Goal: Task Accomplishment & Management: Manage account settings

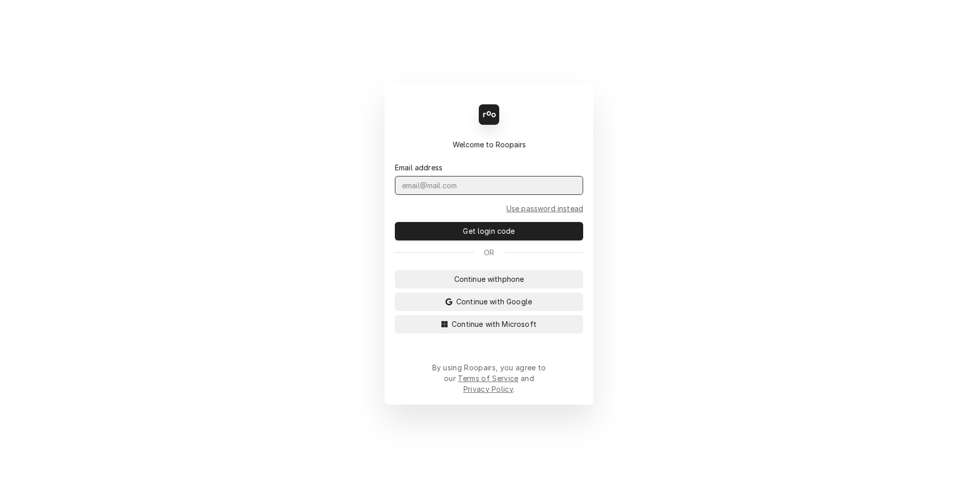
click at [503, 195] on input "Dynamic Content Wrapper" at bounding box center [489, 185] width 188 height 19
click at [498, 306] on span "Continue with Google" at bounding box center [494, 301] width 80 height 11
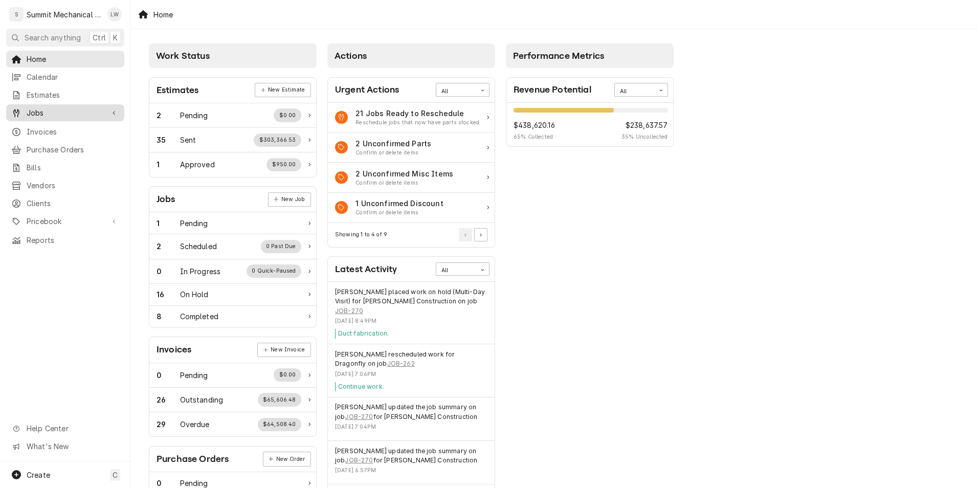
click at [45, 112] on span "Jobs" at bounding box center [65, 112] width 77 height 11
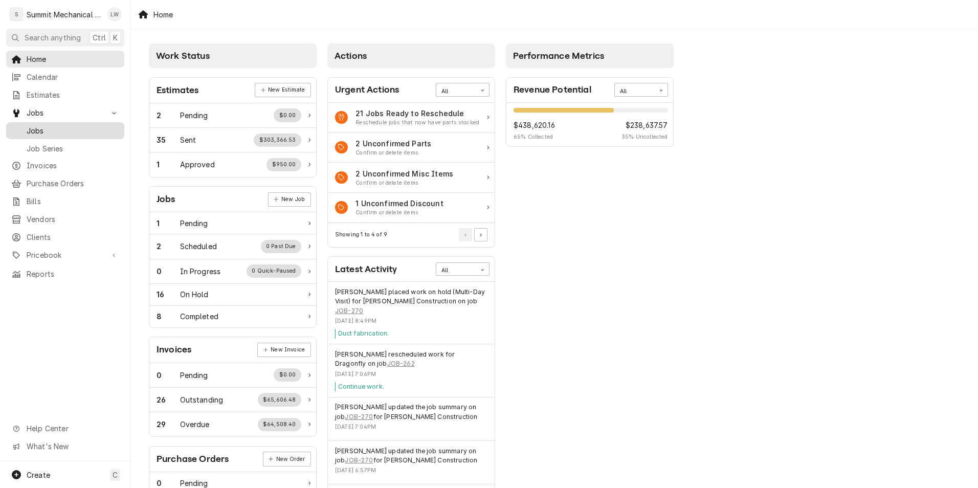
click at [53, 127] on span "Jobs" at bounding box center [73, 130] width 93 height 11
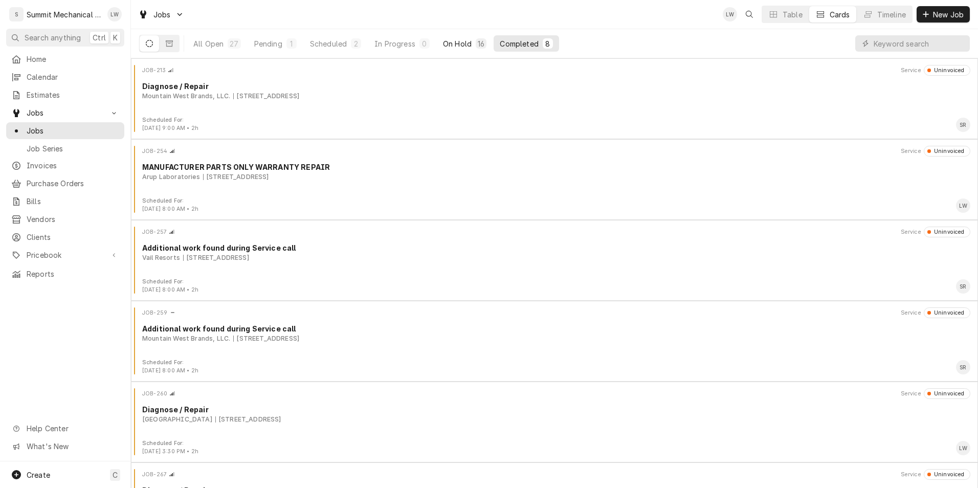
click at [465, 38] on div "On Hold" at bounding box center [457, 43] width 29 height 11
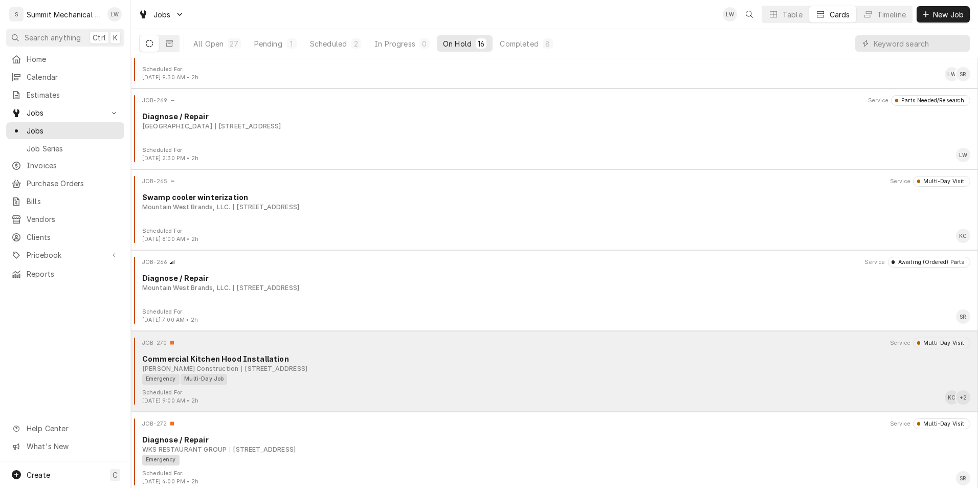
scroll to position [863, 0]
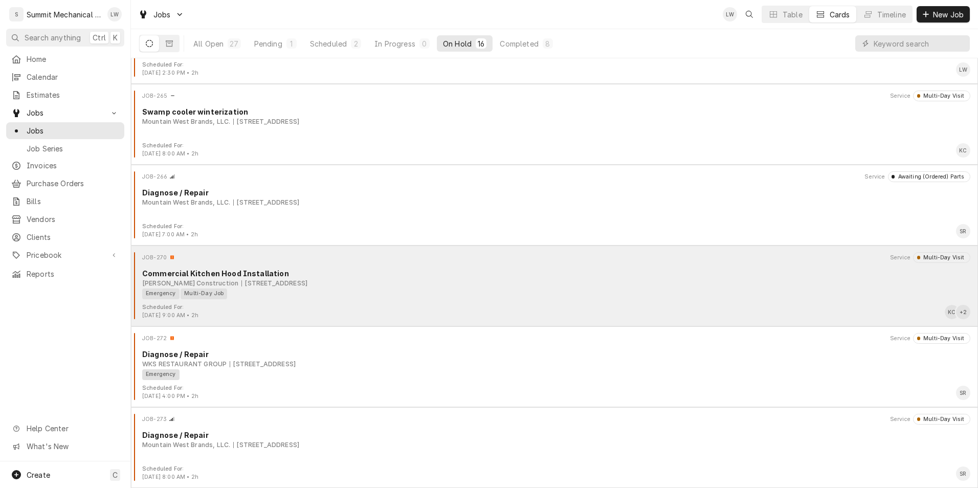
click at [456, 291] on div "Emergency Multi-Day Job" at bounding box center [552, 293] width 821 height 11
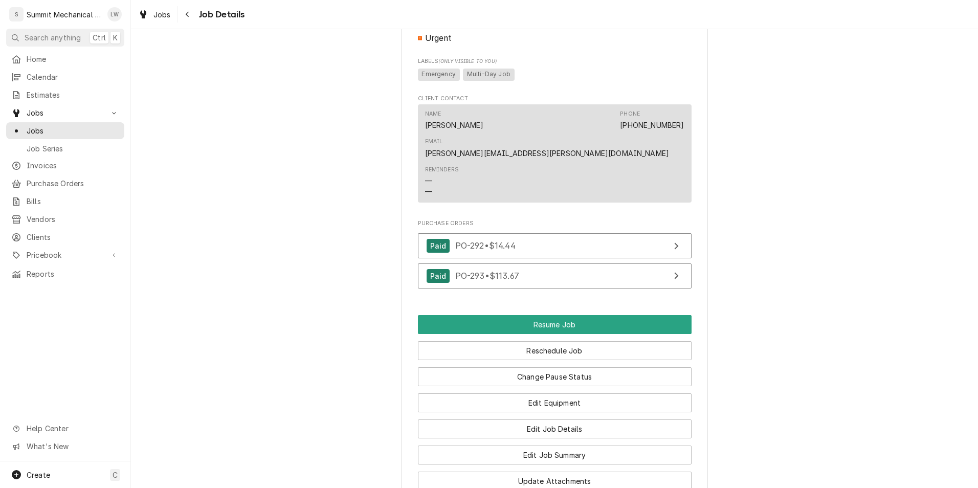
scroll to position [950, 0]
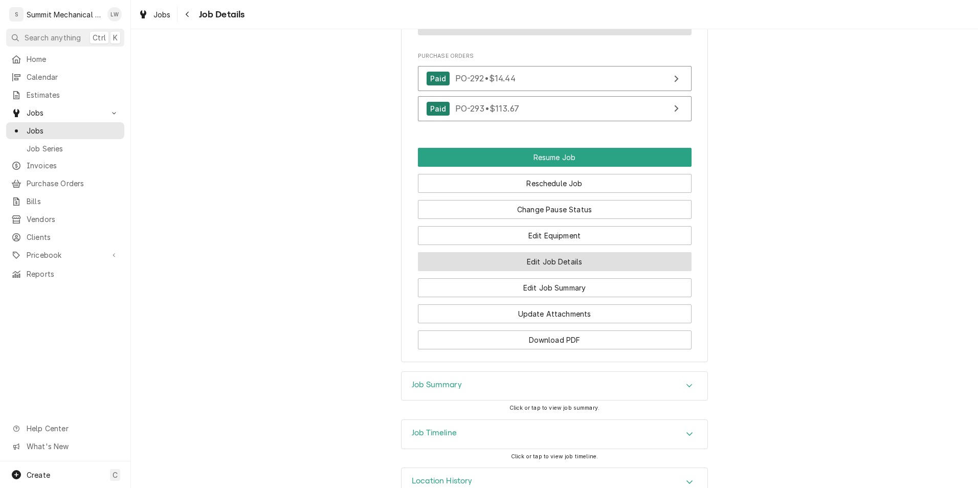
click at [585, 252] on button "Edit Job Details" at bounding box center [555, 261] width 274 height 19
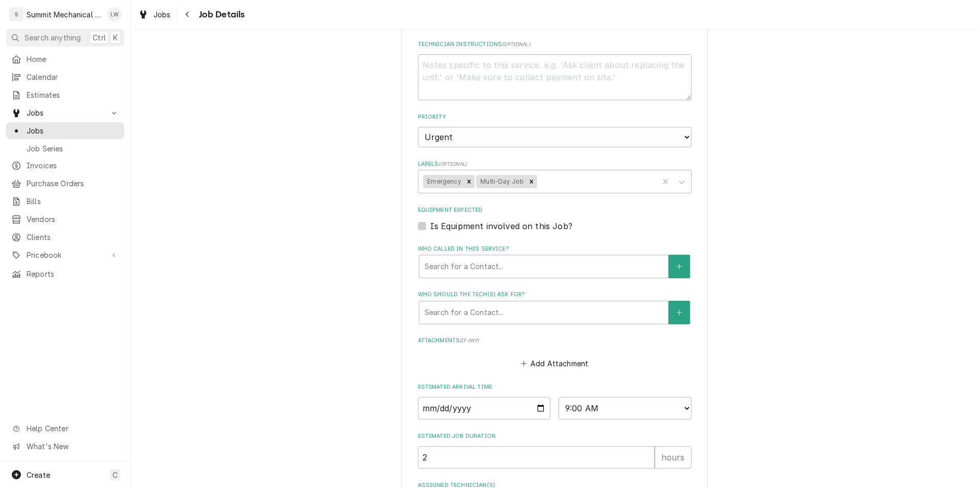
scroll to position [370, 0]
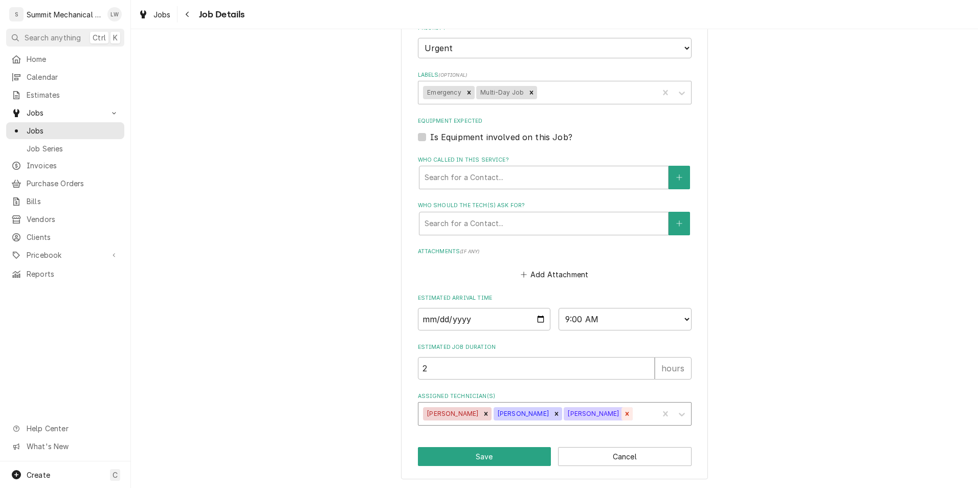
click at [621, 412] on div "Remove Skyler Roundy" at bounding box center [626, 413] width 11 height 13
click at [482, 413] on icon "Remove Kelby Colledge" at bounding box center [485, 413] width 7 height 7
click at [483, 462] on button "Save" at bounding box center [484, 456] width 133 height 19
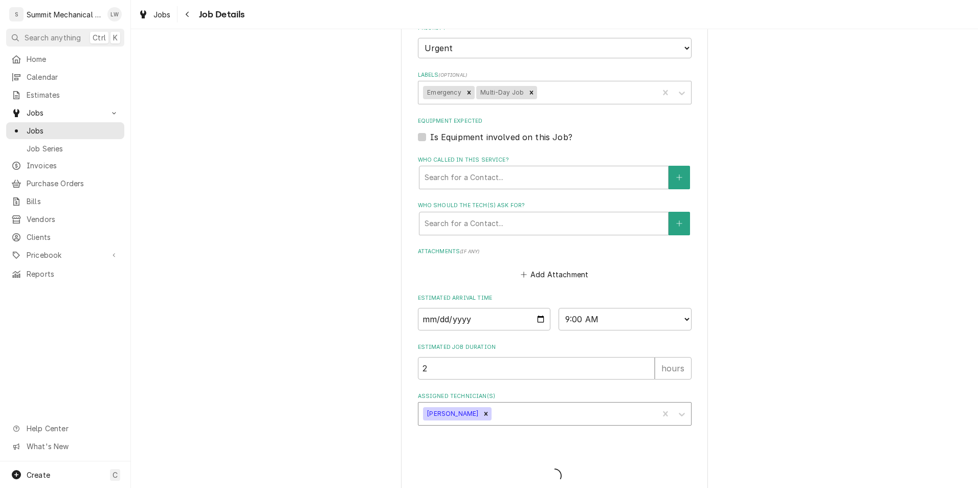
type textarea "x"
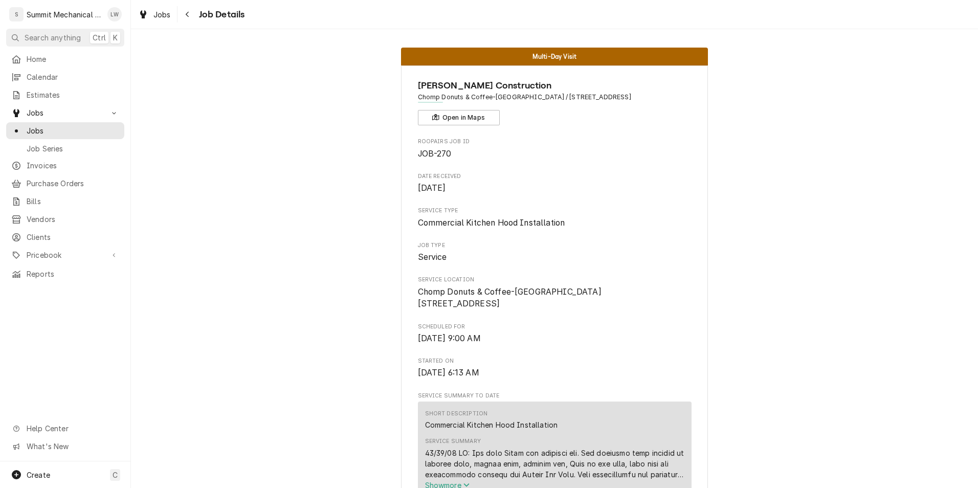
click at [595, 148] on span "JOB-270" at bounding box center [555, 154] width 274 height 12
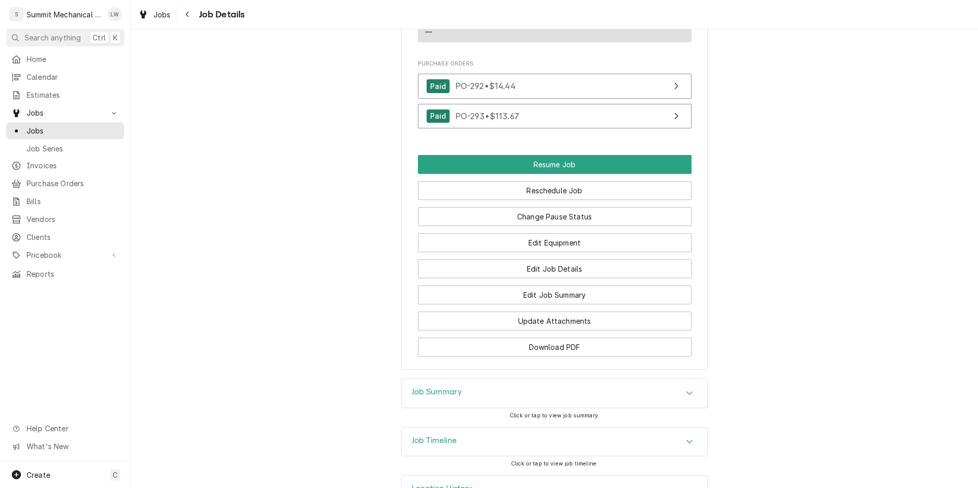
scroll to position [906, 0]
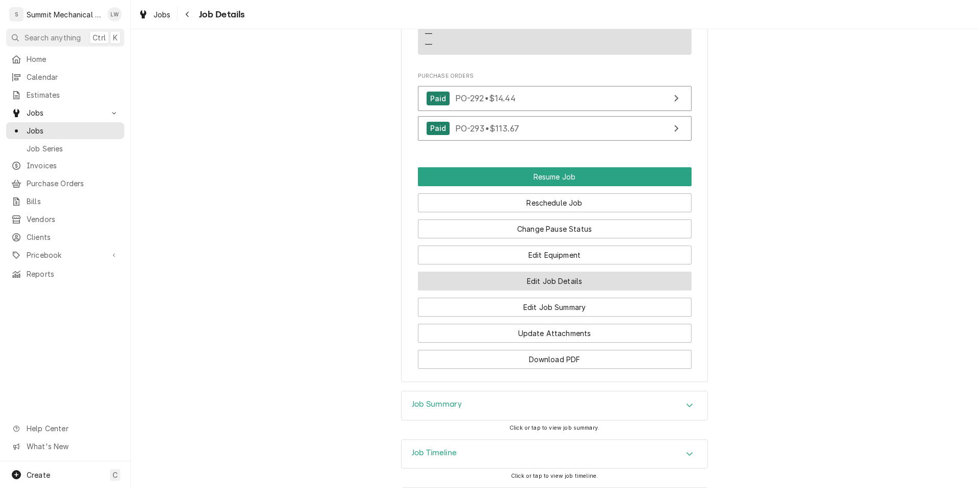
click at [537, 272] on button "Edit Job Details" at bounding box center [555, 281] width 274 height 19
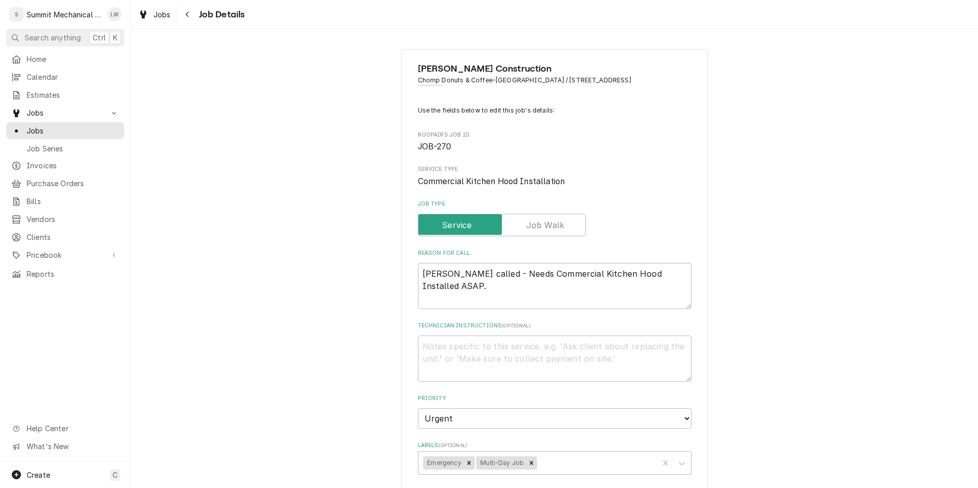
type textarea "x"
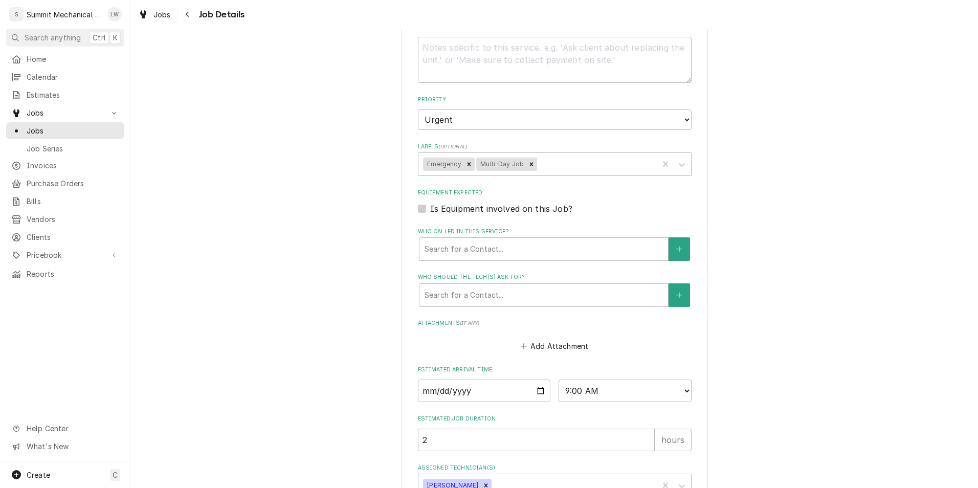
scroll to position [332, 0]
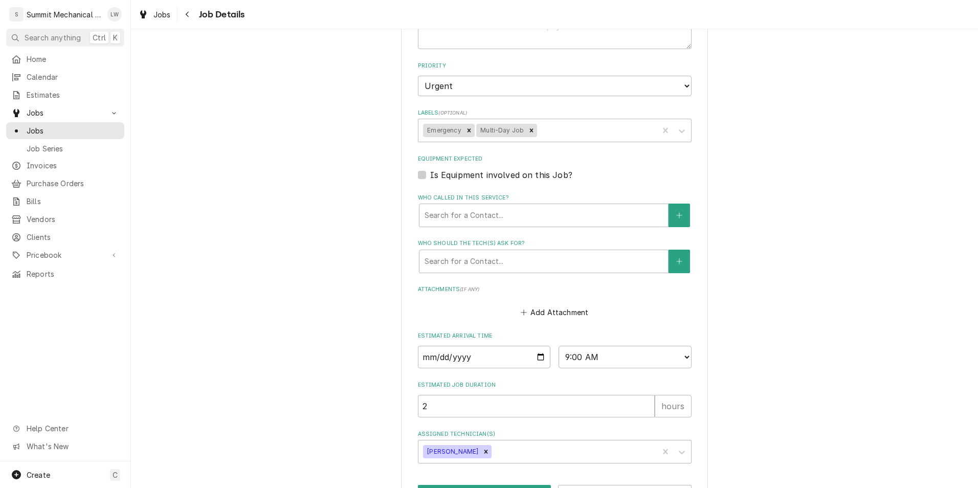
click at [430, 172] on label "Is Equipment involved on this Job?" at bounding box center [501, 175] width 142 height 12
click at [430, 172] on input "Equipment Expected" at bounding box center [567, 180] width 274 height 22
checkbox input "true"
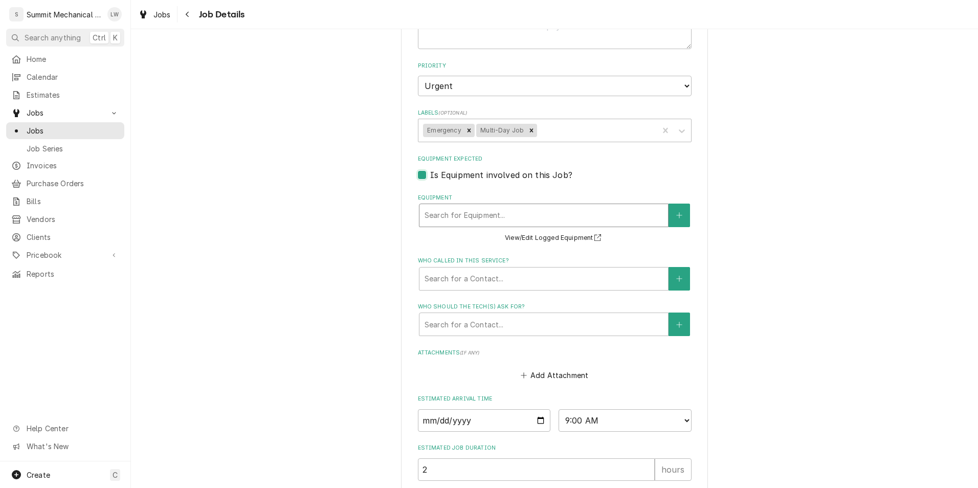
type textarea "x"
click at [677, 225] on button "Equipment" at bounding box center [678, 216] width 21 height 24
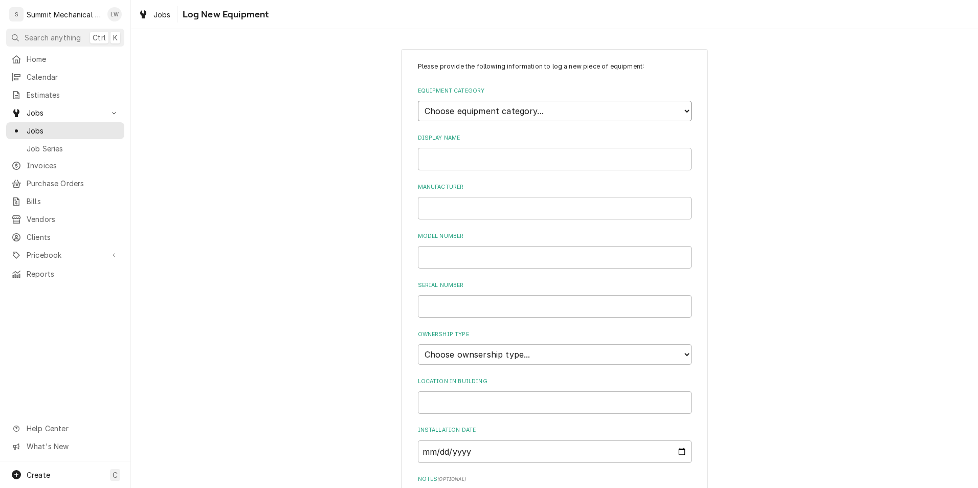
click at [600, 114] on select "Choose equipment category... Cooking Equipment Fryers Ice Machines Ovens and Ra…" at bounding box center [555, 111] width 274 height 20
click at [418, 101] on select "Choose equipment category... Cooking Equipment Fryers Ice Machines Ovens and Ra…" at bounding box center [555, 111] width 274 height 20
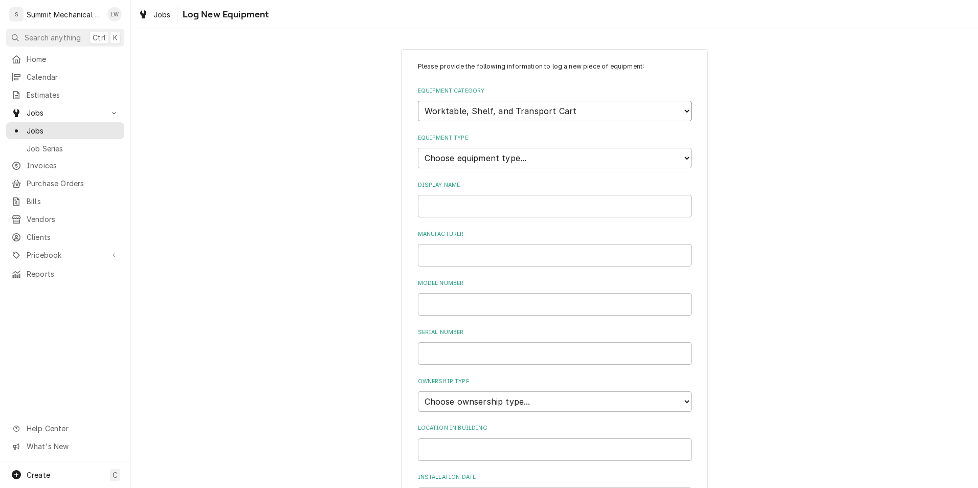
click at [566, 103] on select "Choose equipment category... Cooking Equipment Fryers Ice Machines Ovens and Ra…" at bounding box center [555, 111] width 274 height 20
select select "15"
click at [418, 101] on select "Choose equipment category... Cooking Equipment Fryers Ice Machines Ovens and Ra…" at bounding box center [555, 111] width 274 height 20
click at [503, 157] on select "Choose equipment type... Condenser Furnace Chiller Air Handler VRF Mini Split M…" at bounding box center [555, 158] width 274 height 20
select select "124"
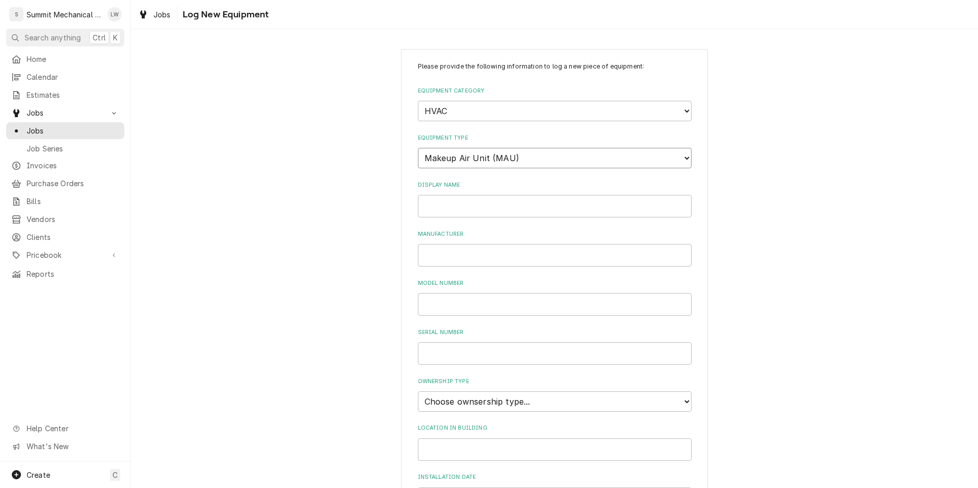
click at [418, 148] on select "Choose equipment type... Condenser Furnace Chiller Air Handler VRF Mini Split M…" at bounding box center [555, 158] width 274 height 20
click at [466, 211] on input "Display Name" at bounding box center [555, 206] width 274 height 22
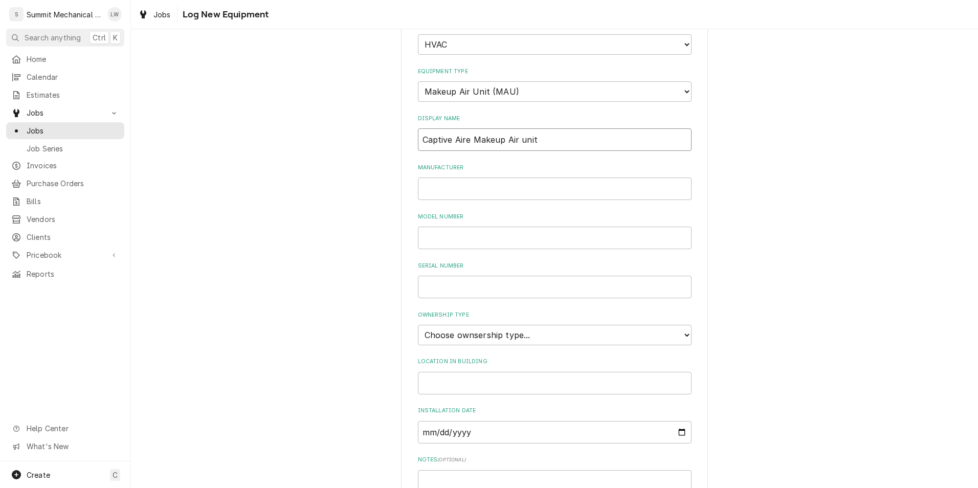
scroll to position [67, 0]
type input "Captive Aire Makeup Air unit"
click at [524, 192] on input "Manufacturer" at bounding box center [555, 188] width 274 height 22
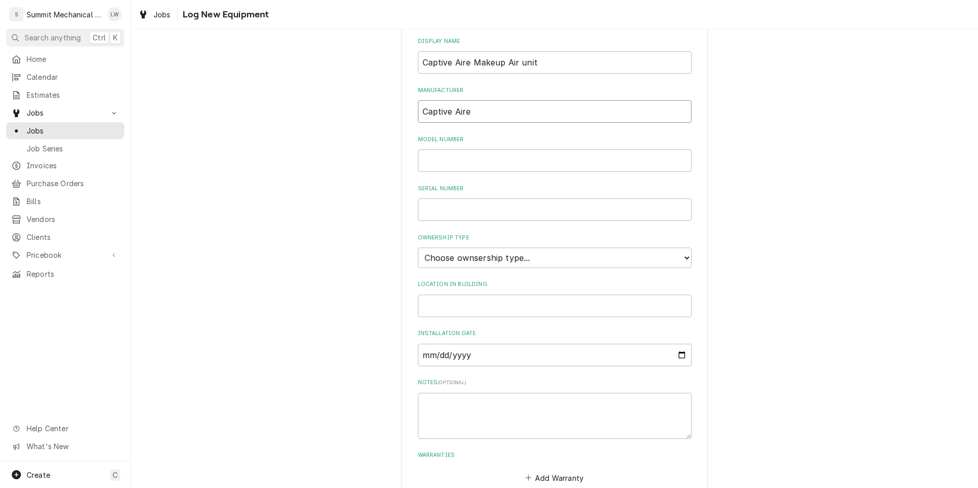
scroll to position [193, 0]
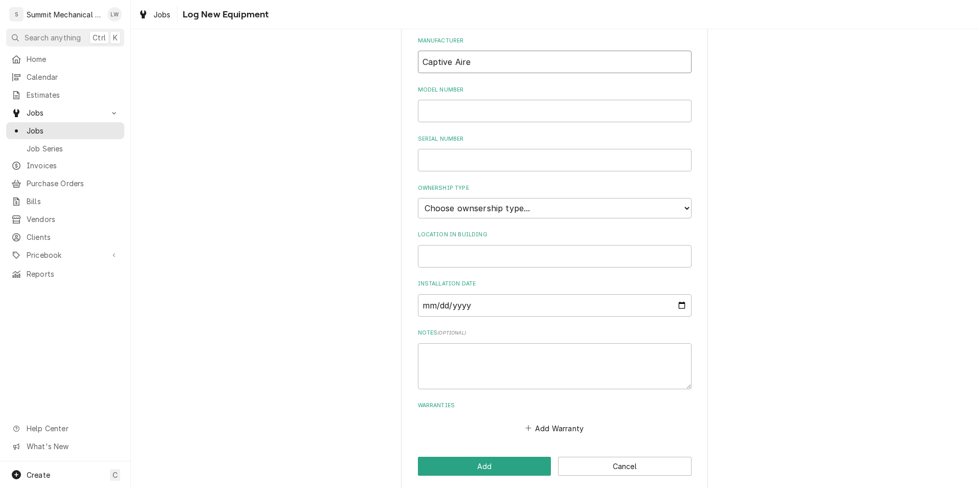
type input "Captive Aire"
click at [509, 214] on select "Choose ownsership type... Unknown Owned Leased Rented" at bounding box center [555, 208] width 274 height 20
select select "1"
click at [418, 198] on select "Choose ownsership type... Unknown Owned Leased Rented" at bounding box center [555, 208] width 274 height 20
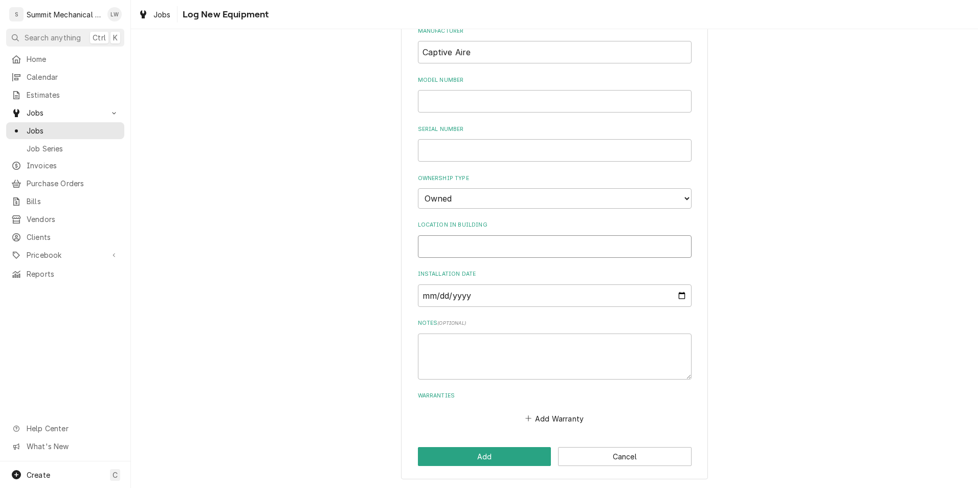
click at [515, 253] on input "Location in Building" at bounding box center [555, 246] width 274 height 22
type input "Kitchen"
click at [675, 297] on input "Installation Date" at bounding box center [555, 295] width 274 height 22
type input "2025-10-14"
click at [467, 448] on button "Add" at bounding box center [484, 456] width 133 height 19
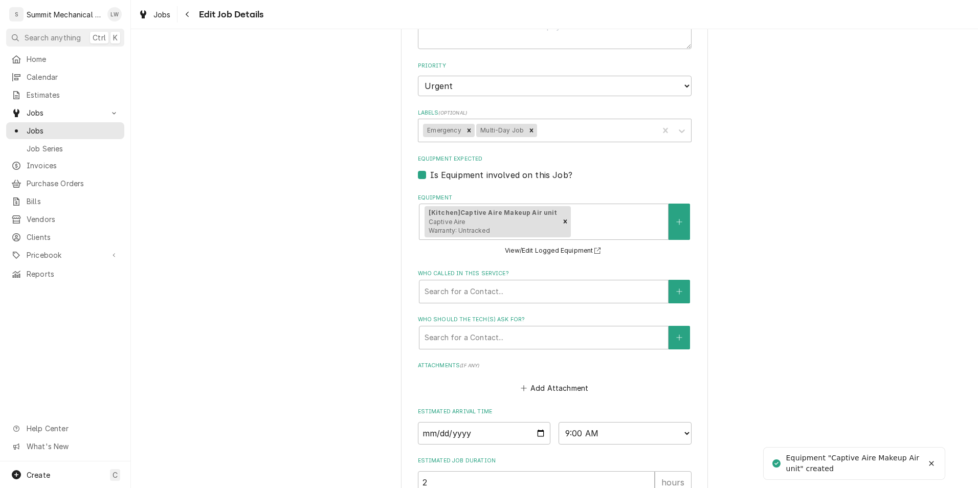
type textarea "x"
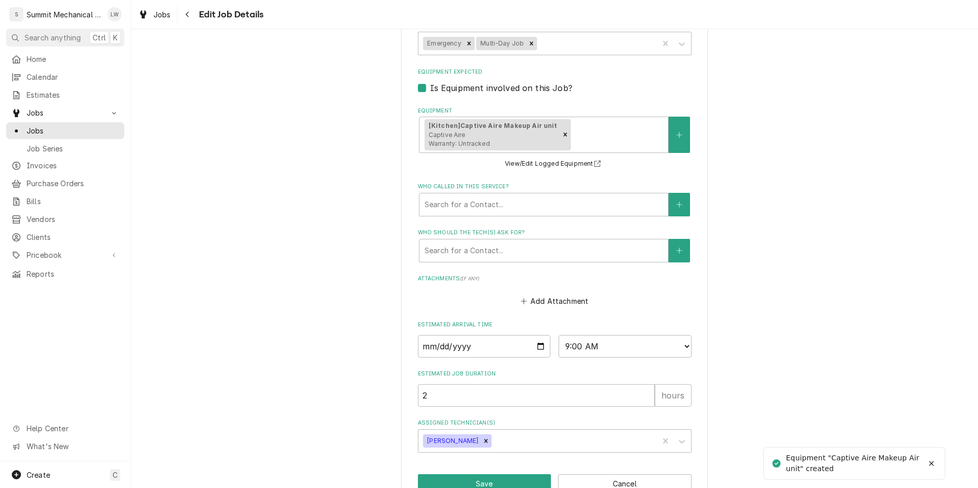
scroll to position [420, 0]
click at [598, 137] on div "Equipment" at bounding box center [617, 134] width 90 height 18
click at [669, 133] on button "Equipment" at bounding box center [678, 134] width 21 height 36
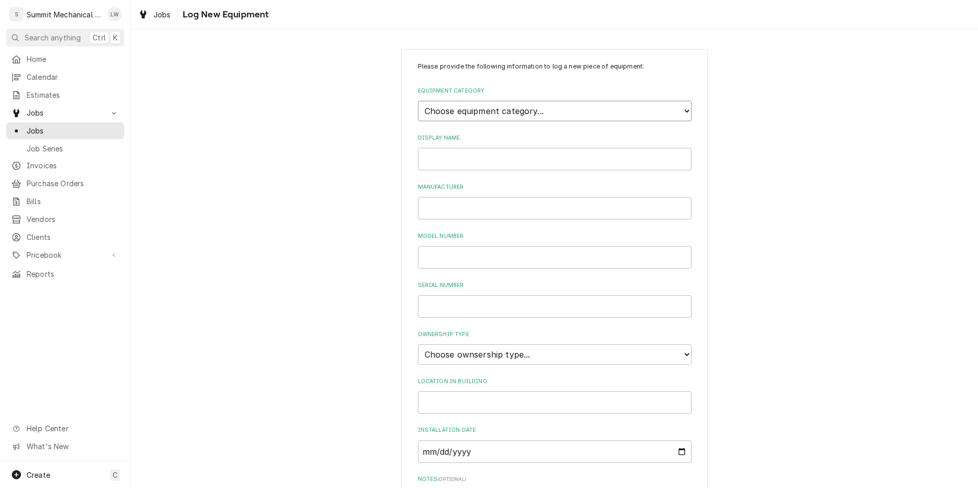
click at [581, 106] on select "Choose equipment category... Cooking Equipment Fryers Ice Machines Ovens and Ra…" at bounding box center [555, 111] width 274 height 20
select select "15"
click at [418, 101] on select "Choose equipment category... Cooking Equipment Fryers Ice Machines Ovens and Ra…" at bounding box center [555, 111] width 274 height 20
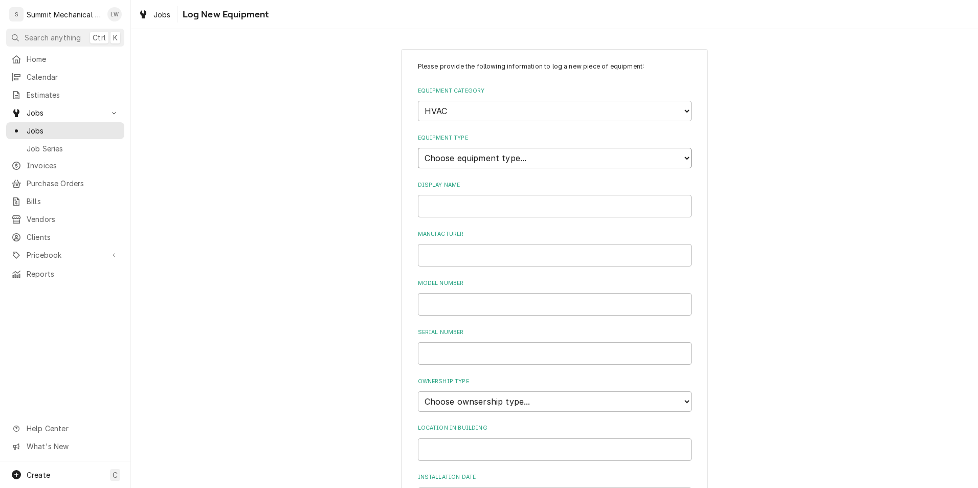
drag, startPoint x: 495, startPoint y: 155, endPoint x: 488, endPoint y: 162, distance: 9.4
click at [495, 155] on select "Choose equipment type... Condenser Furnace Chiller Air Handler VRF Mini Split M…" at bounding box center [555, 158] width 274 height 20
select select "125"
click at [418, 148] on select "Choose equipment type... Condenser Furnace Chiller Air Handler VRF Mini Split M…" at bounding box center [555, 158] width 274 height 20
click at [480, 206] on input "Display Name" at bounding box center [555, 206] width 274 height 22
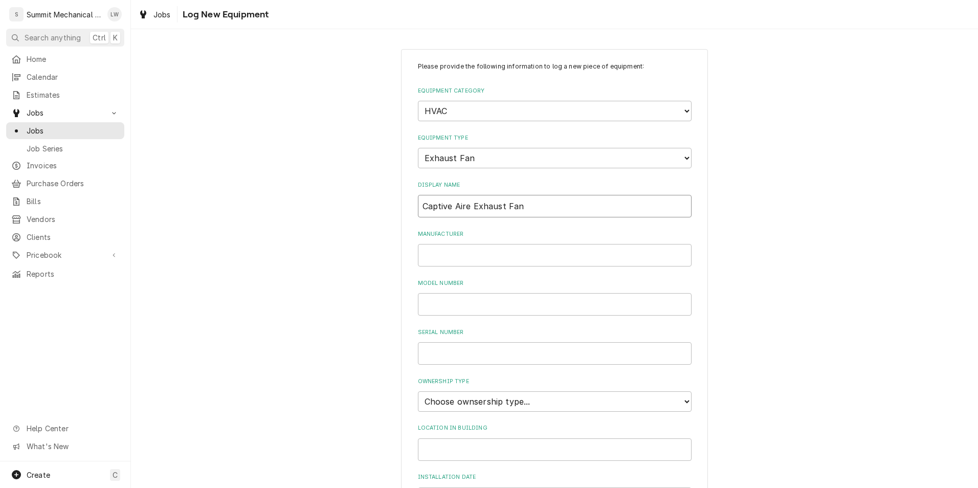
type input "Captive Aire Exhaust Fan"
click at [466, 264] on input "Manufacturer" at bounding box center [555, 255] width 274 height 22
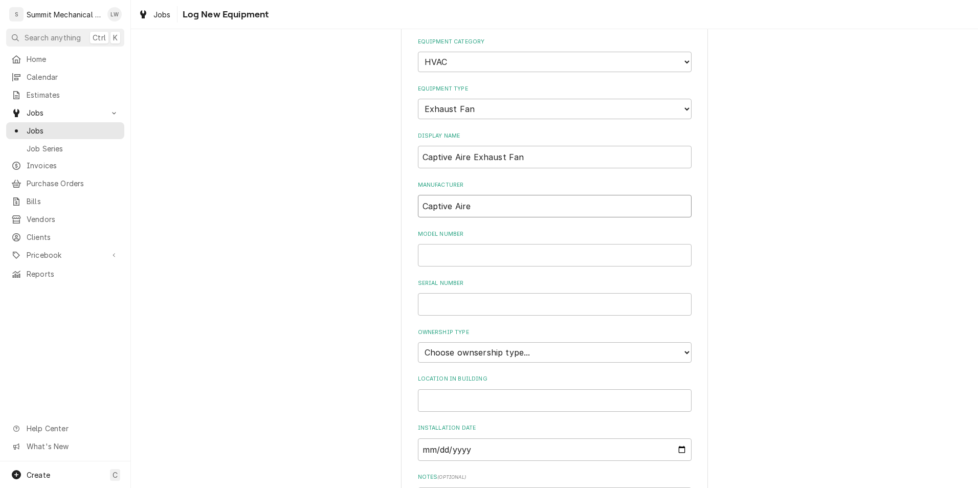
scroll to position [50, 0]
type input "Captive Aire"
click at [468, 258] on input "Model Number" at bounding box center [555, 254] width 274 height 22
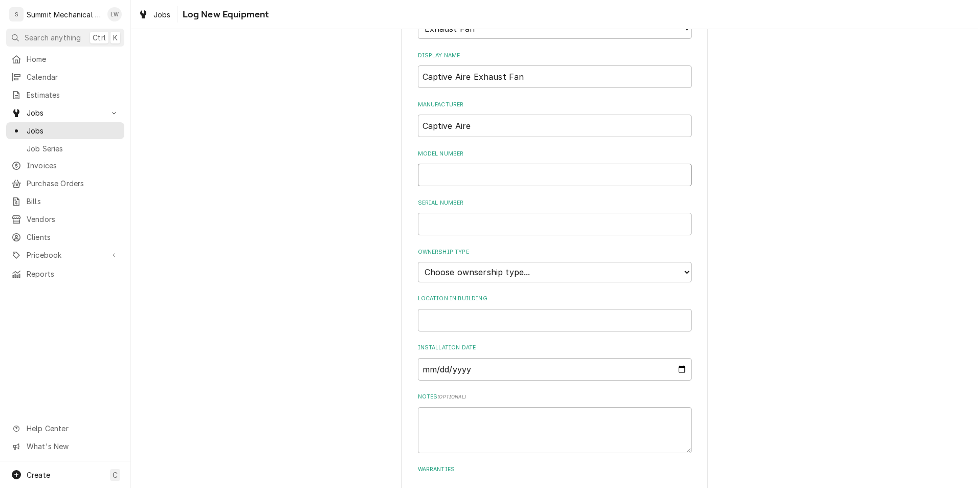
scroll to position [130, 0]
click at [516, 281] on select "Choose ownsership type... Unknown Owned Leased Rented" at bounding box center [555, 271] width 274 height 20
select select "1"
click at [418, 261] on select "Choose ownsership type... Unknown Owned Leased Rented" at bounding box center [555, 271] width 274 height 20
click at [503, 311] on input "Location in Building" at bounding box center [555, 319] width 274 height 22
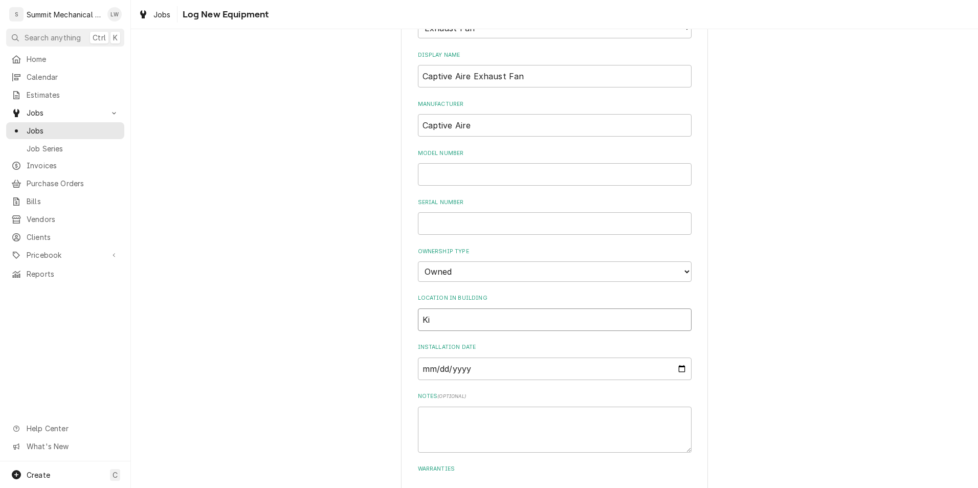
type input "K"
click at [462, 323] on input "Exterior Soth Wall" at bounding box center [555, 319] width 274 height 22
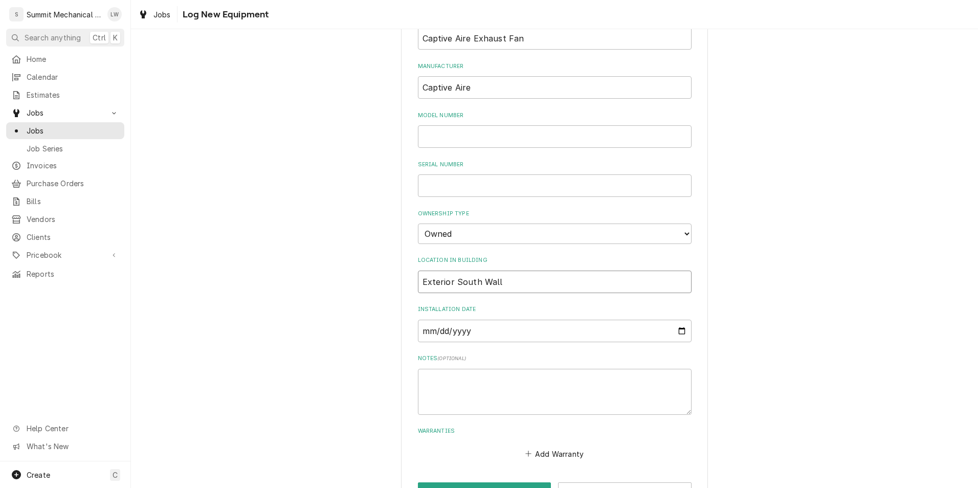
type input "Exterior South Wall"
click at [675, 329] on input "Installation Date" at bounding box center [555, 331] width 274 height 22
type input "2025-10-14"
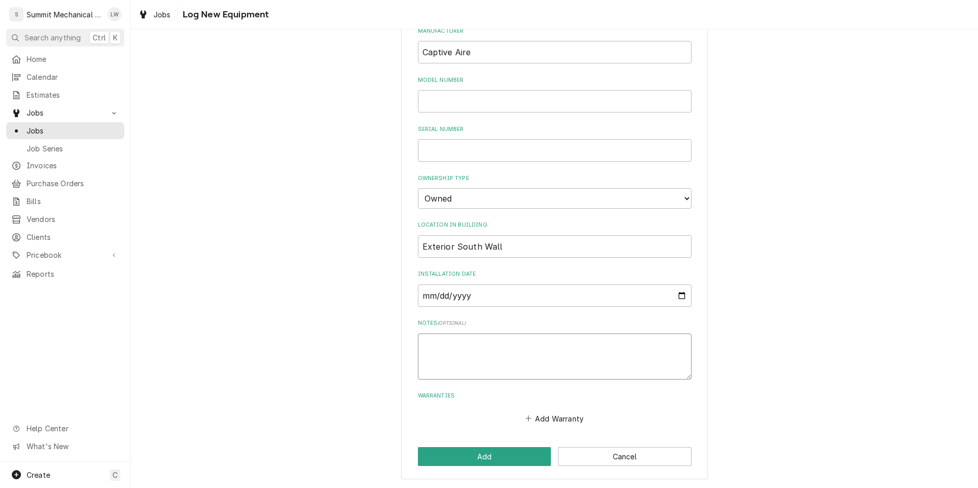
click at [478, 372] on textarea "Notes ( optional )" at bounding box center [555, 356] width 274 height 46
click at [512, 459] on button "Add" at bounding box center [484, 456] width 133 height 19
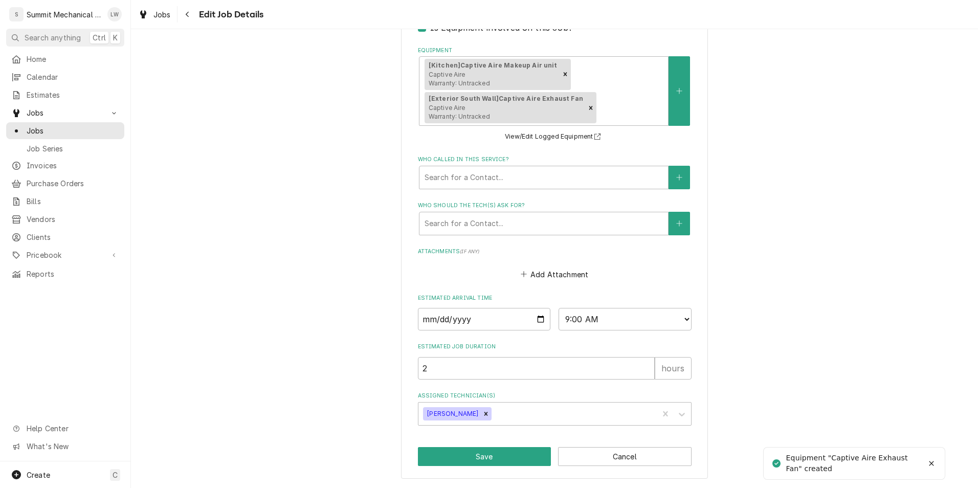
scroll to position [480, 0]
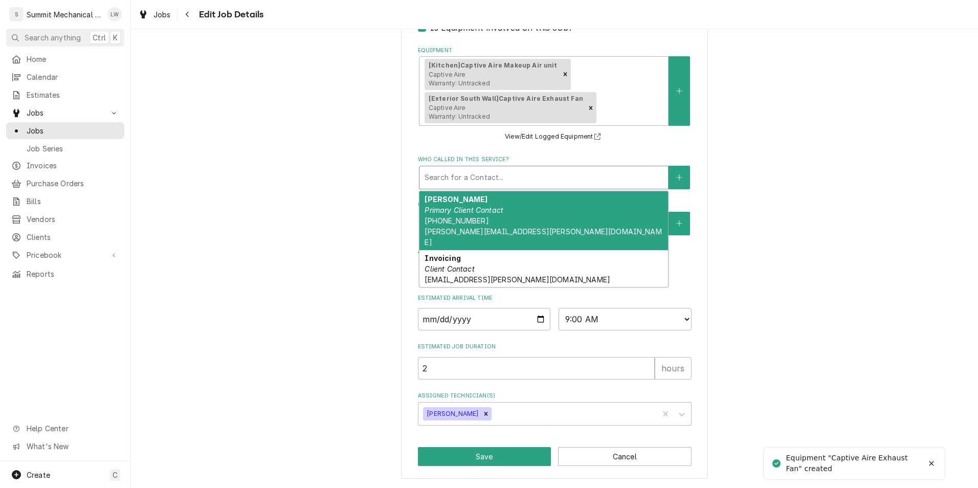
click at [519, 176] on div "Who called in this service?" at bounding box center [543, 177] width 238 height 18
click at [510, 223] on div "Dylan Primary Client Contact (513) 401-3015 Dylan@mason-taylor.com" at bounding box center [543, 220] width 249 height 59
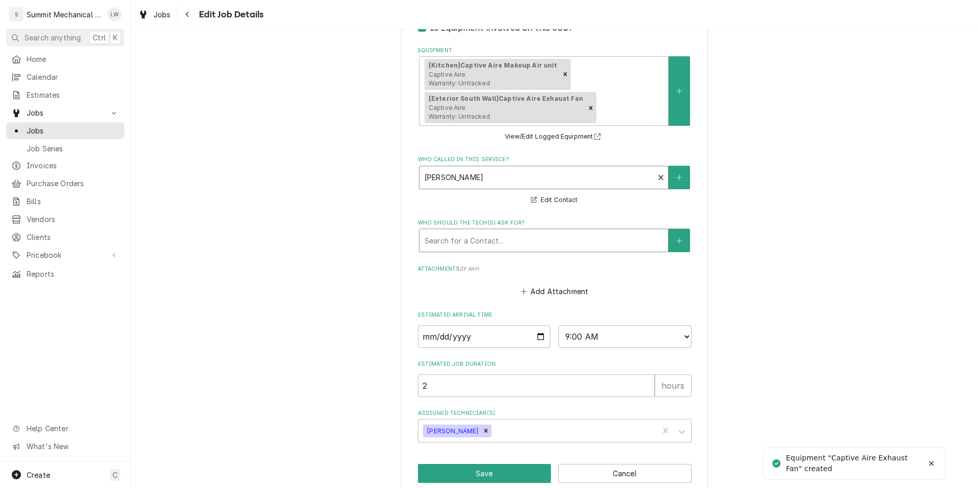
click at [535, 242] on div "Who should the tech(s) ask for?" at bounding box center [543, 240] width 238 height 18
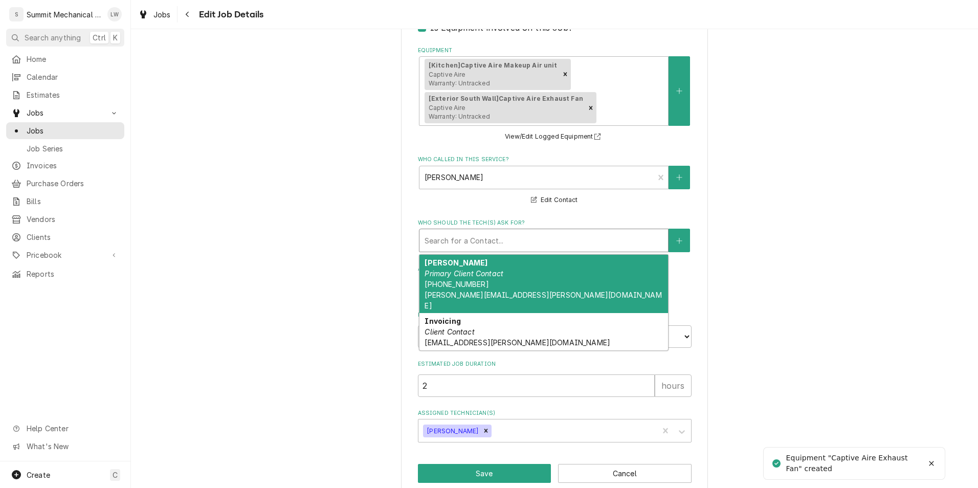
click at [510, 273] on div "Dylan Primary Client Contact (513) 401-3015 Dylan@mason-taylor.com" at bounding box center [543, 284] width 249 height 59
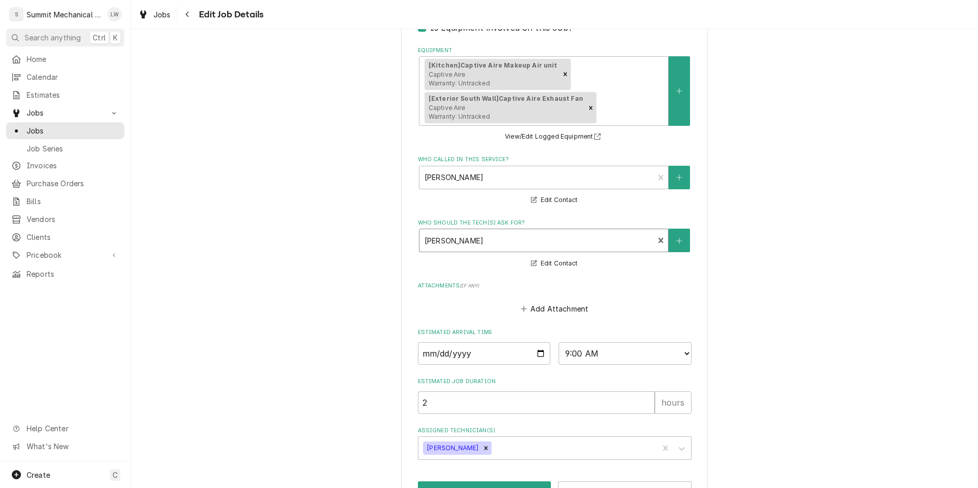
scroll to position [514, 0]
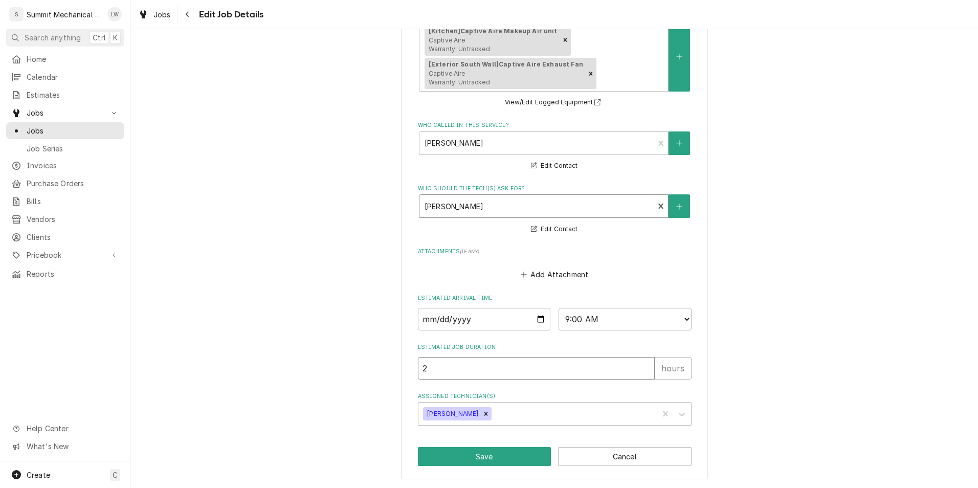
click at [522, 371] on input "2" at bounding box center [536, 368] width 237 height 22
type textarea "x"
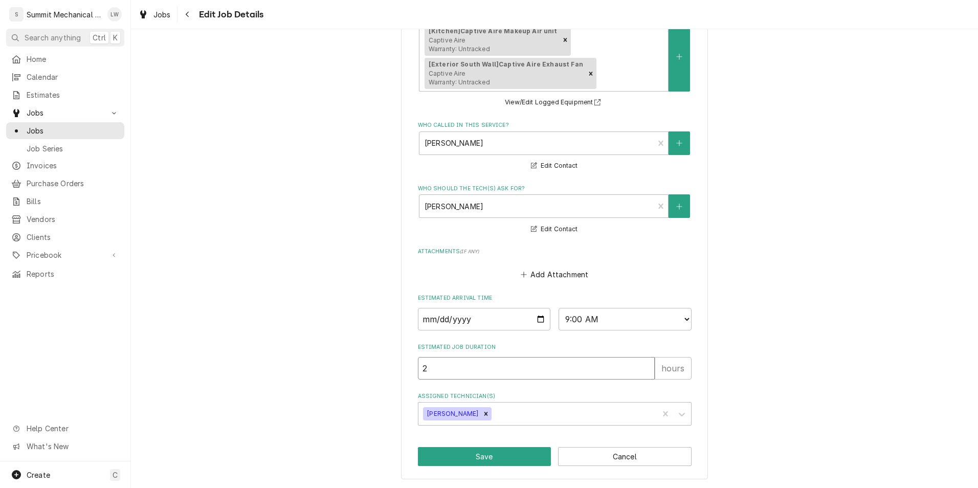
type input "1"
type textarea "x"
type input "16"
type textarea "x"
type input "168"
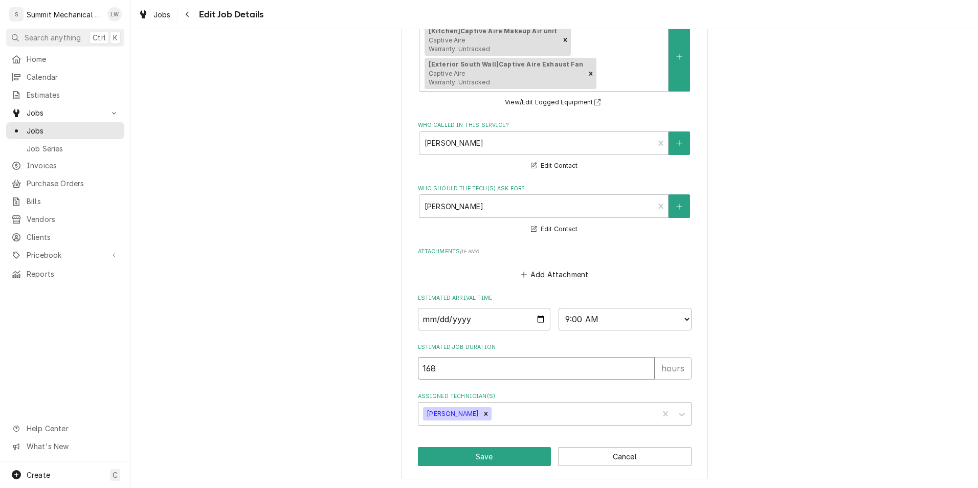
type textarea "x"
type input "168"
click at [507, 463] on button "Save" at bounding box center [484, 456] width 133 height 19
type textarea "x"
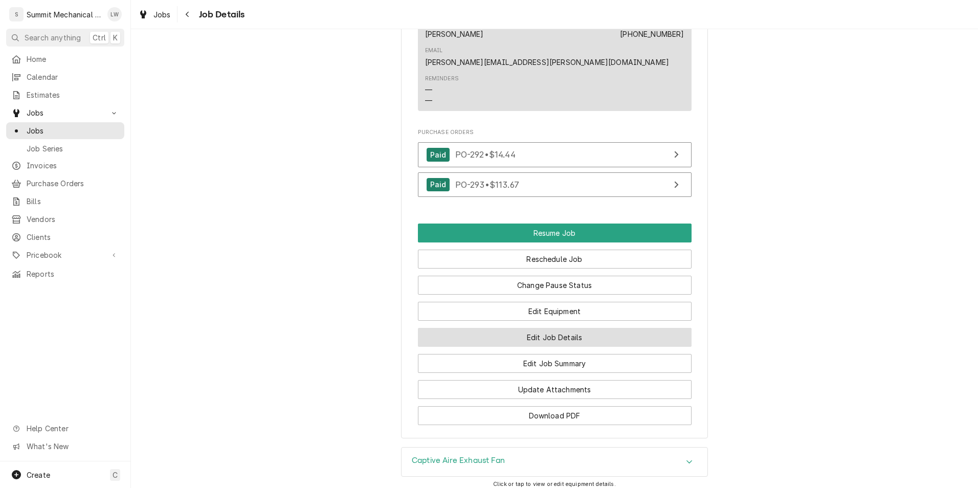
scroll to position [1026, 0]
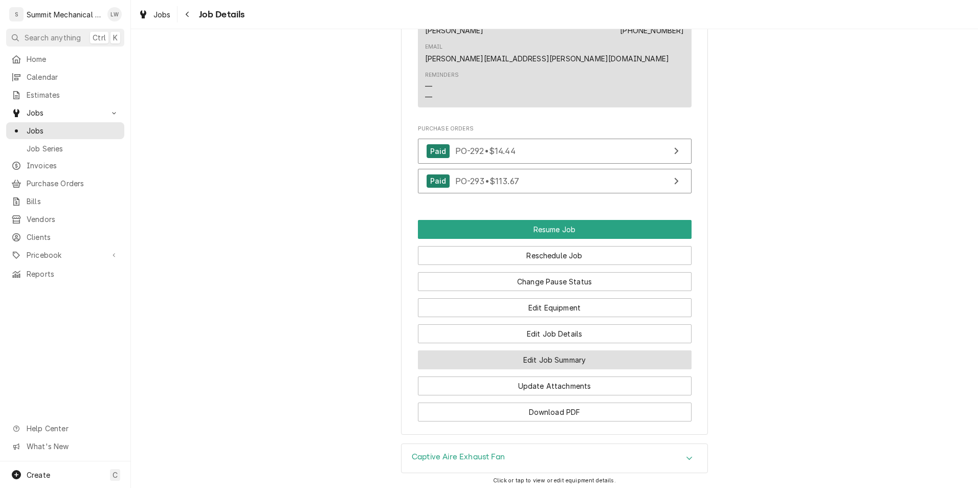
click at [586, 350] on button "Edit Job Summary" at bounding box center [555, 359] width 274 height 19
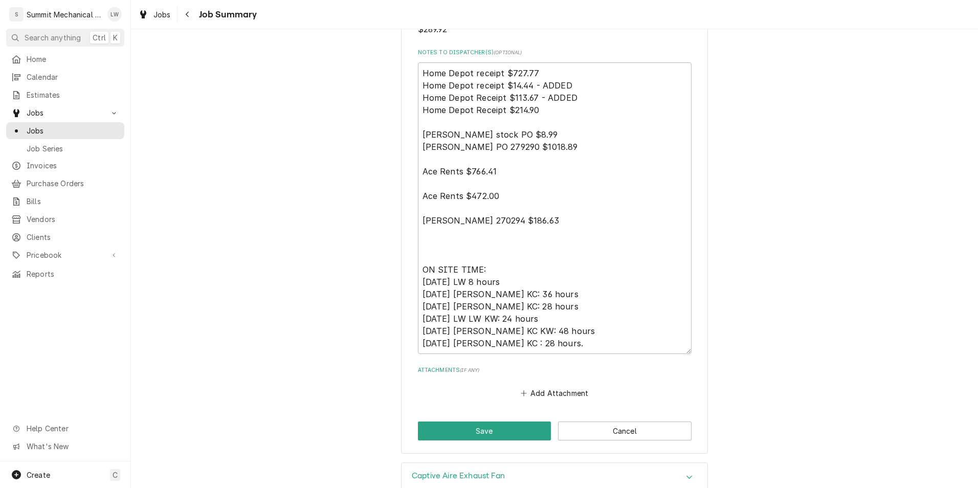
scroll to position [1430, 0]
drag, startPoint x: 742, startPoint y: 224, endPoint x: 733, endPoint y: 117, distance: 107.8
click at [480, 319] on textarea "Home Depot receipt $727.77 Home Depot receipt $14.44 - ADDED Home Depot Receipt…" at bounding box center [555, 207] width 274 height 291
type textarea "x"
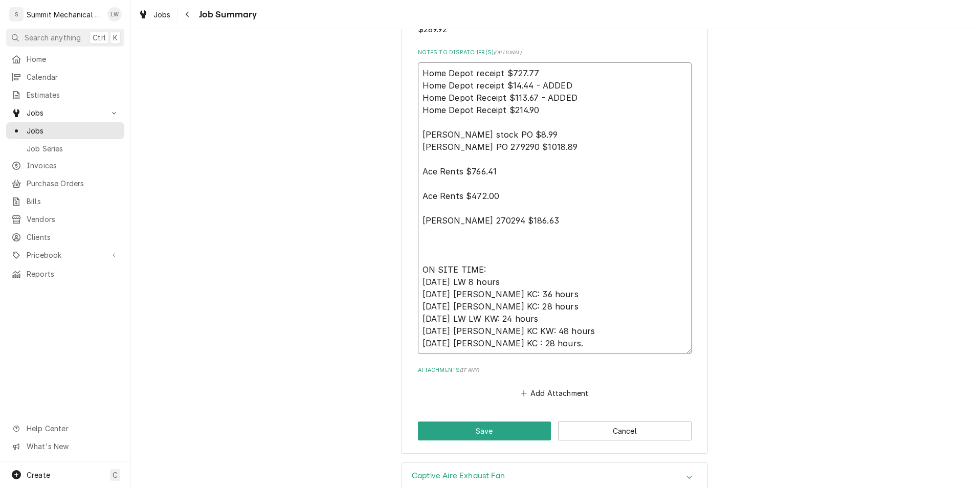
type textarea "Home Depot receipt $727.77 Home Depot receipt $14.44 - ADDED Home Depot Receipt…"
type textarea "x"
type textarea "Home Depot receipt $727.77 Home Depot receipt $14.44 - ADDED Home Depot Receipt…"
type textarea "x"
type textarea "Home Depot receipt $727.77 Home Depot receipt $14.44 - ADDED Home Depot Receipt…"
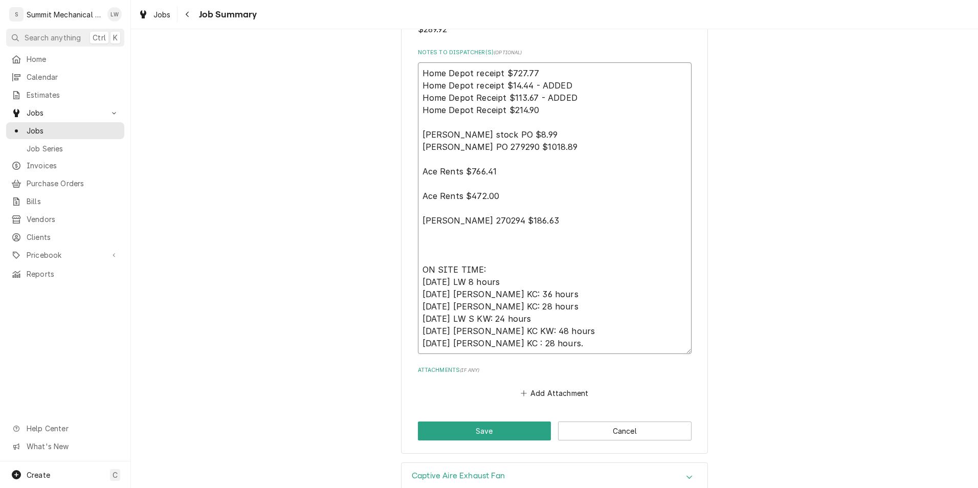
type textarea "x"
click at [494, 317] on textarea "Home Depot receipt $727.77 Home Depot receipt $14.44 - ADDED Home Depot Receipt…" at bounding box center [555, 207] width 274 height 291
type textarea "Home Depot receipt $727.77 Home Depot receipt $14.44 - ADDED Home Depot Receipt…"
type textarea "x"
type textarea "Home Depot receipt $727.77 Home Depot receipt $14.44 - ADDED Home Depot Receipt…"
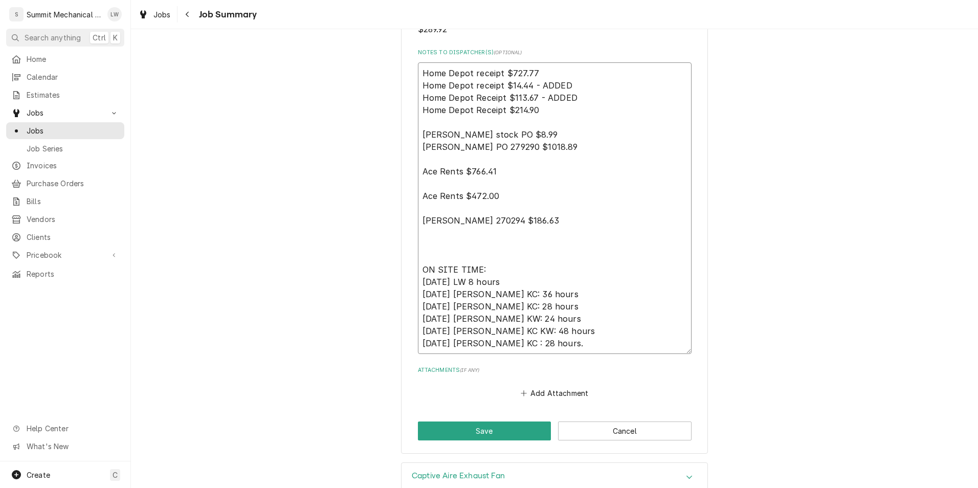
click at [479, 322] on textarea "Home Depot receipt $727.77 Home Depot receipt $14.44 - ADDED Home Depot Receipt…" at bounding box center [555, 207] width 274 height 291
type textarea "x"
type textarea "Home Depot receipt $727.77 Home Depot receipt $14.44 - ADDED Home Depot Receipt…"
type textarea "x"
type textarea "Home Depot receipt $727.77 Home Depot receipt $14.44 - ADDED Home Depot Receipt…"
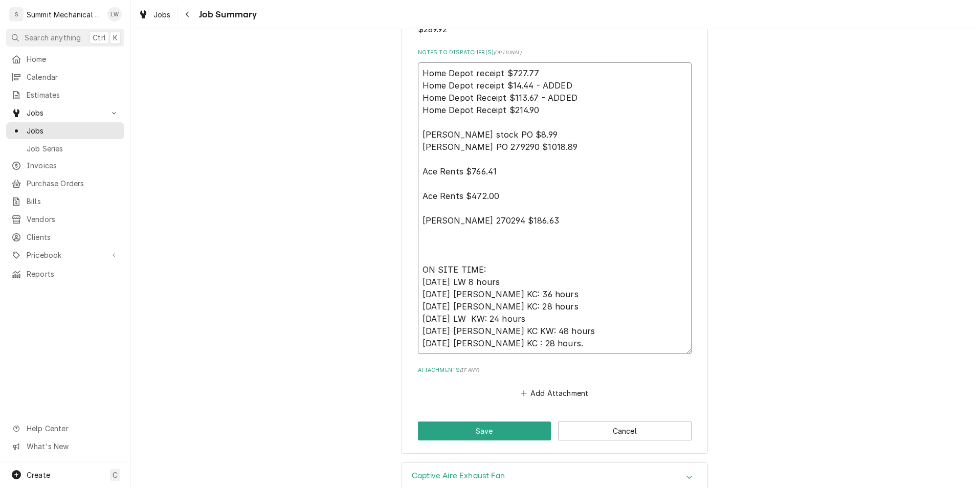
type textarea "x"
click at [527, 317] on textarea "Home Depot receipt $727.77 Home Depot receipt $14.44 - ADDED Home Depot Receipt…" at bounding box center [555, 207] width 274 height 291
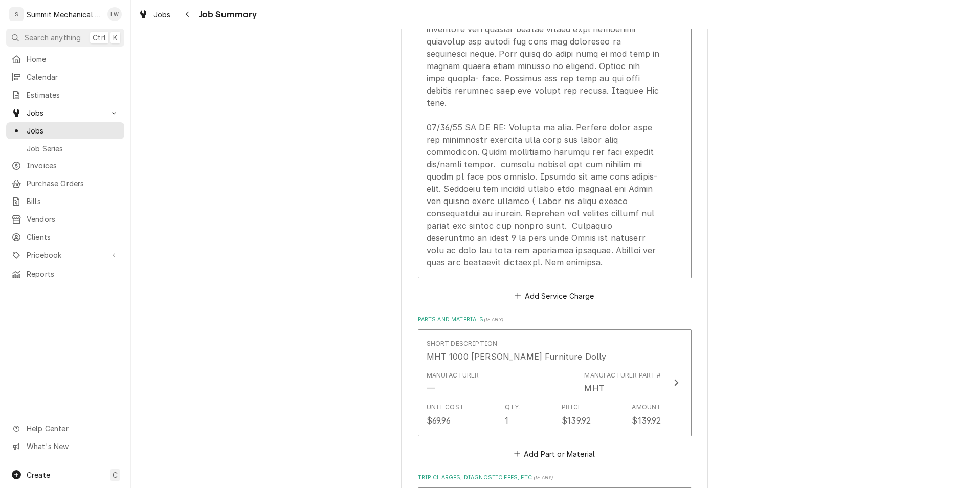
scroll to position [753, 0]
type textarea "Home Depot receipt $727.77 Home Depot receipt $14.44 - ADDED Home Depot Receipt…"
click at [559, 294] on button "Add Service Charge" at bounding box center [554, 296] width 83 height 14
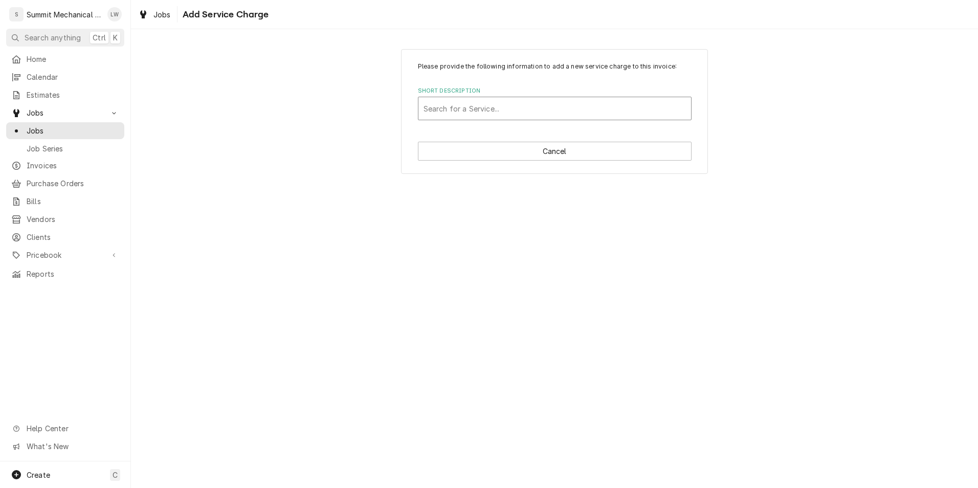
click at [538, 107] on div "Short Description" at bounding box center [554, 108] width 262 height 18
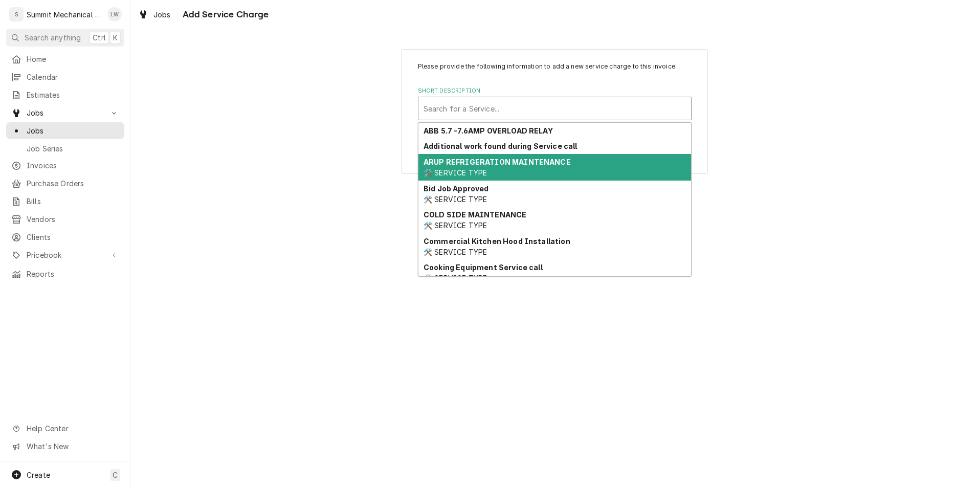
click at [724, 214] on div "Please provide the following information to add a new service charge to this in…" at bounding box center [554, 258] width 847 height 459
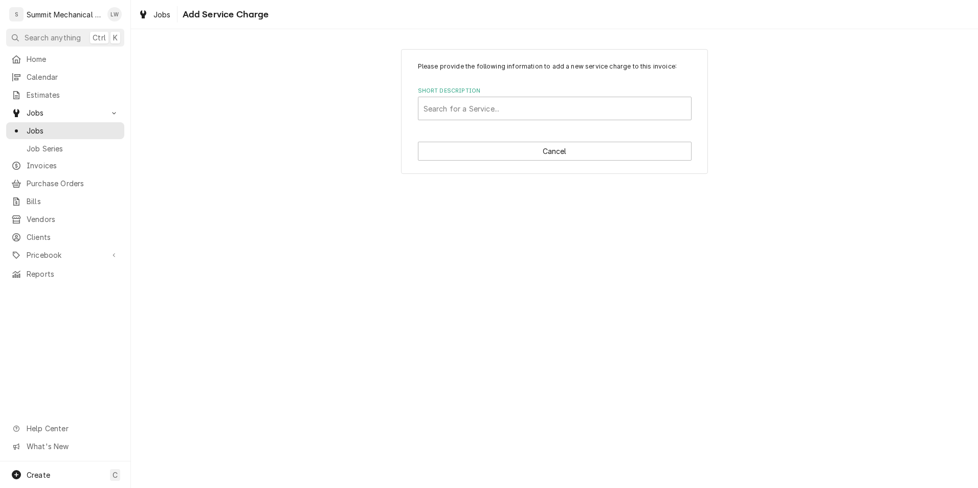
click at [602, 162] on div "Please provide the following information to add a new service charge to this in…" at bounding box center [554, 111] width 307 height 125
click at [607, 149] on button "Cancel" at bounding box center [555, 151] width 274 height 19
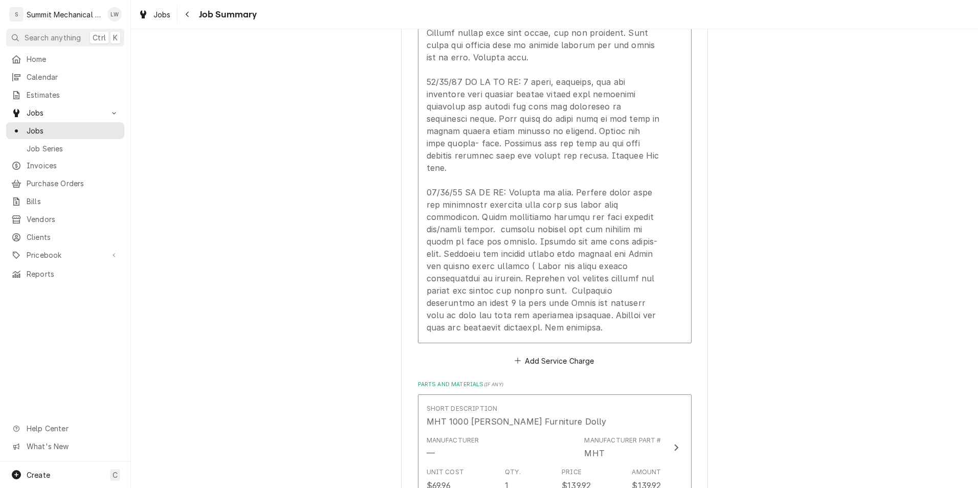
scroll to position [688, 0]
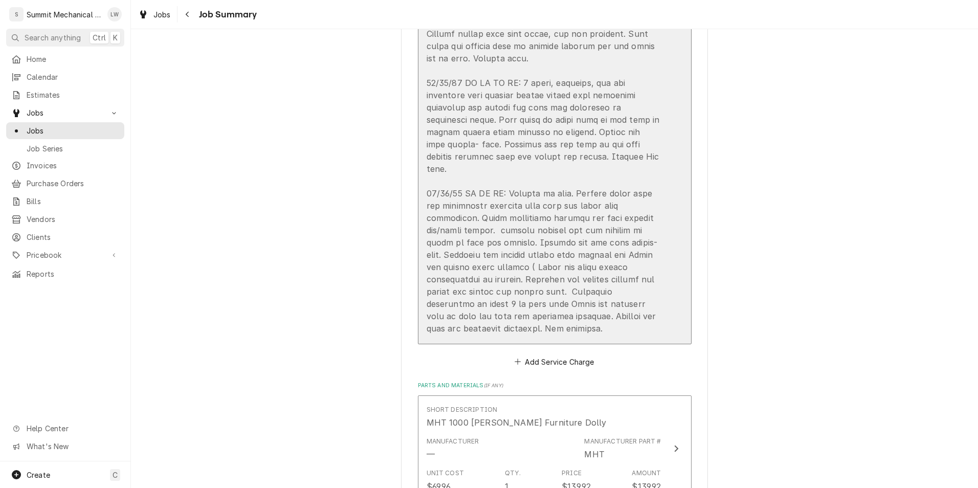
click at [643, 142] on div "Update Line Item" at bounding box center [543, 28] width 235 height 614
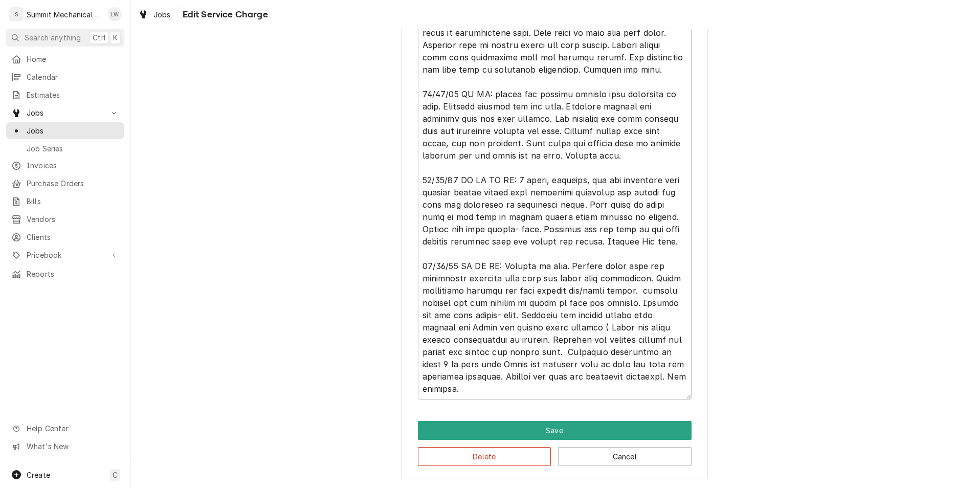
scroll to position [18, 0]
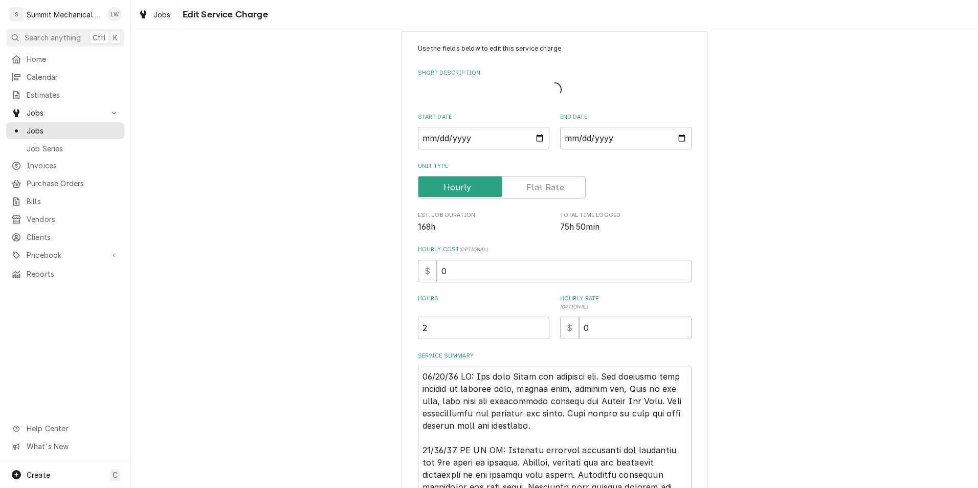
type textarea "x"
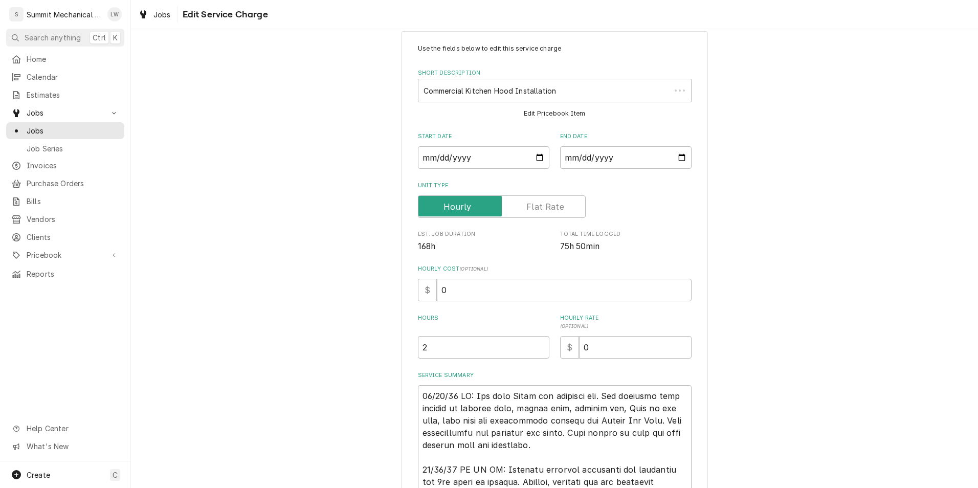
scroll to position [0, 0]
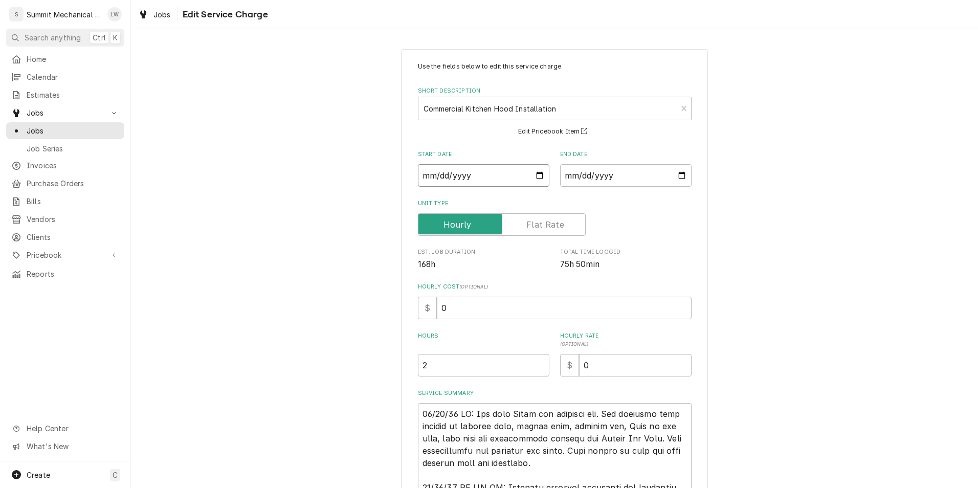
click at [537, 170] on input "2025-10-09" at bounding box center [483, 175] width 131 height 22
type input "2025-10-08"
click at [675, 173] on input "2025-10-09" at bounding box center [625, 175] width 131 height 22
type textarea "x"
type input "2025-10-13"
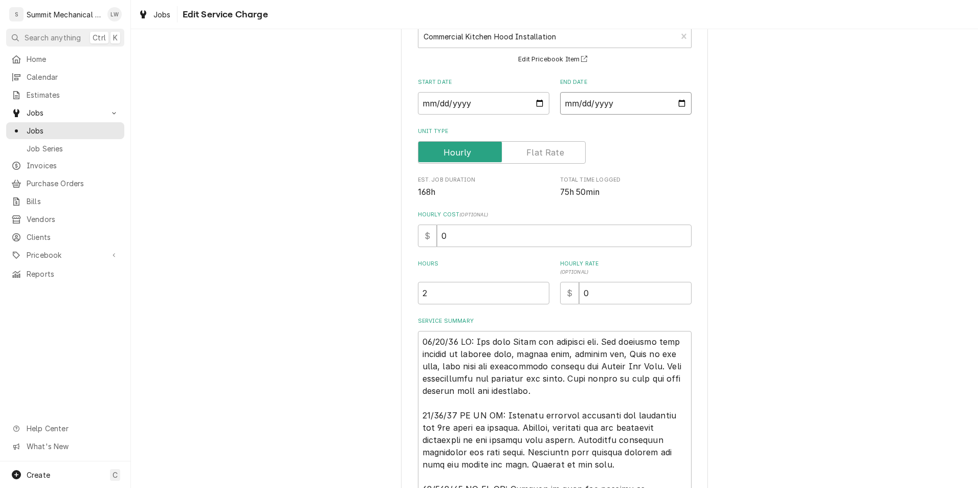
scroll to position [111, 0]
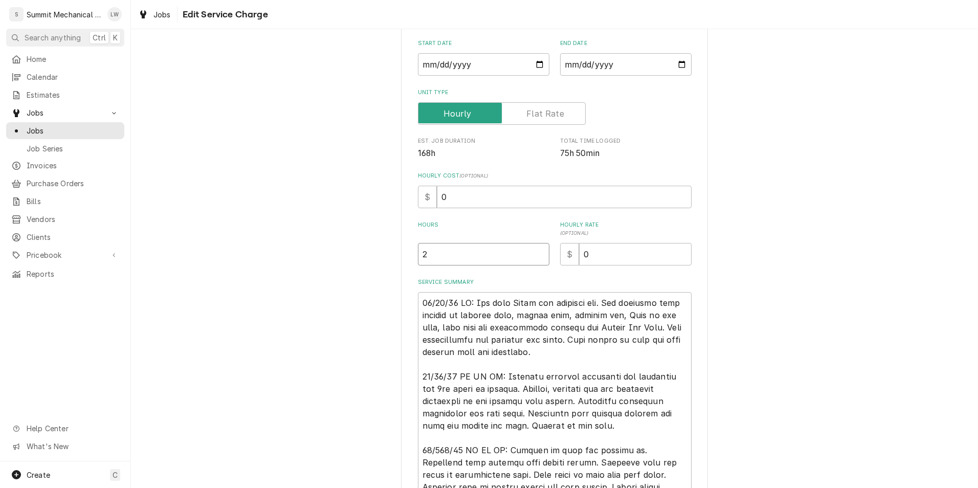
click at [503, 257] on input "2" at bounding box center [483, 254] width 131 height 22
type textarea "x"
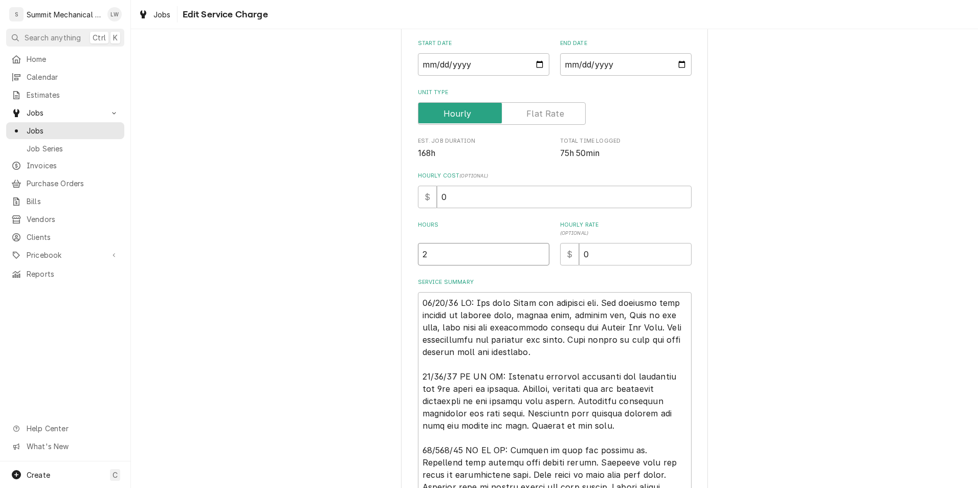
type input "1"
type textarea "x"
type input "16"
type textarea "x"
type input "164"
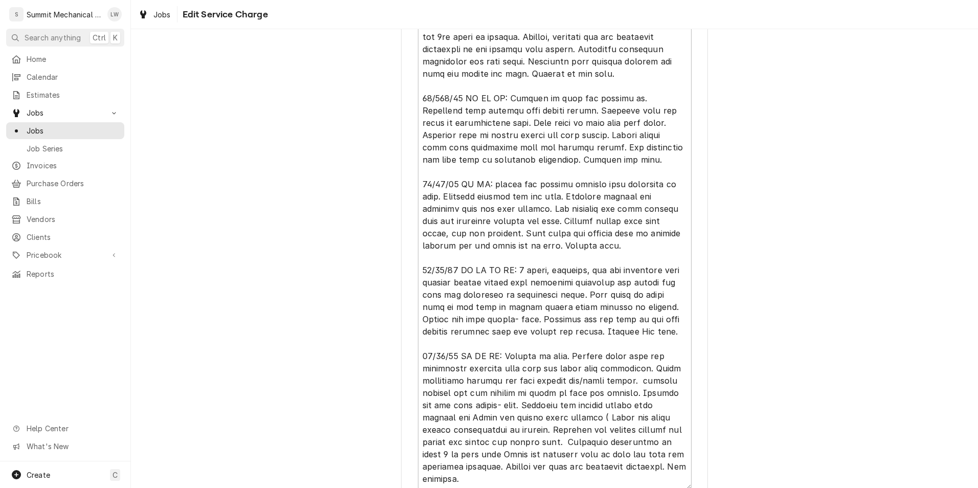
scroll to position [553, 0]
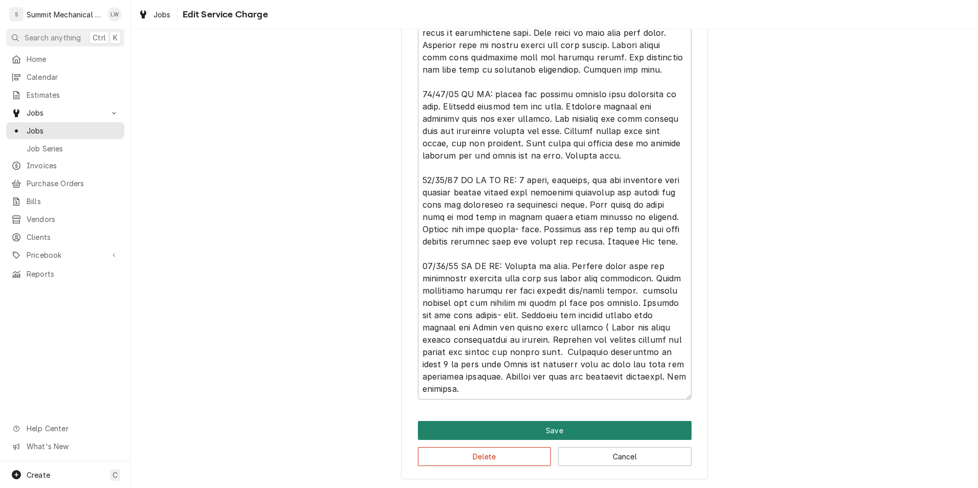
click at [549, 424] on button "Save" at bounding box center [555, 430] width 274 height 19
type textarea "x"
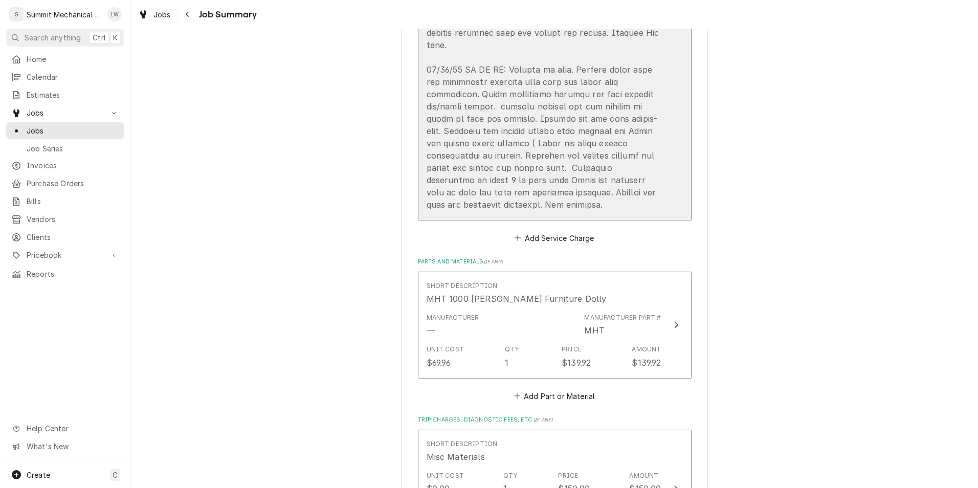
scroll to position [811, 0]
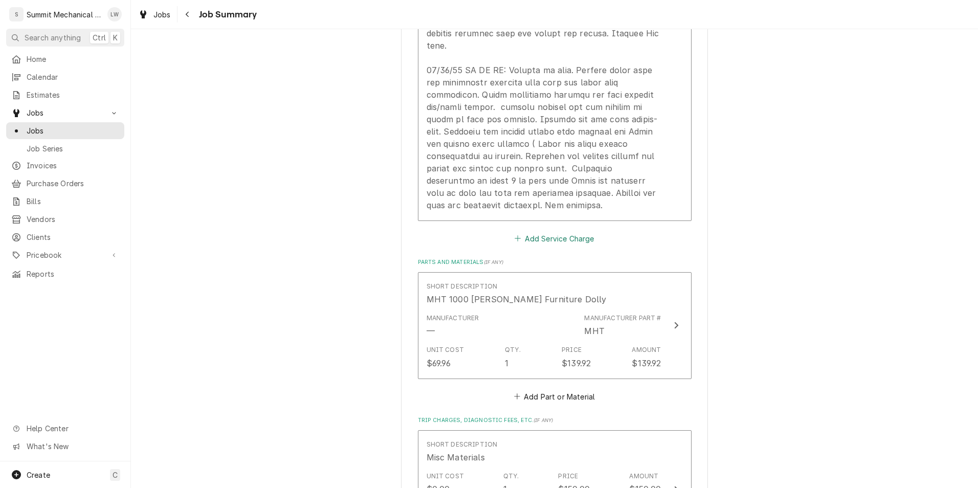
click at [535, 236] on button "Add Service Charge" at bounding box center [554, 238] width 83 height 14
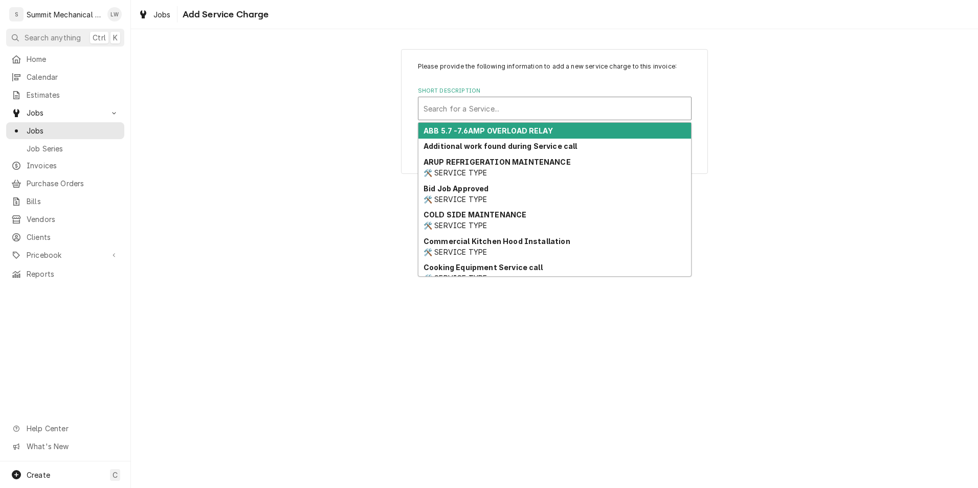
click at [567, 109] on div "Short Description" at bounding box center [554, 108] width 262 height 18
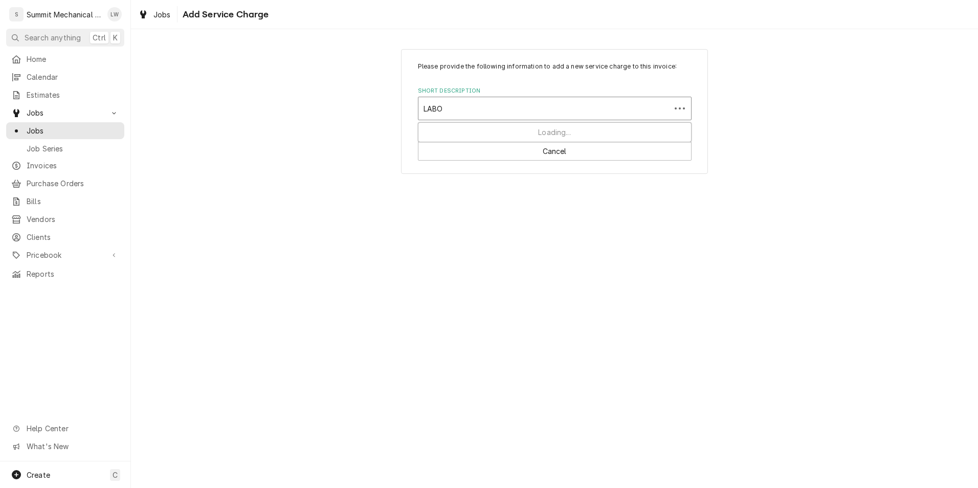
type input "LABOR"
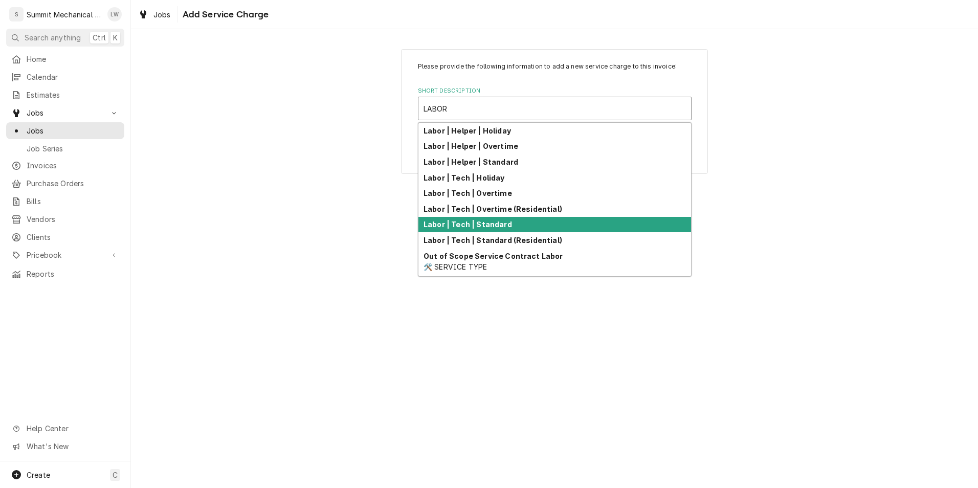
click at [482, 224] on strong "Labor | Tech | Standard" at bounding box center [467, 224] width 88 height 9
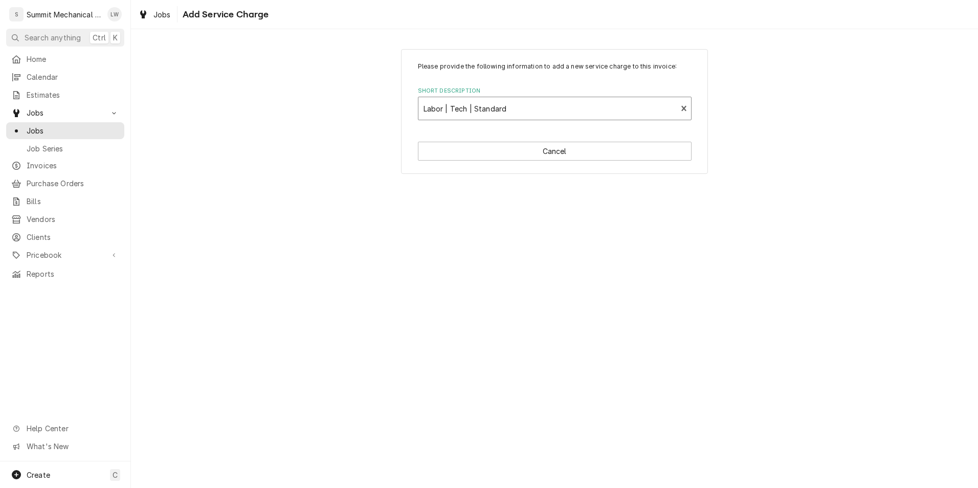
type textarea "x"
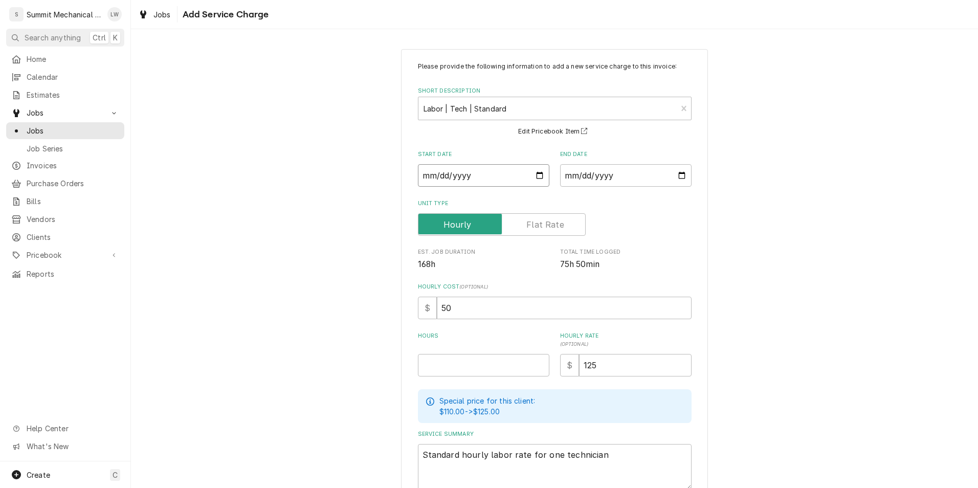
click at [536, 179] on input "Start Date" at bounding box center [483, 175] width 131 height 22
type input "2025-10-08"
click at [680, 172] on input "End Date" at bounding box center [625, 175] width 131 height 22
type textarea "x"
type input "2025-10-13"
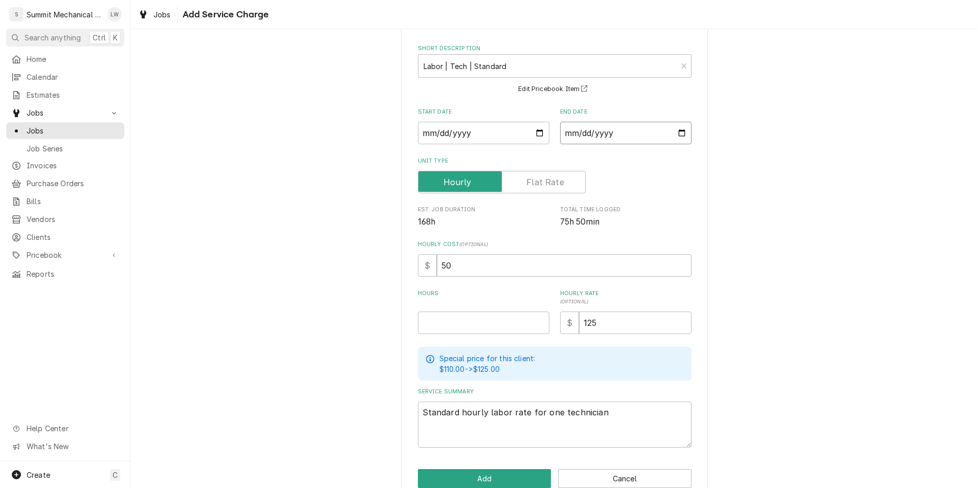
scroll to position [63, 0]
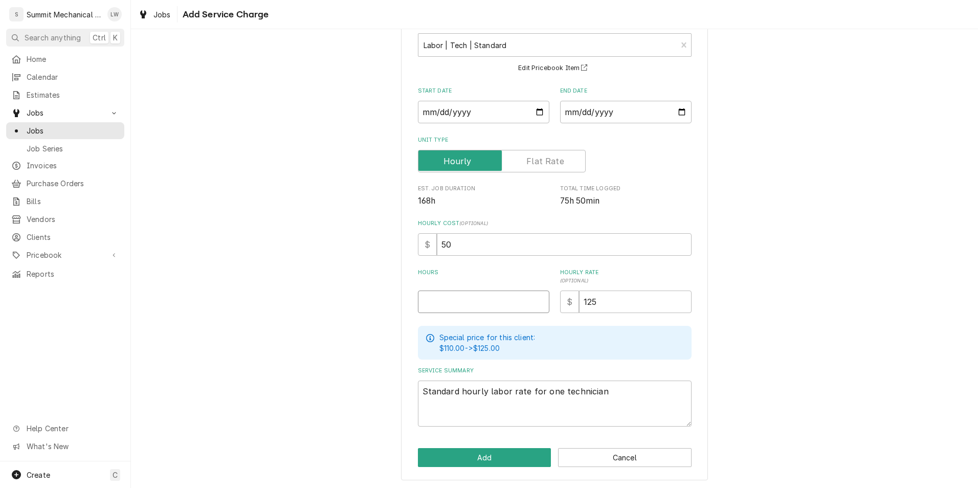
click at [451, 303] on input "Hours" at bounding box center [483, 301] width 131 height 22
type textarea "x"
type input "6"
type textarea "x"
type input "64"
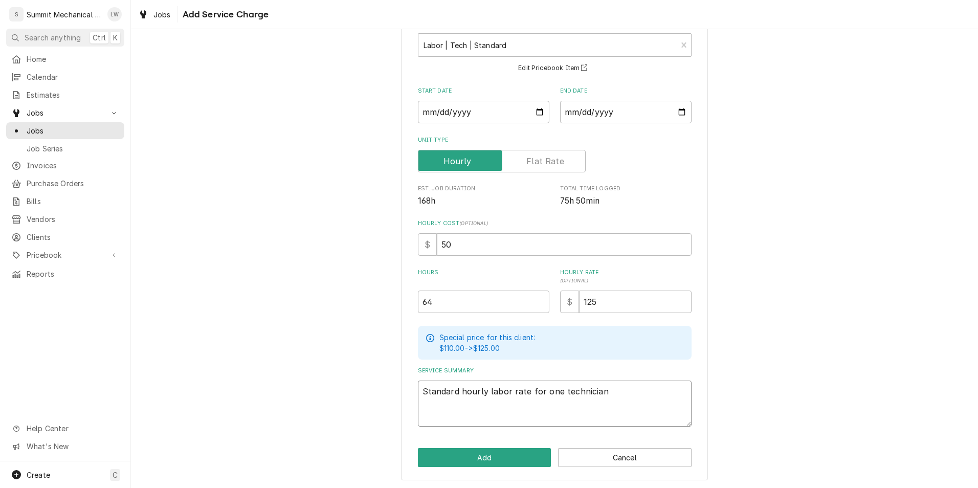
click at [553, 391] on textarea "Standard hourly labor rate for one technician" at bounding box center [555, 403] width 274 height 46
type textarea "x"
type textarea "Standard hourly labor rate for on technician"
type textarea "x"
type textarea "Standard hourly labor rate for o technician"
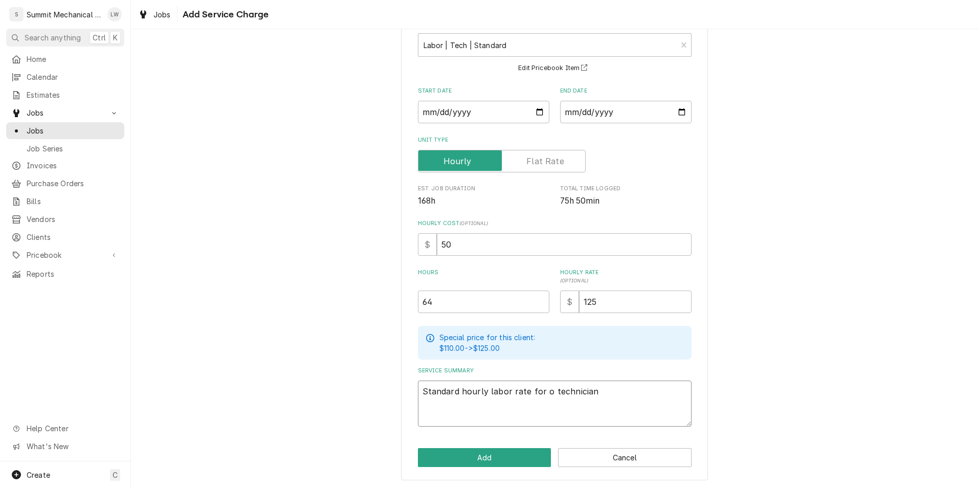
type textarea "x"
type textarea "Standard hourly labor rate for technician"
type textarea "x"
type textarea "Standard hourly labor rate for technician"
type textarea "x"
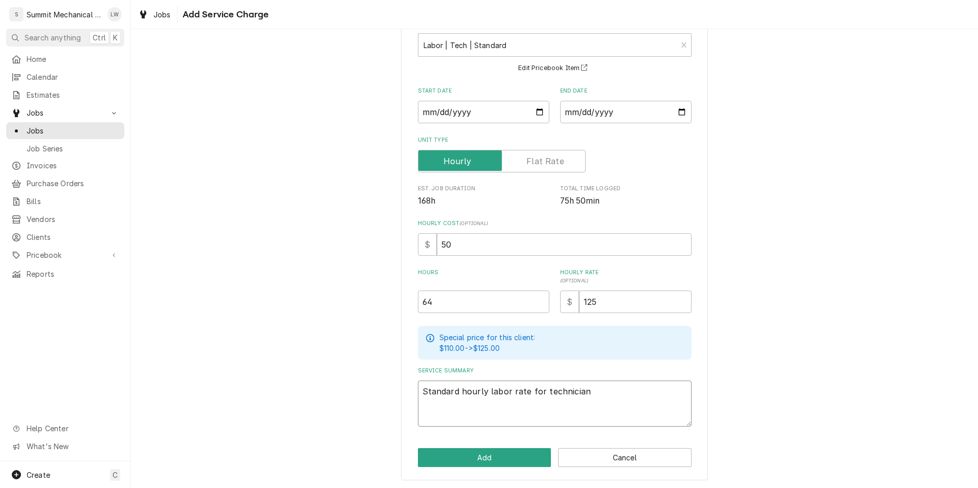
type textarea "Standard hourly labor rate for technician"
type textarea "x"
type textarea "Standard hourly labor rate for T technician"
type textarea "x"
type textarea "Standard hourly labor rate for TH technician"
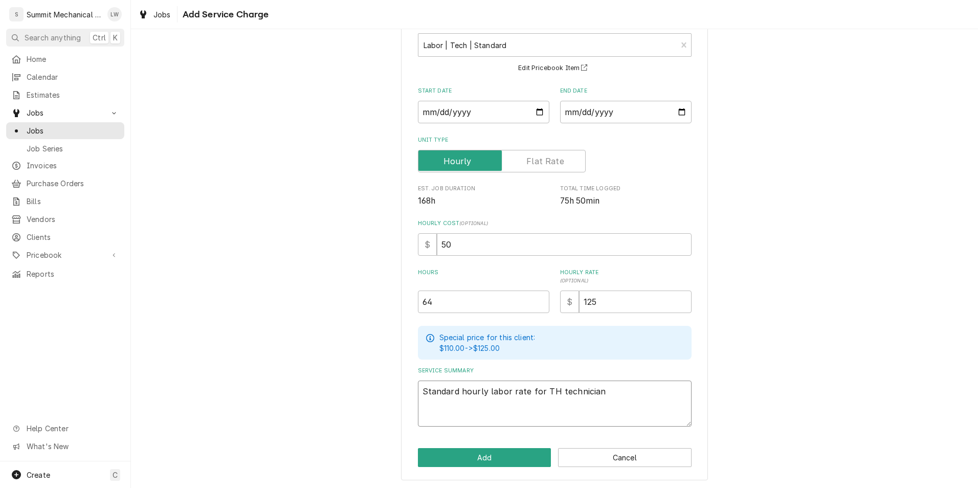
type textarea "x"
type textarea "Standard hourly labor rate for THR technician"
type textarea "x"
type textarea "Standard hourly labor rate for TH technician"
type textarea "x"
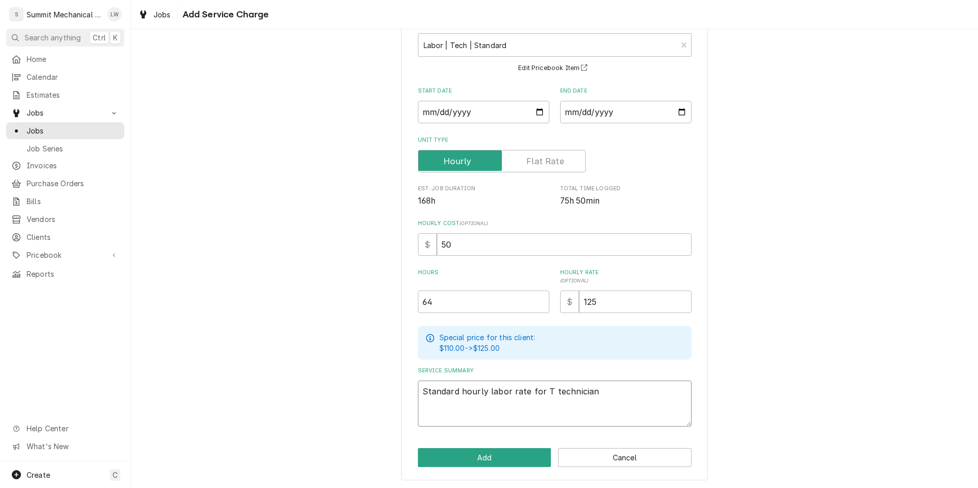
type textarea "Standard hourly labor rate for technician"
type textarea "x"
type textarea "Standard hourly labor rate for t technician"
type textarea "x"
type textarea "Standard hourly labor rate for thr technician"
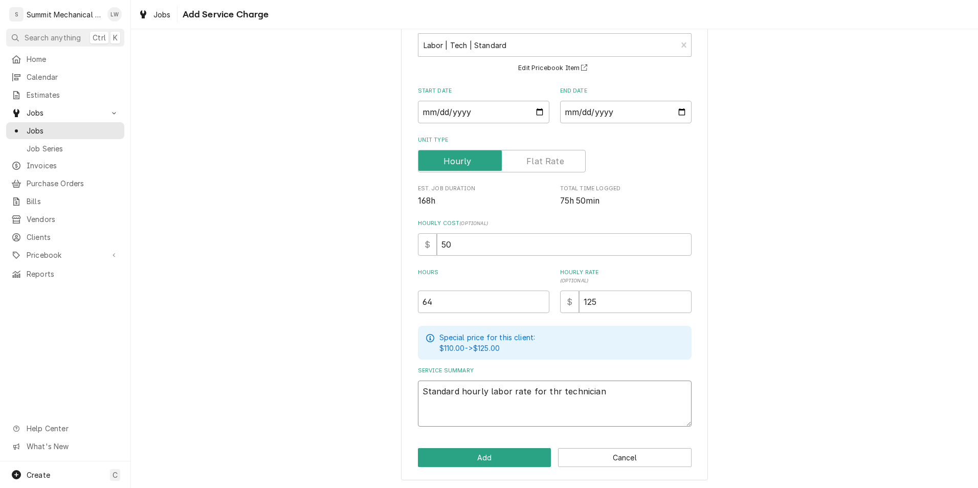
type textarea "x"
type textarea "Standard hourly labor rate for thra technician"
type textarea "x"
type textarea "Standard hourly labor rate for thrae technician"
type textarea "x"
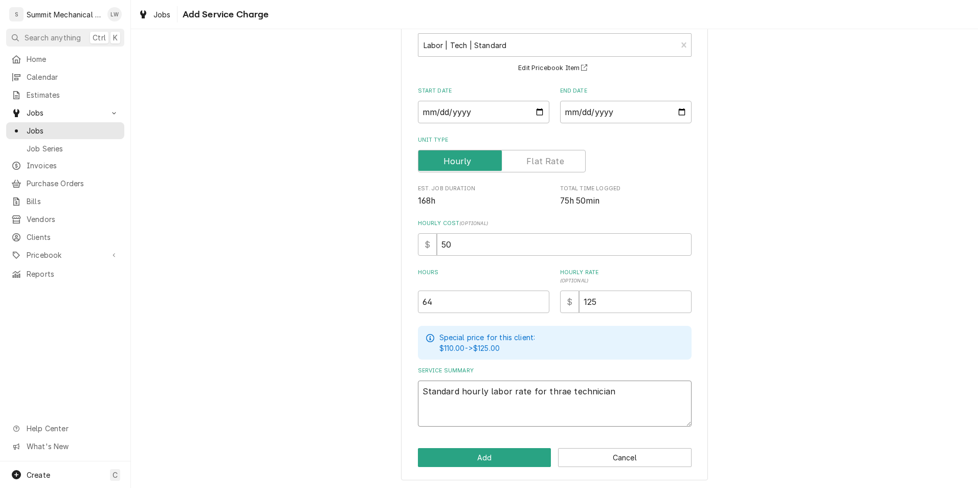
type textarea "Standard hourly labor rate for thra technician"
type textarea "x"
type textarea "Standard hourly labor rate for thr technician"
type textarea "x"
type textarea "Standard hourly labor rate for thre technician"
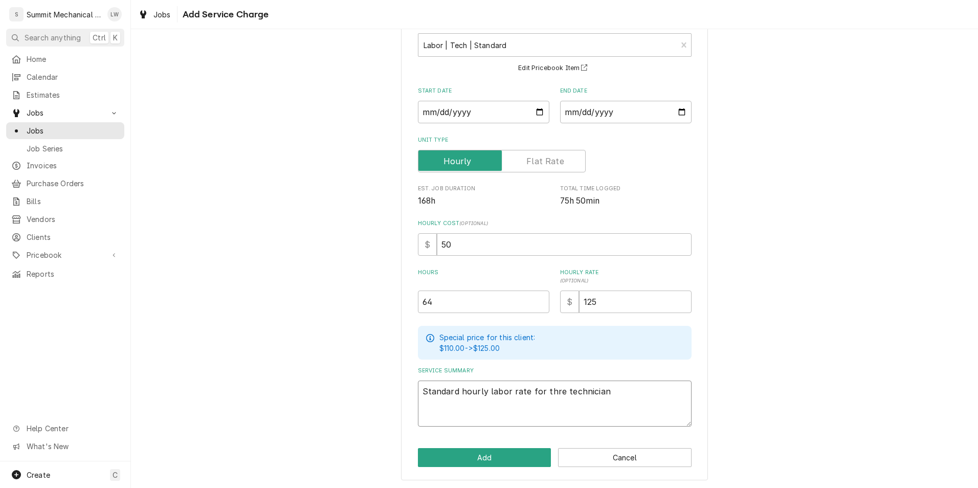
type textarea "x"
type textarea "Standard hourly labor rate for three technician"
type textarea "x"
type textarea "Standard hourly labor rate for three technician"
type textarea "x"
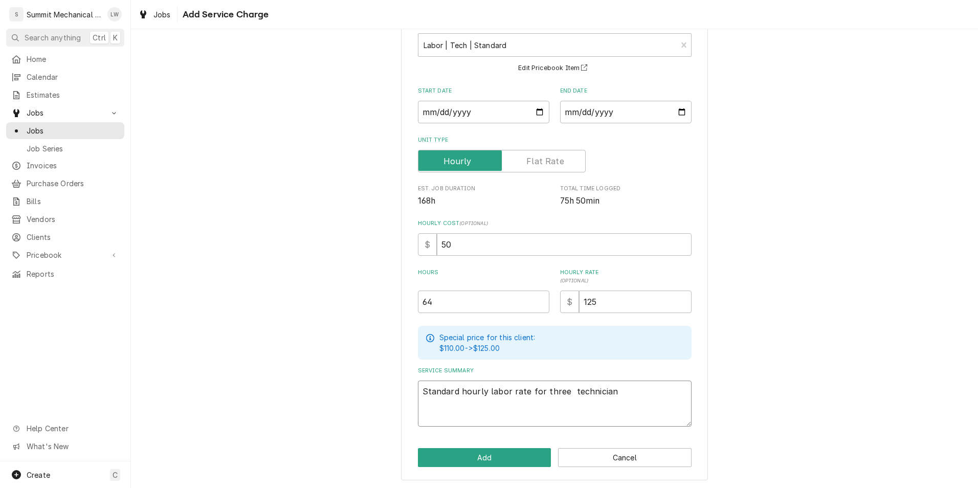
type textarea "Standard hourly labor rate for three t technician"
type textarea "x"
type textarea "Standard hourly labor rate for three technician"
type textarea "x"
type textarea "Standard hourly labor rate for three technician"
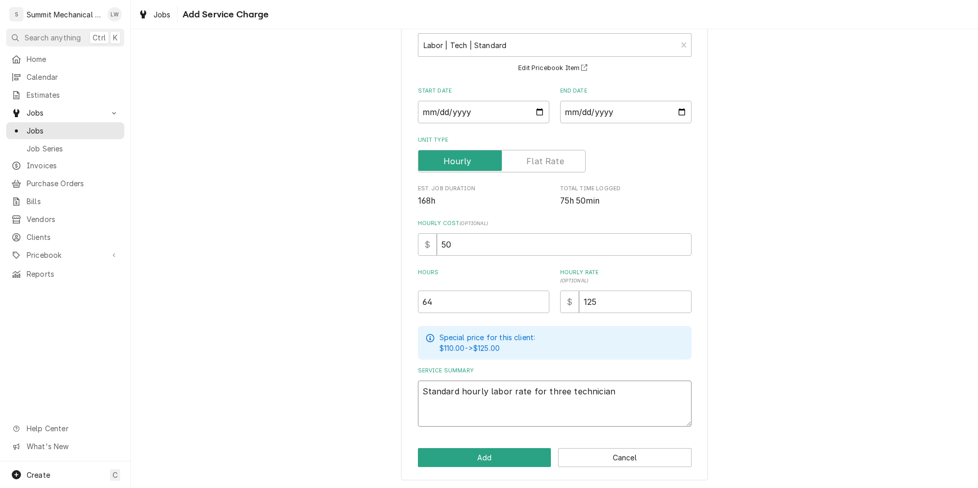
type textarea "x"
type textarea "Standard hourly labor rate for three technicians"
click at [513, 450] on button "Add" at bounding box center [484, 457] width 133 height 19
type textarea "x"
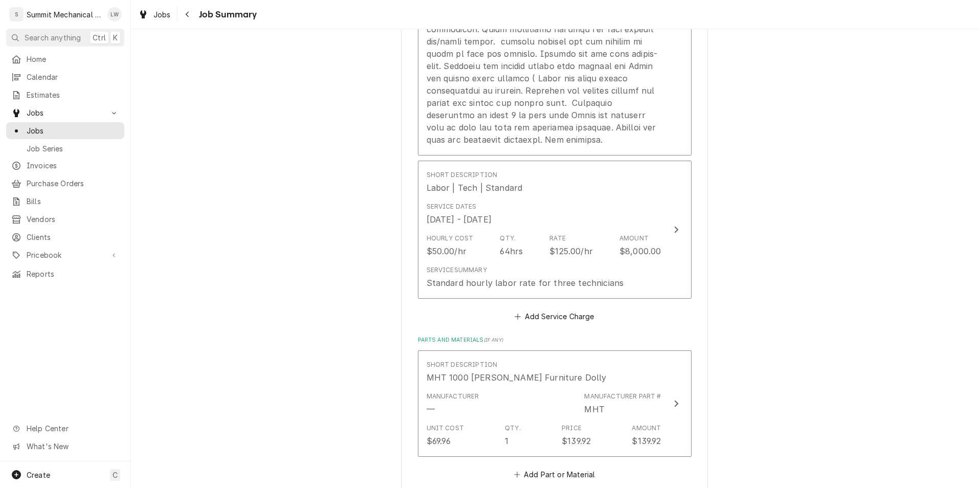
scroll to position [911, 0]
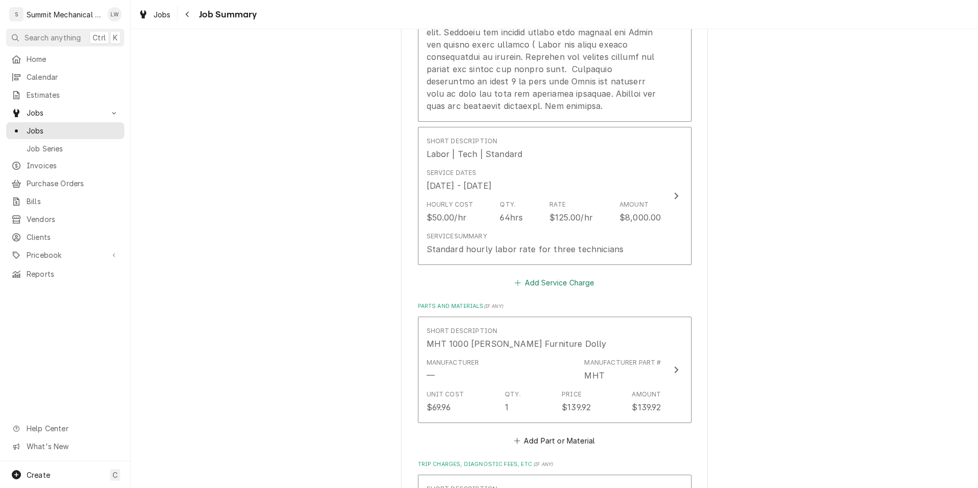
click at [556, 284] on button "Add Service Charge" at bounding box center [554, 283] width 83 height 14
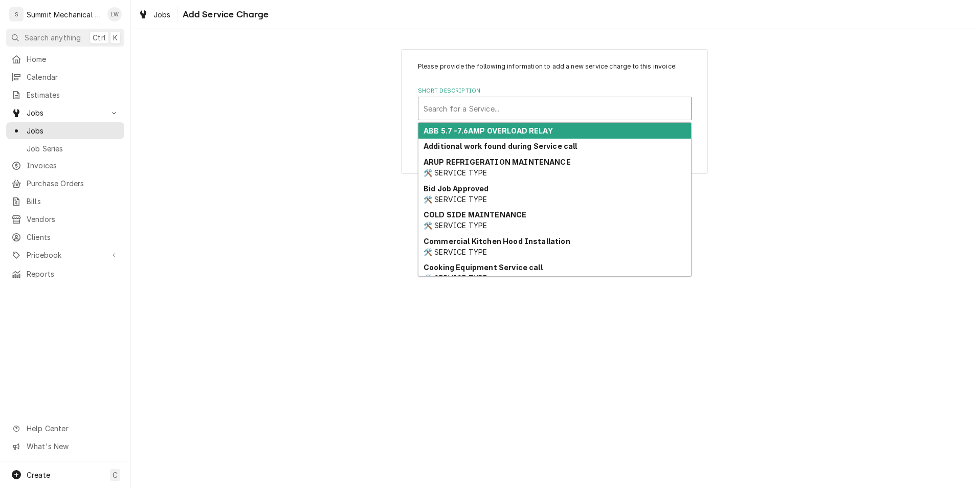
click at [615, 106] on div "Short Description" at bounding box center [554, 108] width 262 height 18
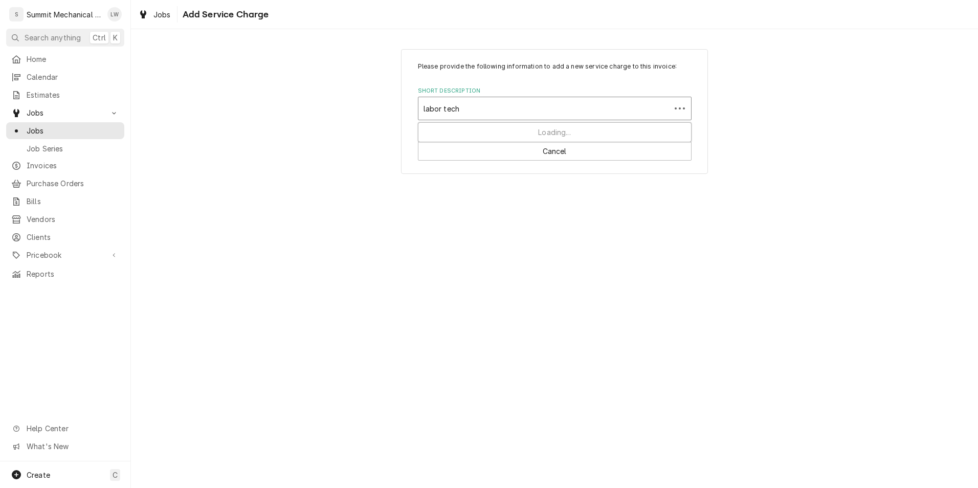
type input "labor tech"
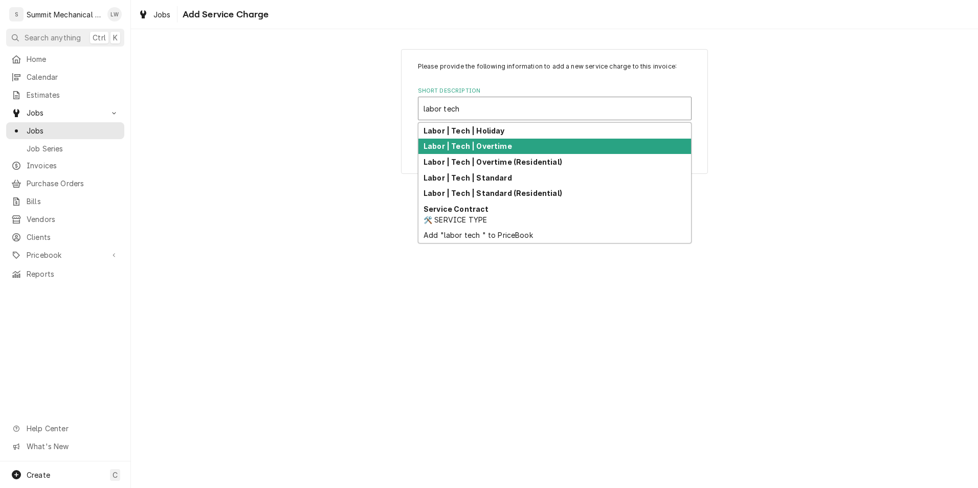
click at [494, 139] on div "Labor | Tech | Overtime" at bounding box center [554, 147] width 273 height 16
type textarea "x"
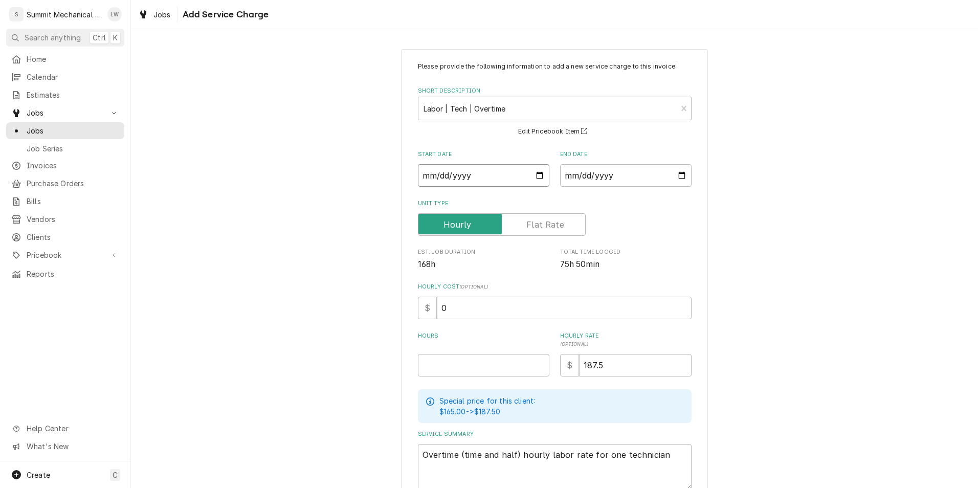
click at [533, 173] on input "Start Date" at bounding box center [483, 175] width 131 height 22
type input "2025-10-08"
type textarea "x"
click at [585, 181] on input "End Date" at bounding box center [625, 175] width 131 height 22
click at [671, 174] on input "End Date" at bounding box center [625, 175] width 131 height 22
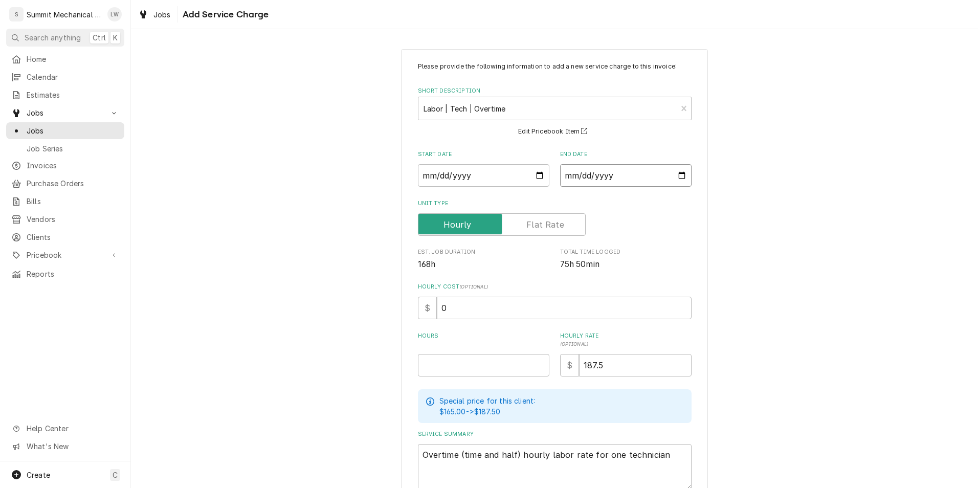
click at [676, 180] on input "End Date" at bounding box center [625, 175] width 131 height 22
type input "2025-10-13"
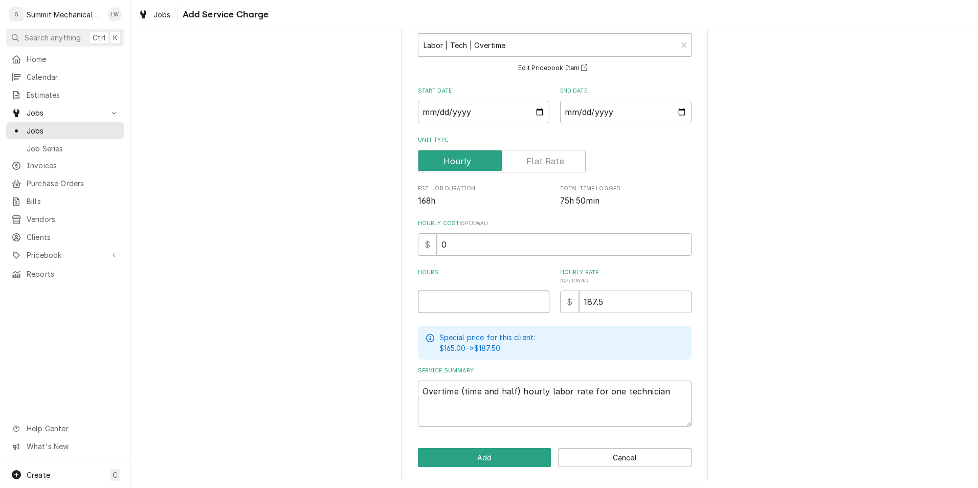
click at [494, 299] on input "Hours" at bounding box center [483, 301] width 131 height 22
type textarea "x"
type input "7"
type textarea "x"
type input "76"
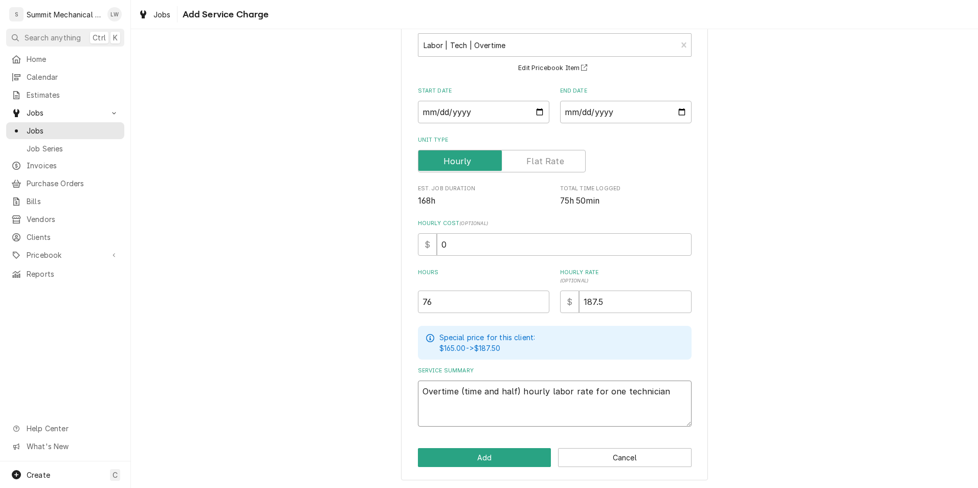
click at [528, 409] on textarea "Overtime (time and half) hourly labor rate for one technician" at bounding box center [555, 403] width 274 height 46
click at [614, 388] on textarea "Overtime (time and half) hourly labor rate for one technician" at bounding box center [555, 403] width 274 height 46
type textarea "x"
type textarea "Overtime (time and half) hourly labor rate for onetechnician"
type textarea "x"
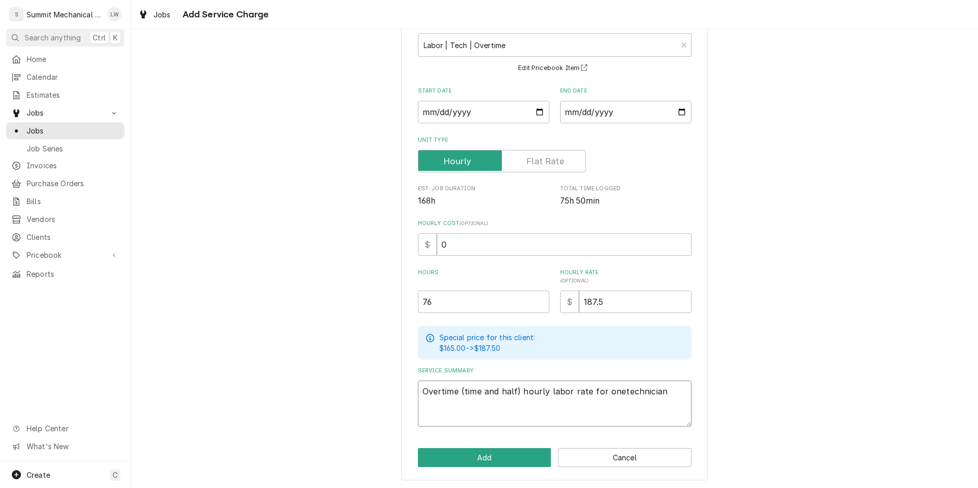
type textarea "Overtime (time and half) hourly labor rate for ontechnician"
type textarea "x"
type textarea "Overtime (time and half) hourly labor rate for otechnician"
type textarea "x"
type textarea "Overtime (time and half) hourly labor rate for technician"
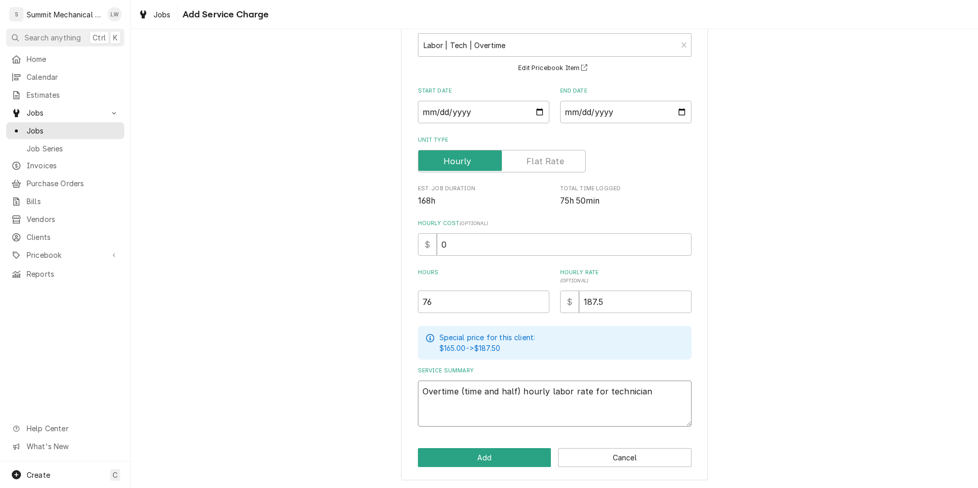
type textarea "x"
type textarea "Overtime (time and half) hourly labor rate for 3technician"
type textarea "x"
type textarea "Overtime (time and half) hourly labor rate for 3 technician"
type textarea "x"
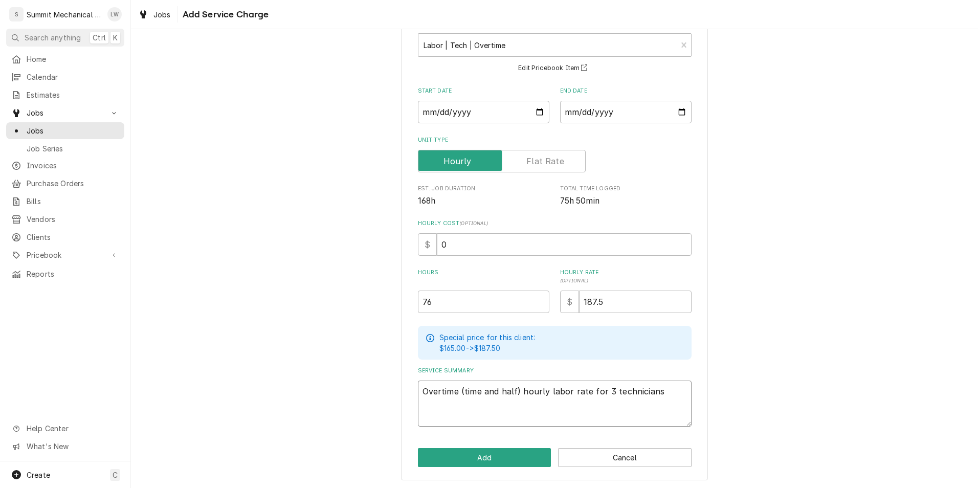
type textarea "Overtime (time and half) hourly labor rate for 3 technicians"
click at [738, 403] on div "Please provide the following information to add a new service charge to this in…" at bounding box center [554, 232] width 847 height 512
click at [469, 464] on button "Add" at bounding box center [484, 457] width 133 height 19
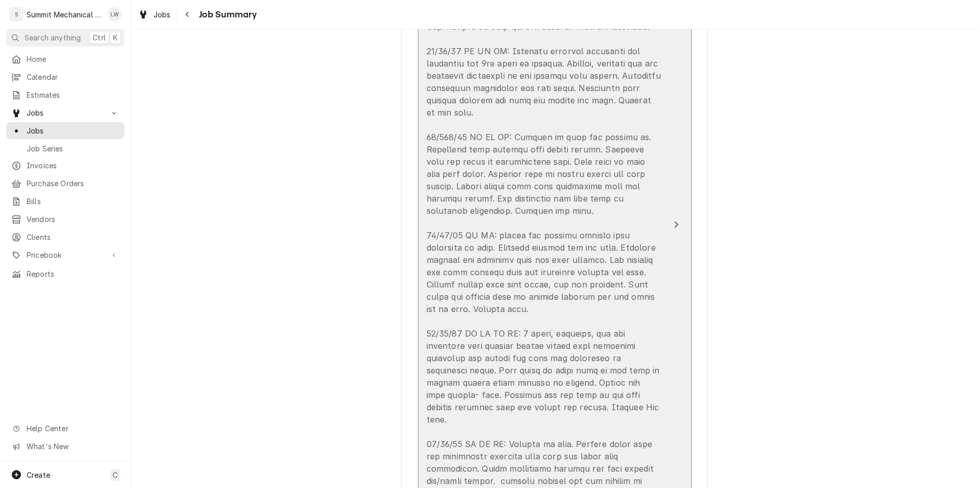
scroll to position [437, 0]
click at [597, 109] on div "Update Line Item" at bounding box center [543, 279] width 235 height 614
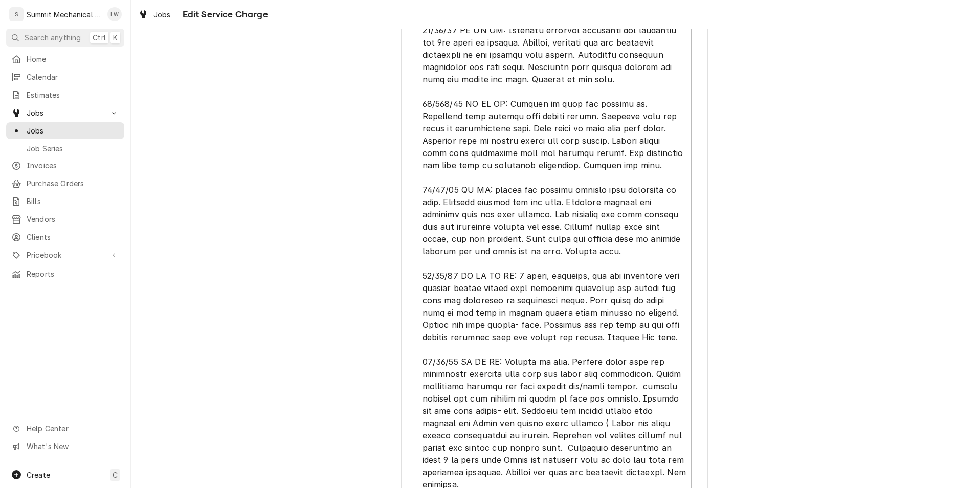
scroll to position [455, 0]
click at [519, 85] on textarea "Service Summary" at bounding box center [555, 222] width 274 height 549
type textarea "x"
type textarea "10/08/25 LW: Met with Dylan and reviewed job. Job requires full install of exha…"
type textarea "x"
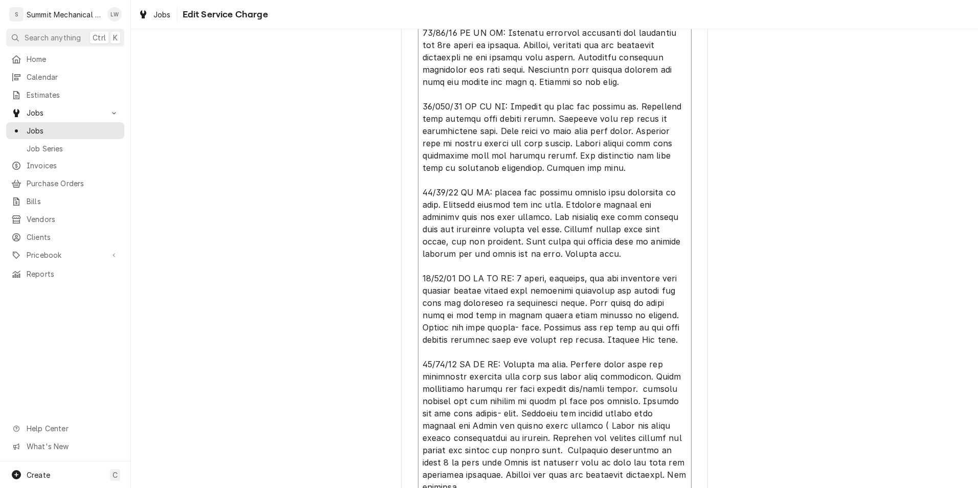
type textarea "10/08/25 LW: Met with Dylan and reviewed job. Job requires full install of exha…"
type textarea "x"
type textarea "10/08/25 LW: Met with Dylan and reviewed job. Job requires full install of exha…"
type textarea "x"
type textarea "10/08/25 LW: Met with Dylan and reviewed job. Job requires full install of exha…"
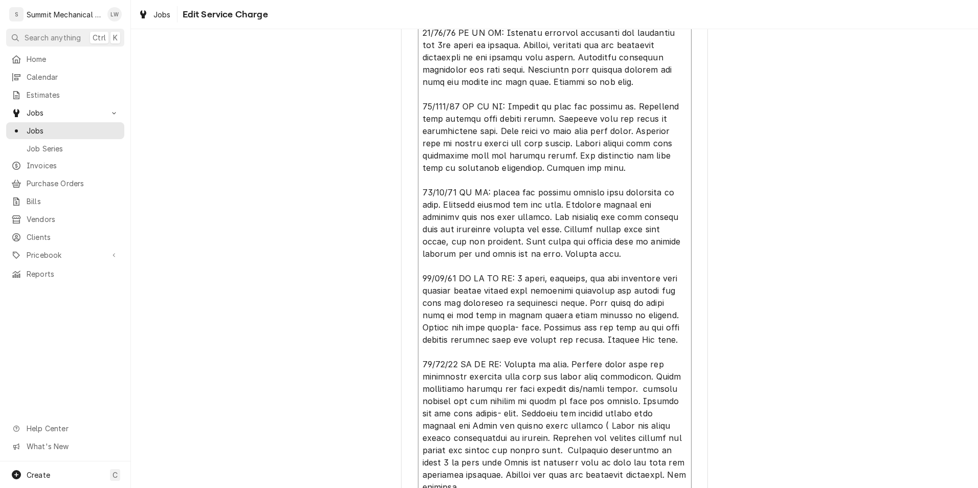
type textarea "x"
type textarea "10/08/25 LW: Met with Dylan and reviewed job. Job requires full install of exha…"
type textarea "x"
type textarea "10/08/25 LW: Met with Dylan and reviewed job. Job requires full install of exha…"
type textarea "x"
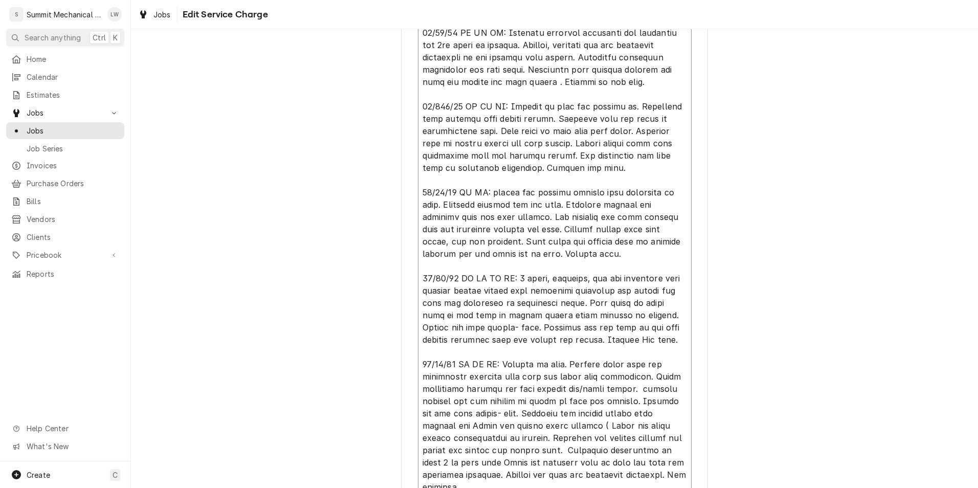
type textarea "10/08/25 LW: Met with Dylan and reviewed job. Job requires full install of exha…"
type textarea "x"
type textarea "10/08/25 LW: Met with Dylan and reviewed job. Job requires full install of exha…"
type textarea "x"
type textarea "10/08/25 LW: Met with Dylan and reviewed job. Job requires full install of exha…"
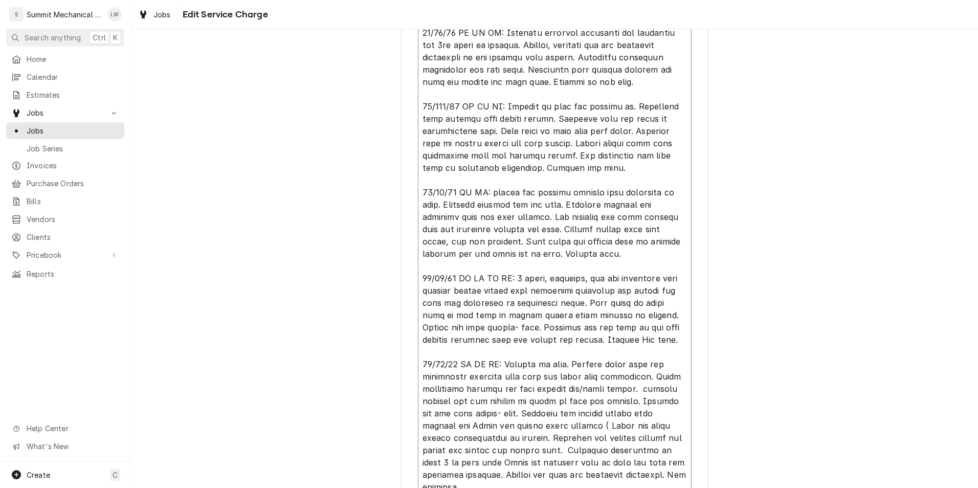
type textarea "x"
type textarea "10/08/25 LW: Met with Dylan and reviewed job. Job requires full install of exha…"
type textarea "x"
type textarea "10/08/25 LW: Met with Dylan and reviewed job. Job requires full install of exha…"
type textarea "x"
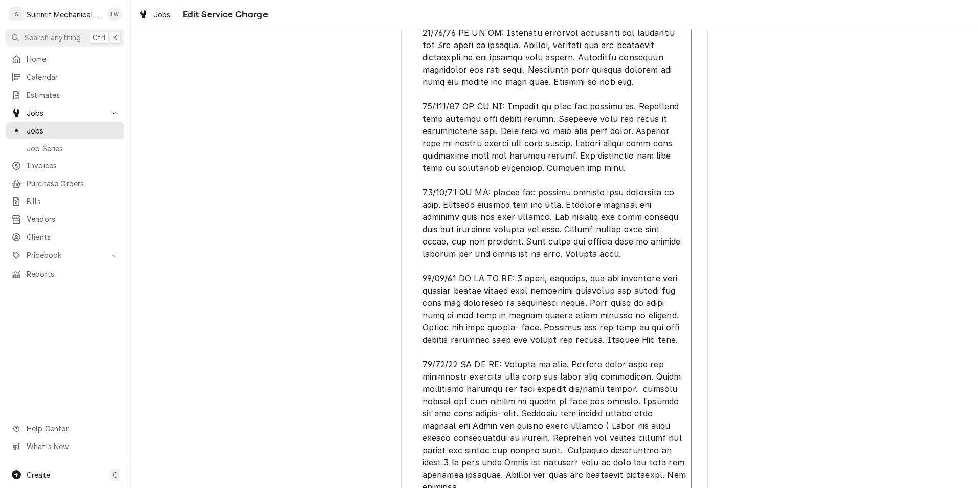
type textarea "10/08/25 LW: Met with Dylan and reviewed job. Job requires full install of exha…"
type textarea "x"
type textarea "10/08/25 LW: Met with Dylan and reviewed job. Job requires full install of exha…"
type textarea "x"
type textarea "10/08/25 LW: Met with Dylan and reviewed job. Job requires full install of exha…"
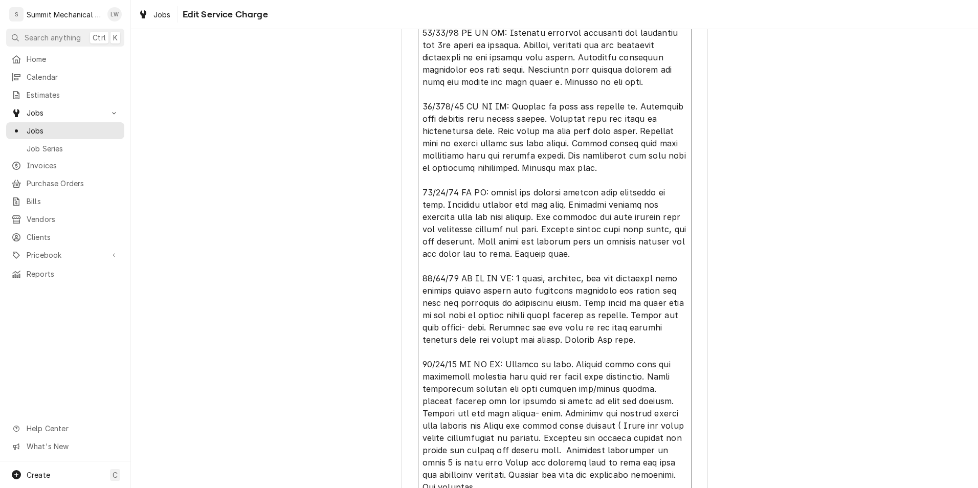
type textarea "x"
type textarea "10/08/25 LW: Met with Dylan and reviewed job. Job requires full install of exha…"
type textarea "x"
type textarea "10/08/25 LW: Met with Dylan and reviewed job. Job requires full install of exha…"
type textarea "x"
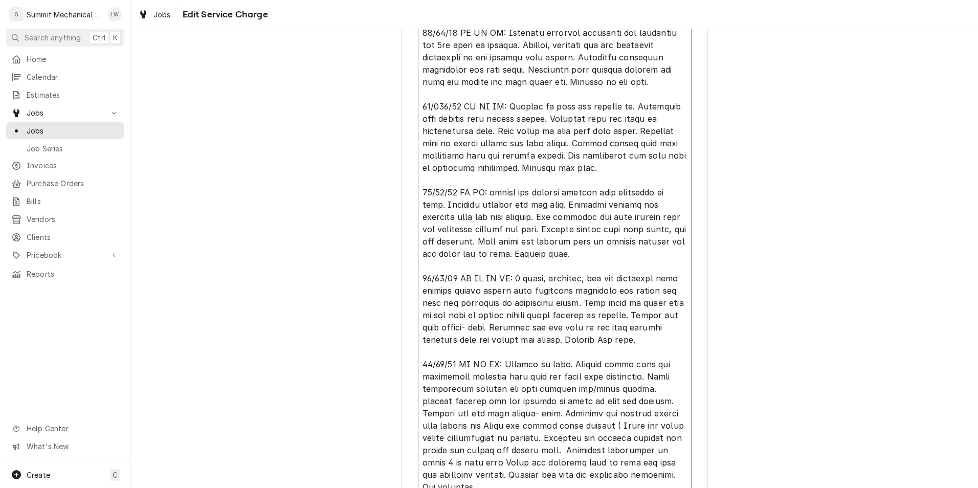
type textarea "10/08/25 LW: Met with Dylan and reviewed job. Job requires full install of exha…"
type textarea "x"
type textarea "10/08/25 LW: Met with Dylan and reviewed job. Job requires full install of exha…"
type textarea "x"
type textarea "10/08/25 LW: Met with Dylan and reviewed job. Job requires full install of exha…"
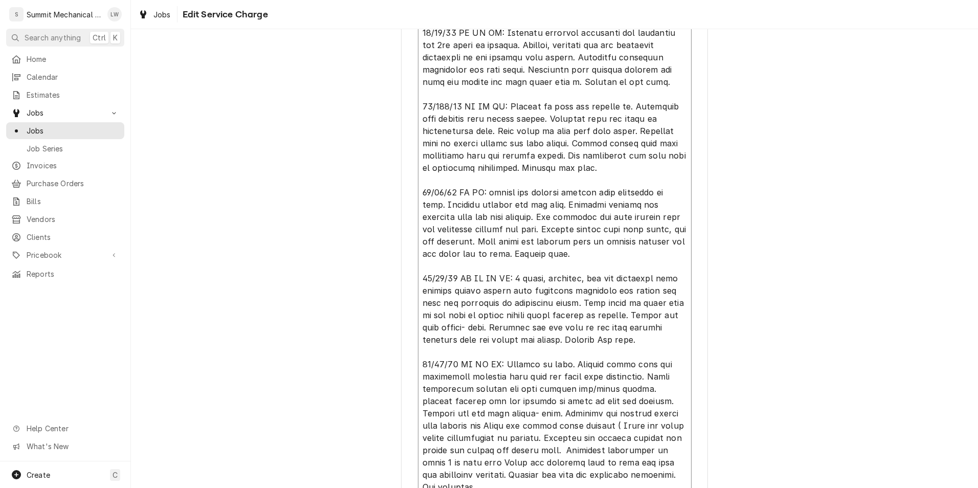
type textarea "x"
type textarea "10/08/25 LW: Met with Dylan and reviewed job. Job requires full install of exha…"
type textarea "x"
type textarea "10/08/25 LW: Met with Dylan and reviewed job. Job requires full install of exha…"
type textarea "x"
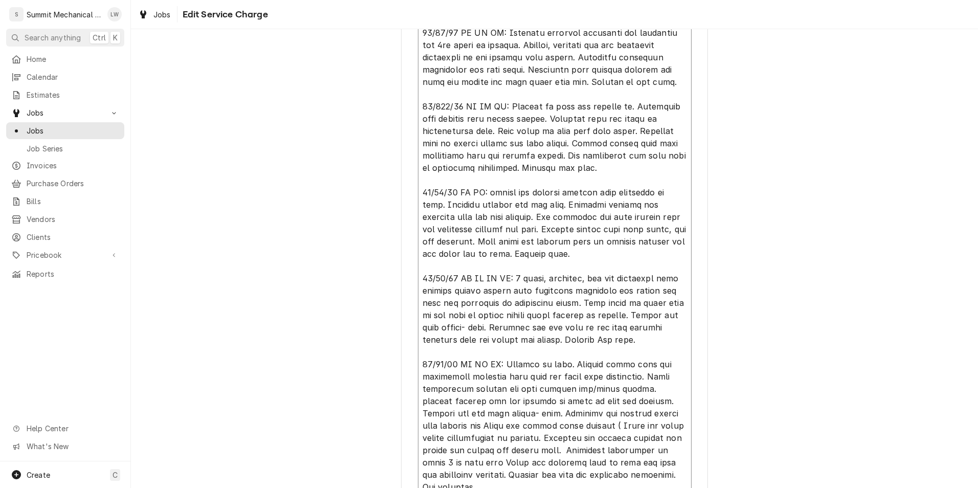
type textarea "10/08/25 LW: Met with Dylan and reviewed job. Job requires full install of exha…"
type textarea "x"
type textarea "10/08/25 LW: Met with Dylan and reviewed job. Job requires full install of exha…"
type textarea "x"
type textarea "10/08/25 LW: Met with Dylan and reviewed job. Job requires full install of exha…"
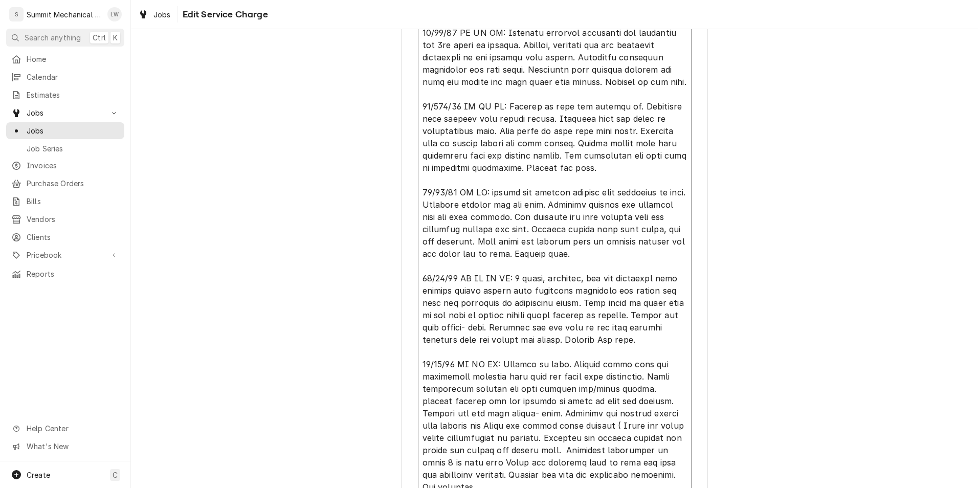
type textarea "x"
type textarea "10/08/25 LW: Met with Dylan and reviewed job. Job requires full install of exha…"
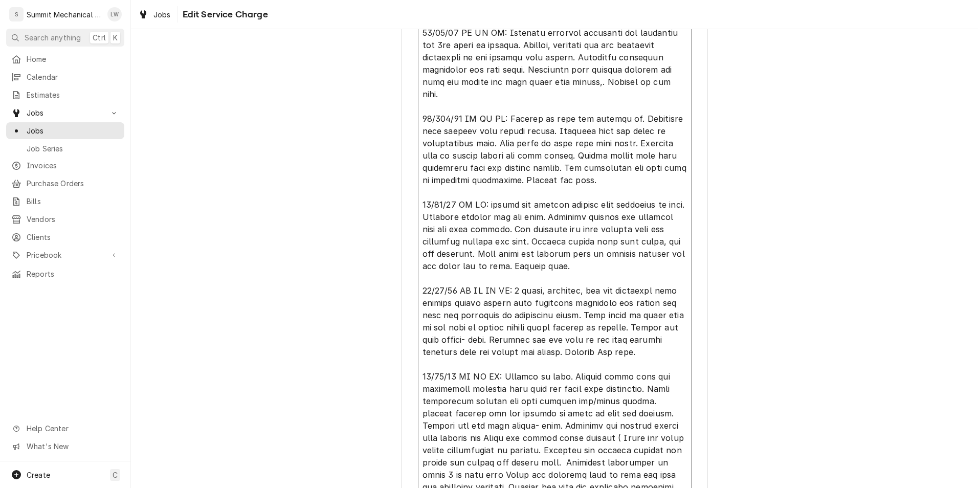
type textarea "x"
type textarea "10/08/25 LW: Met with Dylan and reviewed job. Job requires full install of exha…"
type textarea "x"
type textarea "10/08/25 LW: Met with Dylan and reviewed job. Job requires full install of exha…"
type textarea "x"
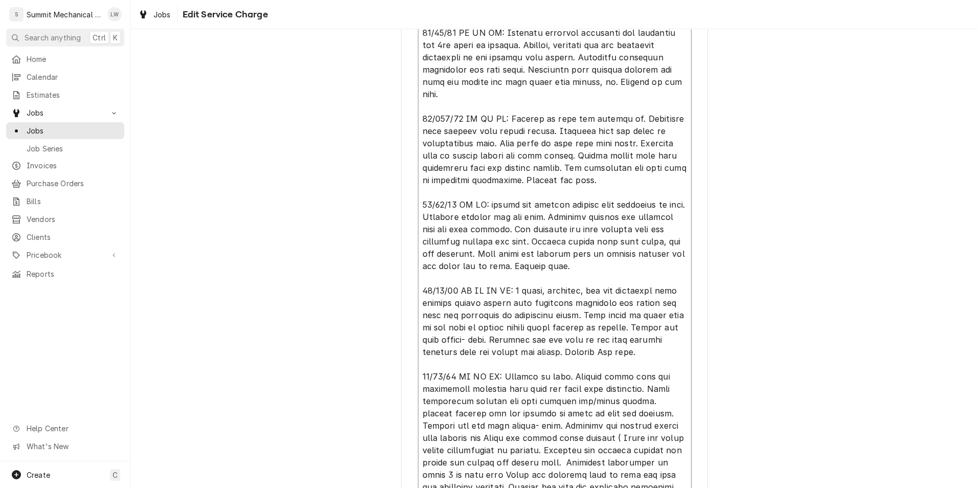
type textarea "10/08/25 LW: Met with Dylan and reviewed job. Job requires full install of exha…"
type textarea "x"
type textarea "10/08/25 LW: Met with Dylan and reviewed job. Job requires full install of exha…"
type textarea "x"
type textarea "10/08/25 LW: Met with Dylan and reviewed job. Job requires full install of exha…"
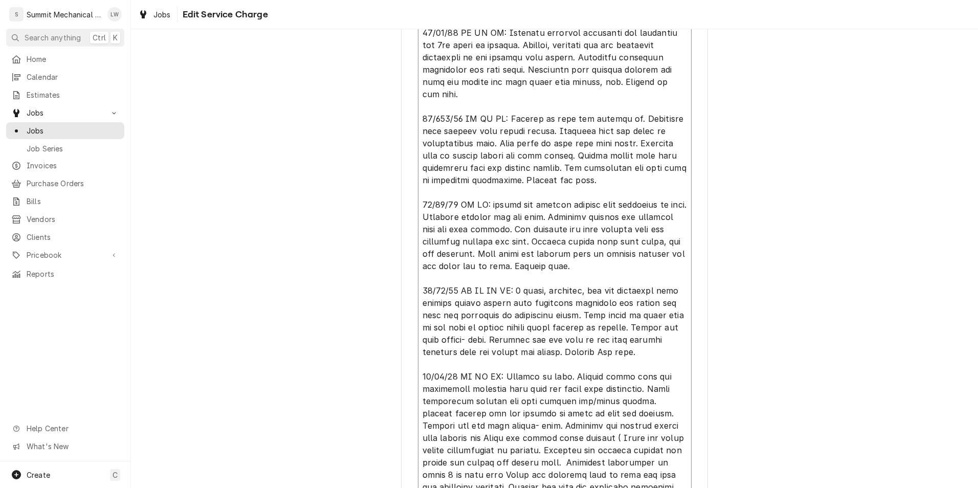
type textarea "x"
type textarea "10/08/25 LW: Met with Dylan and reviewed job. Job requires full install of exha…"
type textarea "x"
type textarea "10/08/25 LW: Met with Dylan and reviewed job. Job requires full install of exha…"
type textarea "x"
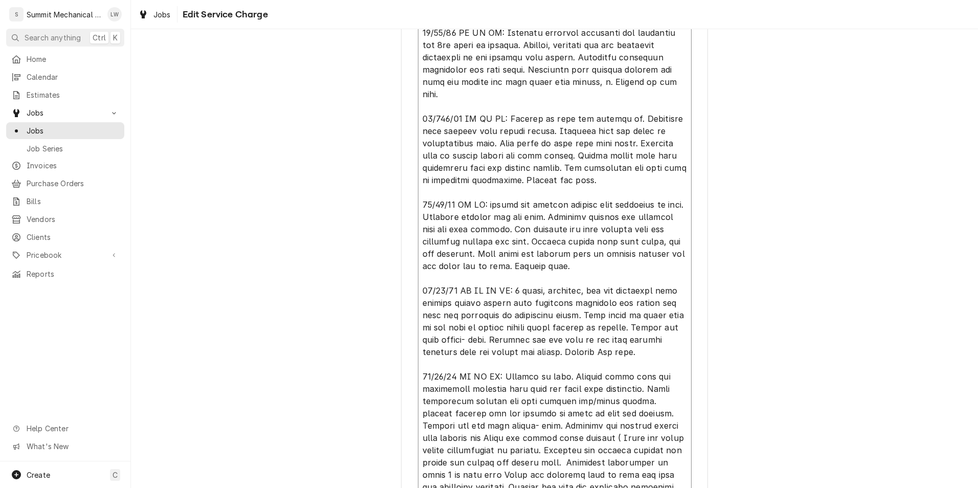
type textarea "10/08/25 LW: Met with Dylan and reviewed job. Job requires full install of exha…"
type textarea "x"
type textarea "10/08/25 LW: Met with Dylan and reviewed job. Job requires full install of exha…"
type textarea "x"
type textarea "10/08/25 LW: Met with Dylan and reviewed job. Job requires full install of exha…"
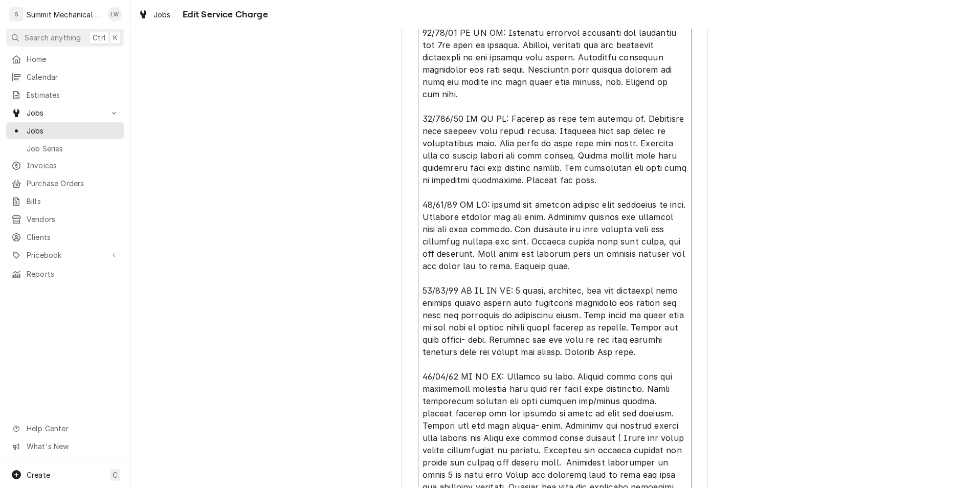
type textarea "x"
type textarea "10/08/25 LW: Met with Dylan and reviewed job. Job requires full install of exha…"
type textarea "x"
type textarea "10/08/25 LW: Met with Dylan and reviewed job. Job requires full install of exha…"
type textarea "x"
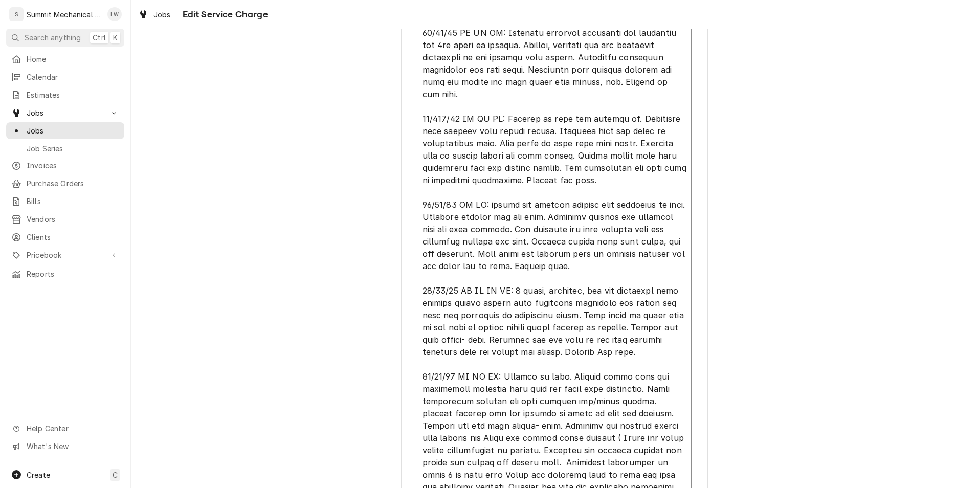
type textarea "10/08/25 LW: Met with Dylan and reviewed job. Job requires full install of exha…"
type textarea "x"
type textarea "10/08/25 LW: Met with Dylan and reviewed job. Job requires full install of exha…"
type textarea "x"
type textarea "10/08/25 LW: Met with Dylan and reviewed job. Job requires full install of exha…"
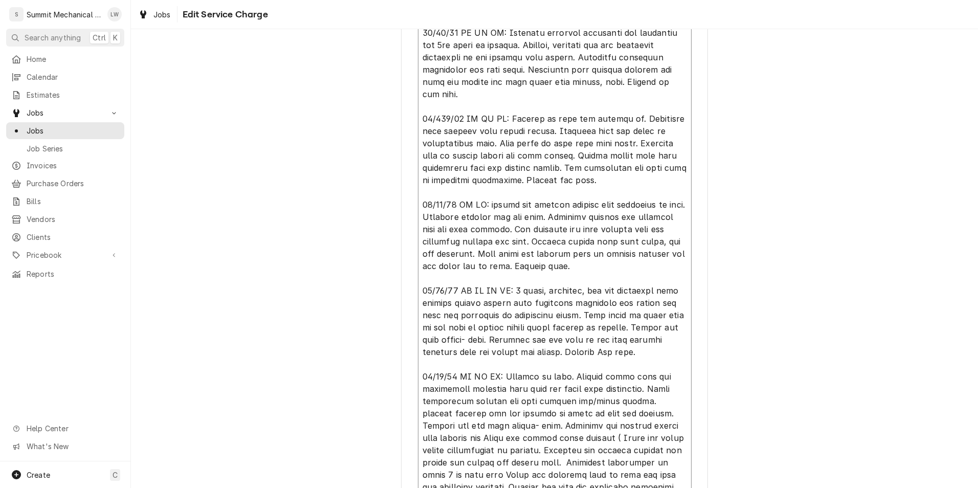
type textarea "x"
type textarea "10/08/25 LW: Met with Dylan and reviewed job. Job requires full install of exha…"
type textarea "x"
type textarea "10/08/25 LW: Met with Dylan and reviewed job. Job requires full install of exha…"
type textarea "x"
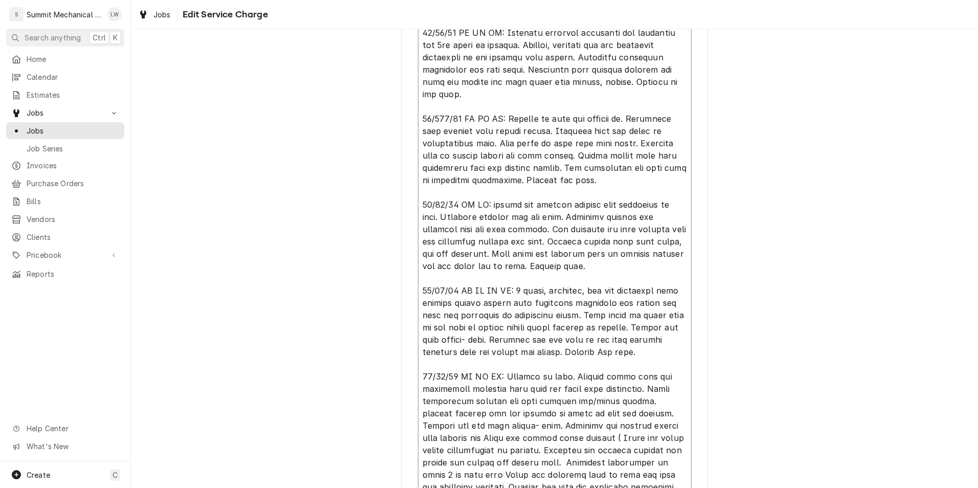
type textarea "10/08/25 LW: Met with Dylan and reviewed job. Job requires full install of exha…"
type textarea "x"
type textarea "10/08/25 LW: Met with Dylan and reviewed job. Job requires full install of exha…"
type textarea "x"
type textarea "10/08/25 LW: Met with Dylan and reviewed job. Job requires full install of exha…"
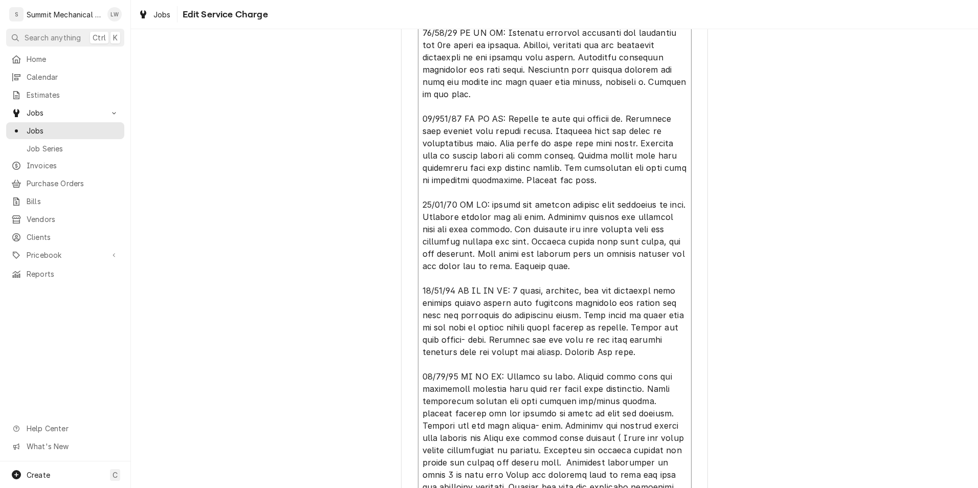
type textarea "x"
type textarea "10/08/25 LW: Met with Dylan and reviewed job. Job requires full install of exha…"
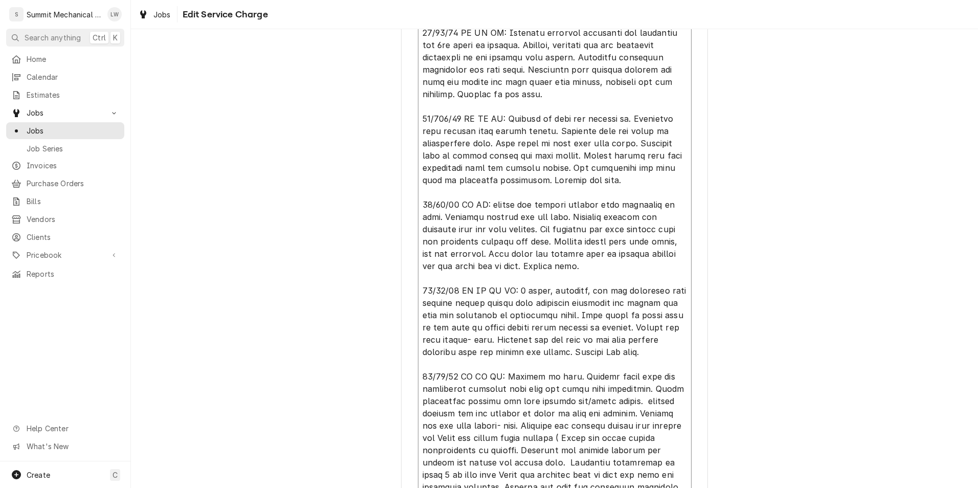
click at [557, 94] on textarea "Service Summary" at bounding box center [555, 228] width 274 height 561
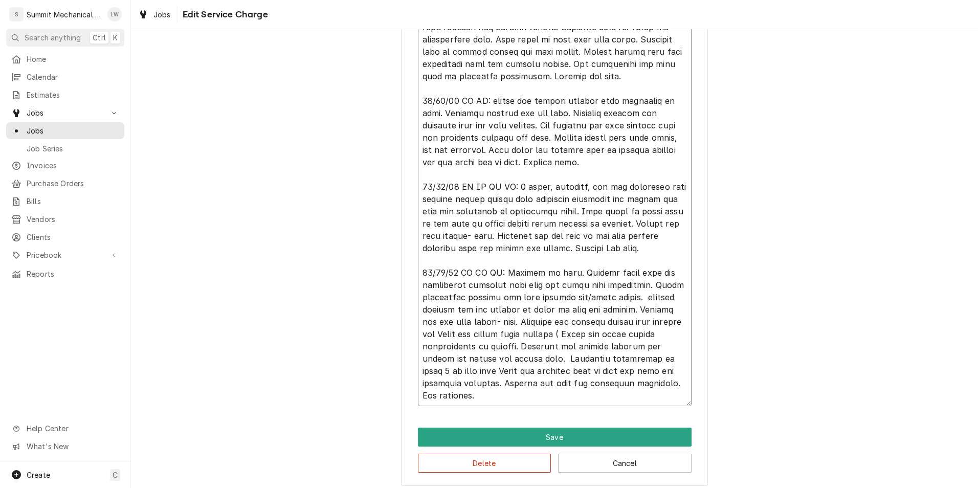
scroll to position [565, 0]
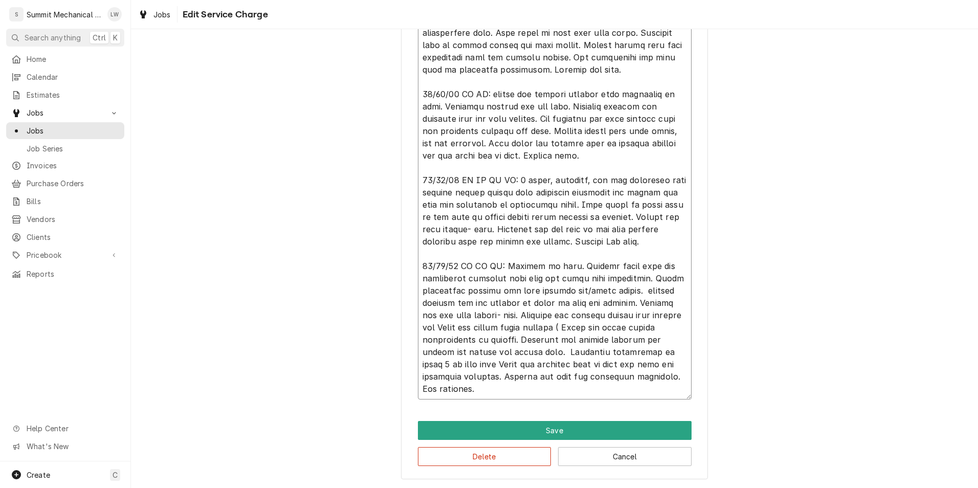
click at [545, 121] on textarea "Service Summary" at bounding box center [555, 118] width 274 height 561
drag, startPoint x: 589, startPoint y: 173, endPoint x: 566, endPoint y: 118, distance: 59.8
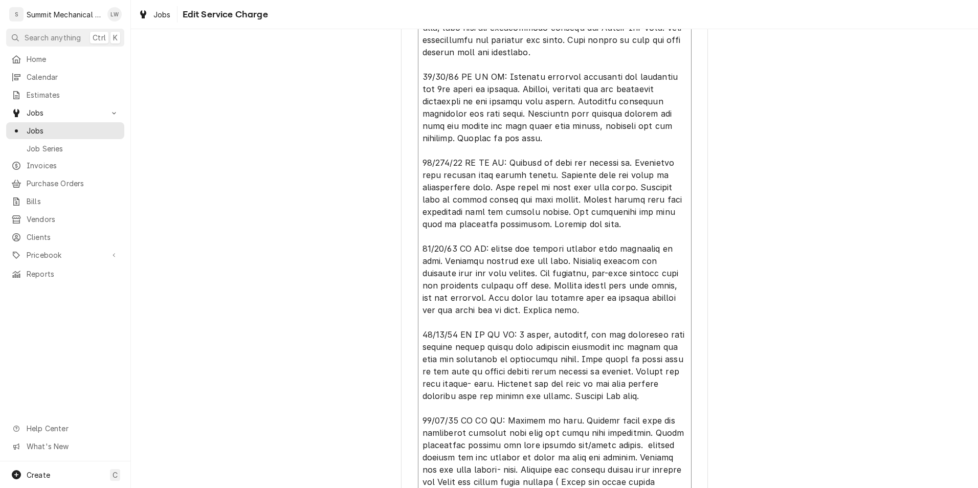
scroll to position [410, 0]
click at [502, 165] on textarea "Service Summary" at bounding box center [555, 273] width 274 height 561
click at [508, 166] on textarea "Service Summary" at bounding box center [555, 273] width 274 height 561
click at [557, 164] on textarea "Service Summary" at bounding box center [555, 273] width 274 height 561
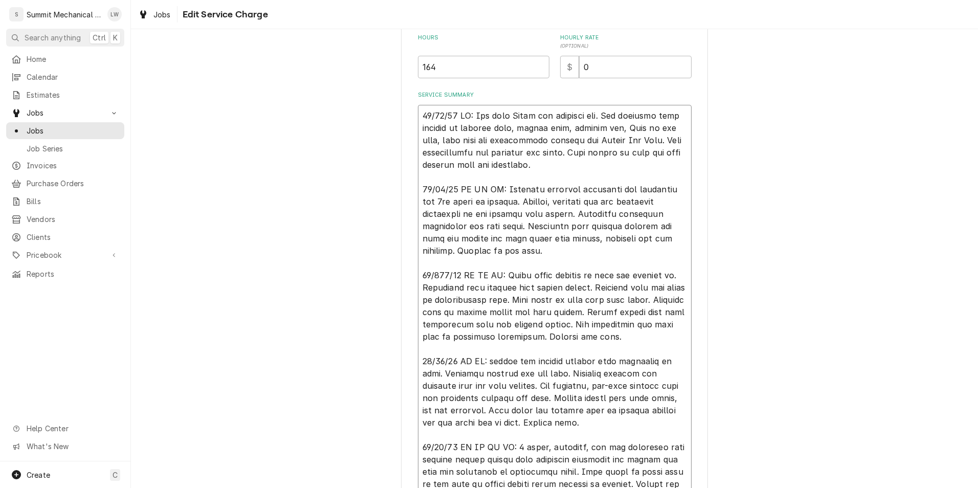
scroll to position [283, 0]
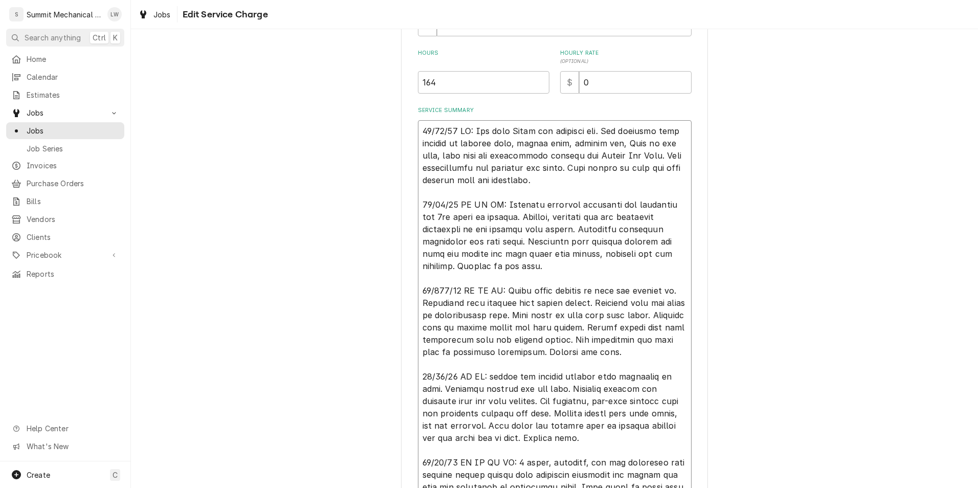
click at [500, 208] on textarea "Service Summary" at bounding box center [555, 400] width 274 height 561
click at [553, 209] on textarea "Service Summary" at bounding box center [555, 400] width 274 height 561
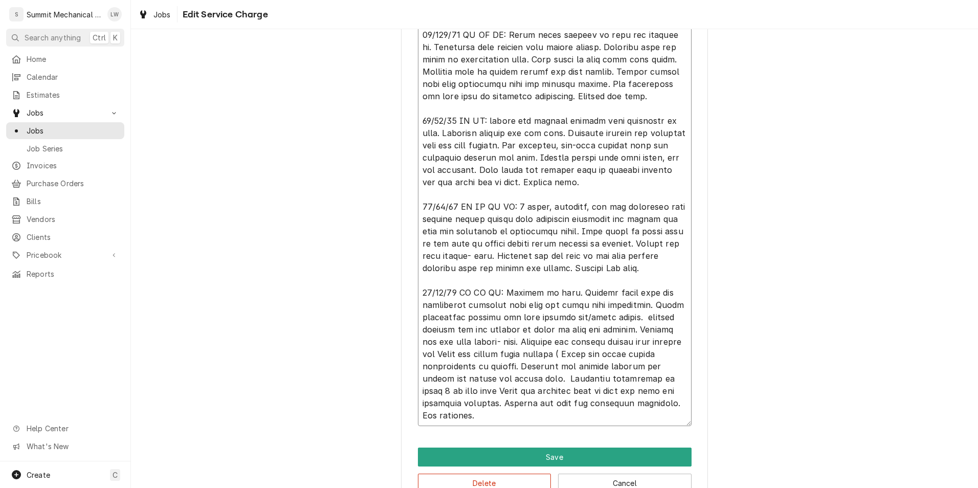
scroll to position [565, 0]
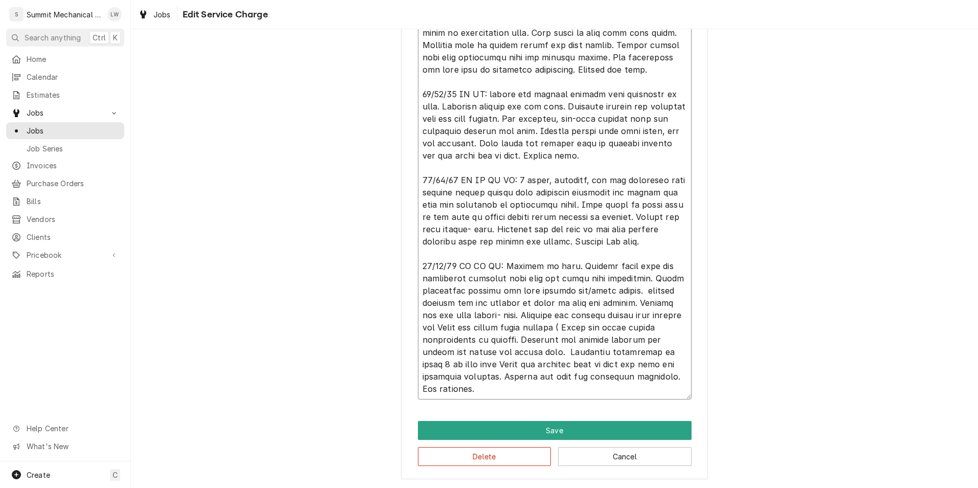
click at [642, 221] on textarea "Service Summary" at bounding box center [555, 118] width 274 height 561
click at [463, 295] on textarea "Service Summary" at bounding box center [555, 118] width 274 height 561
click at [460, 296] on textarea "Service Summary" at bounding box center [555, 118] width 274 height 561
click at [529, 341] on textarea "Service Summary" at bounding box center [555, 118] width 274 height 561
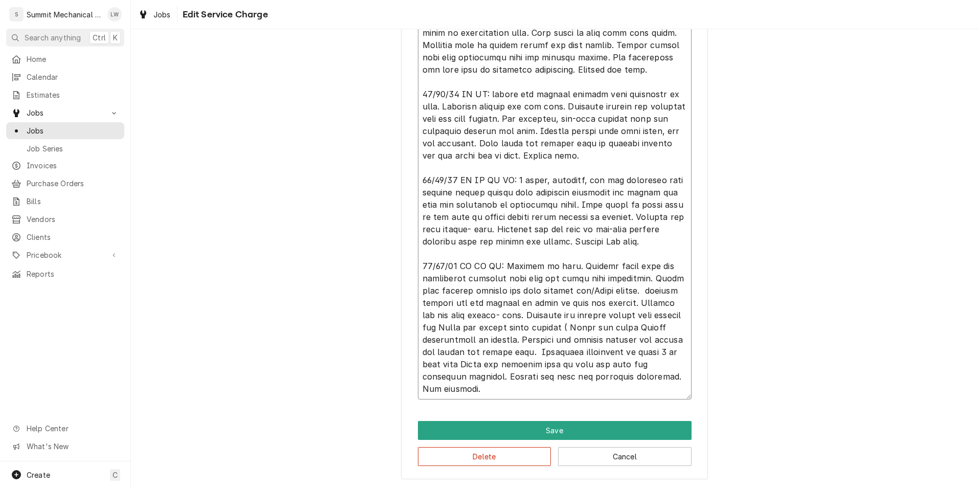
click at [531, 341] on textarea "Service Summary" at bounding box center [555, 118] width 274 height 561
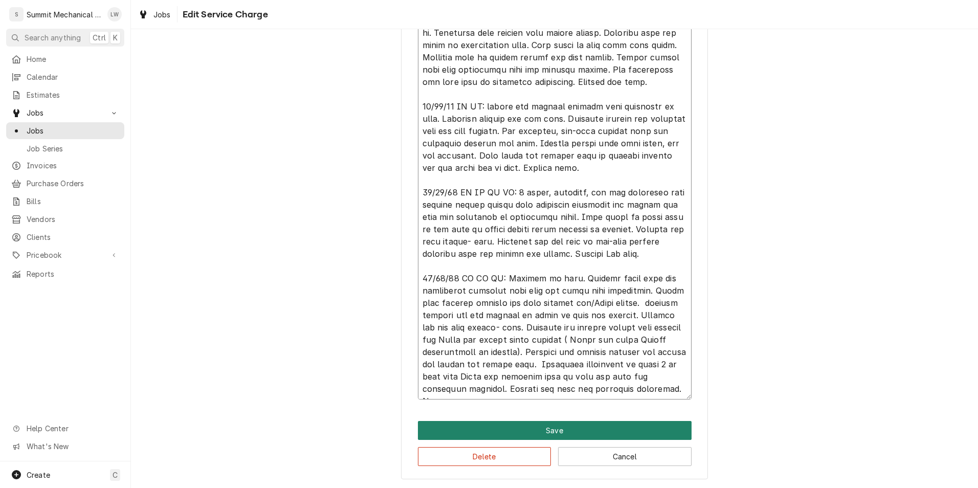
scroll to position [20, 0]
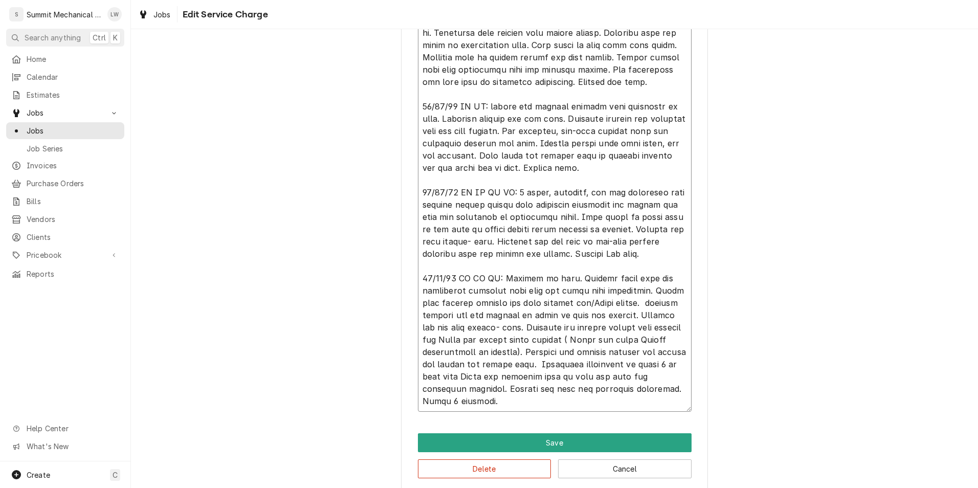
click at [528, 404] on textarea "Service Summary" at bounding box center [555, 130] width 274 height 561
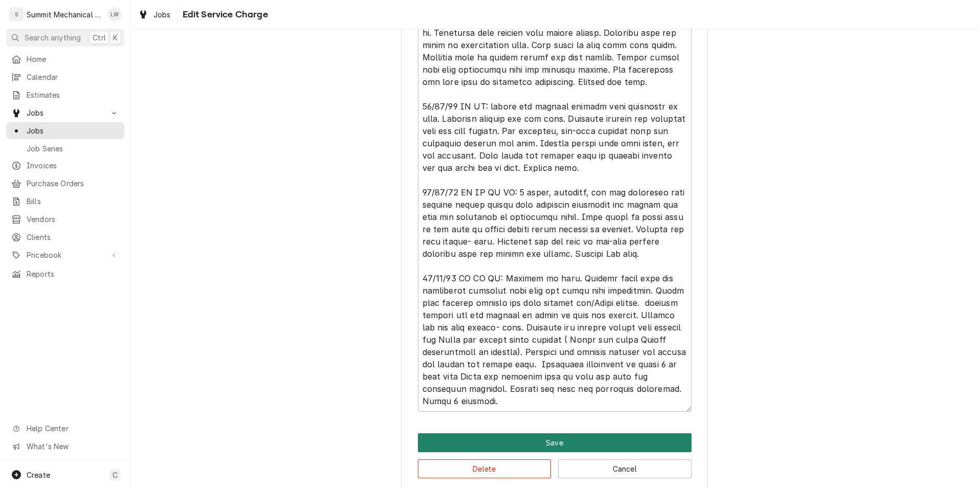
click at [549, 443] on button "Save" at bounding box center [555, 442] width 274 height 19
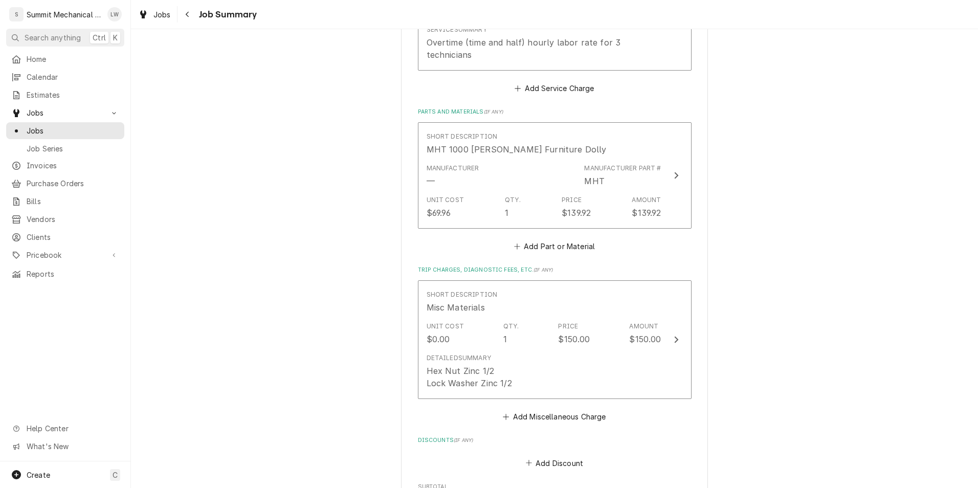
scroll to position [1258, 0]
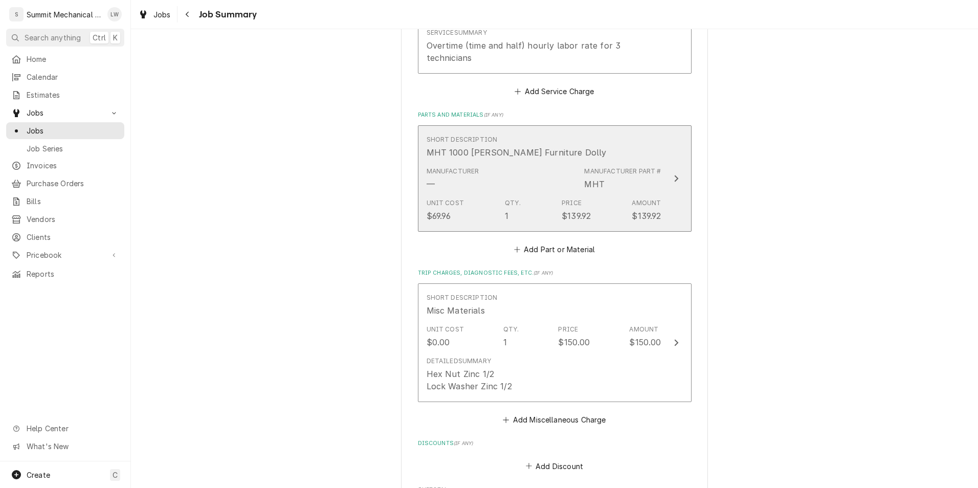
click at [514, 185] on div "Manufacturer — Manufacturer Part # MHT" at bounding box center [543, 179] width 235 height 32
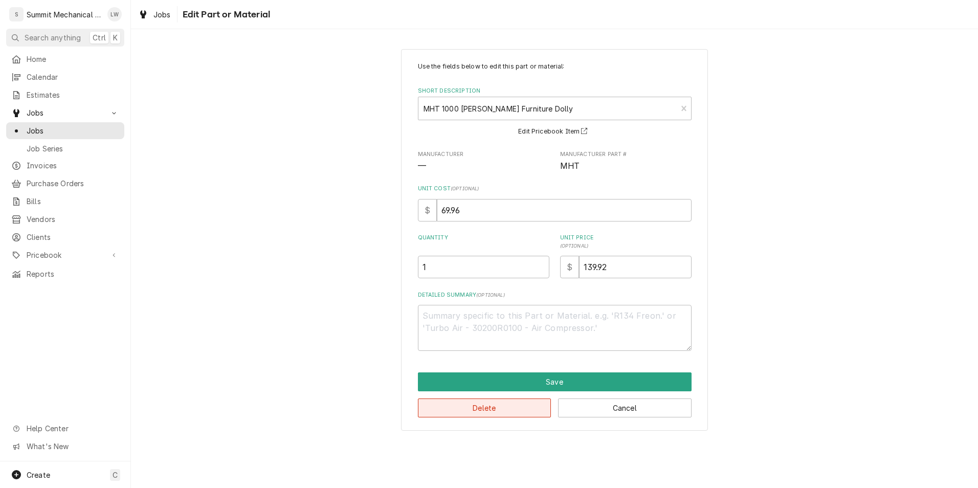
click at [514, 415] on button "Delete" at bounding box center [484, 407] width 133 height 19
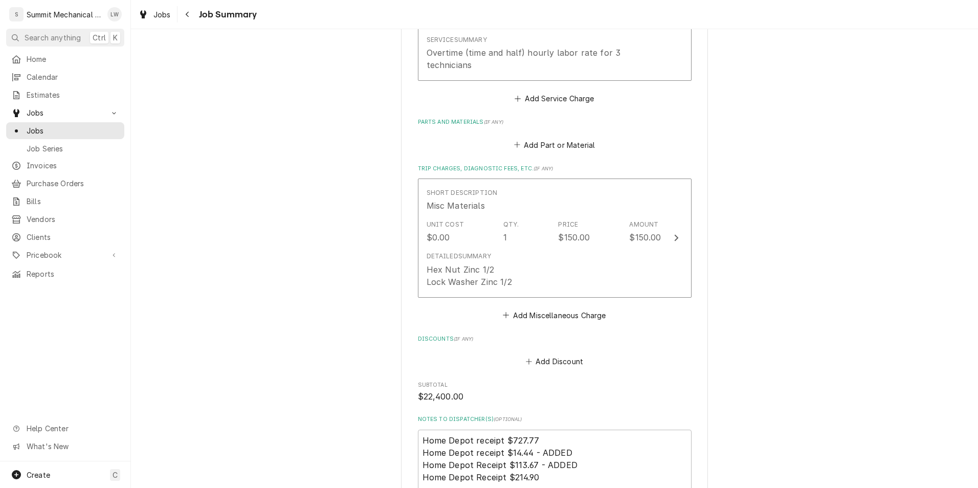
scroll to position [1250, 0]
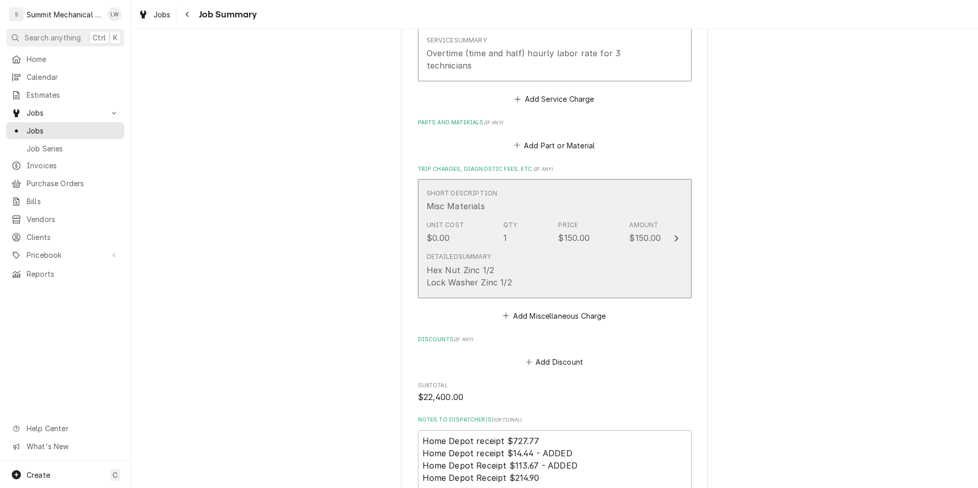
click at [608, 250] on div "Detailed Summary Hex Nut Zinc 1/2 Lock Washer Zinc 1/2" at bounding box center [543, 270] width 235 height 44
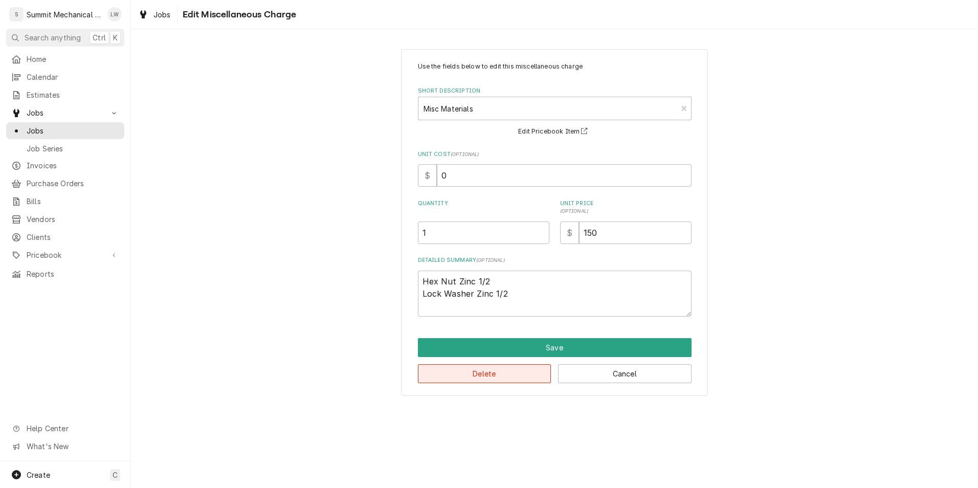
click at [486, 378] on button "Delete" at bounding box center [484, 373] width 133 height 19
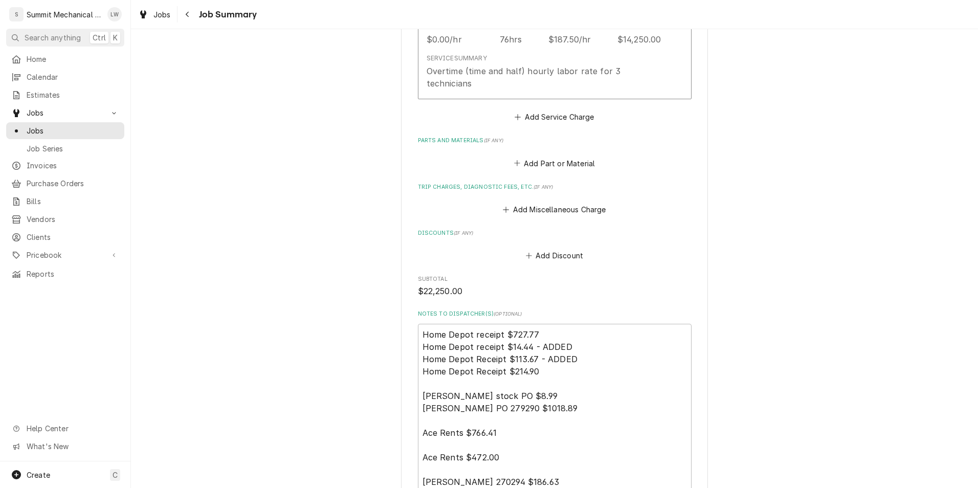
scroll to position [1230, 0]
click at [515, 348] on textarea "Home Depot receipt $727.77 Home Depot receipt $14.44 - ADDED Home Depot Receipt…" at bounding box center [555, 471] width 274 height 291
click at [552, 378] on textarea "Home Depot receipt $727.77 Home Depot receipt $14.44 - ADDED Home Depot Receipt…" at bounding box center [555, 471] width 274 height 291
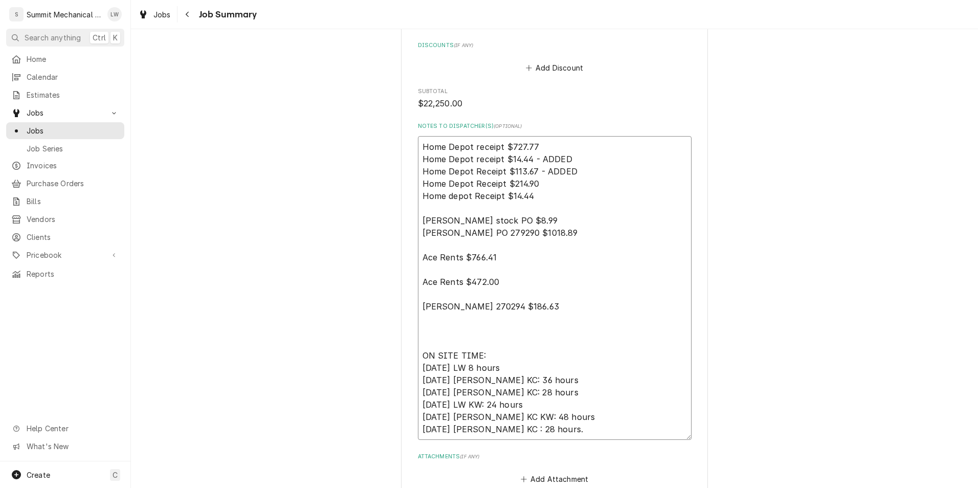
scroll to position [1419, 0]
click at [538, 232] on textarea "Home Depot receipt $727.77 Home Depot receipt $14.44 - ADDED Home Depot Receipt…" at bounding box center [555, 289] width 274 height 304
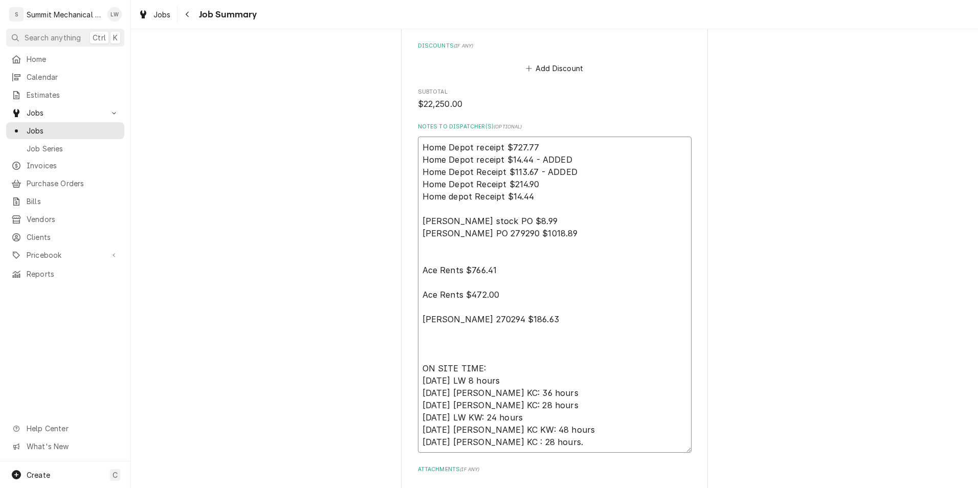
click at [501, 322] on textarea "Home Depot receipt $727.77 Home Depot receipt $14.44 - ADDED Home Depot Receipt…" at bounding box center [555, 295] width 274 height 316
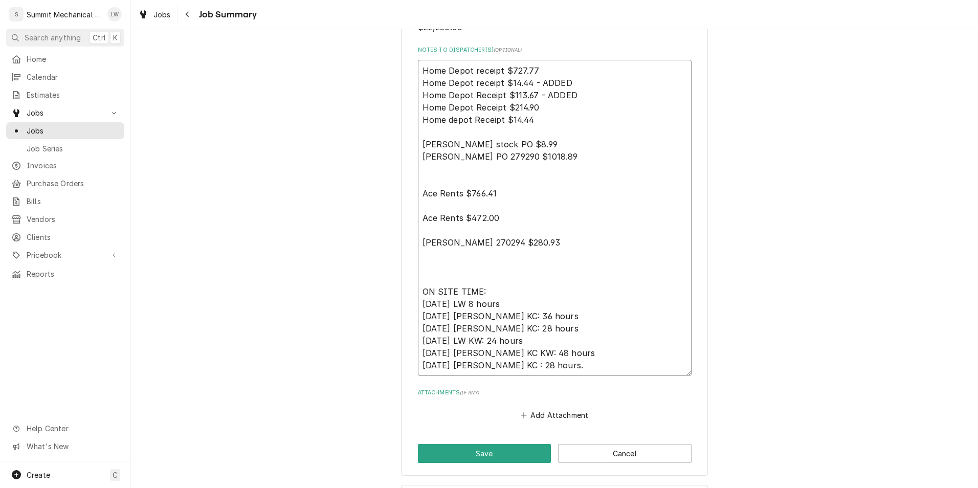
scroll to position [1491, 0]
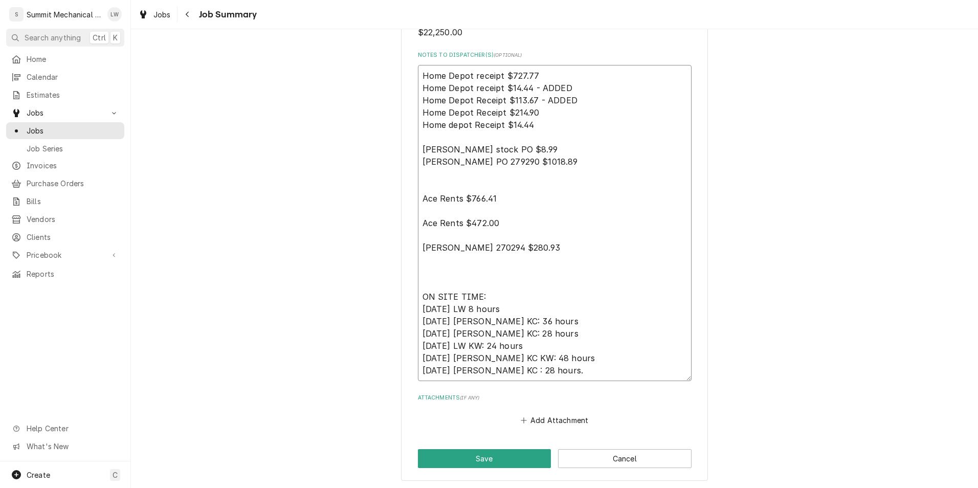
drag, startPoint x: 513, startPoint y: 250, endPoint x: 377, endPoint y: 247, distance: 136.0
click at [421, 171] on textarea "Home Depot receipt $727.77 Home Depot receipt $14.44 - ADDED Home Depot Receipt…" at bounding box center [555, 223] width 274 height 316
paste textarea "Platt 270294 $280.93"
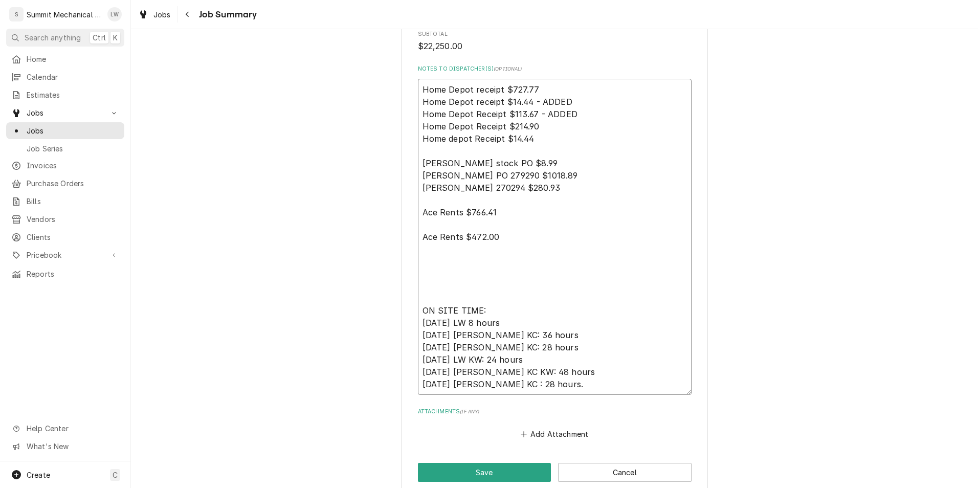
scroll to position [1476, 0]
click at [418, 88] on textarea "Home Depot receipt $727.77 Home Depot receipt $14.44 - ADDED Home Depot Receipt…" at bounding box center [555, 238] width 274 height 316
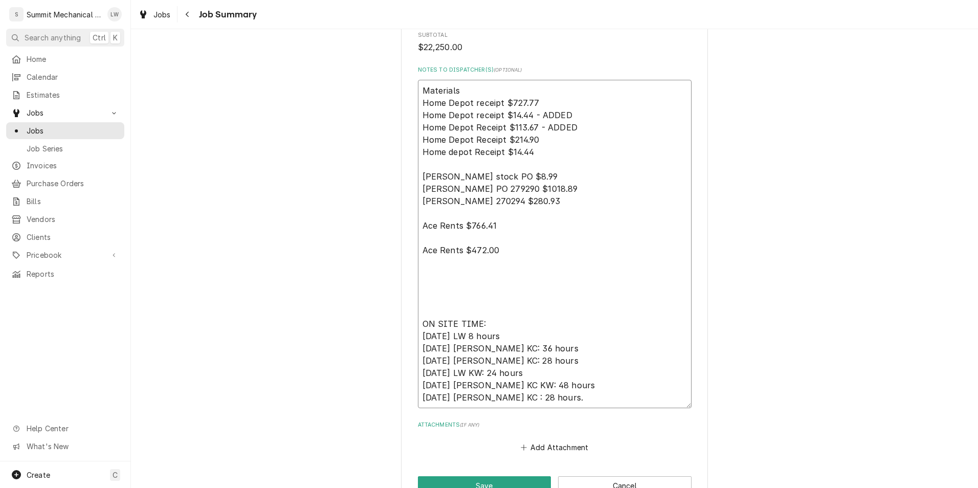
click at [462, 95] on textarea "Materials Home Depot receipt $727.77 Home Depot receipt $14.44 - ADDED Home Dep…" at bounding box center [555, 244] width 274 height 328
click at [439, 213] on textarea "Materials: Home Depot receipt $727.77 Home Depot receipt $14.44 - ADDED Home De…" at bounding box center [555, 244] width 274 height 328
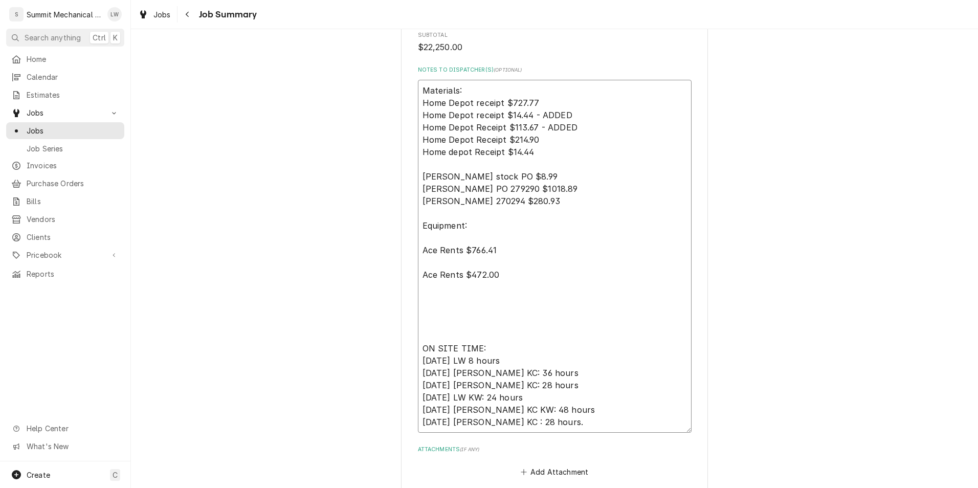
click at [419, 274] on textarea "Materials: Home Depot receipt $727.77 Home Depot receipt $14.44 - ADDED Home De…" at bounding box center [555, 256] width 274 height 353
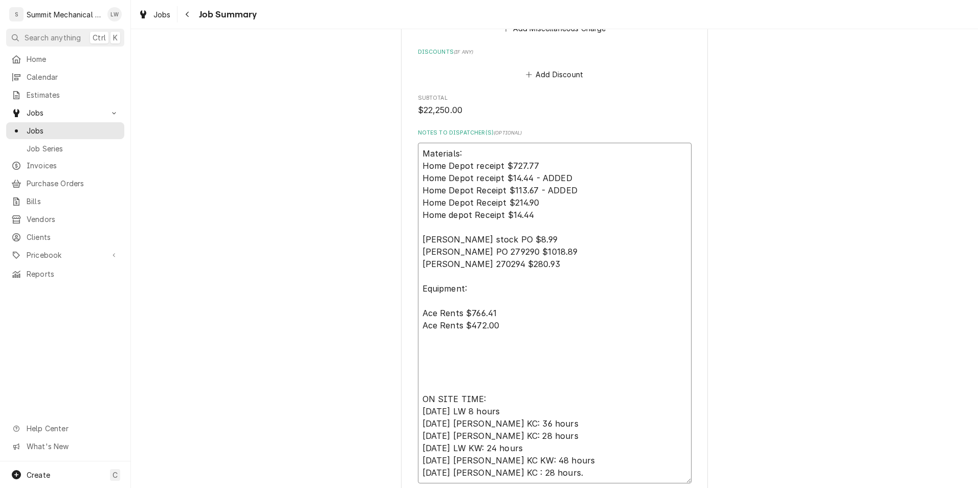
scroll to position [1427, 0]
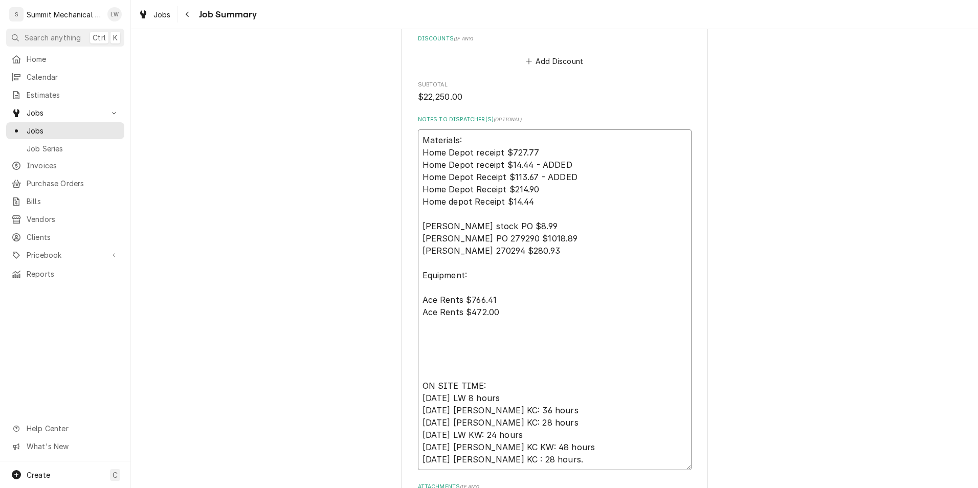
click at [525, 251] on textarea "Materials: Home Depot receipt $727.77 Home Depot receipt $14.44 - ADDED Home De…" at bounding box center [555, 299] width 274 height 341
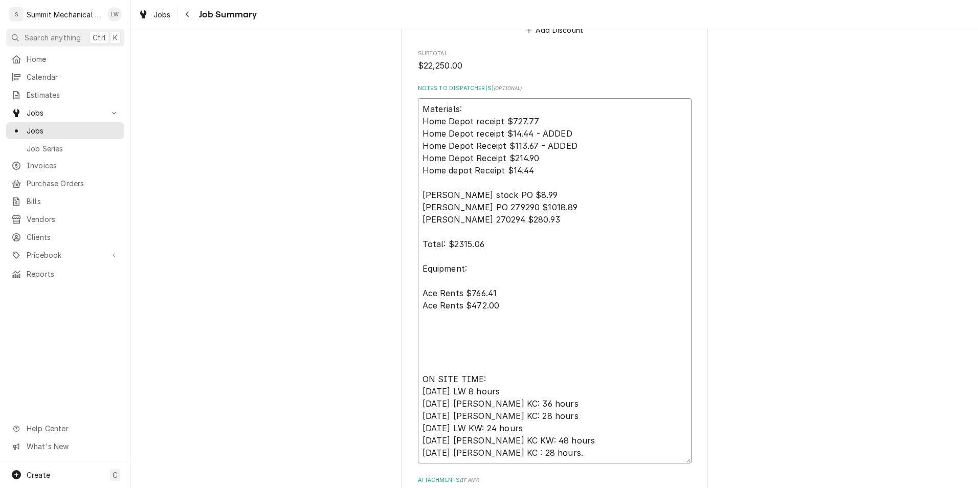
scroll to position [1459, 0]
click at [534, 307] on textarea "Materials: Home Depot receipt $727.77 Home Depot receipt $14.44 - ADDED Home De…" at bounding box center [555, 279] width 274 height 365
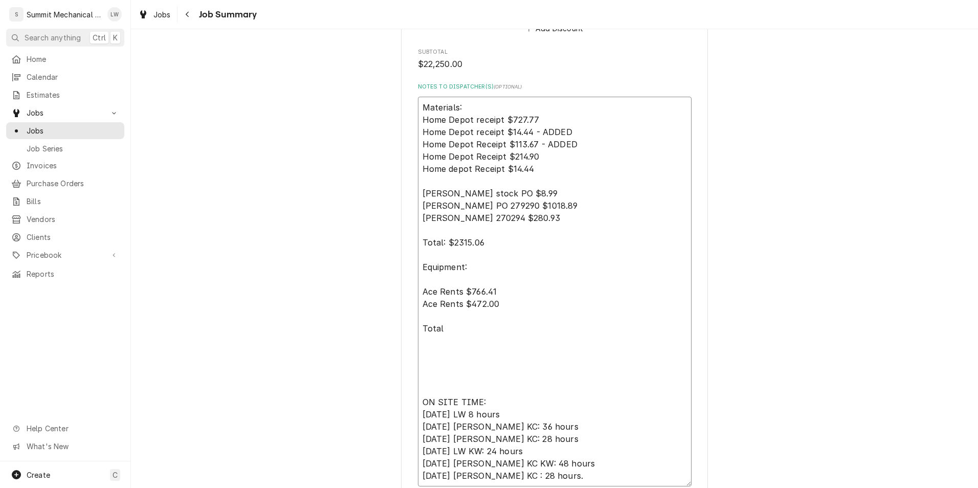
click at [532, 297] on textarea "Materials: Home Depot receipt $727.77 Home Depot receipt $14.44 - ADDED Home De…" at bounding box center [555, 292] width 274 height 390
click at [521, 307] on textarea "Materials: Home Depot receipt $727.77 Home Depot receipt $14.44 - ADDED Home De…" at bounding box center [555, 292] width 274 height 390
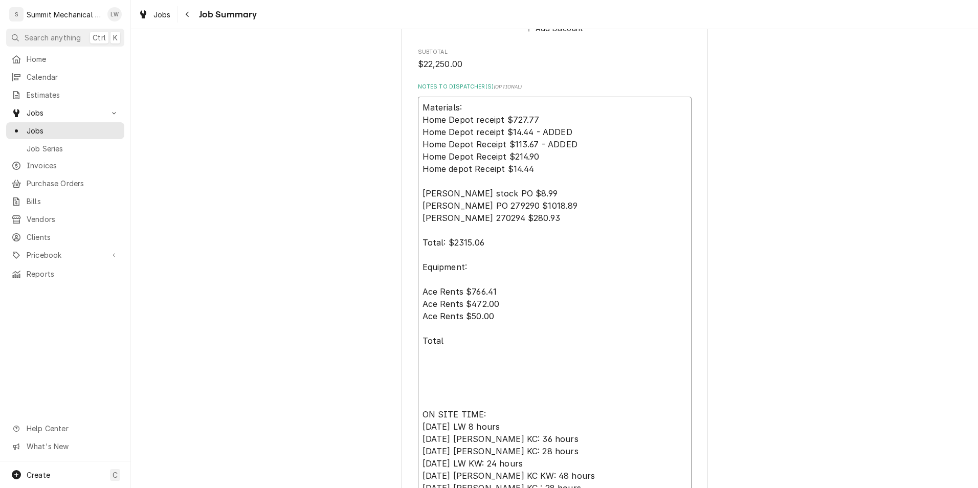
click at [474, 341] on textarea "Materials: Home Depot receipt $727.77 Home Depot receipt $14.44 - ADDED Home De…" at bounding box center [555, 298] width 274 height 402
click at [418, 348] on textarea "Materials: Home Depot receipt $727.77 Home Depot receipt $14.44 - ADDED Home De…" at bounding box center [555, 298] width 274 height 402
click at [419, 342] on textarea "Materials: Home Depot receipt $727.77 Home Depot receipt $14.44 - ADDED Home De…" at bounding box center [555, 298] width 274 height 402
click at [421, 340] on textarea "Materials: Home Depot receipt $727.77 Home Depot receipt $14.44 - ADDED Home De…" at bounding box center [555, 298] width 274 height 402
click at [445, 344] on textarea "Materials: Home Depot receipt $727.77 Home Depot receipt $14.44 - ADDED Home De…" at bounding box center [555, 298] width 274 height 402
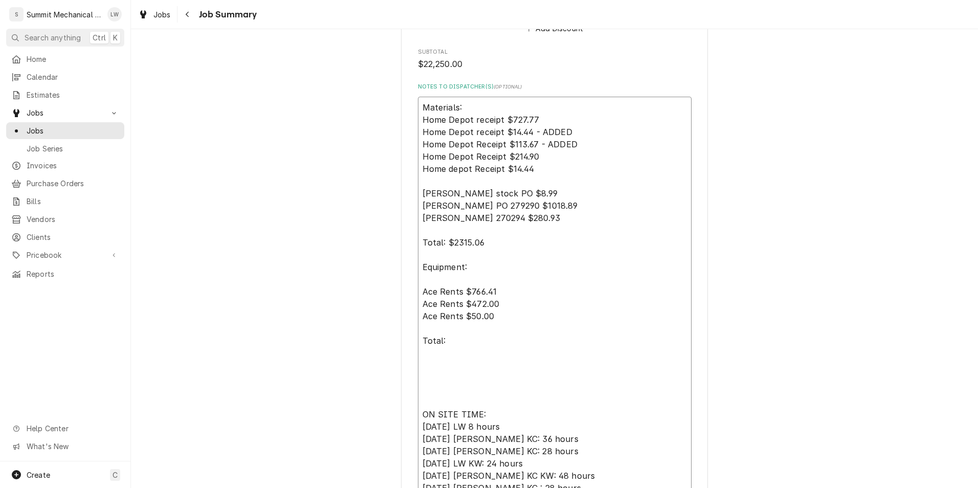
click at [422, 344] on textarea "Materials: Home Depot receipt $727.77 Home Depot receipt $14.44 - ADDED Home De…" at bounding box center [555, 298] width 274 height 402
click at [450, 345] on textarea "Materials: Home Depot receipt $727.77 Home Depot receipt $14.44 - ADDED Home De…" at bounding box center [555, 298] width 274 height 402
click at [421, 243] on textarea "Materials: Home Depot receipt $727.77 Home Depot receipt $14.44 - ADDED Home De…" at bounding box center [555, 298] width 274 height 402
click at [420, 241] on textarea "Materials: Home Depot receipt $727.77 Home Depot receipt $14.44 - ADDED Home De…" at bounding box center [555, 298] width 274 height 402
click at [423, 243] on textarea "Materials: Home Depot receipt $727.77 Home Depot receipt $14.44 - ADDED Home De…" at bounding box center [555, 298] width 274 height 402
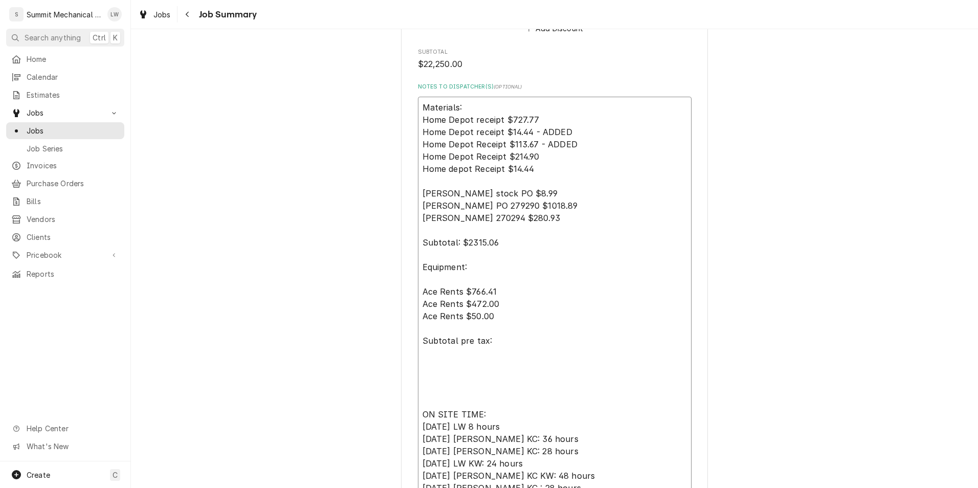
click at [452, 244] on textarea "Materials: Home Depot receipt $727.77 Home Depot receipt $14.44 - ADDED Home De…" at bounding box center [555, 298] width 274 height 402
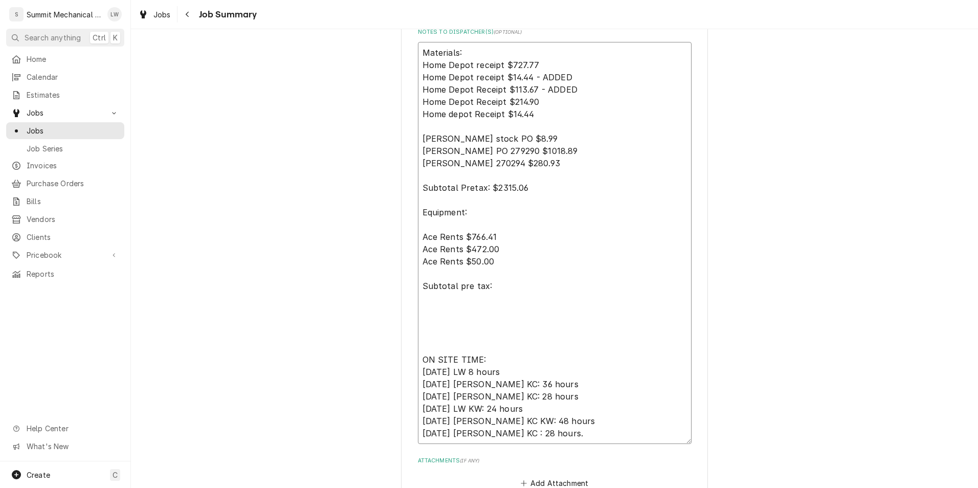
scroll to position [1548, 0]
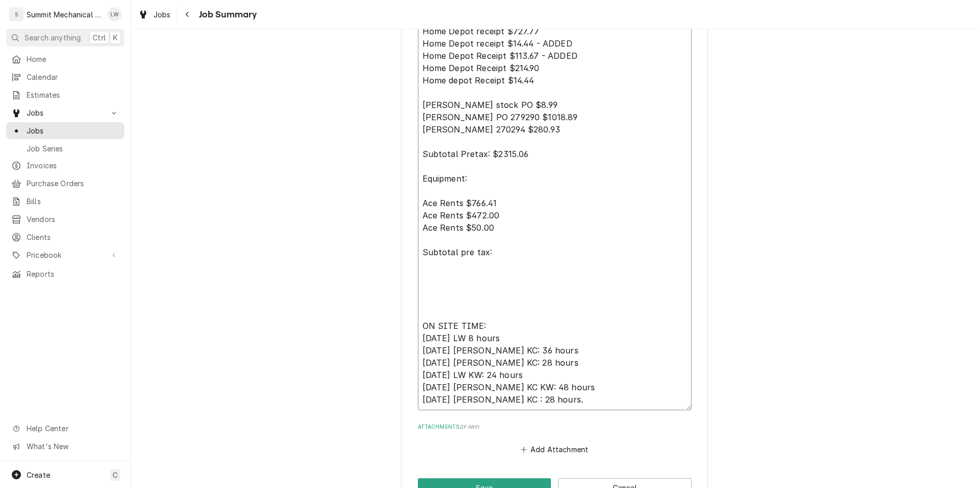
click at [508, 250] on textarea "Materials: Home Depot receipt $727.77 Home Depot receipt $14.44 - ADDED Home De…" at bounding box center [555, 209] width 274 height 402
click at [510, 244] on textarea "Materials: Home Depot receipt $727.77 Home Depot receipt $14.44 - ADDED Home De…" at bounding box center [555, 209] width 274 height 402
click at [513, 250] on textarea "Materials: Home Depot receipt $727.77 Home Depot receipt $14.44 - ADDED Home De…" at bounding box center [555, 209] width 274 height 402
click at [488, 253] on textarea "Materials: Home Depot receipt $727.77 Home Depot receipt $14.44 - ADDED Home De…" at bounding box center [555, 209] width 274 height 402
click at [486, 253] on textarea "Materials: Home Depot receipt $727.77 Home Depot receipt $14.44 - ADDED Home De…" at bounding box center [555, 209] width 274 height 402
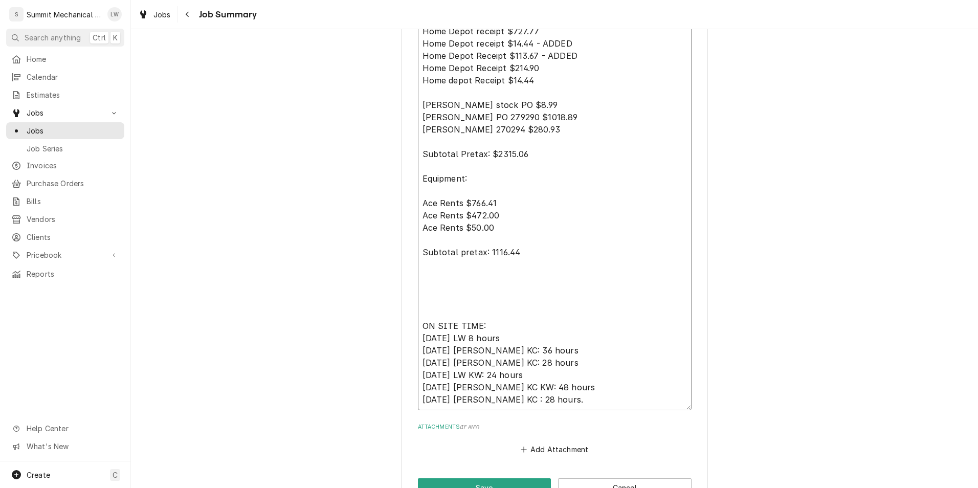
click at [483, 251] on textarea "Materials: Home Depot receipt $727.77 Home Depot receipt $14.44 - ADDED Home De…" at bounding box center [555, 209] width 274 height 402
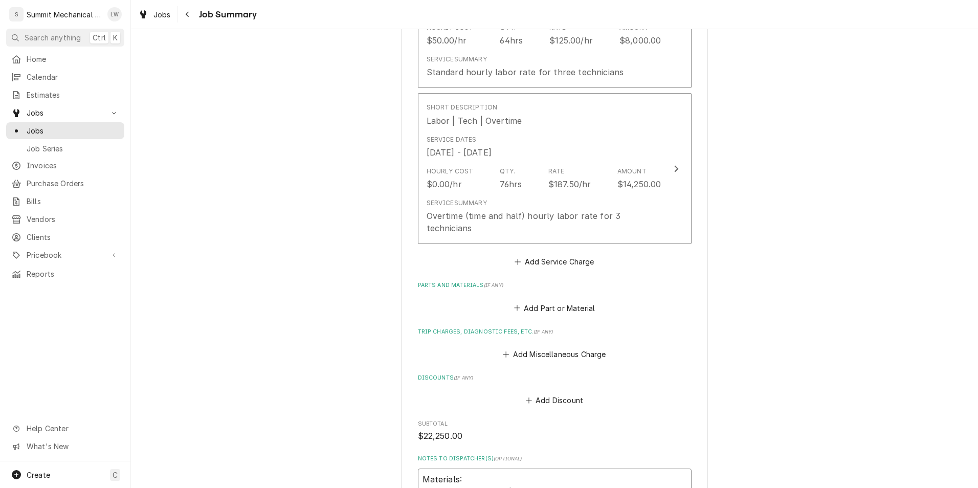
scroll to position [1088, 0]
click at [540, 262] on button "Add Service Charge" at bounding box center [554, 261] width 83 height 14
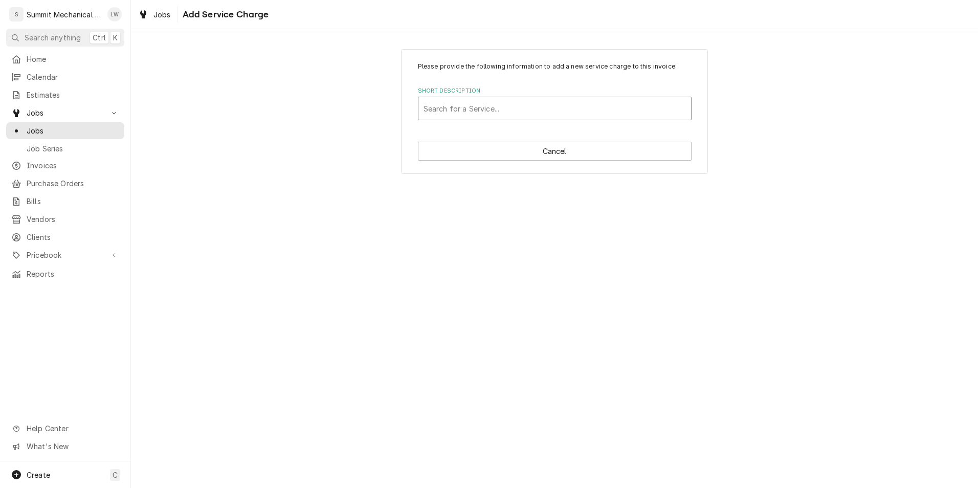
click at [505, 111] on div "Short Description" at bounding box center [554, 108] width 262 height 18
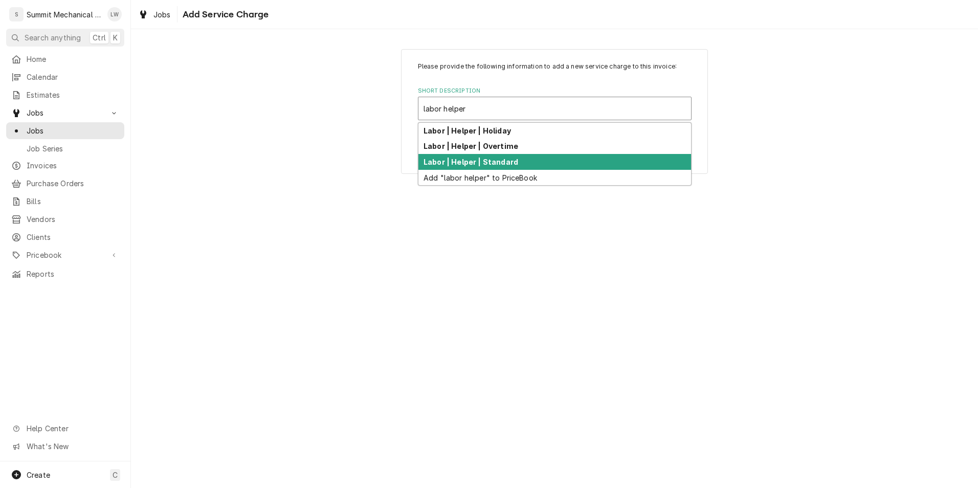
click at [493, 160] on strong "Labor | Helper | Standard" at bounding box center [470, 161] width 95 height 9
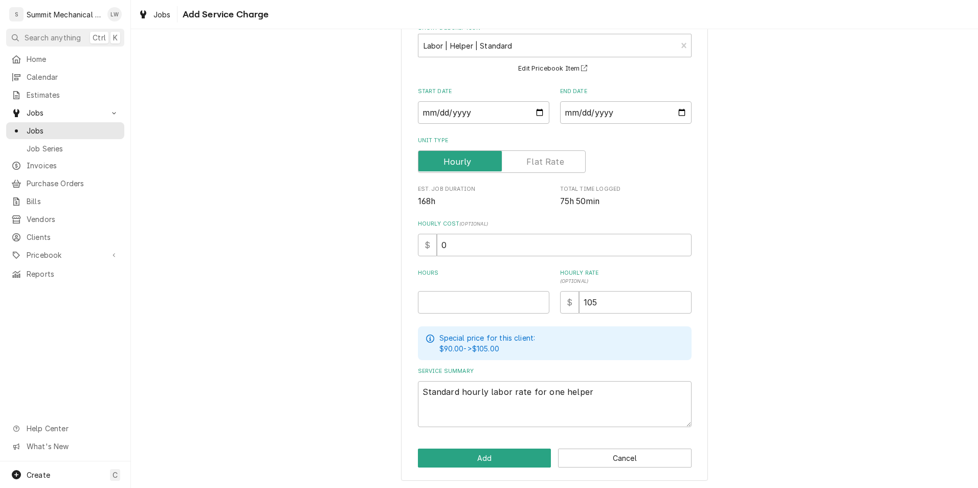
scroll to position [63, 0]
click at [501, 309] on input "Hours" at bounding box center [483, 301] width 131 height 22
click at [494, 452] on button "Add" at bounding box center [484, 457] width 133 height 19
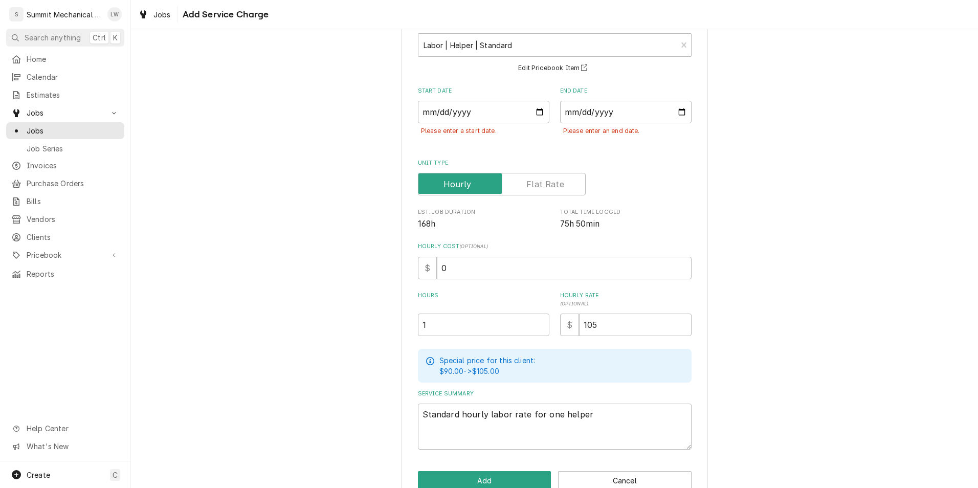
scroll to position [86, 0]
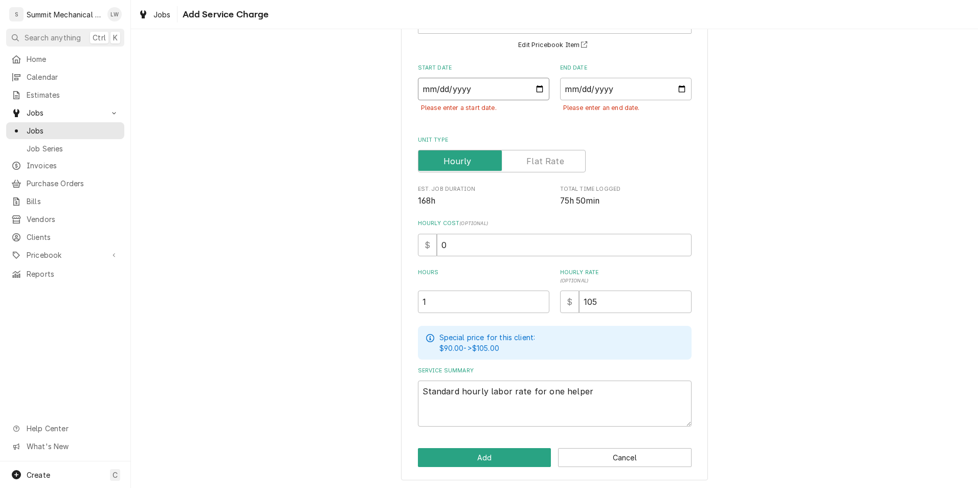
click at [526, 88] on input "Start Date" at bounding box center [483, 89] width 131 height 22
click at [536, 87] on input "Start Date" at bounding box center [483, 89] width 131 height 22
click at [677, 85] on input "End Date" at bounding box center [625, 89] width 131 height 22
click at [490, 456] on button "Add" at bounding box center [484, 457] width 133 height 19
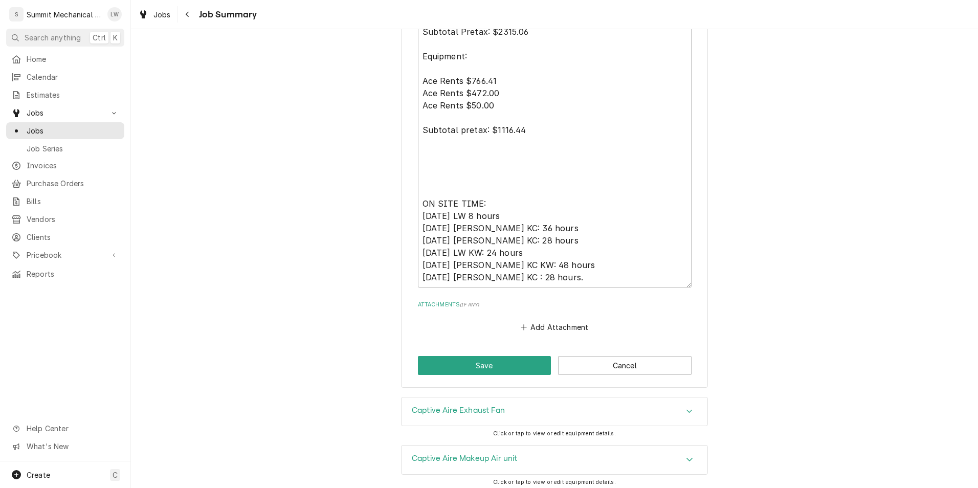
scroll to position [1814, 0]
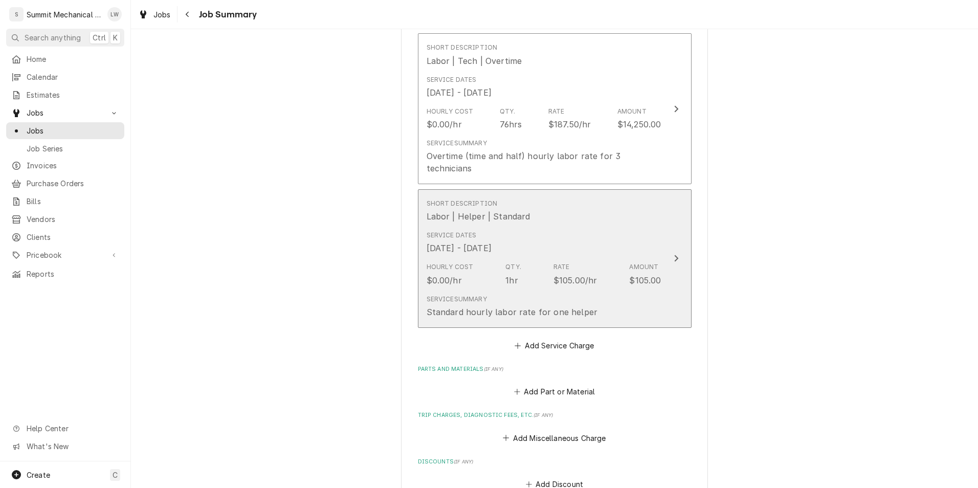
click at [577, 264] on div "Rate $105.00/hr" at bounding box center [575, 274] width 44 height 24
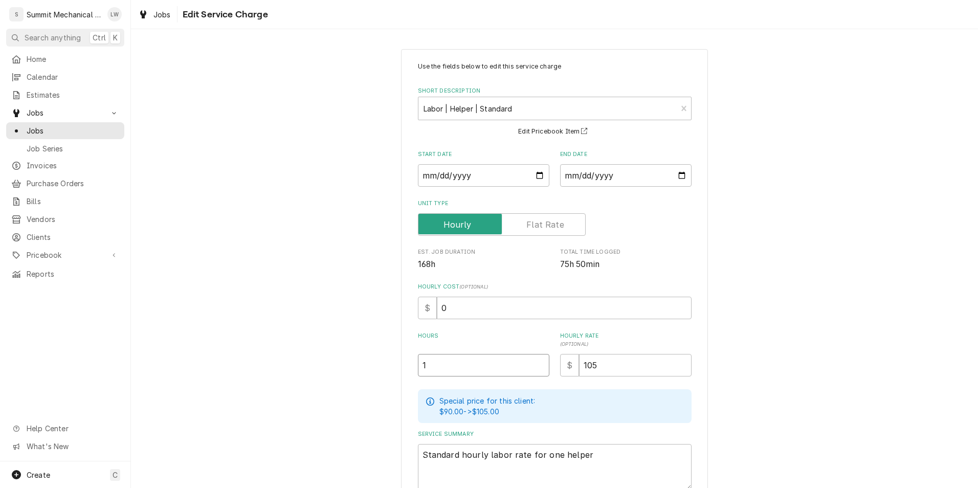
click at [460, 374] on input "1" at bounding box center [483, 365] width 131 height 22
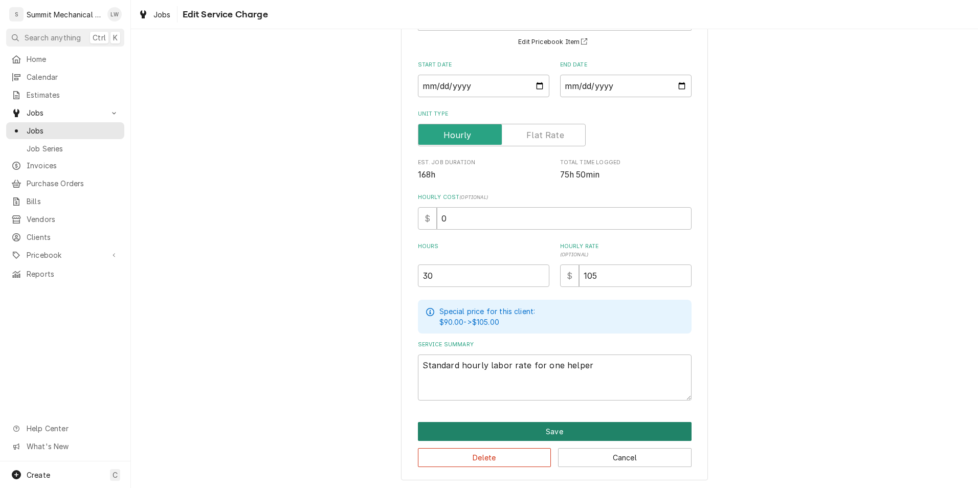
click at [493, 427] on button "Save" at bounding box center [555, 431] width 274 height 19
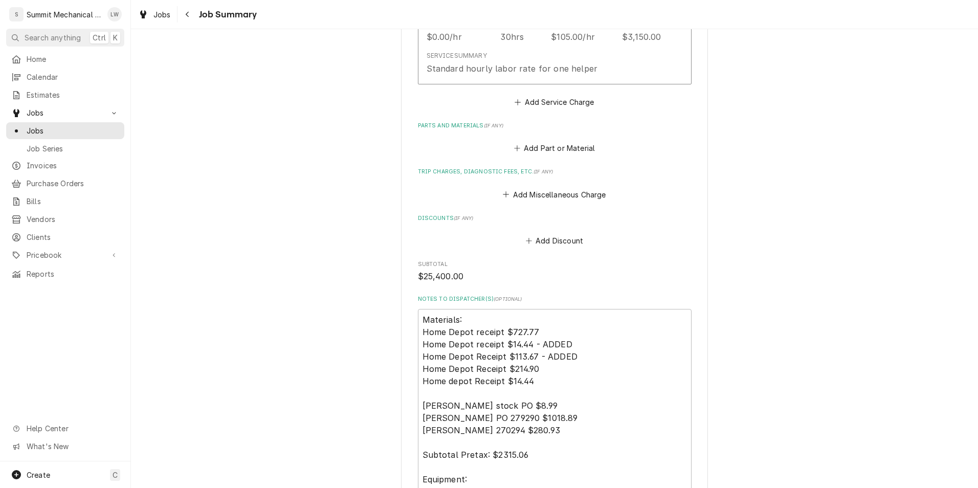
scroll to position [1390, 0]
click at [554, 105] on button "Add Service Charge" at bounding box center [554, 102] width 83 height 14
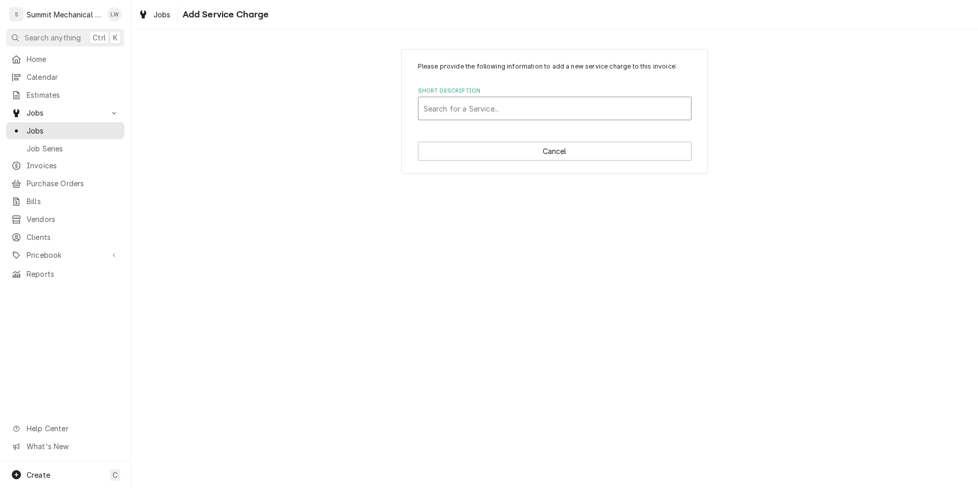
click at [560, 109] on div "Short Description" at bounding box center [554, 108] width 262 height 18
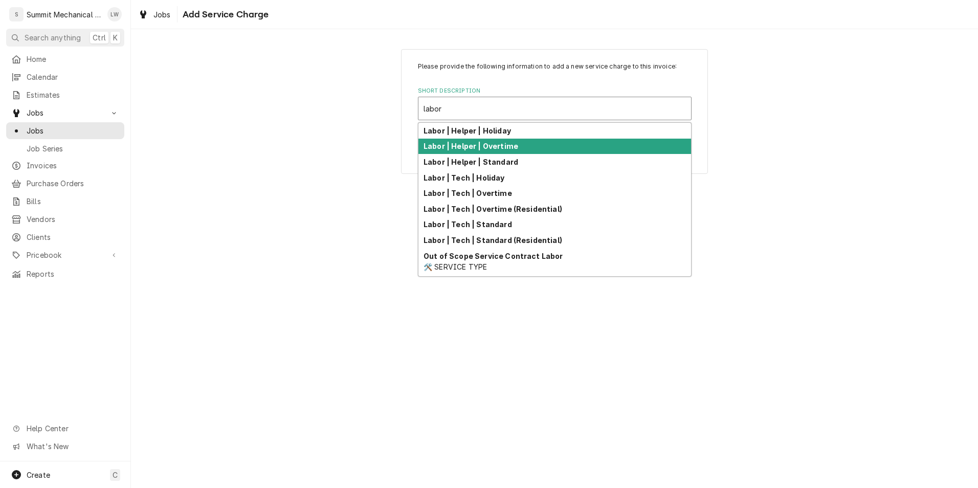
click at [495, 148] on strong "Labor | Helper | Overtime" at bounding box center [470, 146] width 95 height 9
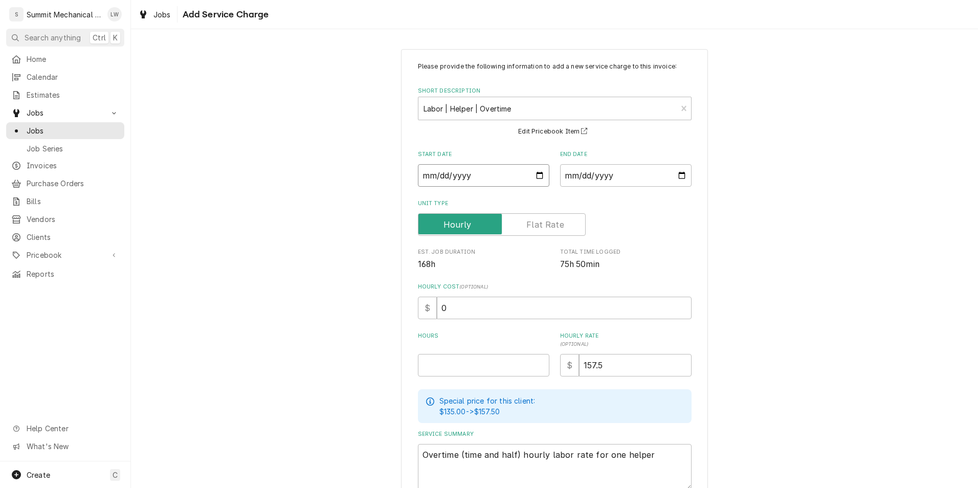
click at [537, 176] on input "Start Date" at bounding box center [483, 175] width 131 height 22
click at [675, 171] on input "End Date" at bounding box center [625, 175] width 131 height 22
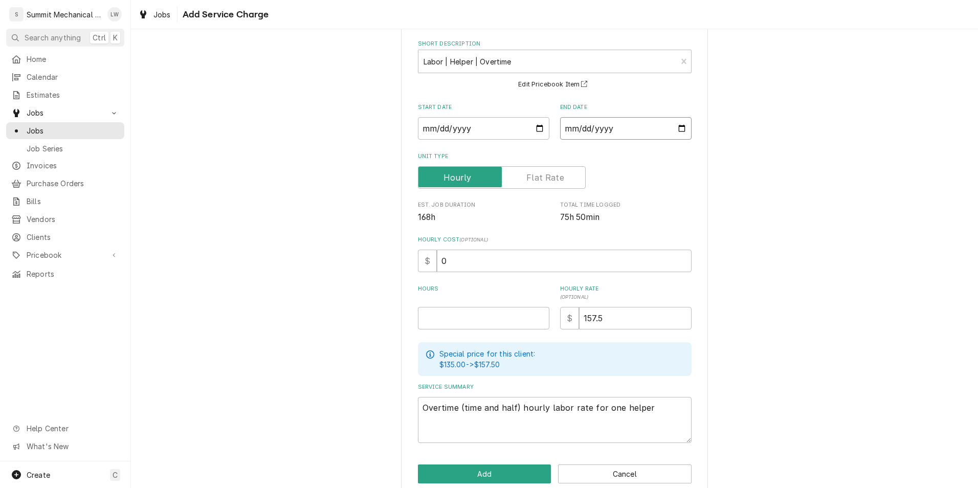
scroll to position [48, 0]
click at [485, 319] on input "Hours" at bounding box center [483, 317] width 131 height 22
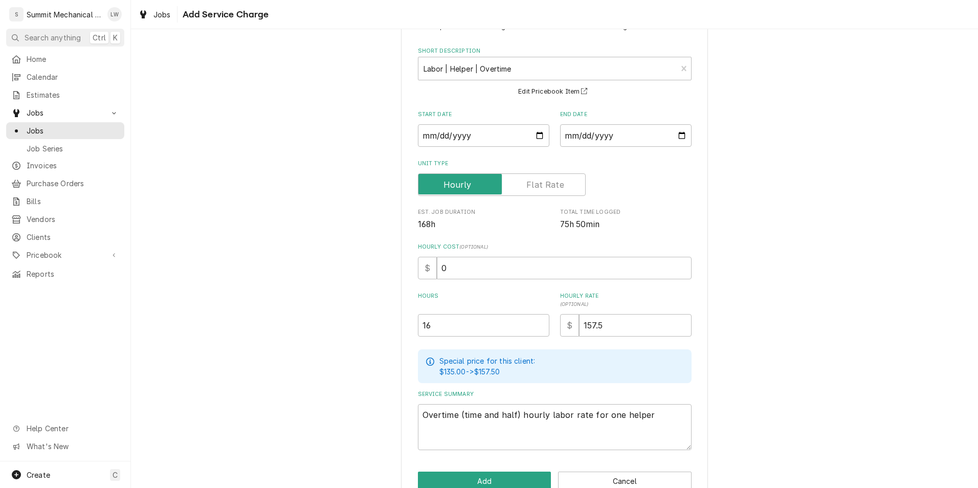
scroll to position [63, 0]
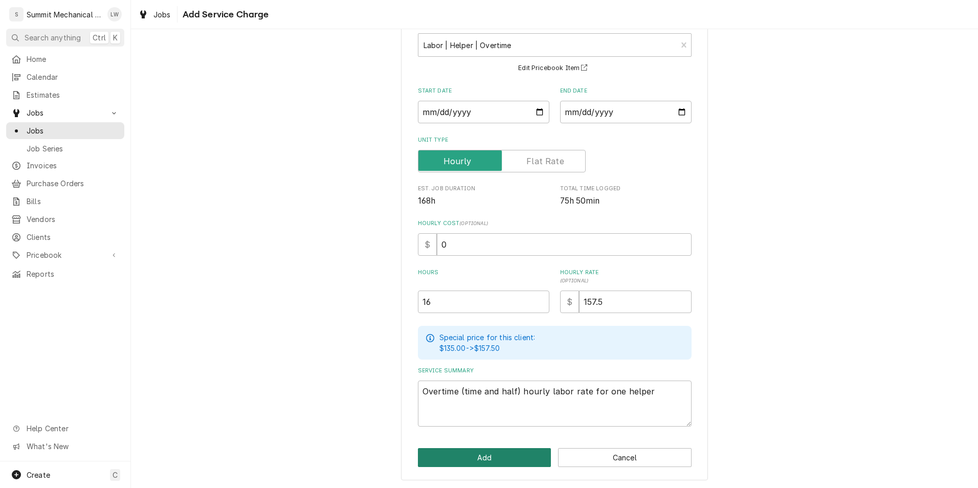
click at [508, 451] on button "Add" at bounding box center [484, 457] width 133 height 19
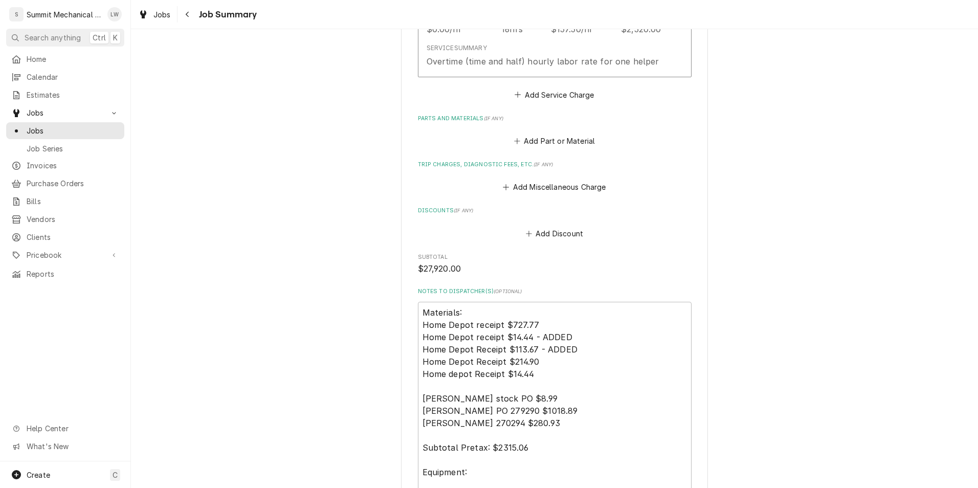
scroll to position [1542, 0]
click at [543, 191] on button "Add Miscellaneous Charge" at bounding box center [554, 186] width 106 height 14
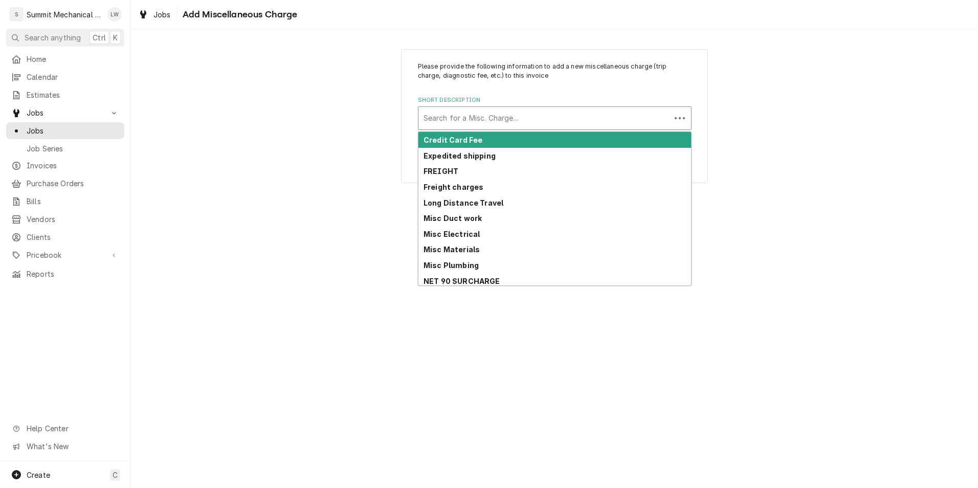
click at [554, 111] on div "Short Description" at bounding box center [544, 118] width 242 height 18
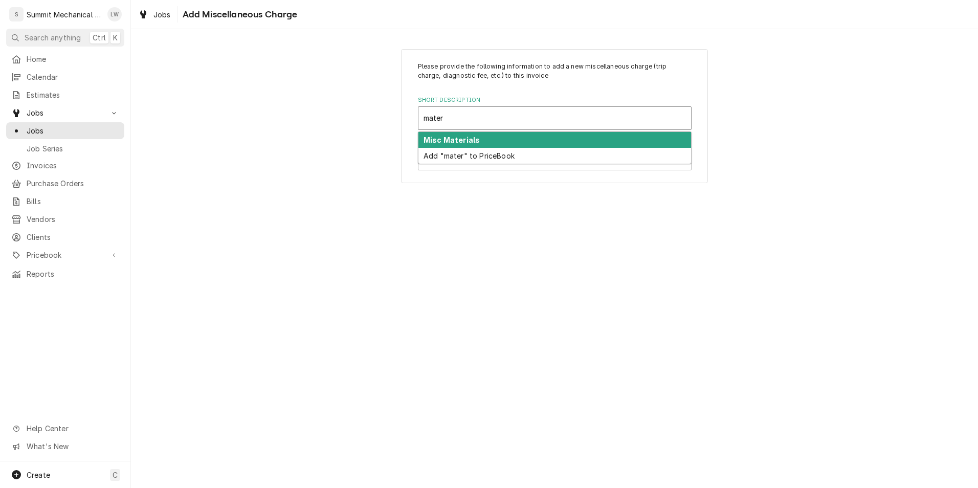
click at [530, 141] on div "Misc Materials" at bounding box center [554, 140] width 273 height 16
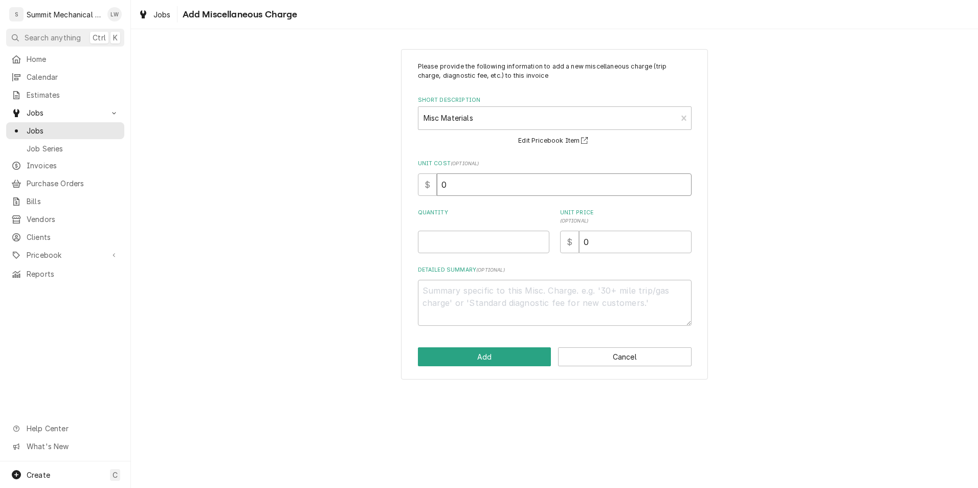
click at [494, 195] on input "0" at bounding box center [564, 184] width 255 height 22
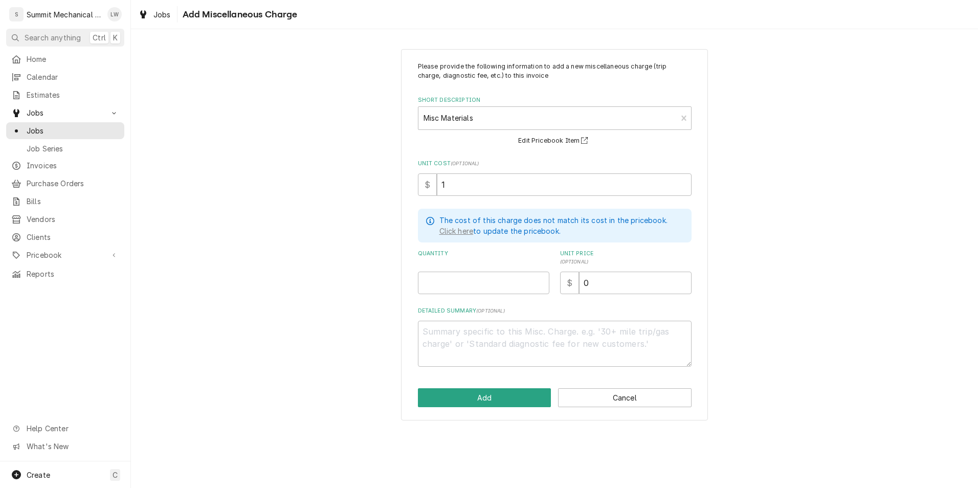
click at [469, 264] on label "Quantity" at bounding box center [483, 258] width 131 height 16
click at [469, 272] on input "Quantity" at bounding box center [483, 283] width 131 height 22
click at [467, 276] on input "Quantity" at bounding box center [483, 283] width 131 height 22
click at [603, 283] on input "0" at bounding box center [635, 283] width 112 height 22
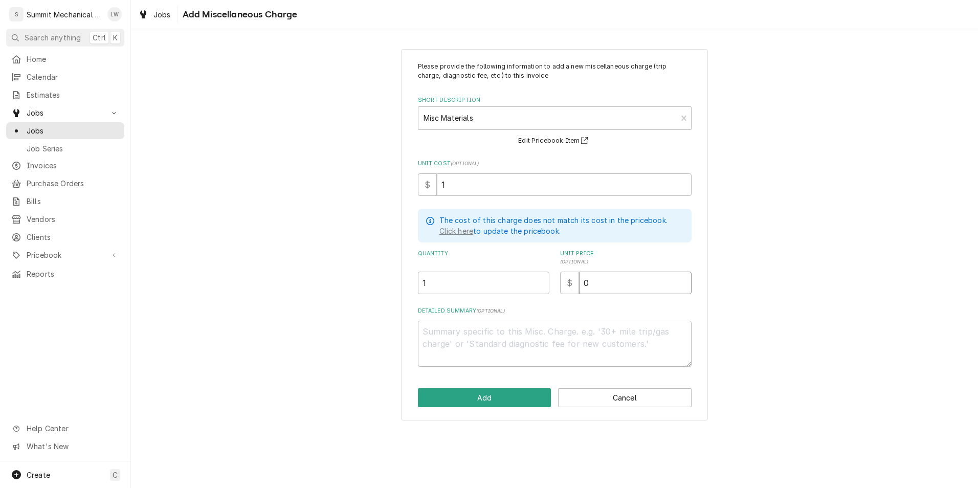
click at [603, 283] on input "0" at bounding box center [635, 283] width 112 height 22
click at [509, 389] on button "Add" at bounding box center [484, 397] width 133 height 19
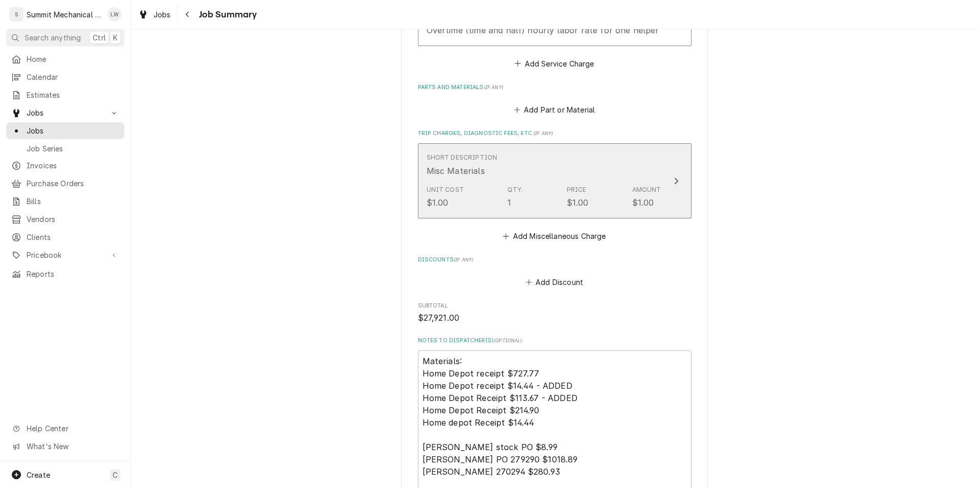
scroll to position [1554, 0]
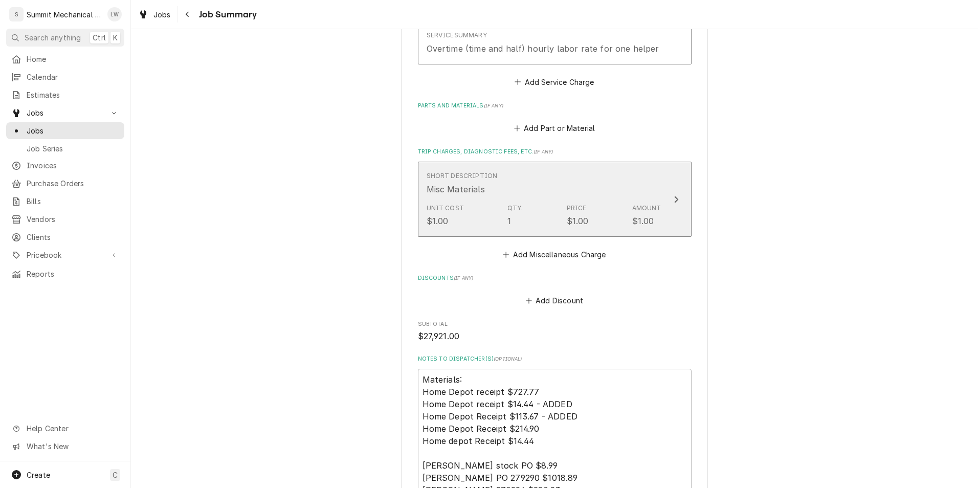
click at [558, 219] on div "Unit Cost $1.00 Qty. 1 Price $1.00 Amount $1.00" at bounding box center [543, 215] width 235 height 32
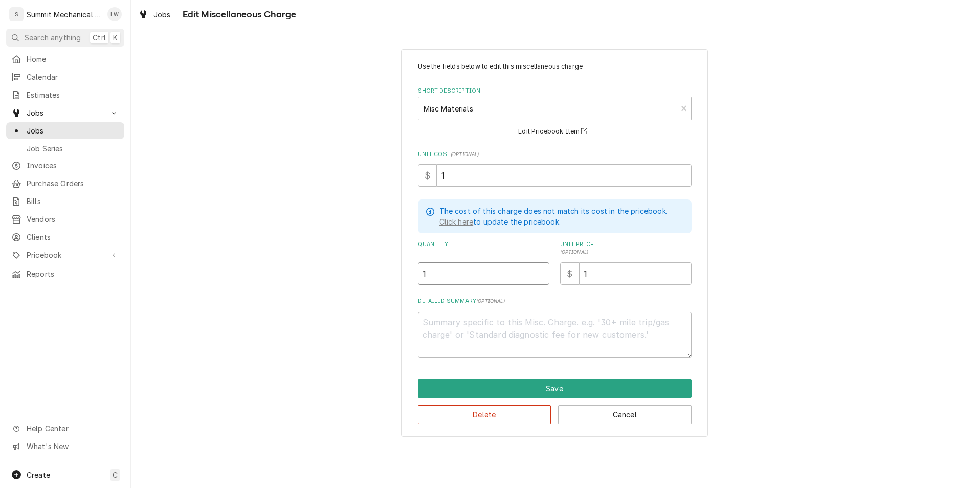
click at [486, 272] on input "1" at bounding box center [483, 273] width 131 height 22
click at [465, 172] on input "1" at bounding box center [564, 175] width 255 height 22
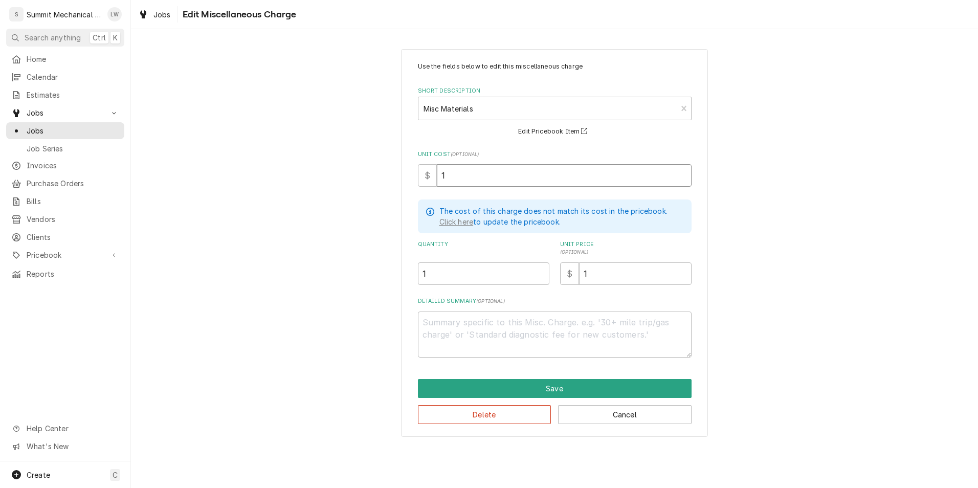
click at [465, 172] on input "1" at bounding box center [564, 175] width 255 height 22
click at [491, 273] on input "1" at bounding box center [483, 273] width 131 height 22
click at [595, 274] on input "1" at bounding box center [635, 273] width 112 height 22
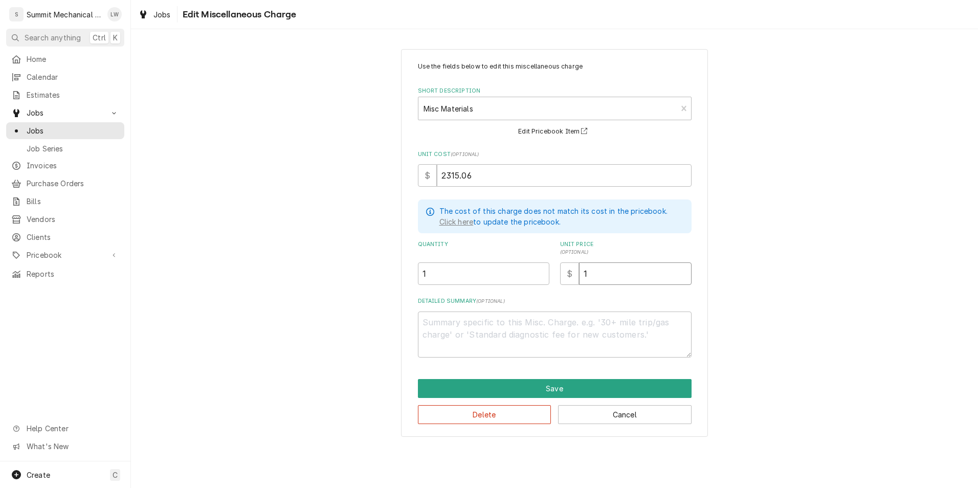
click at [595, 274] on input "1" at bounding box center [635, 273] width 112 height 22
click at [498, 341] on textarea "Detailed Summary ( optional )" at bounding box center [555, 334] width 274 height 46
click at [451, 322] on textarea "140 Ft. Unistrut," at bounding box center [555, 334] width 274 height 46
click at [468, 319] on textarea "Unistrut," at bounding box center [555, 334] width 274 height 46
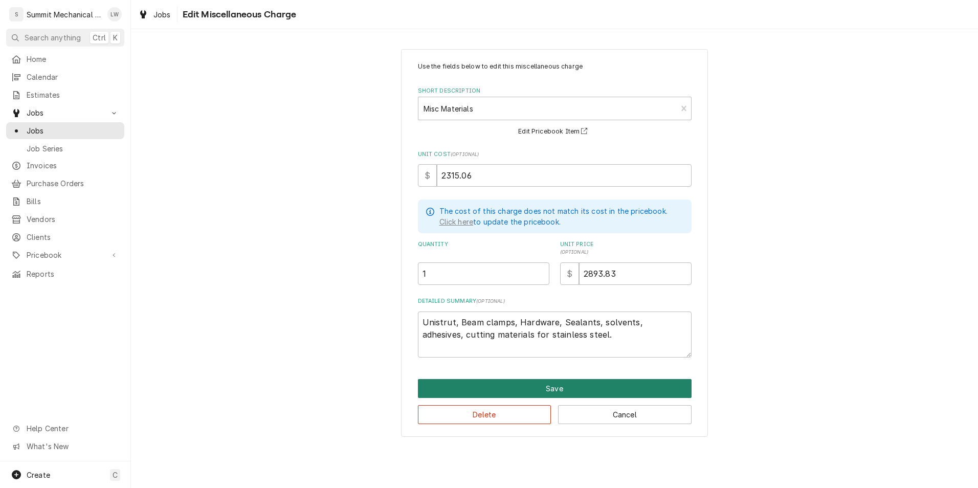
click at [552, 390] on button "Save" at bounding box center [555, 388] width 274 height 19
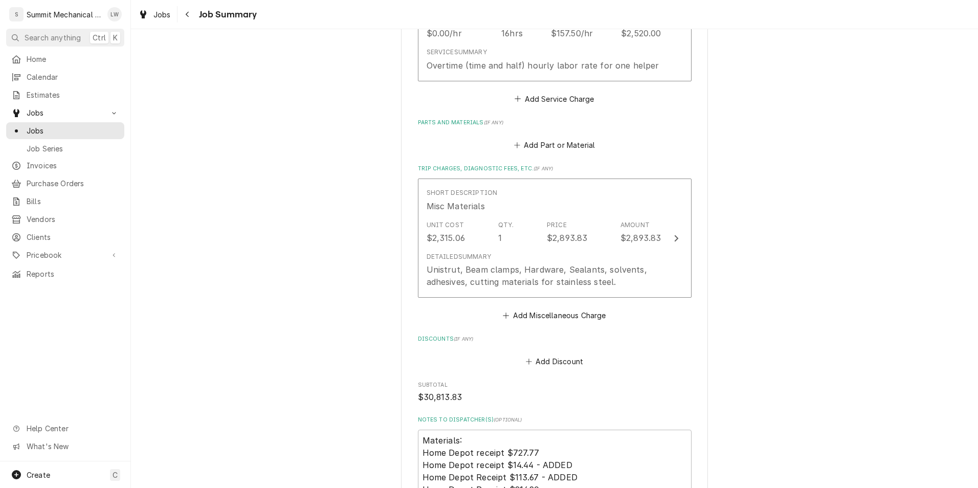
scroll to position [1537, 0]
click at [556, 319] on button "Add Miscellaneous Charge" at bounding box center [554, 316] width 106 height 14
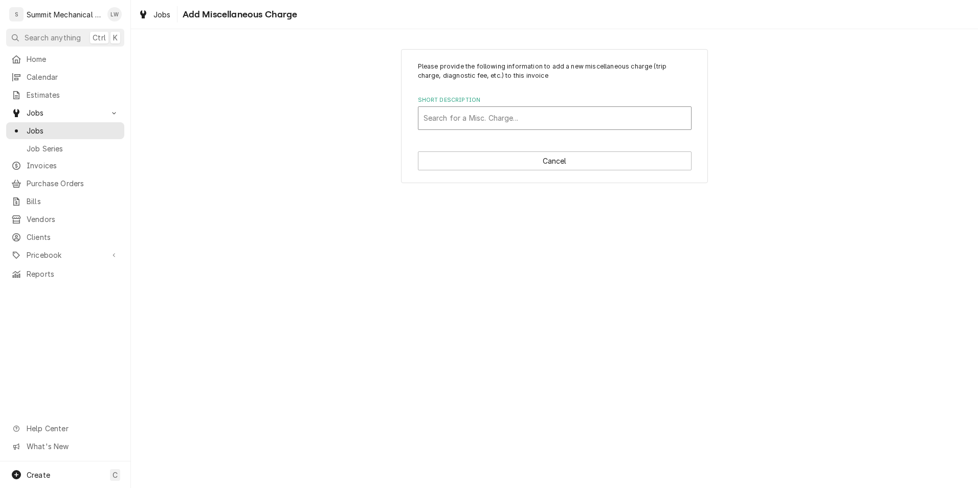
click at [547, 107] on div "Search for a Misc. Charge..." at bounding box center [554, 118] width 273 height 22
click at [785, 152] on div "Please provide the following information to add a new miscellaneous charge (tri…" at bounding box center [554, 116] width 847 height 152
click at [629, 169] on button "Cancel" at bounding box center [555, 160] width 274 height 19
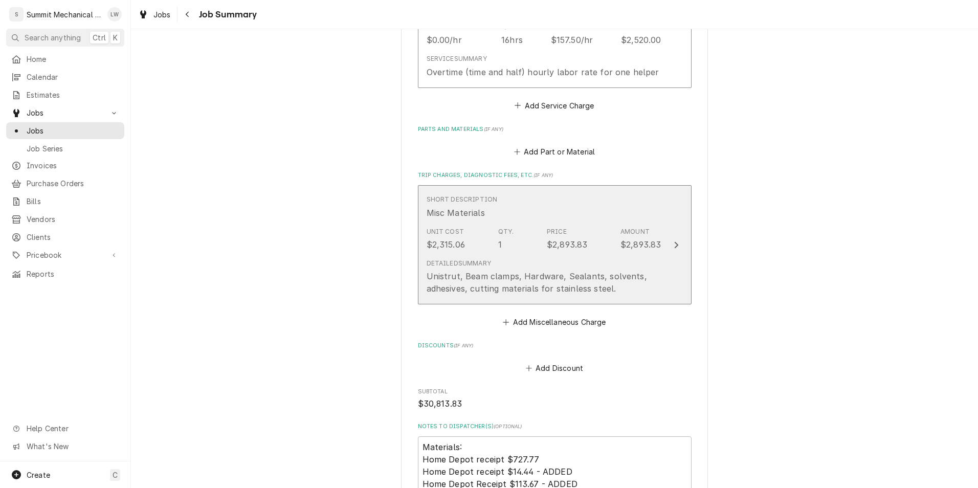
scroll to position [1516, 0]
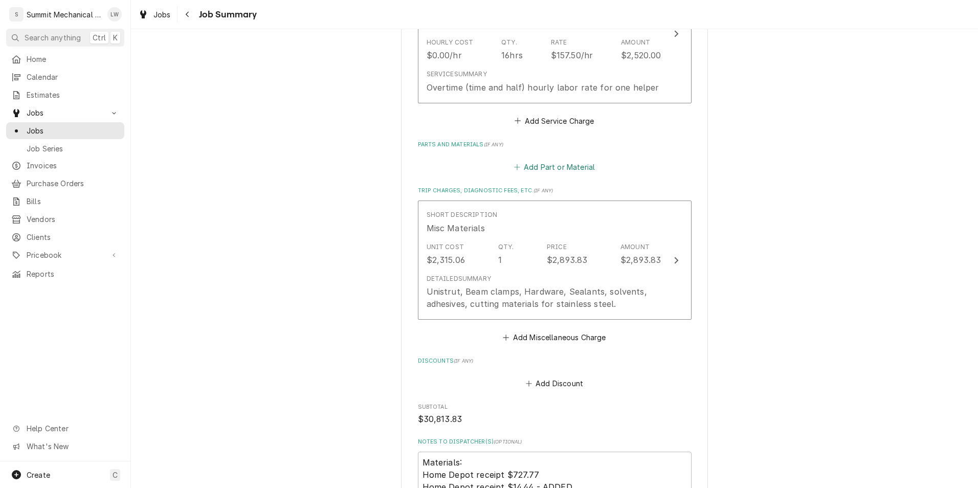
click at [560, 173] on button "Add Part or Material" at bounding box center [554, 167] width 84 height 14
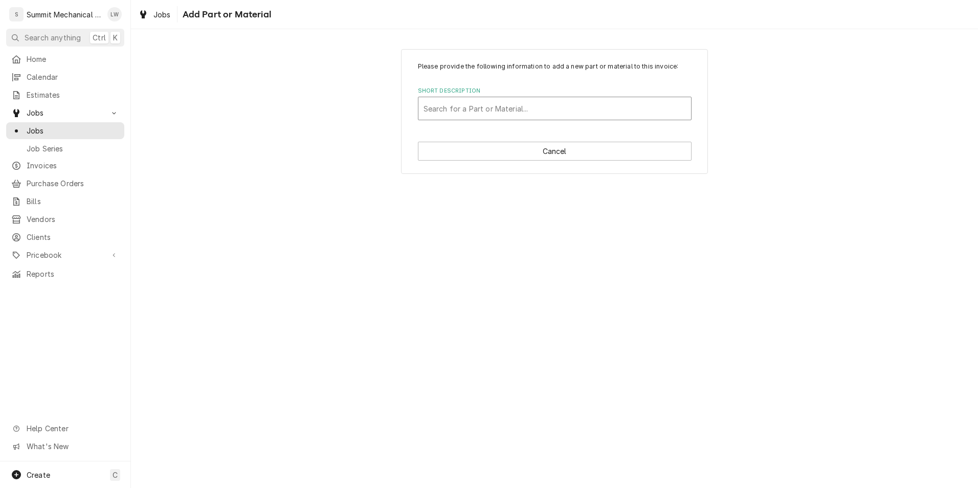
click at [523, 110] on div "Short Description" at bounding box center [554, 108] width 262 height 18
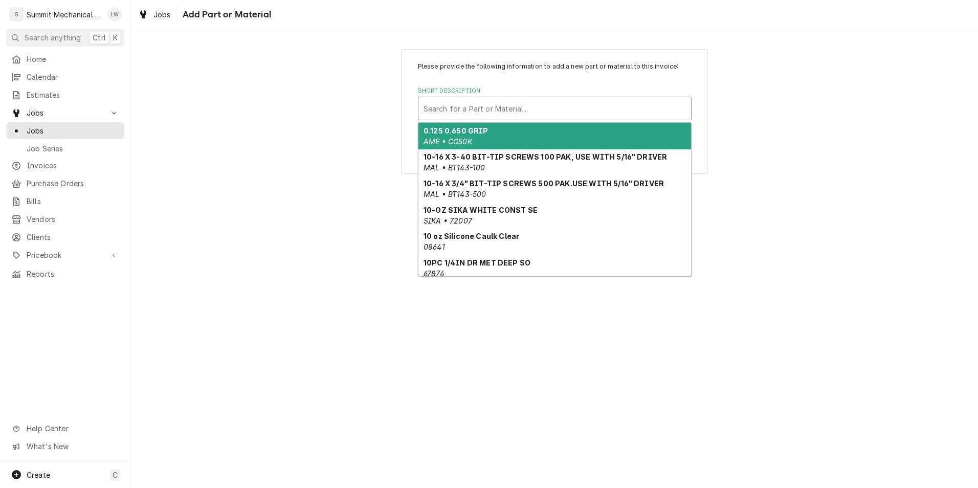
click at [783, 90] on div "Please provide the following information to add a new part or material to this …" at bounding box center [554, 111] width 847 height 143
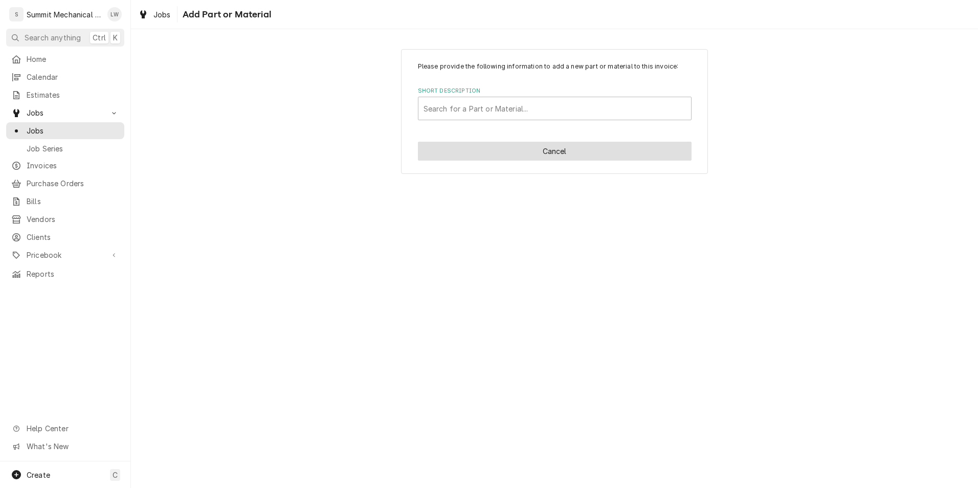
click at [629, 151] on button "Cancel" at bounding box center [555, 151] width 274 height 19
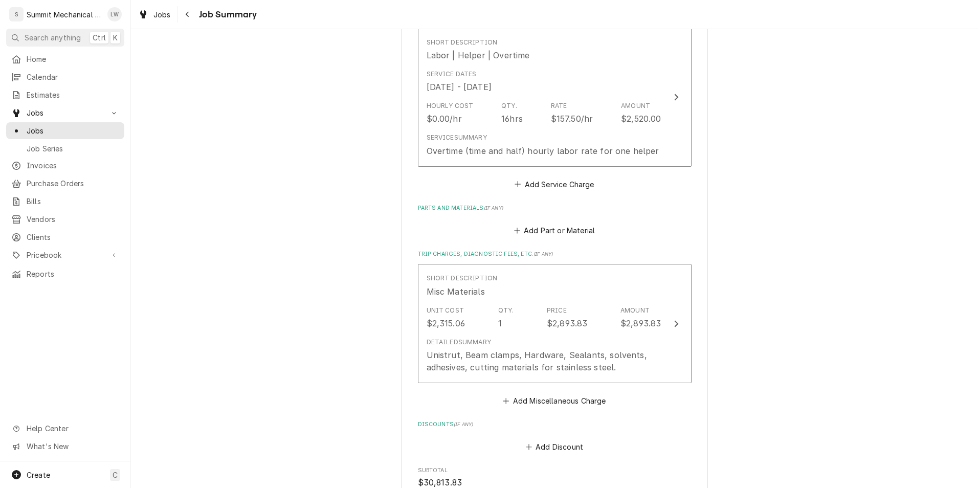
scroll to position [1448, 0]
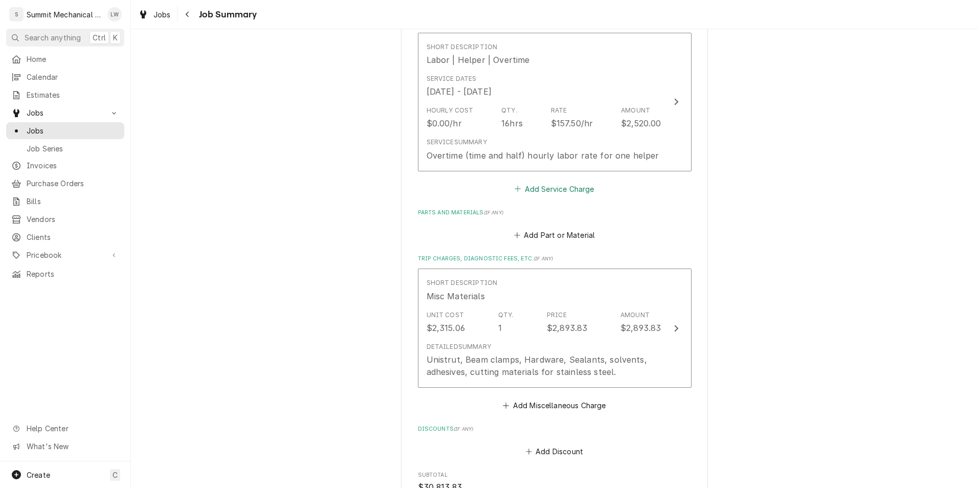
click at [546, 194] on button "Add Service Charge" at bounding box center [554, 189] width 83 height 14
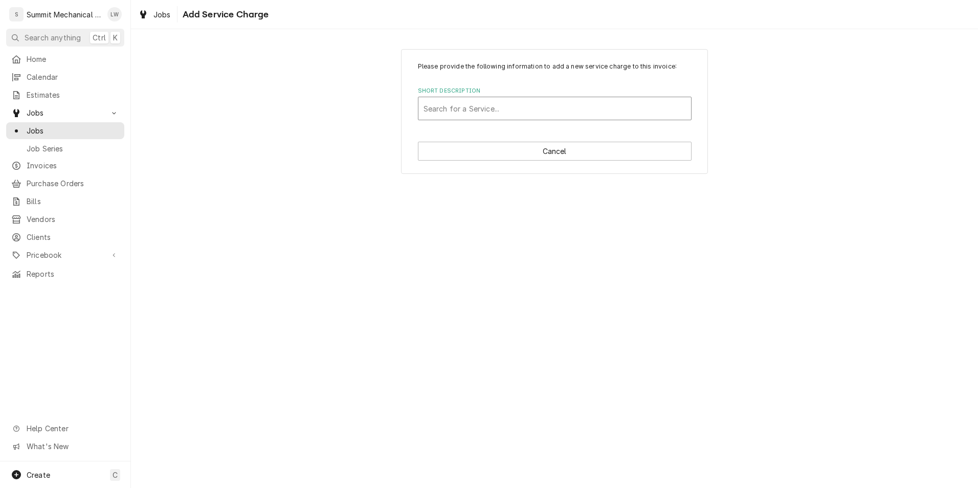
click at [510, 108] on div "Short Description" at bounding box center [554, 108] width 262 height 18
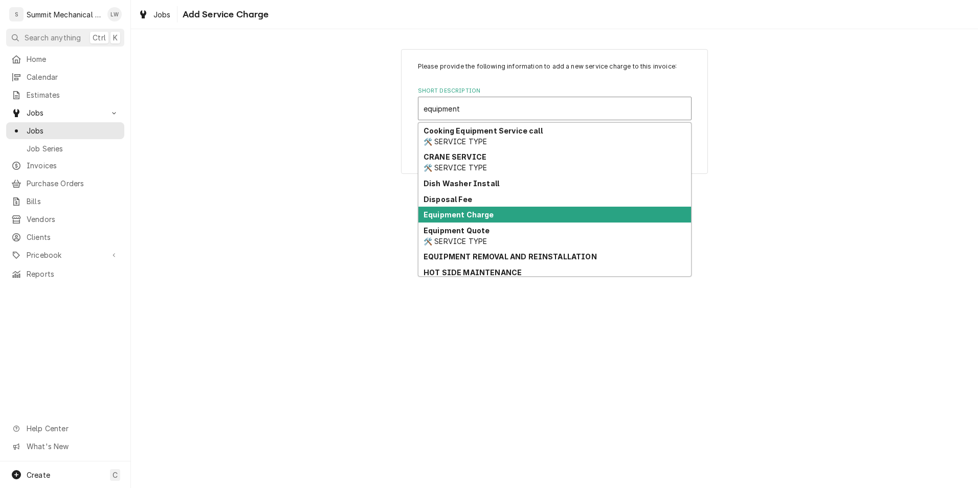
click at [490, 218] on div "Equipment Charge" at bounding box center [554, 215] width 273 height 16
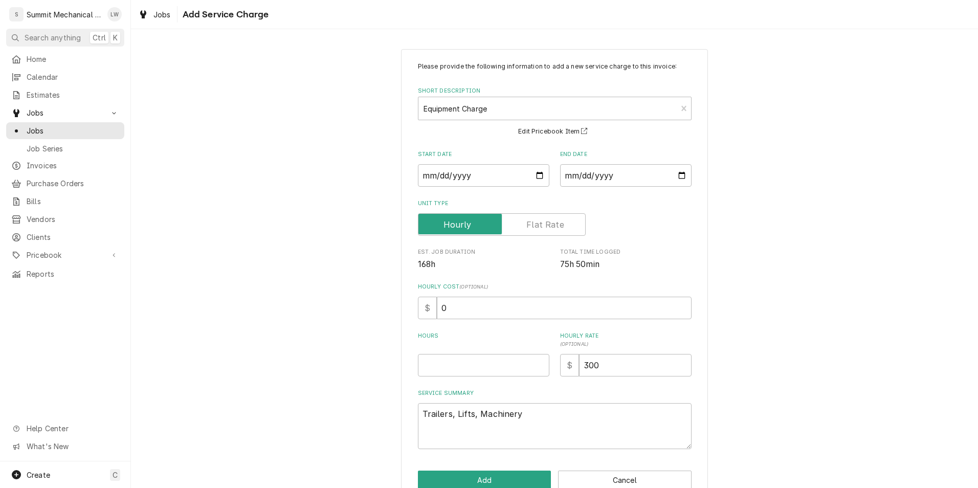
scroll to position [24, 0]
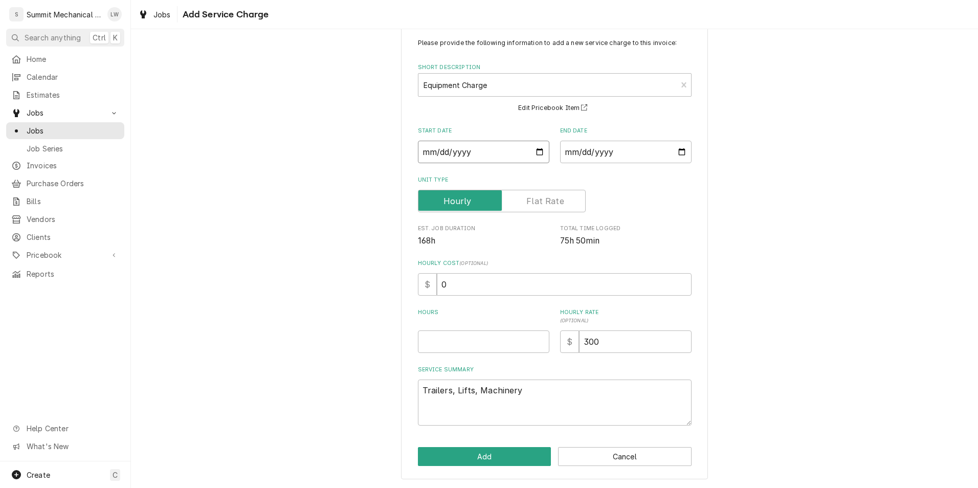
click at [537, 147] on input "Start Date" at bounding box center [483, 152] width 131 height 22
click at [677, 152] on input "End Date" at bounding box center [625, 152] width 131 height 22
click at [485, 342] on input "Hours" at bounding box center [483, 341] width 131 height 22
click at [552, 207] on input "Unit Type" at bounding box center [501, 201] width 159 height 22
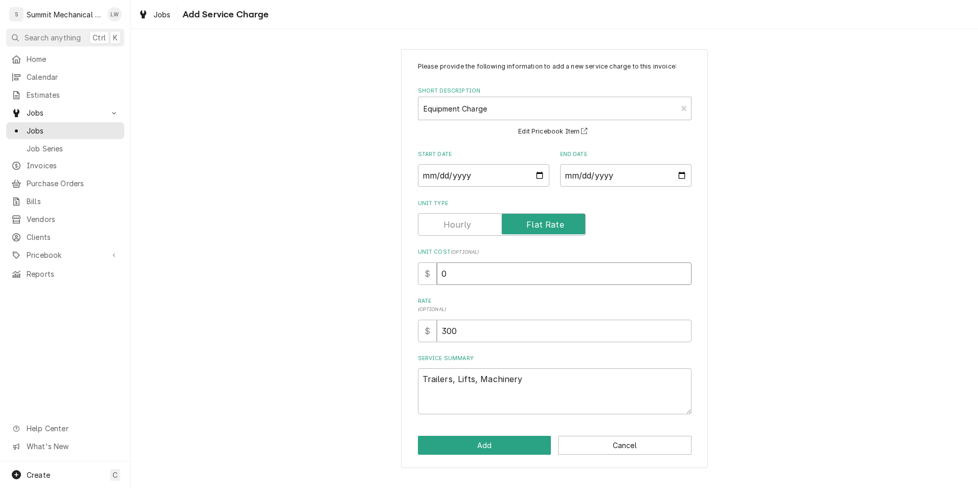
drag, startPoint x: 494, startPoint y: 282, endPoint x: 466, endPoint y: 278, distance: 28.3
click at [466, 278] on input "0" at bounding box center [564, 273] width 255 height 22
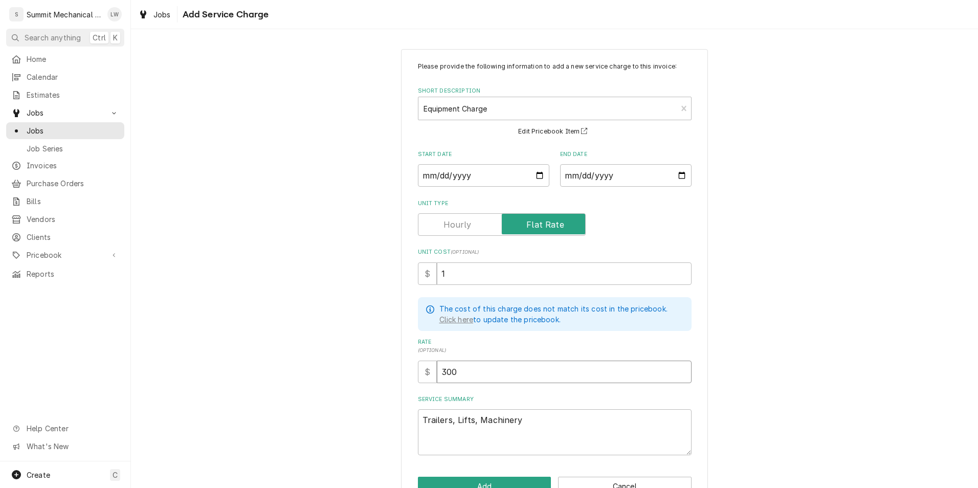
click at [480, 375] on input "300" at bounding box center [564, 371] width 255 height 22
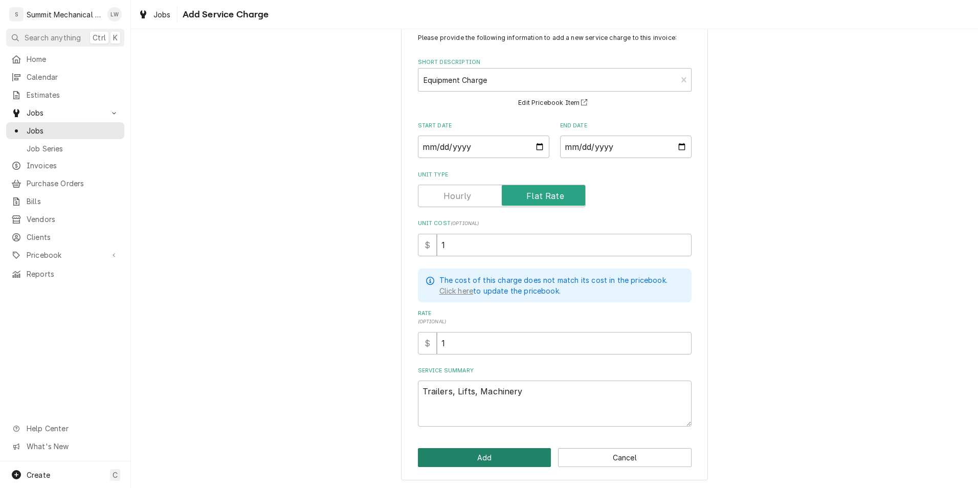
click at [465, 451] on button "Add" at bounding box center [484, 457] width 133 height 19
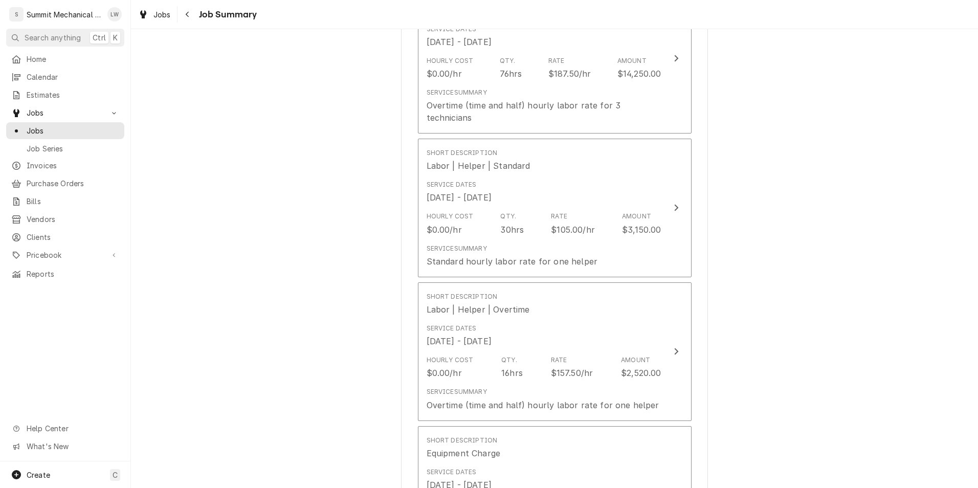
scroll to position [1362, 0]
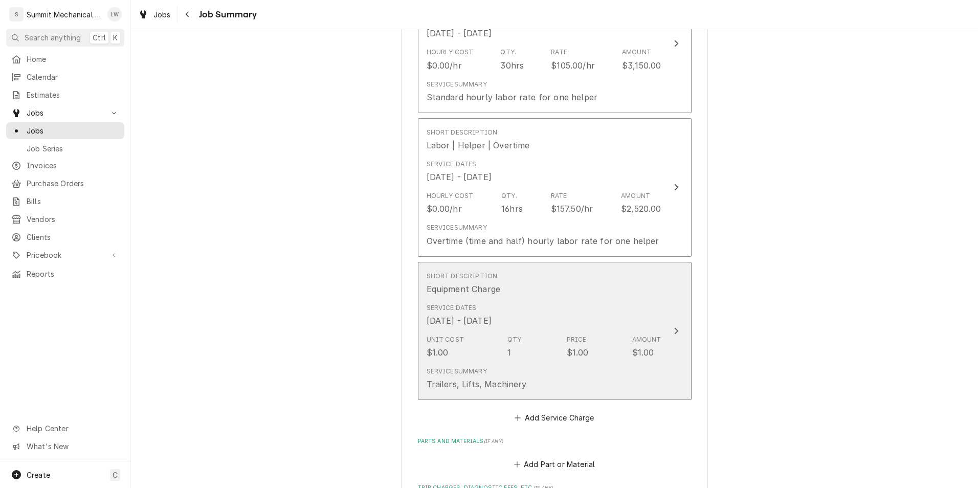
click at [554, 331] on div "Unit Cost $1.00 Qty. 1 Price $1.00 Amount $1.00" at bounding box center [543, 347] width 235 height 32
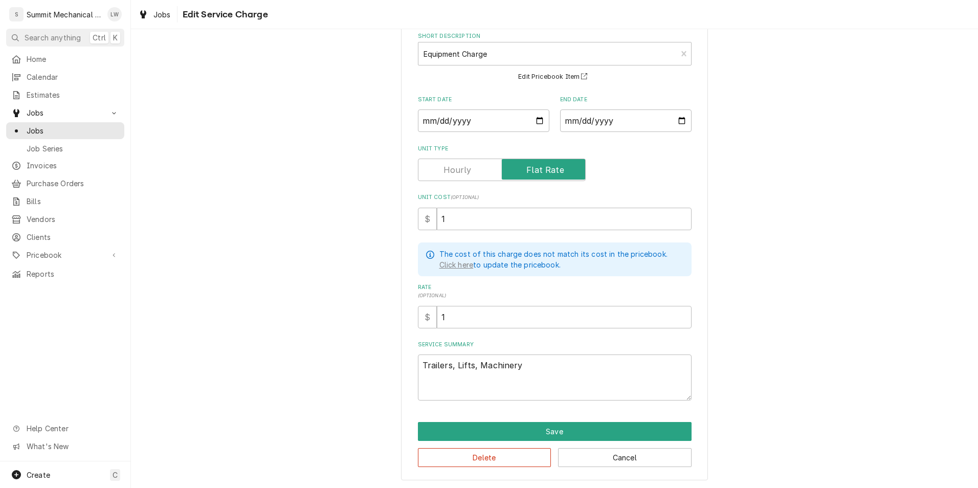
scroll to position [37, 0]
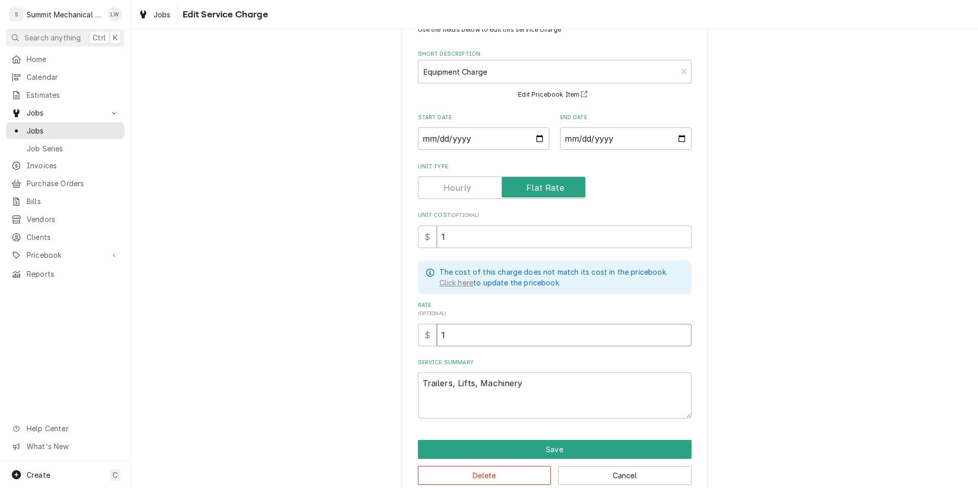
click at [567, 344] on input "1" at bounding box center [564, 335] width 255 height 22
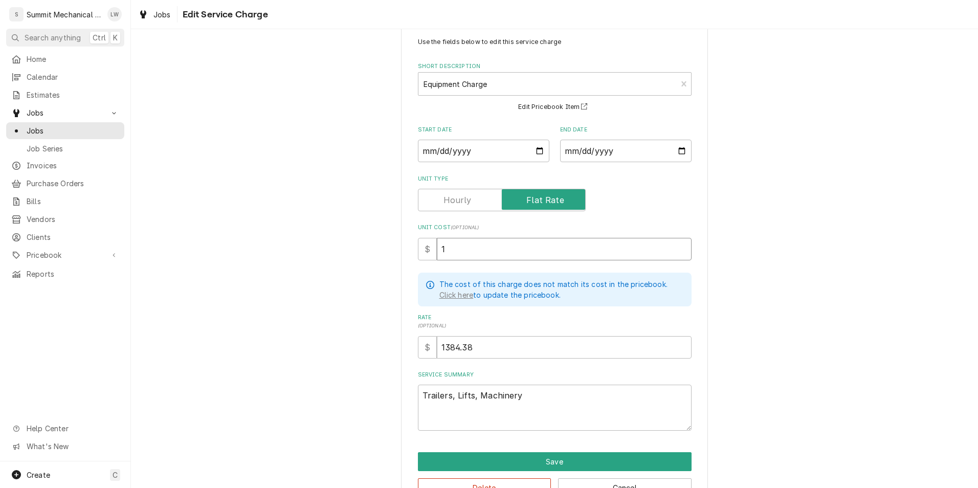
click at [474, 254] on input "1" at bounding box center [564, 249] width 255 height 22
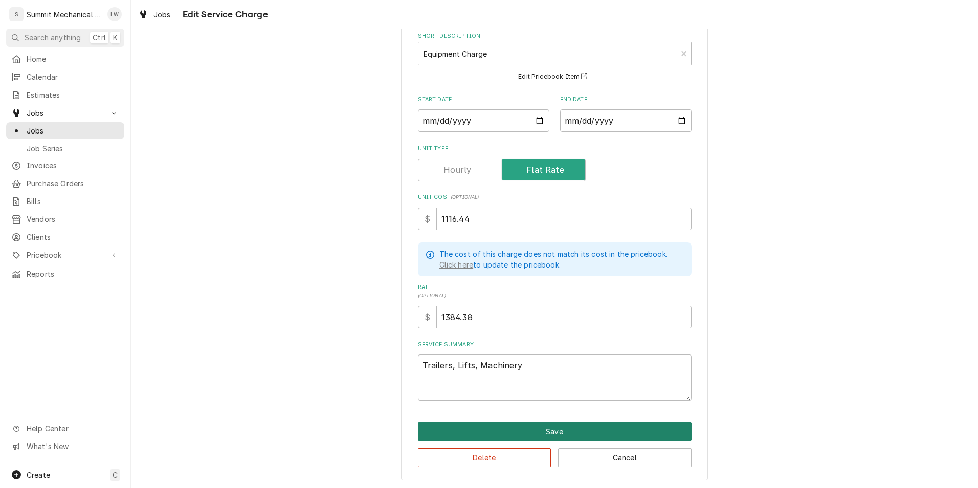
click at [539, 431] on button "Save" at bounding box center [555, 431] width 274 height 19
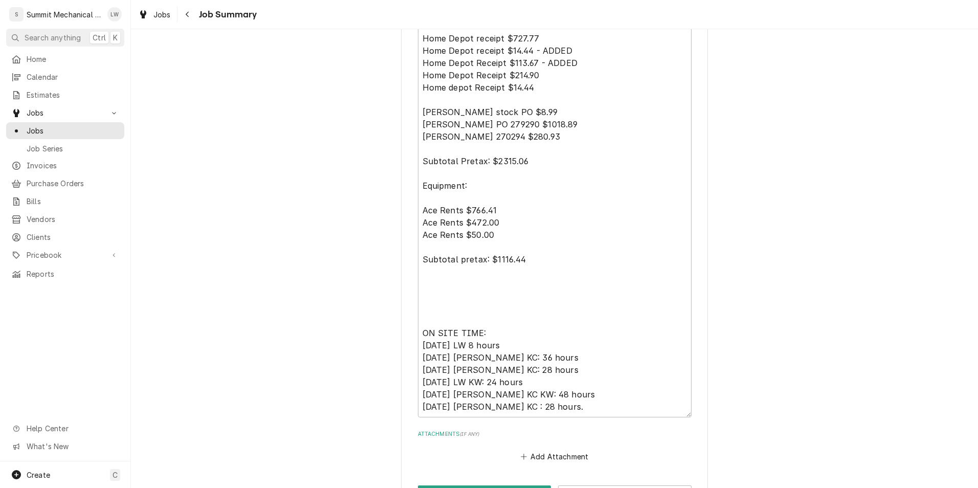
scroll to position [2278, 0]
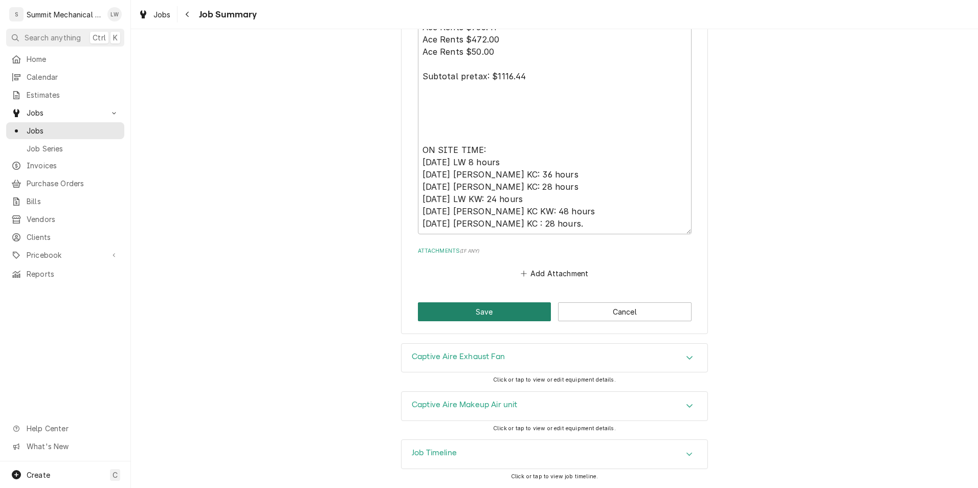
click at [483, 315] on button "Save" at bounding box center [484, 311] width 133 height 19
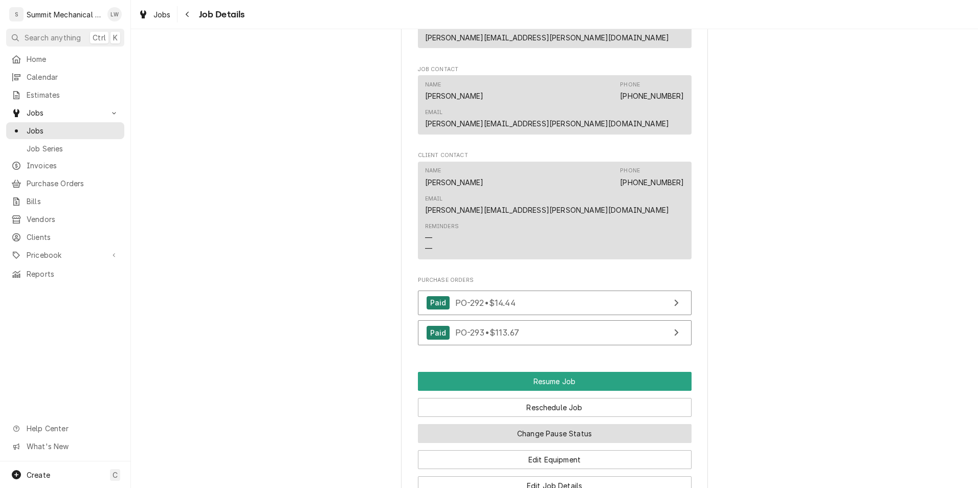
scroll to position [1232, 0]
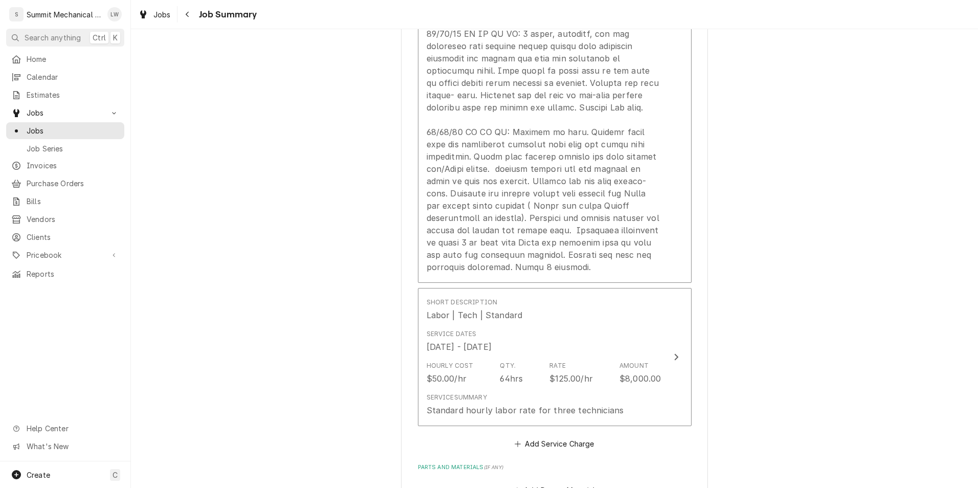
scroll to position [1349, 0]
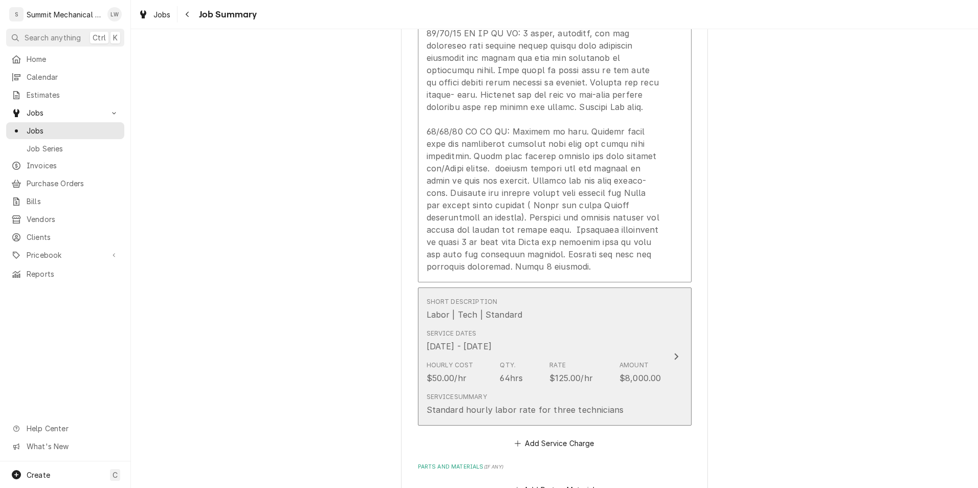
click at [549, 360] on div "Rate" at bounding box center [557, 364] width 16 height 9
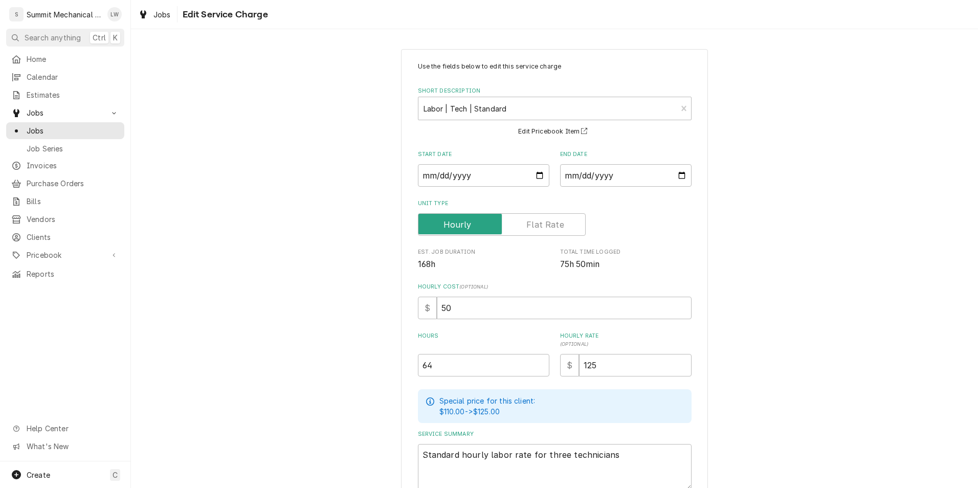
scroll to position [89, 0]
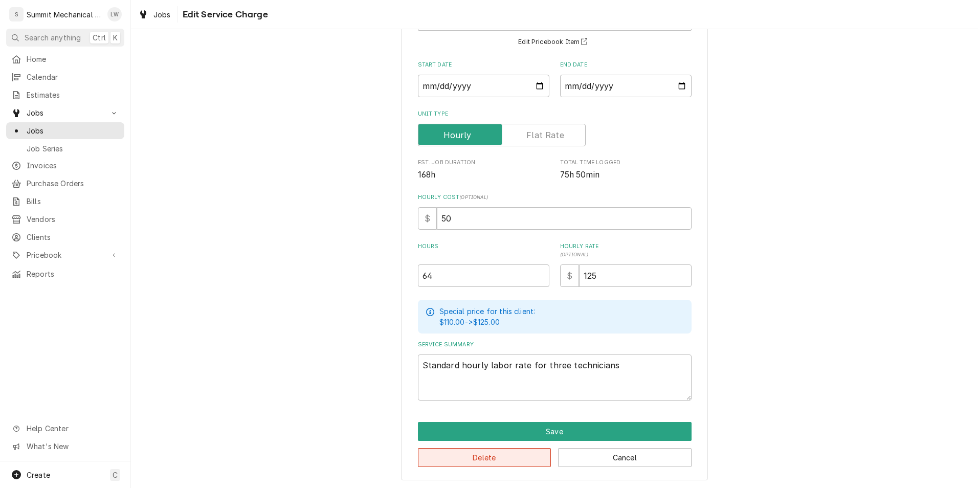
click at [522, 454] on button "Delete" at bounding box center [484, 457] width 133 height 19
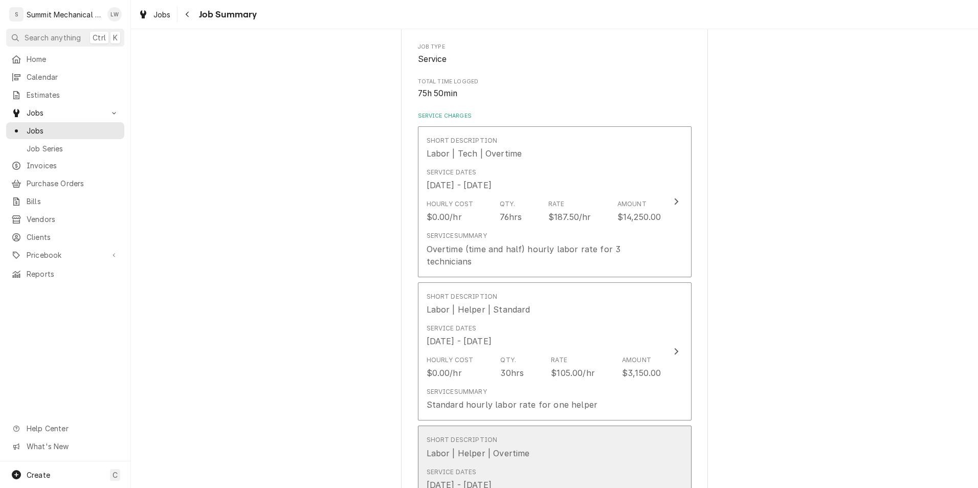
scroll to position [166, 0]
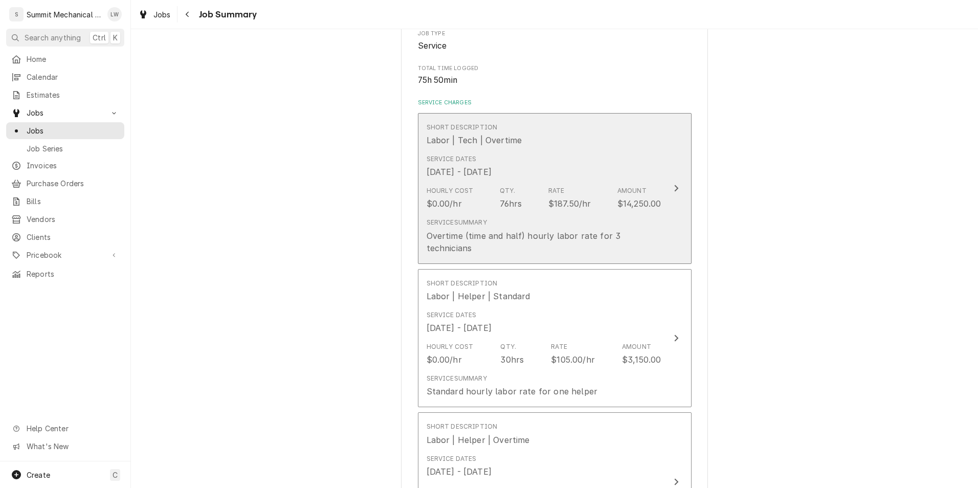
click at [561, 197] on div "$187.50/hr" at bounding box center [569, 203] width 43 height 12
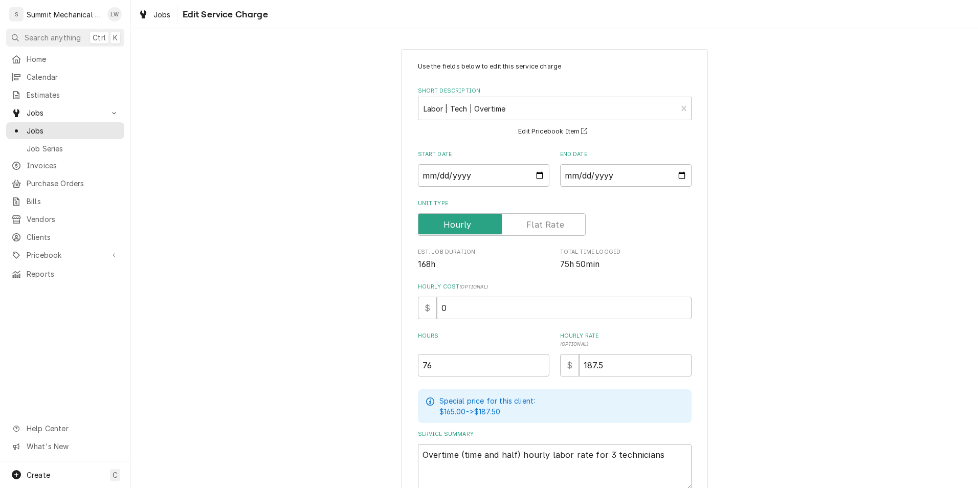
scroll to position [89, 0]
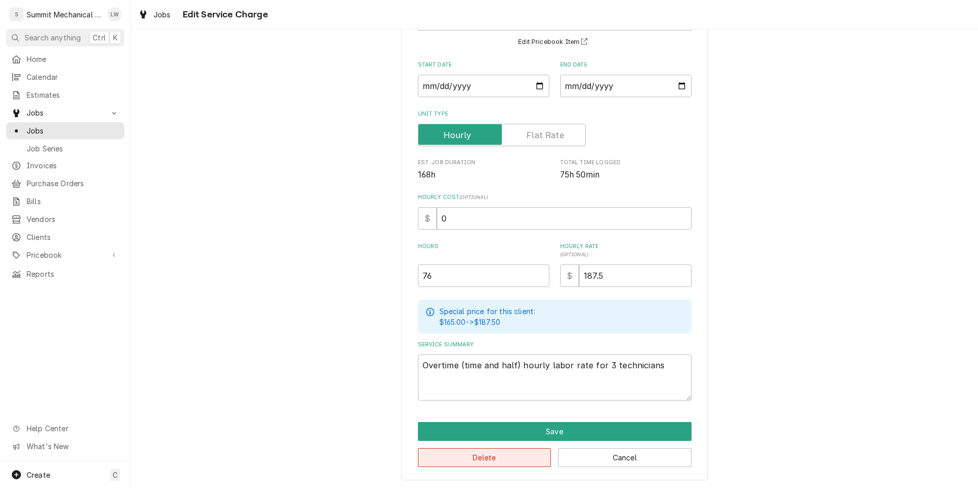
click at [532, 461] on button "Delete" at bounding box center [484, 457] width 133 height 19
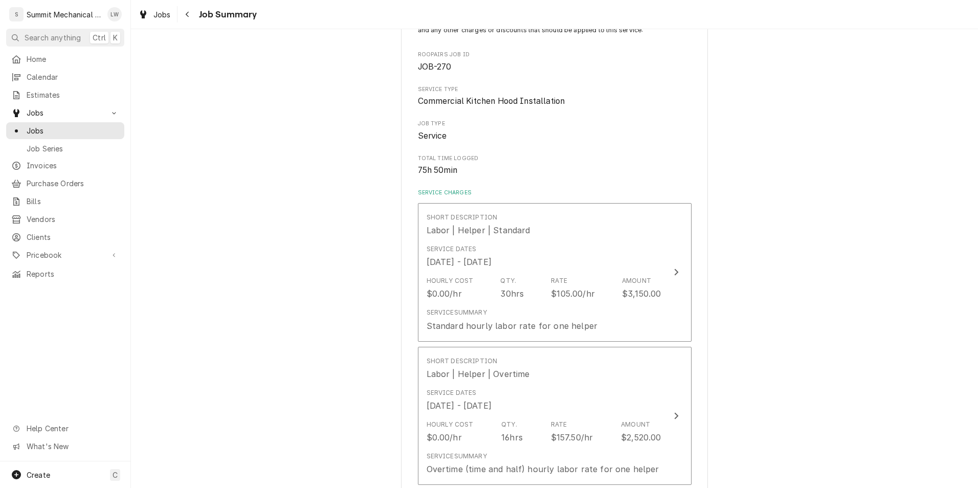
scroll to position [179, 0]
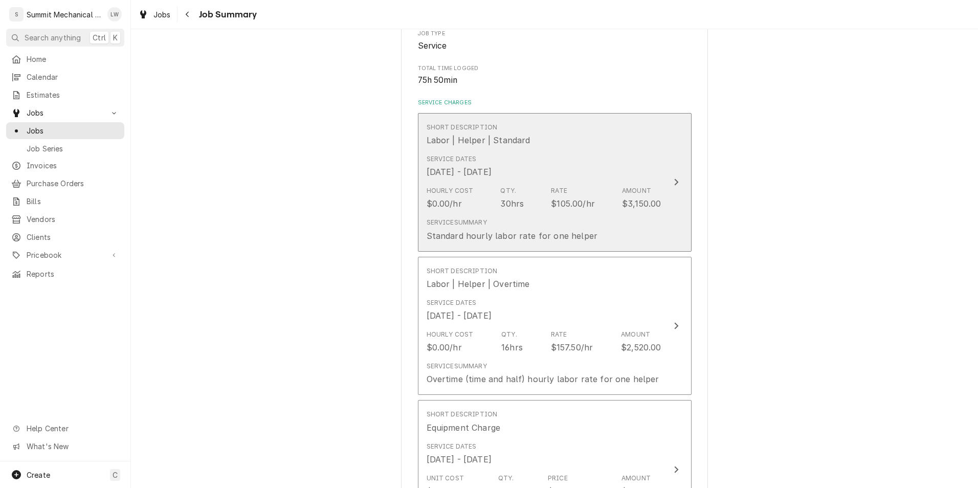
click at [559, 182] on div "Hourly Cost $0.00/hr Qty. 30hrs Rate $105.00/hr Amount $3,150.00" at bounding box center [543, 198] width 235 height 32
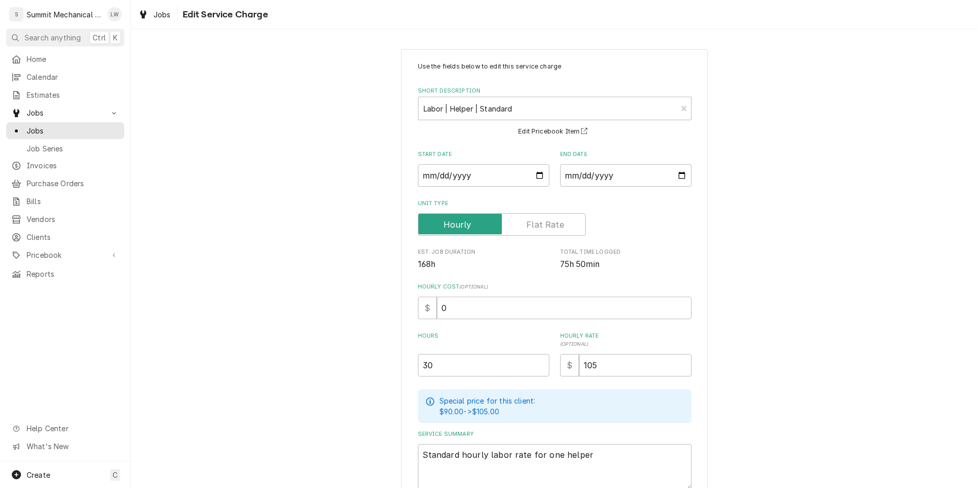
scroll to position [89, 0]
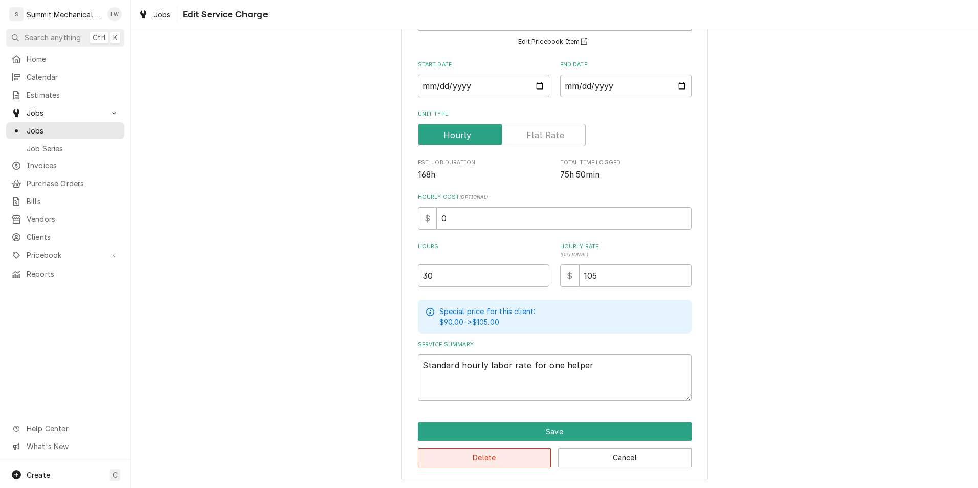
click at [492, 451] on button "Delete" at bounding box center [484, 457] width 133 height 19
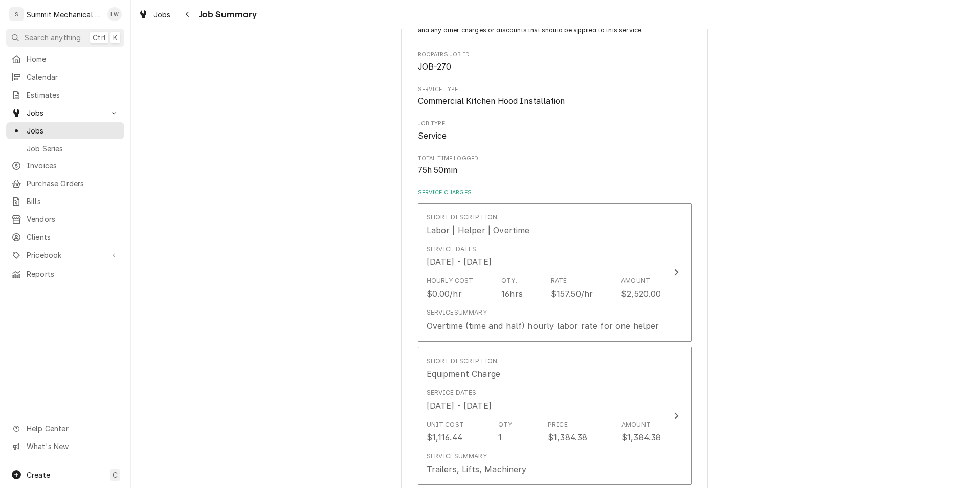
scroll to position [179, 0]
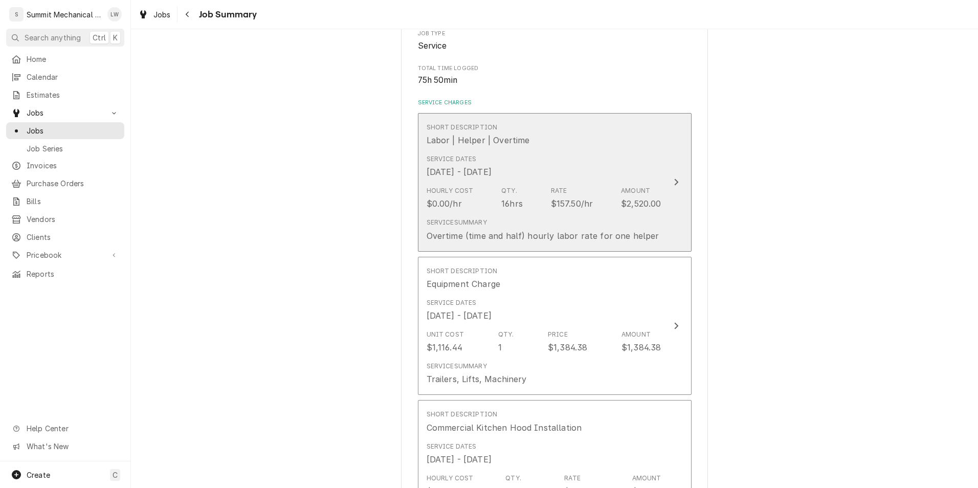
click at [535, 151] on div "Service Dates Oct 8, 2025 - Oct 13, 2025" at bounding box center [543, 166] width 235 height 32
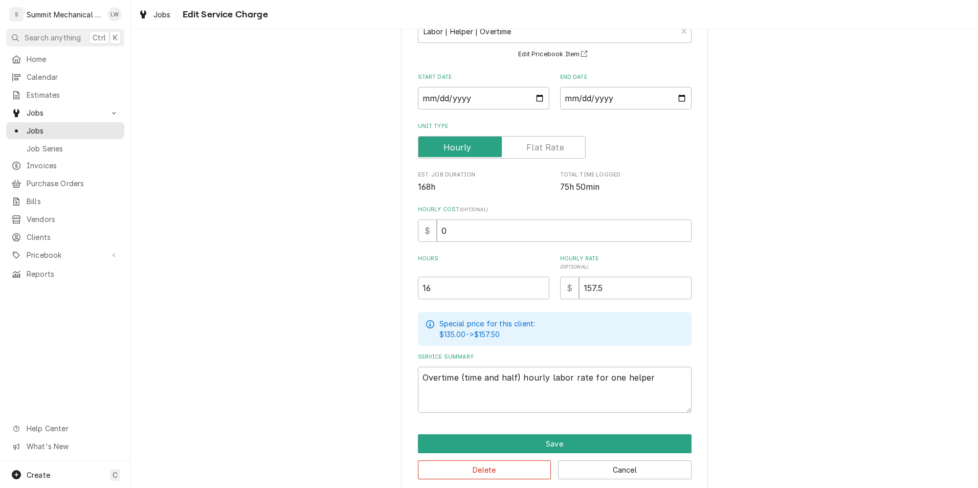
scroll to position [89, 0]
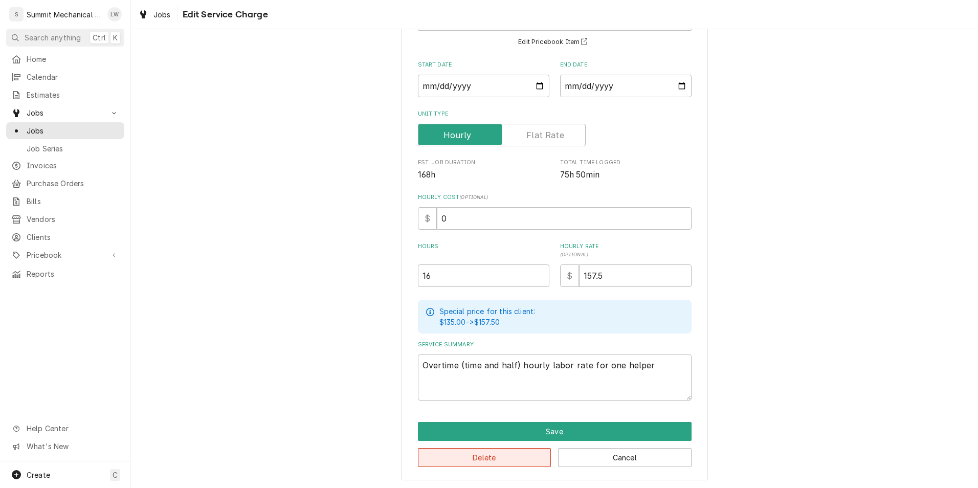
click at [504, 455] on button "Delete" at bounding box center [484, 457] width 133 height 19
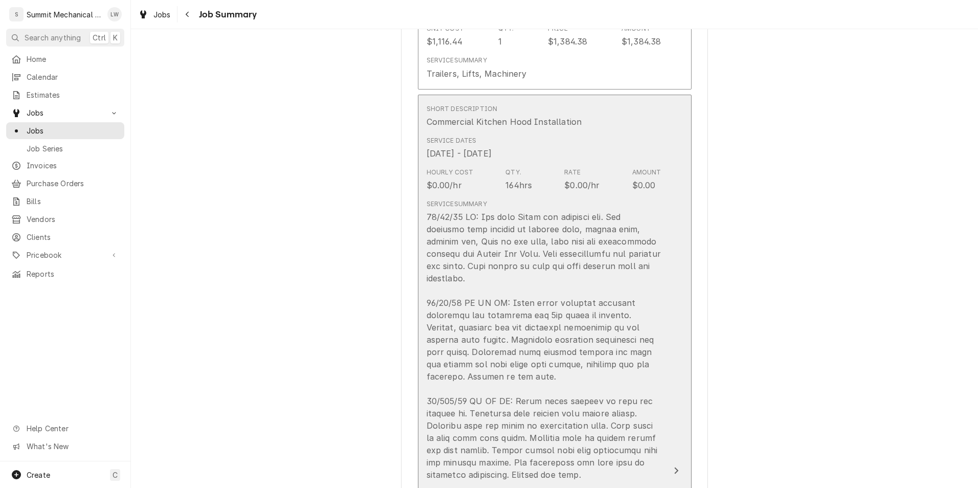
scroll to position [339, 0]
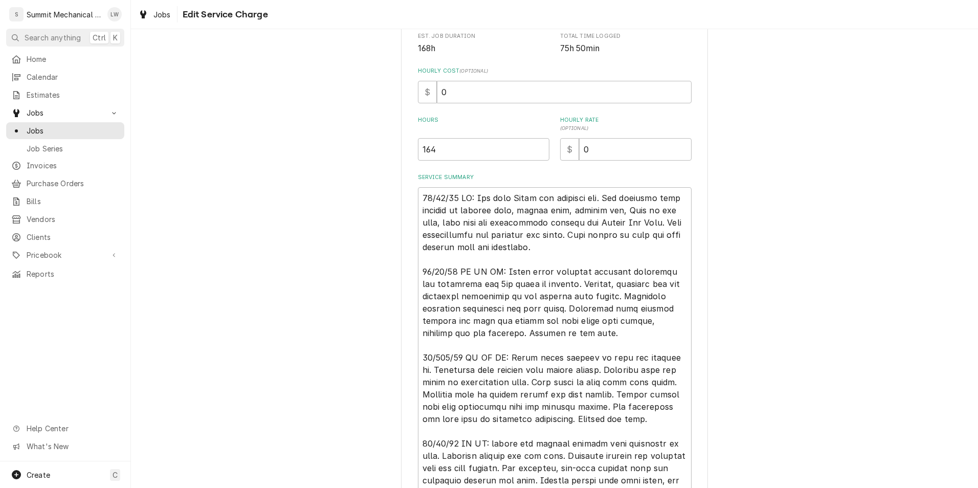
scroll to position [216, 0]
click at [484, 151] on input "164" at bounding box center [483, 149] width 131 height 22
type textarea "x"
type input "16"
type textarea "x"
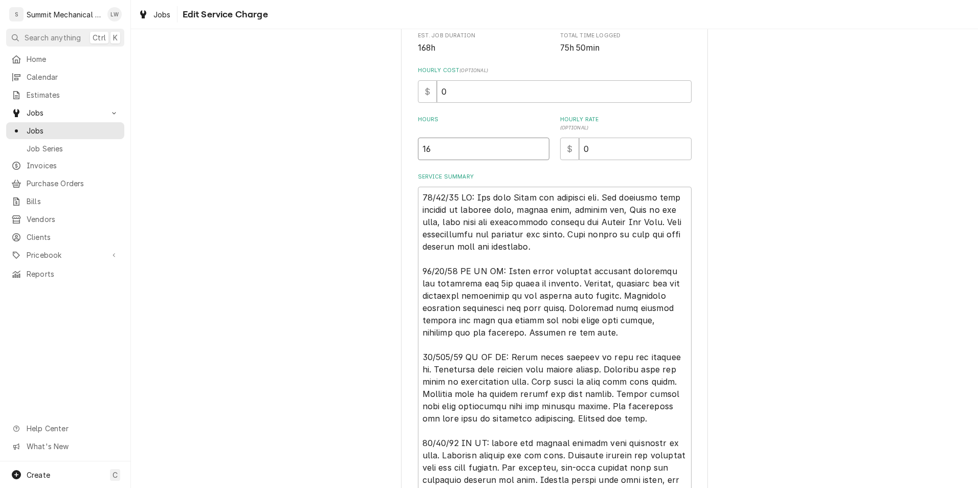
type input "1"
type textarea "x"
type input "1"
type textarea "x"
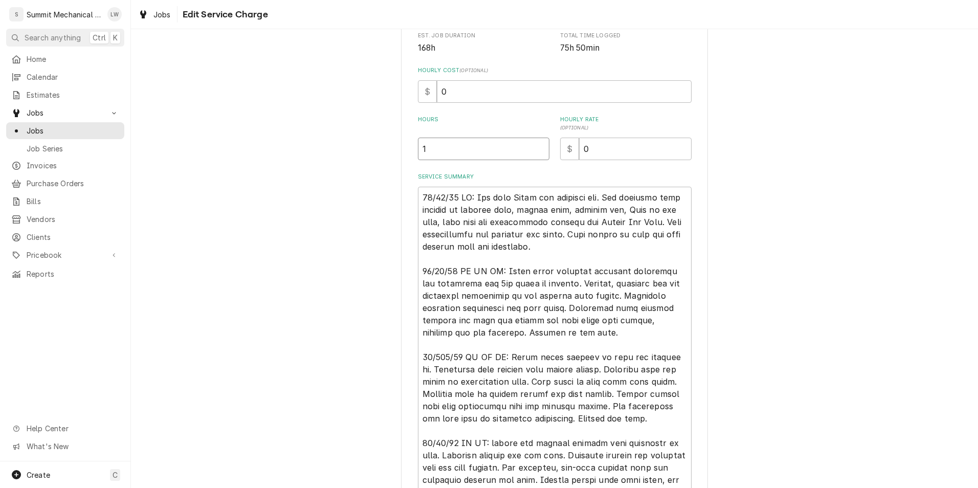
type input "17"
type textarea "x"
type input "172"
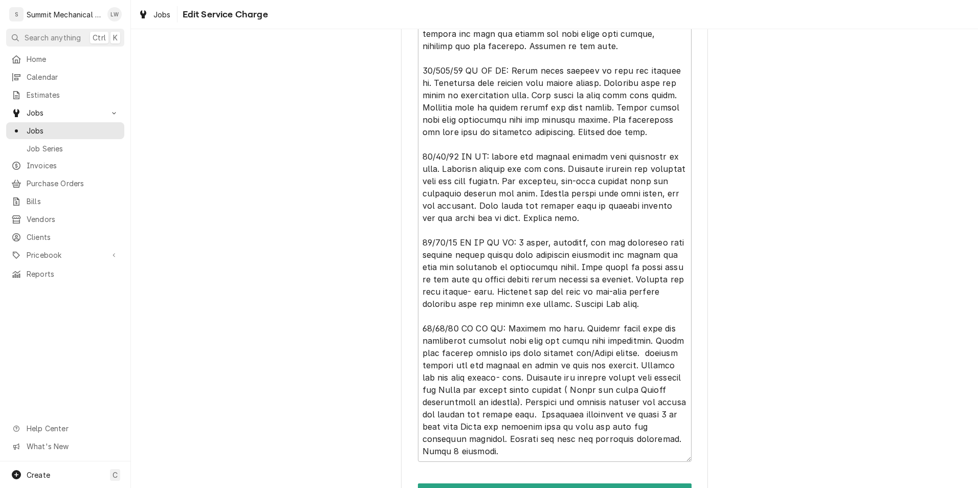
scroll to position [565, 0]
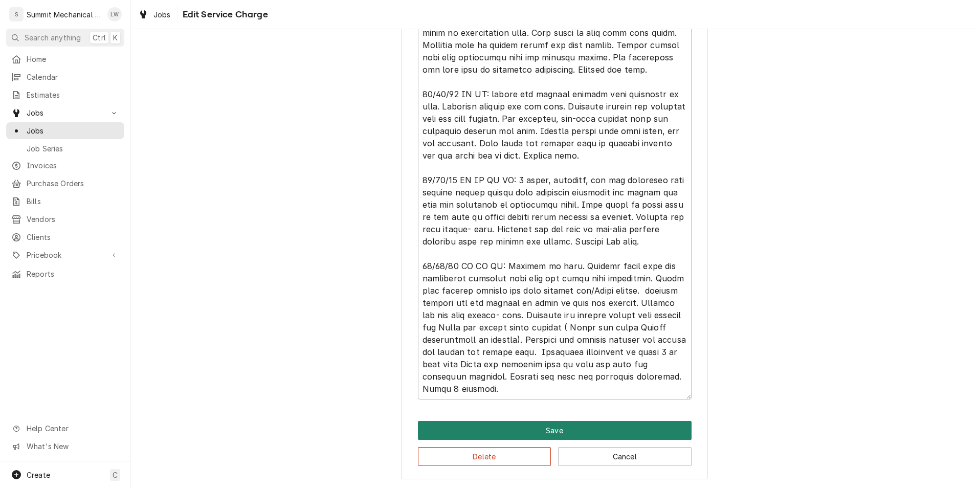
click at [557, 430] on button "Save" at bounding box center [555, 430] width 274 height 19
type textarea "x"
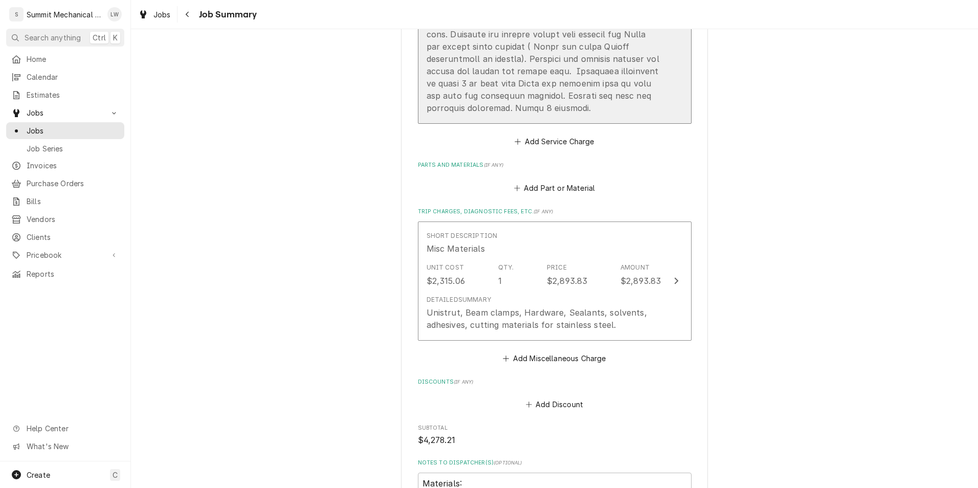
scroll to position [1064, 0]
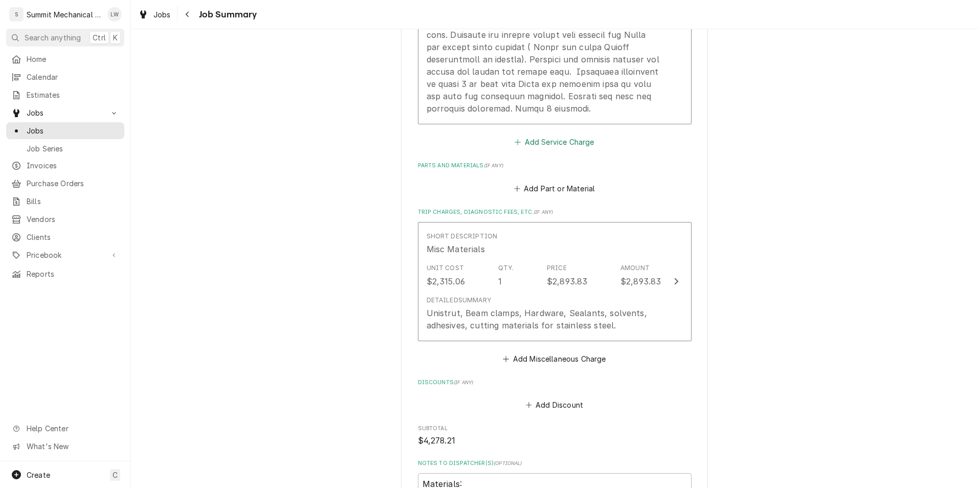
click at [563, 141] on button "Add Service Charge" at bounding box center [554, 142] width 83 height 14
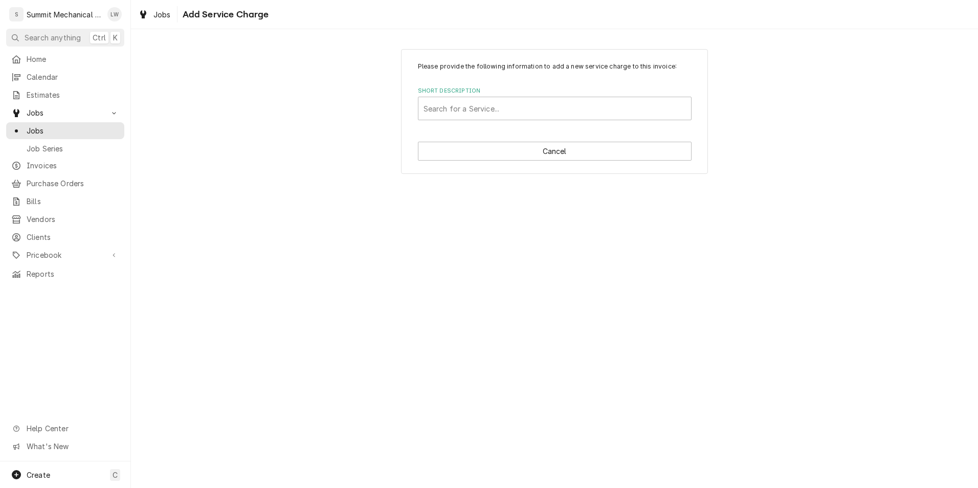
click at [549, 96] on div "Short Description Search for a Service..." at bounding box center [555, 103] width 274 height 33
click at [546, 104] on div "Short Description" at bounding box center [554, 108] width 262 height 18
type input "labor"
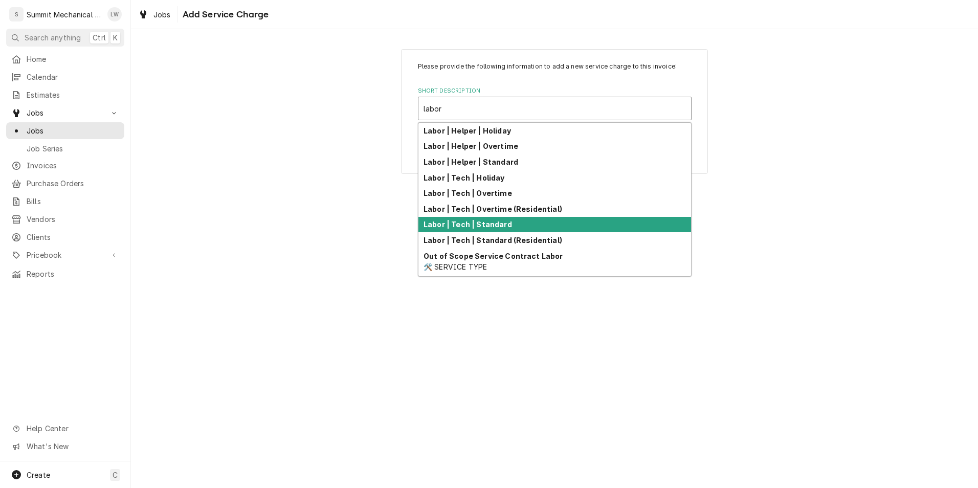
click at [468, 217] on div "Labor | Tech | Standard" at bounding box center [554, 225] width 273 height 16
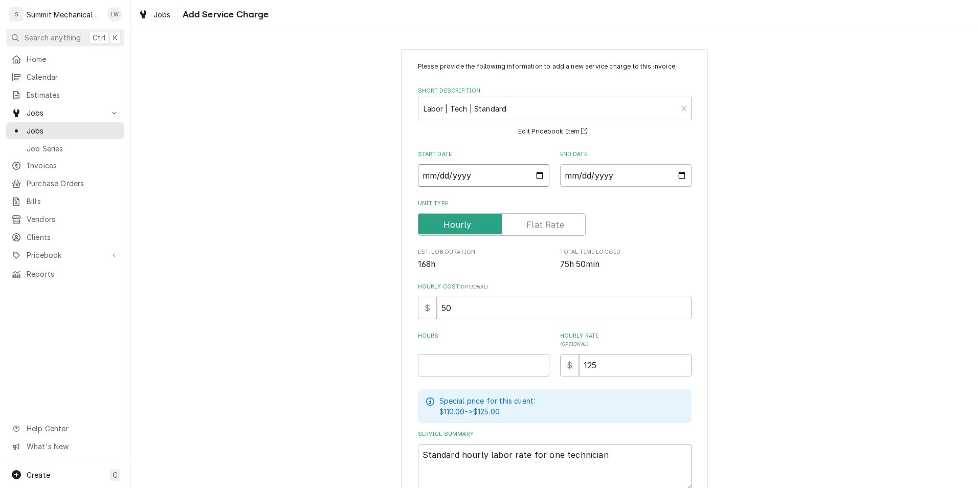
click at [533, 179] on input "Start Date" at bounding box center [483, 175] width 131 height 22
type textarea "x"
type input "2025-10-08"
click at [675, 174] on input "End Date" at bounding box center [625, 175] width 131 height 22
type input "2025-10-13"
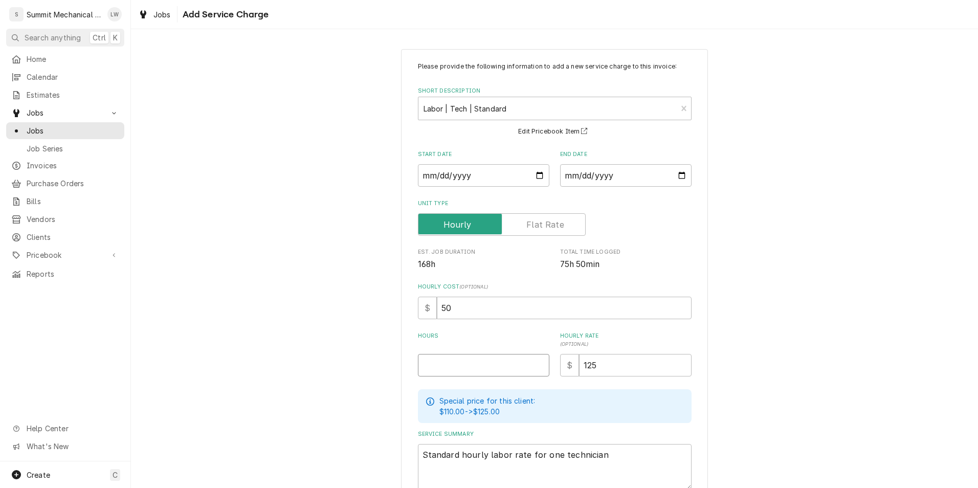
click at [460, 376] on input "Hours" at bounding box center [483, 365] width 131 height 22
type textarea "x"
type input "5"
type textarea "x"
type input "56"
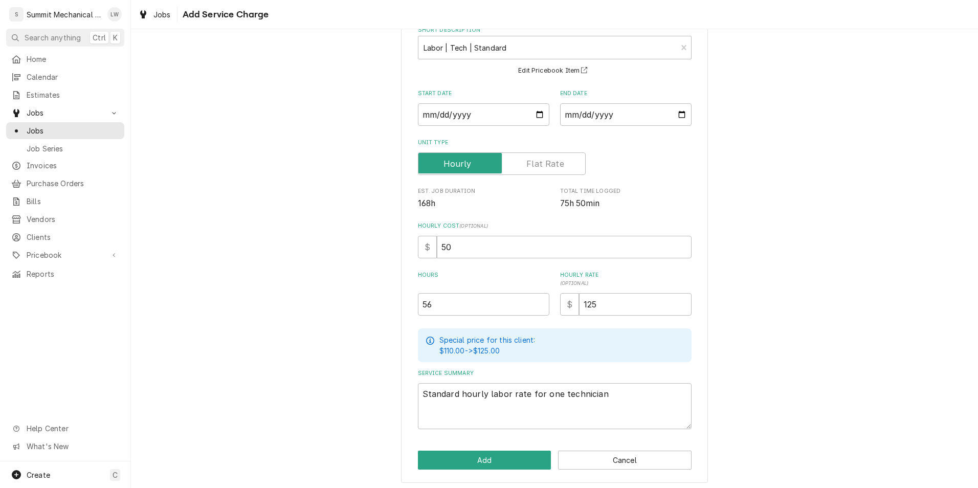
scroll to position [63, 0]
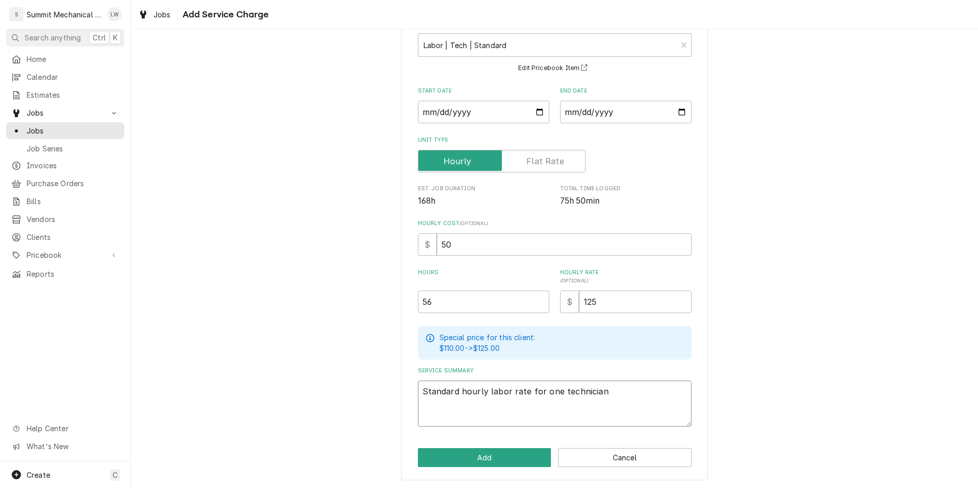
click at [557, 395] on textarea "Standard hourly labor rate for one technician" at bounding box center [555, 403] width 274 height 46
click at [554, 393] on textarea "Standard hourly labor rate for one technician" at bounding box center [555, 403] width 274 height 46
type textarea "x"
type textarea "Standard hourly labor rate for onetechnician"
type textarea "x"
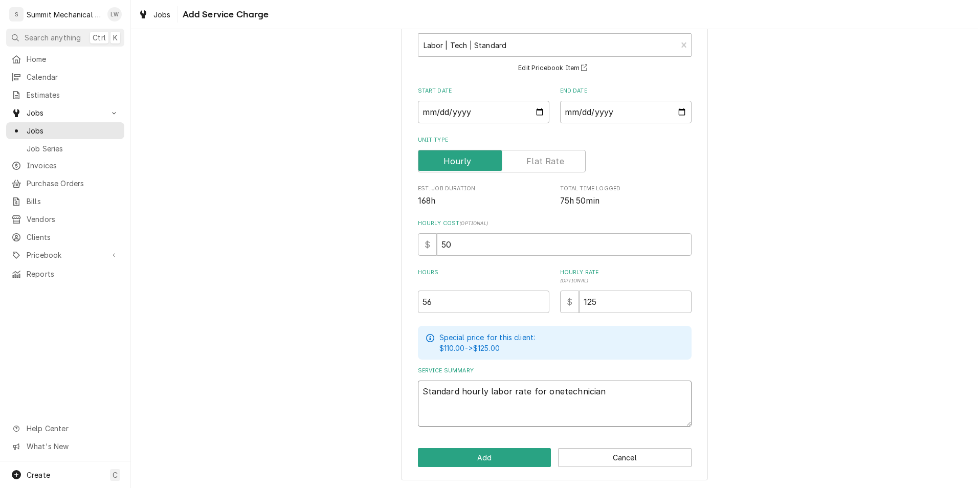
type textarea "Standard hourly labor rate for ontechnician"
type textarea "x"
type textarea "Standard hourly labor rate for otechnician"
type textarea "x"
type textarea "Standard hourly labor rate for technician"
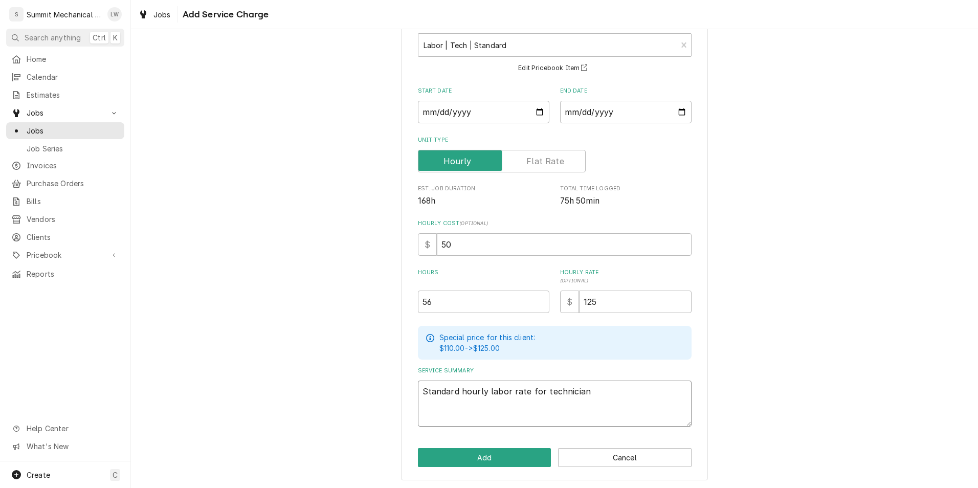
type textarea "x"
type textarea "Standard hourly labor rate for ttechnician"
type textarea "x"
type textarea "Standard hourly labor rate for trtechnician"
type textarea "x"
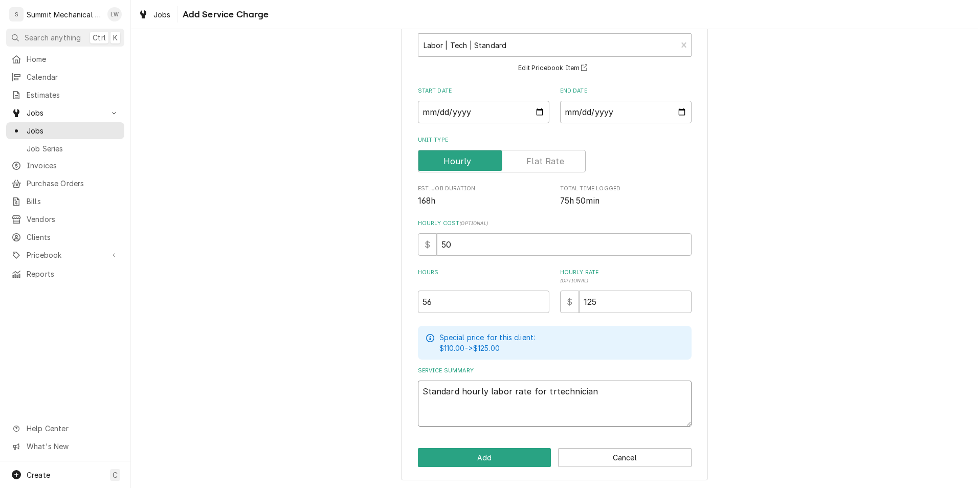
type textarea "Standard hourly labor rate for ttechnician"
type textarea "x"
type textarea "Standard hourly labor rate for thtechnician"
type textarea "x"
type textarea "Standard hourly labor rate for thrtechnician"
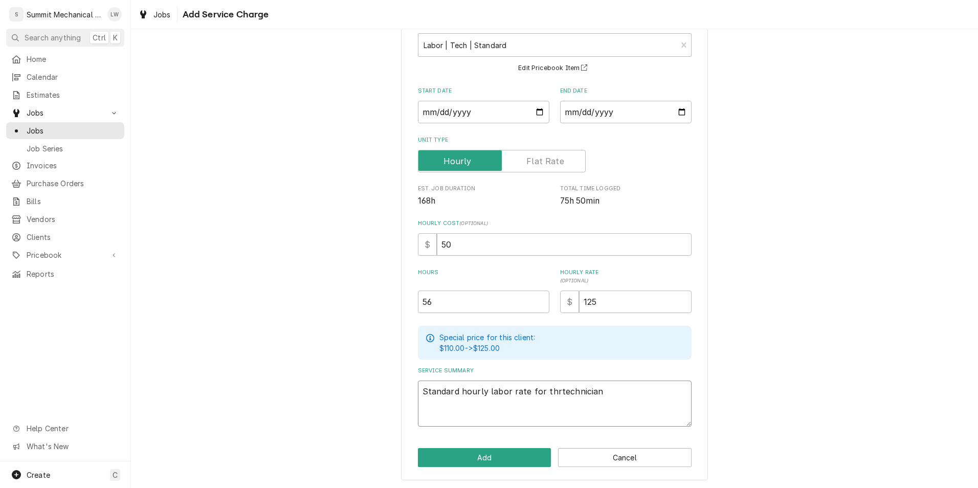
type textarea "x"
type textarea "Standard hourly labor rate for thretechnician"
type textarea "x"
type textarea "Standard hourly labor rate for threetechnician"
type textarea "x"
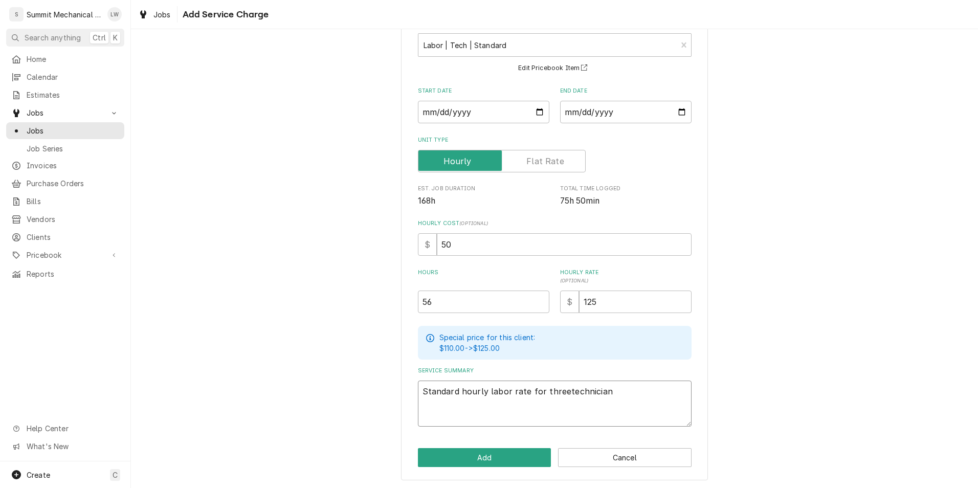
type textarea "Standard hourly labor rate for three technician"
type textarea "x"
type textarea "Standard hourly labor rate for three technicians"
type textarea "x"
type textarea "Standard hourly labor rate for three technicians."
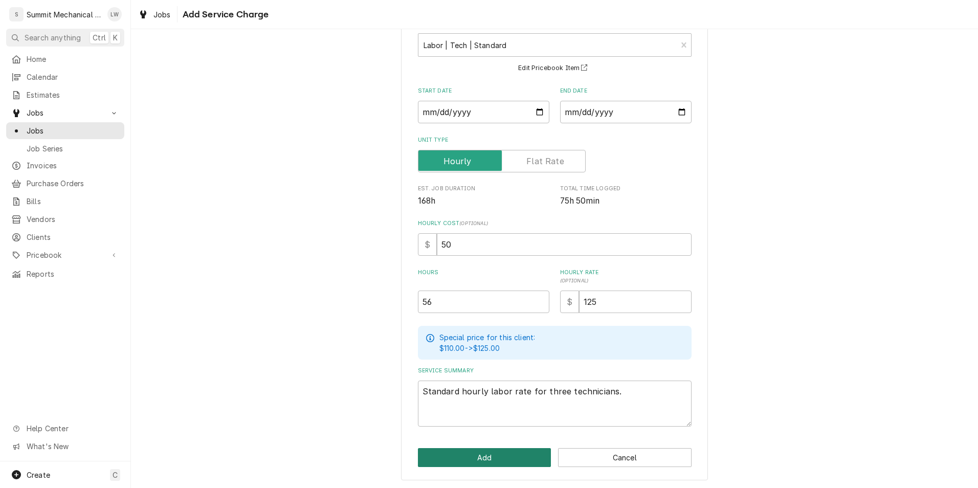
click at [480, 452] on button "Add" at bounding box center [484, 457] width 133 height 19
type textarea "x"
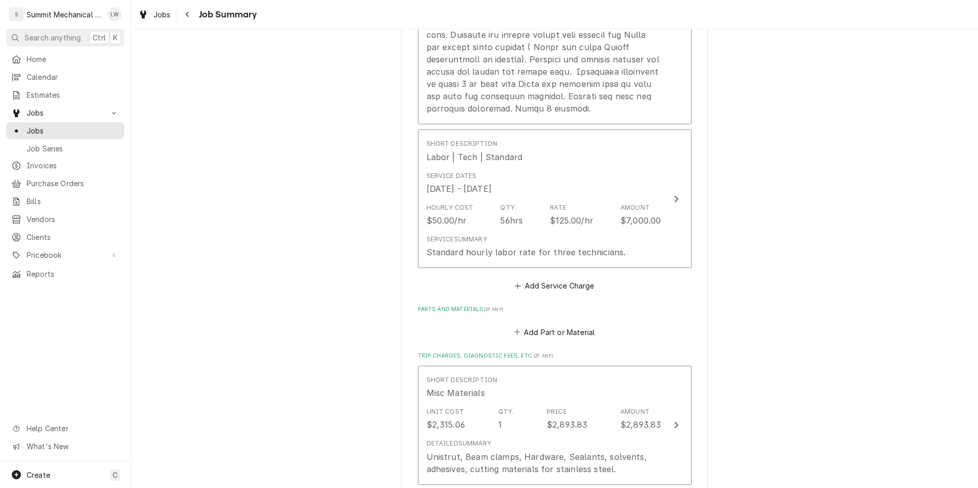
scroll to position [1083, 0]
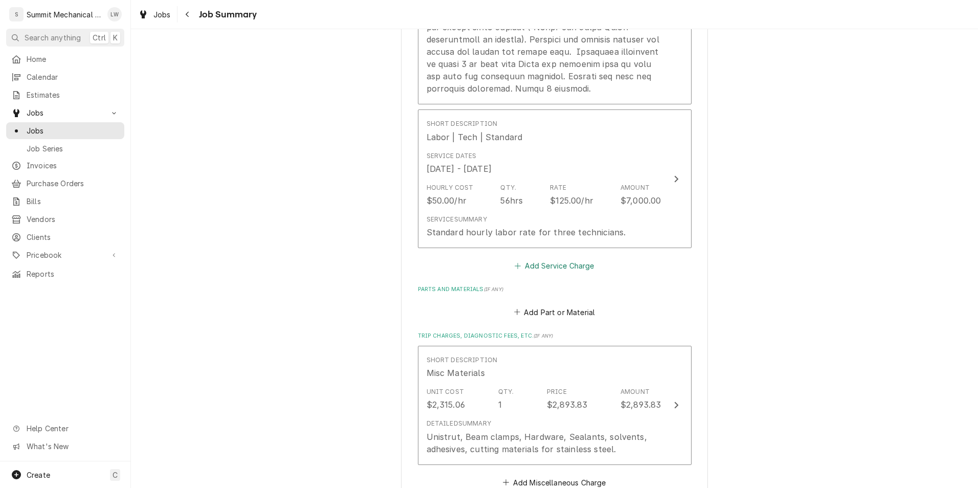
click at [563, 268] on button "Add Service Charge" at bounding box center [554, 266] width 83 height 14
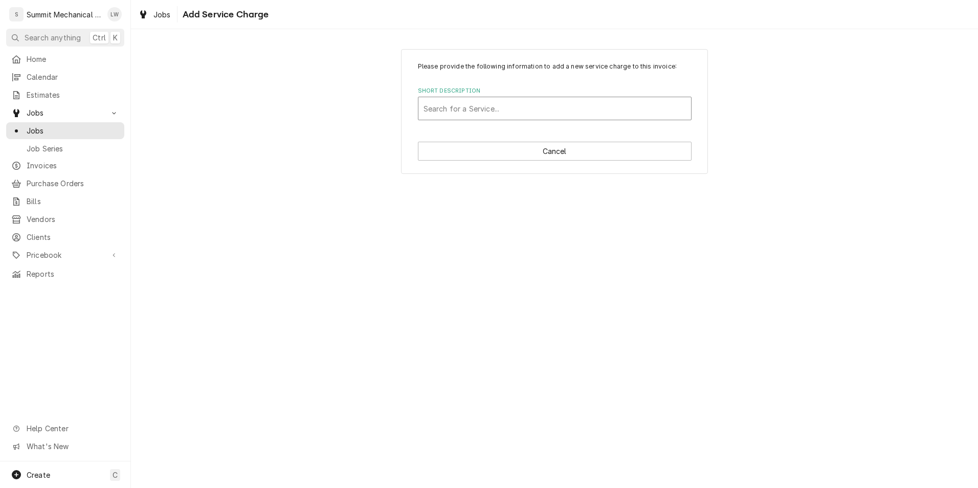
click at [577, 100] on div "Short Description" at bounding box center [554, 108] width 262 height 18
type input "labor tech"
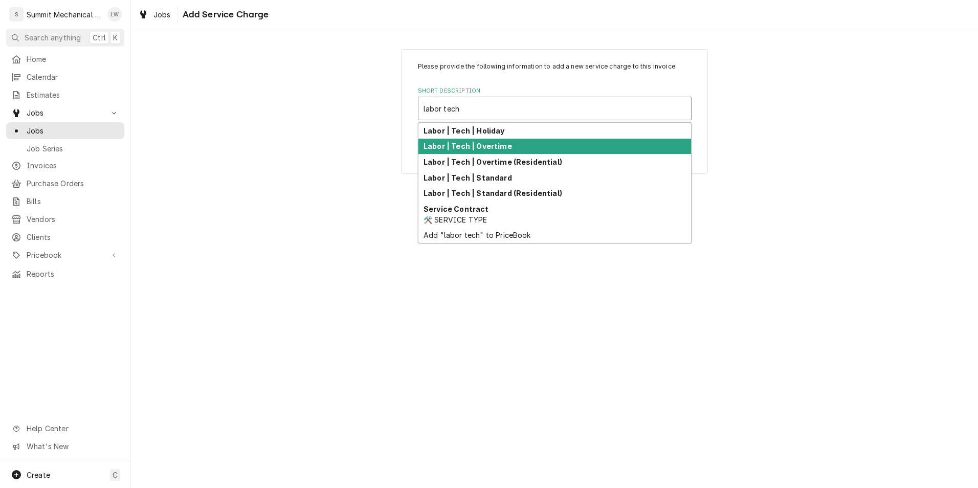
click at [505, 141] on div "Labor | Tech | Overtime" at bounding box center [554, 147] width 273 height 16
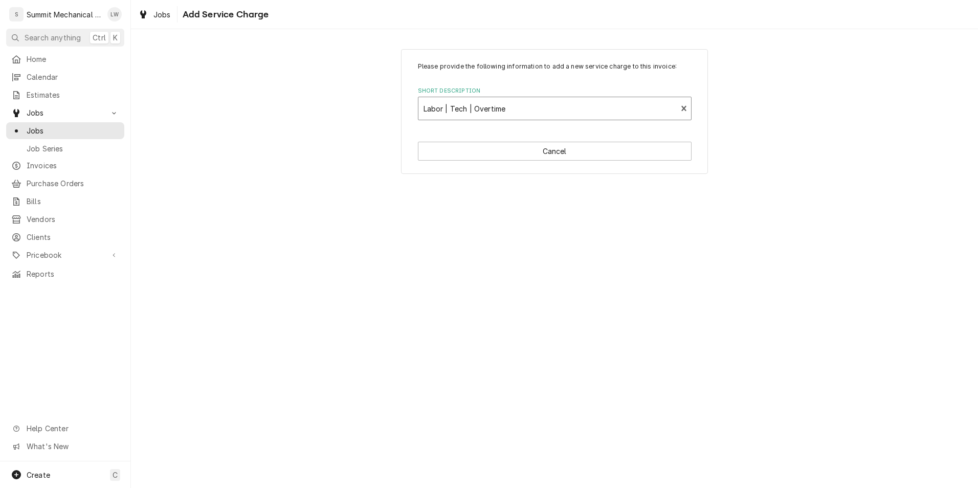
type textarea "x"
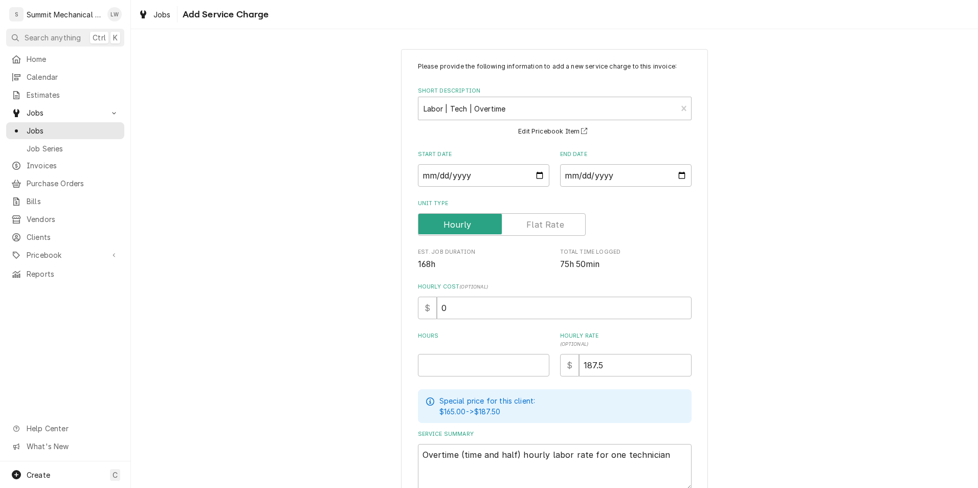
scroll to position [11, 0]
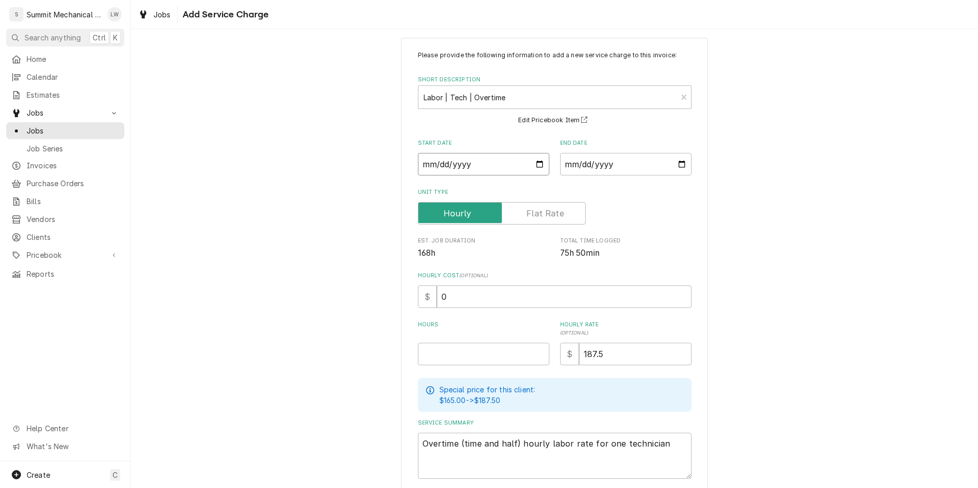
click at [537, 164] on input "Start Date" at bounding box center [483, 164] width 131 height 22
type input "2025-10-08"
type textarea "x"
click at [673, 162] on input "End Date" at bounding box center [625, 164] width 131 height 22
type input "2025-10-13"
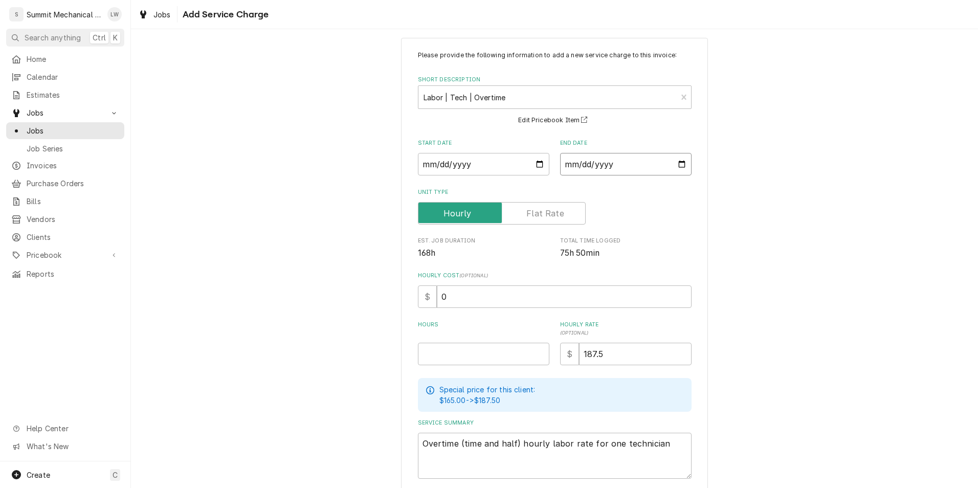
scroll to position [33, 0]
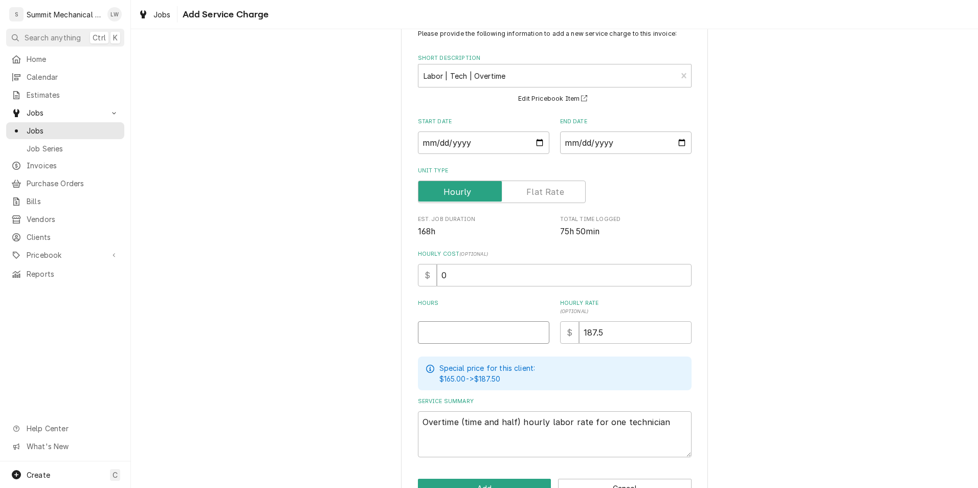
click at [464, 331] on input "Hours" at bounding box center [483, 332] width 131 height 22
type textarea "x"
type input "7"
type textarea "x"
type input "76"
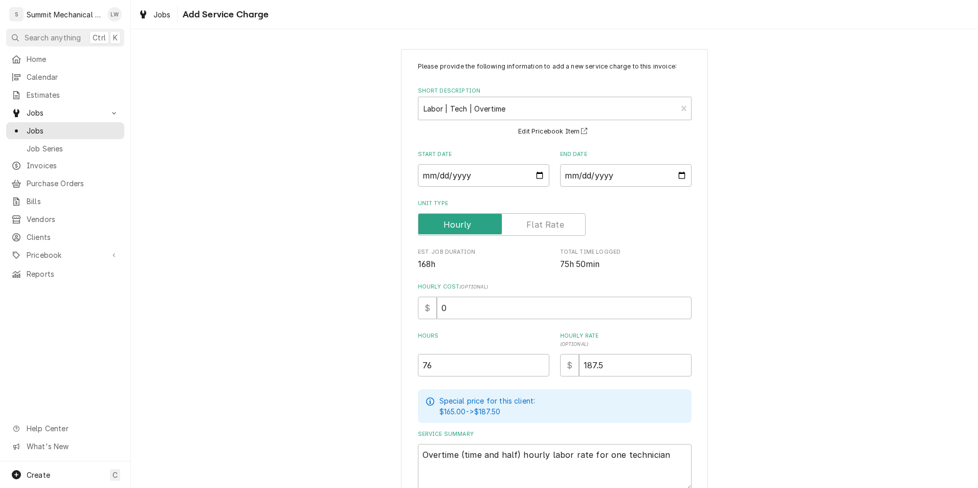
scroll to position [63, 0]
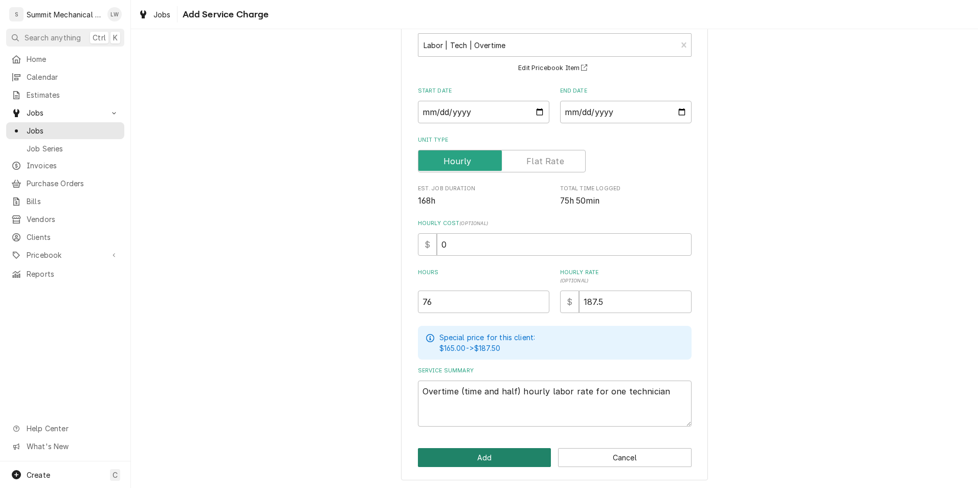
click at [491, 459] on button "Add" at bounding box center [484, 457] width 133 height 19
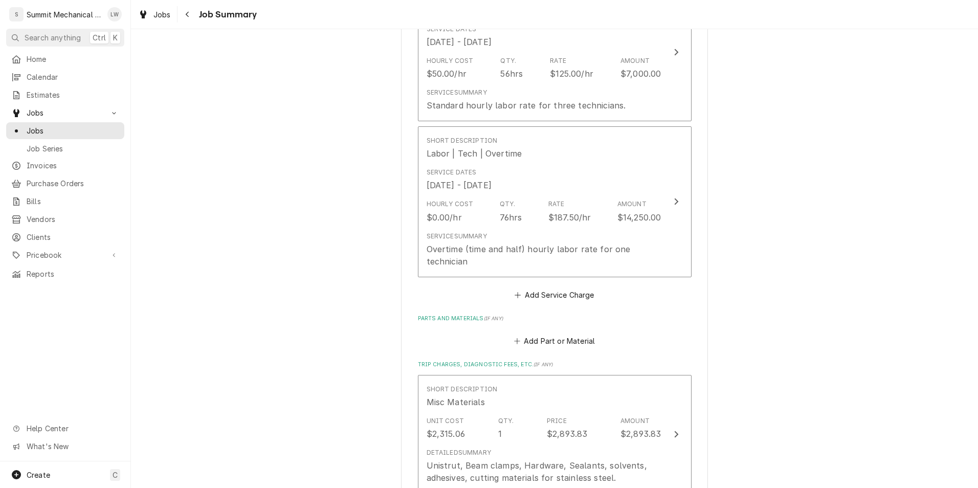
scroll to position [1212, 0]
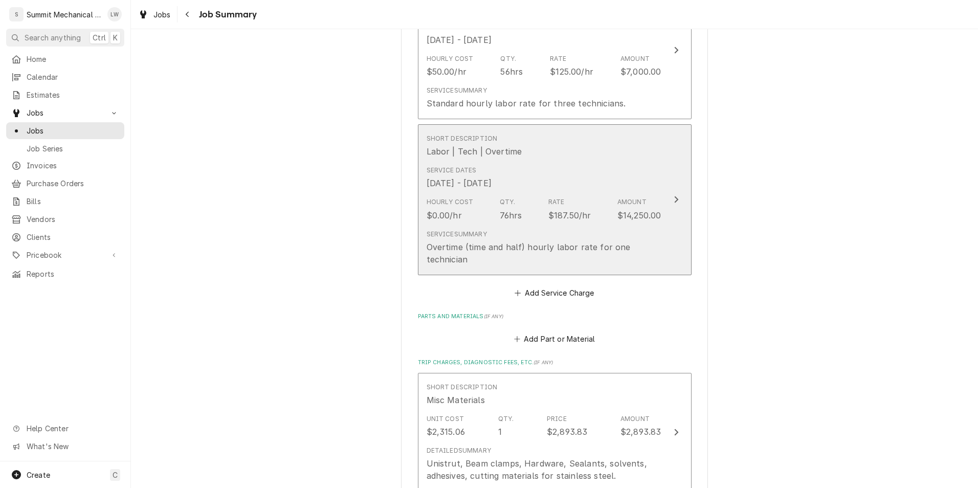
click at [571, 250] on div "Overtime (time and half) hourly labor rate for one technician" at bounding box center [543, 253] width 235 height 25
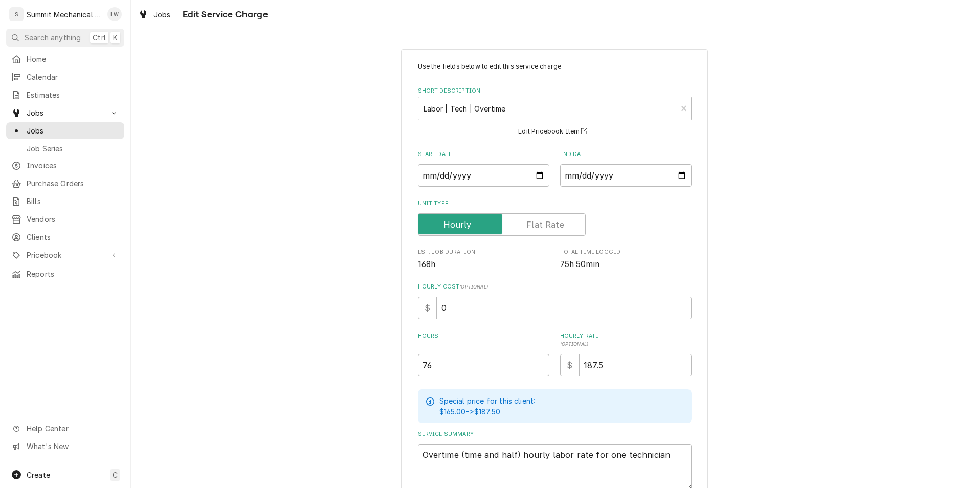
scroll to position [89, 0]
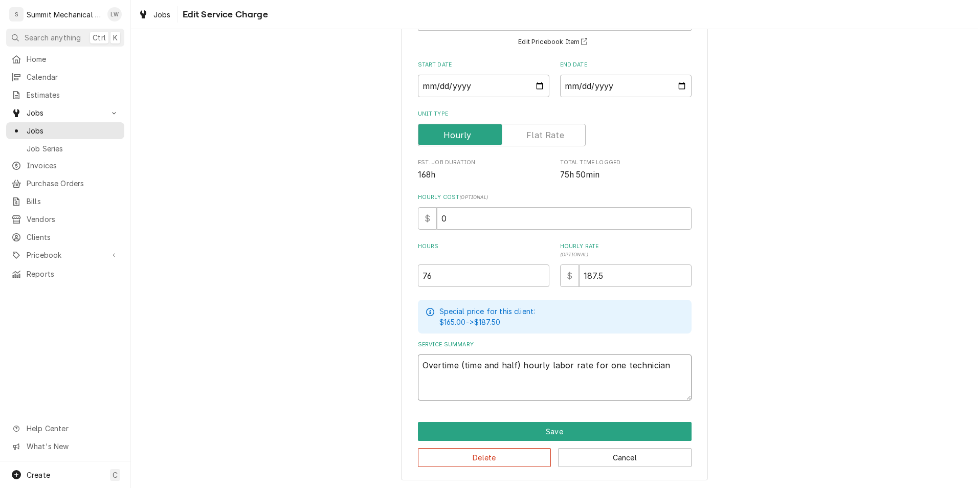
click at [614, 370] on textarea "Overtime (time and half) hourly labor rate for one technician" at bounding box center [555, 377] width 274 height 46
type textarea "x"
type textarea "Overtime (time and half) hourly labor rate for onetechnician"
type textarea "x"
type textarea "Overtime (time and half) hourly labor rate for ontechnician"
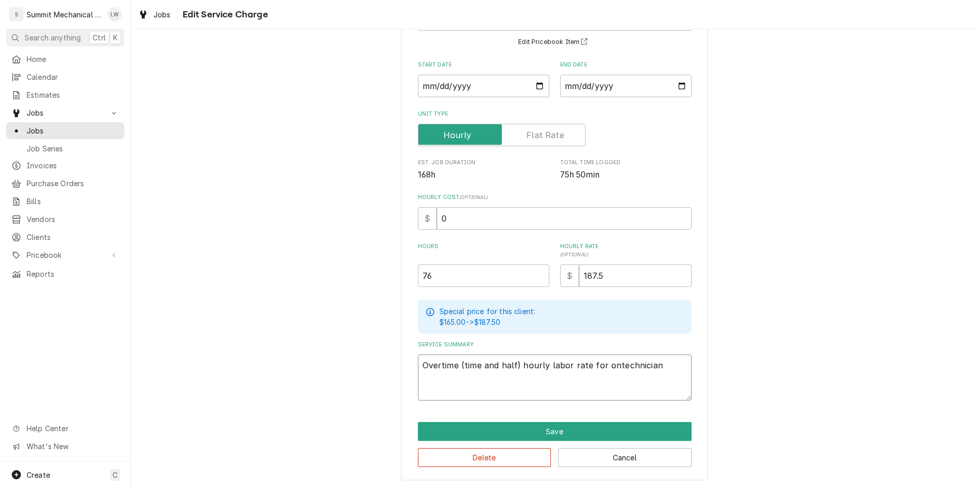
type textarea "x"
type textarea "Overtime (time and half) hourly labor rate for otechnician"
type textarea "x"
type textarea "Overtime (time and half) hourly labor rate for technician"
type textarea "x"
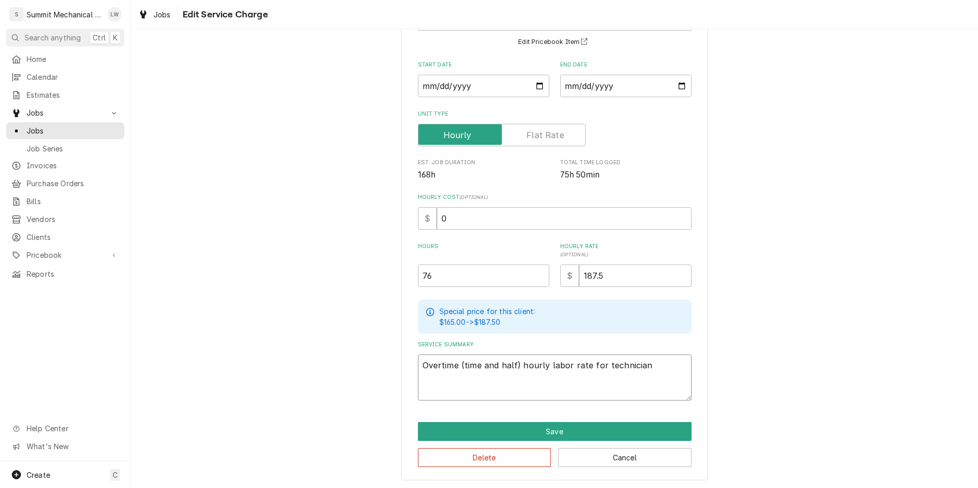
type textarea "Overtime (time and half) hourly labor rate fortechnician"
type textarea "x"
type textarea "Overtime (time and half) hourly labor rate for technician"
type textarea "x"
type textarea "Overtime (time and half) hourly labor rate for ttechnician"
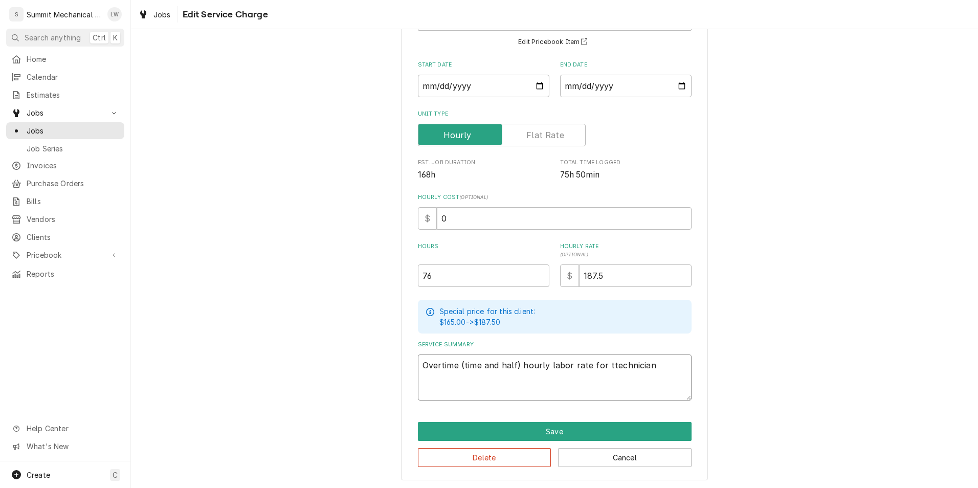
type textarea "x"
type textarea "Overtime (time and half) hourly labor rate for thtechnician"
type textarea "x"
type textarea "Overtime (time and half) hourly labor rate for thgtechnician"
type textarea "x"
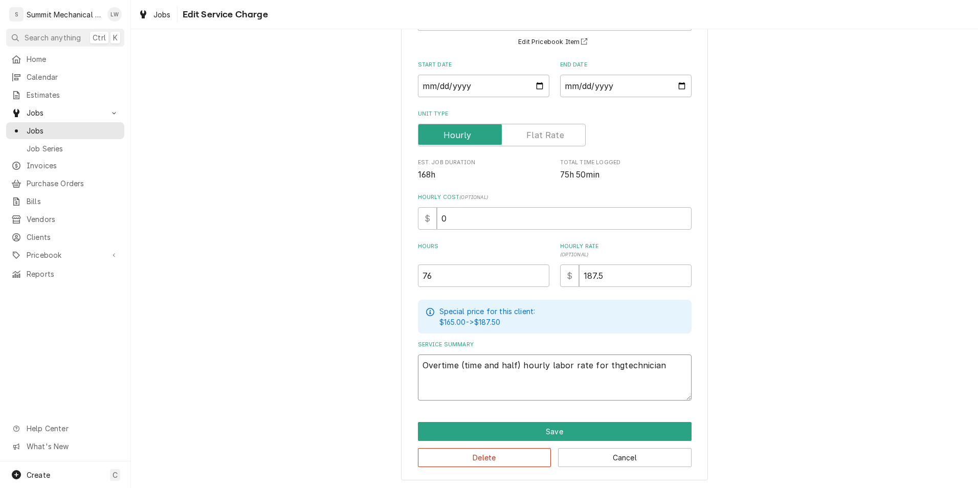
type textarea "Overtime (time and half) hourly labor rate for thgrtechnician"
type textarea "x"
type textarea "Overtime (time and half) hourly labor rate for thgtechnician"
type textarea "x"
type textarea "Overtime (time and half) hourly labor rate for thtechnician"
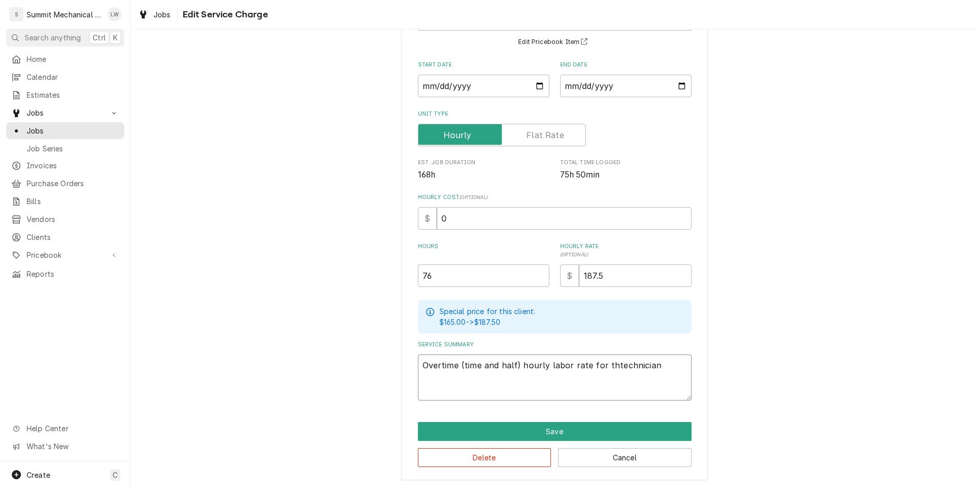
type textarea "x"
type textarea "Overtime (time and half) hourly labor rate for thrtechnician"
type textarea "x"
type textarea "Overtime (time and half) hourly labor rate for thretechnician"
type textarea "x"
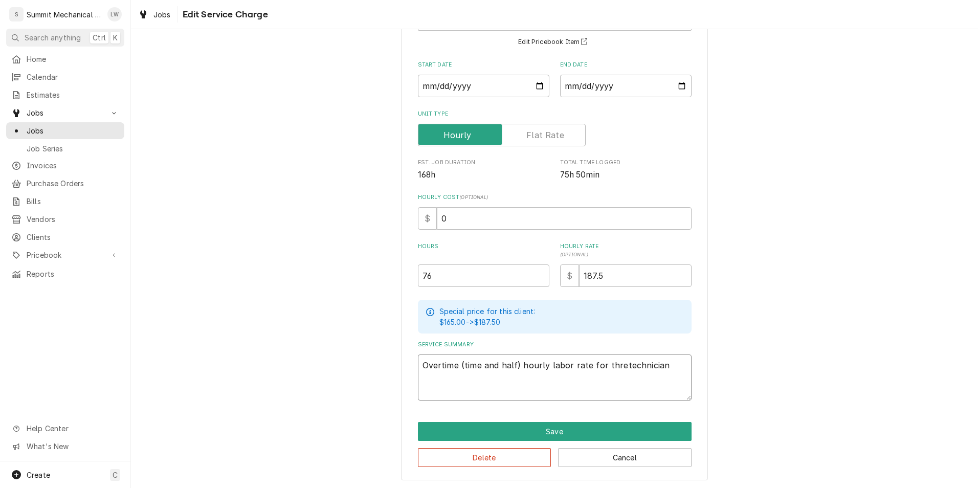
type textarea "Overtime (time and half) hourly labor rate for threetechnician"
type textarea "x"
type textarea "Overtime (time and half) hourly labor rate for three technician"
type textarea "x"
type textarea "Overtime (time and half) hourly labor rate for three technicians"
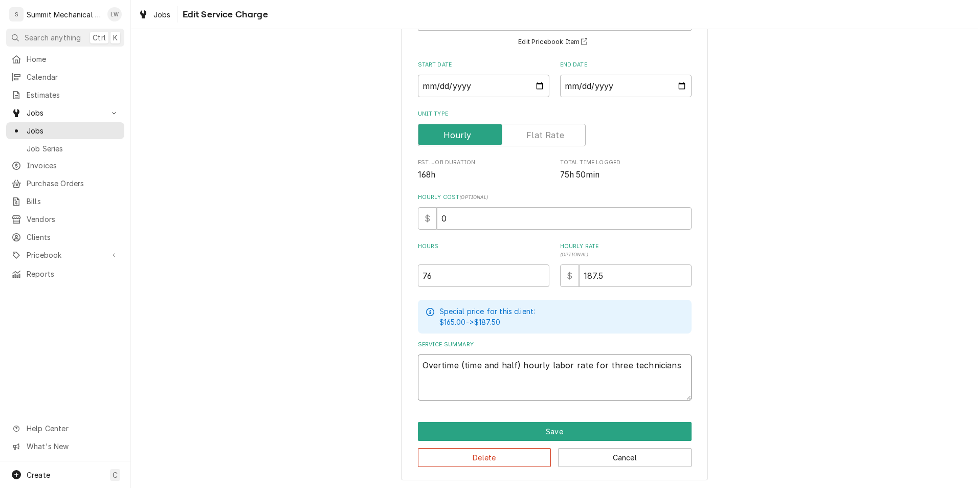
type textarea "x"
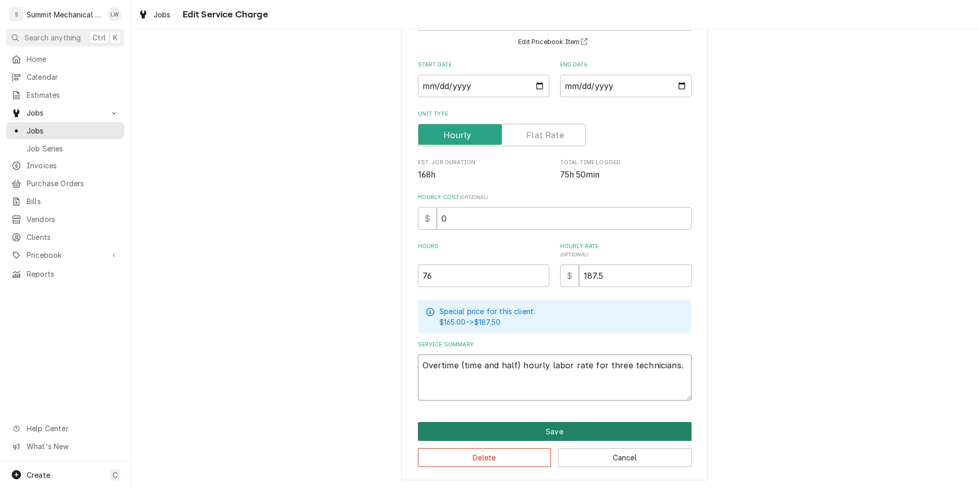
type textarea "Overtime (time and half) hourly labor rate for three technicians."
click at [596, 434] on button "Save" at bounding box center [555, 431] width 274 height 19
type textarea "x"
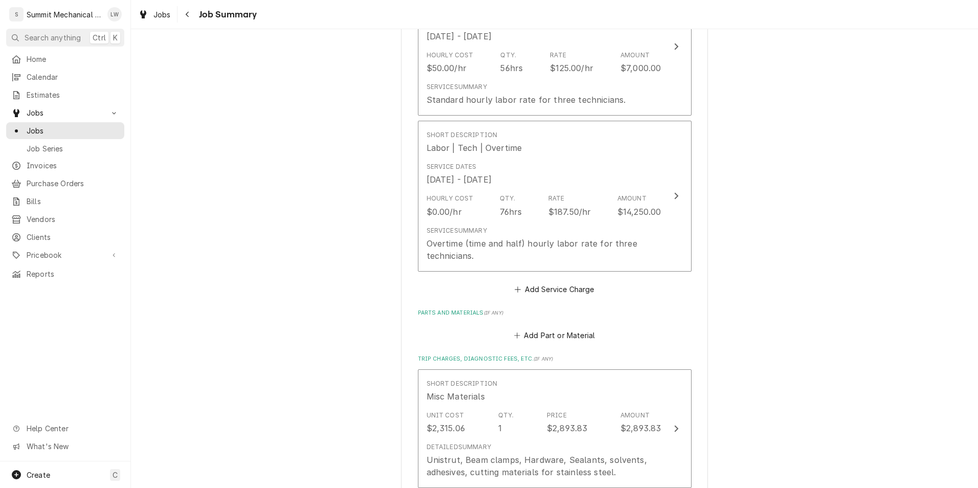
scroll to position [1213, 0]
click at [559, 287] on button "Add Service Charge" at bounding box center [554, 291] width 83 height 14
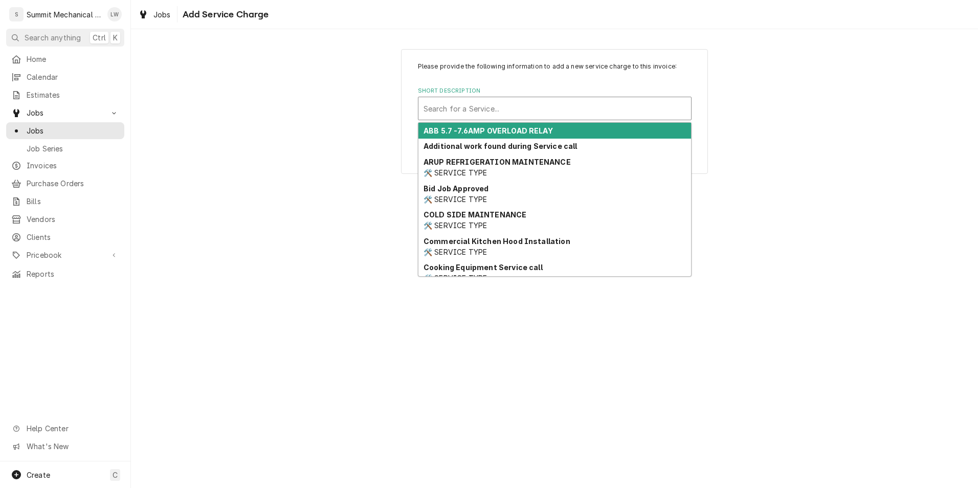
click at [581, 111] on div "Short Description" at bounding box center [554, 108] width 262 height 18
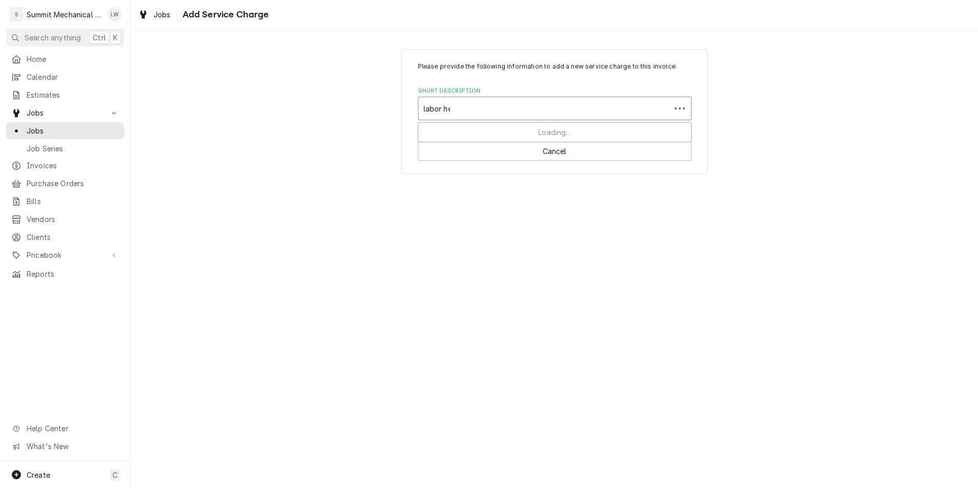
type input "labor hel"
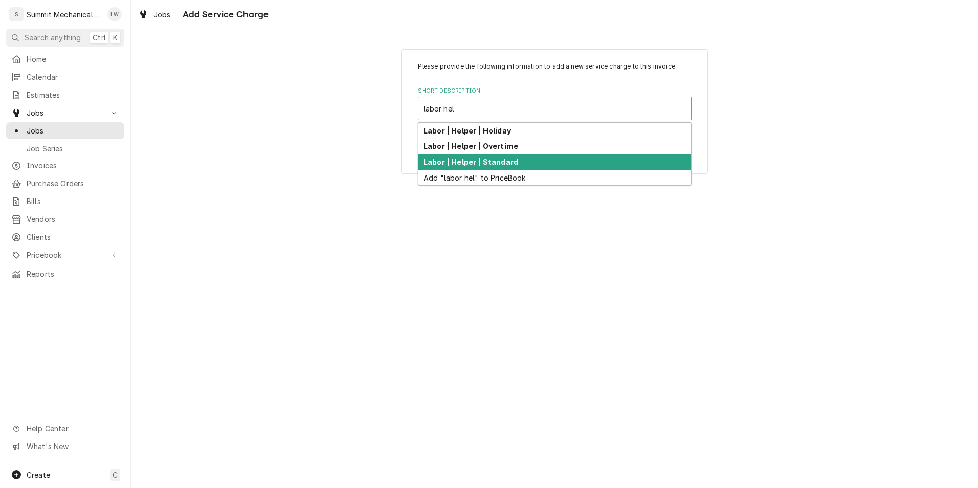
click at [523, 160] on div "Labor | Helper | Standard" at bounding box center [554, 162] width 273 height 16
type textarea "x"
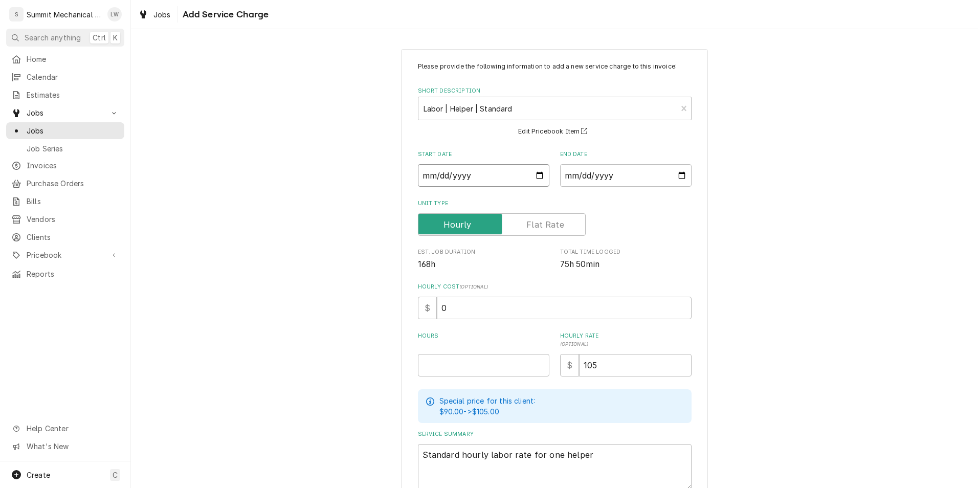
click at [537, 176] on input "Start Date" at bounding box center [483, 175] width 131 height 22
type input "2025-10-08"
type textarea "x"
click at [671, 171] on input "End Date" at bounding box center [625, 175] width 131 height 22
click at [676, 173] on input "End Date" at bounding box center [625, 175] width 131 height 22
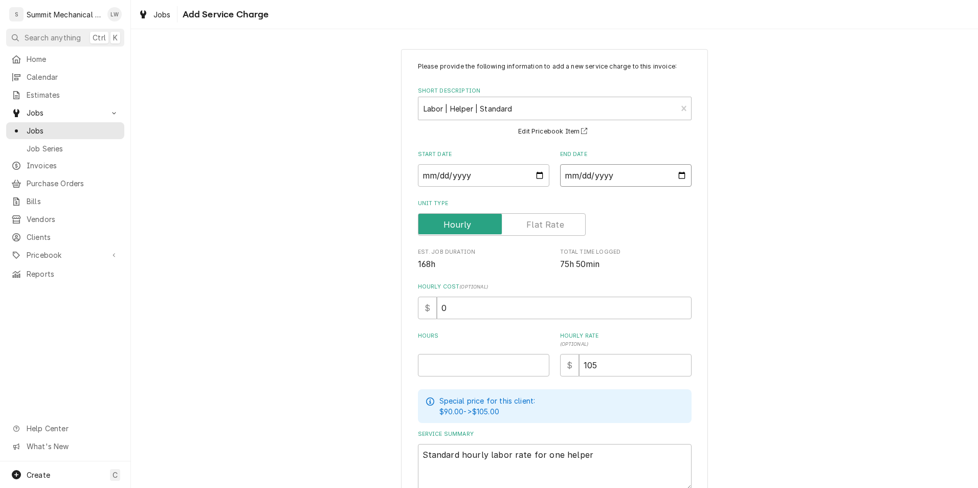
type input "2025-10-13"
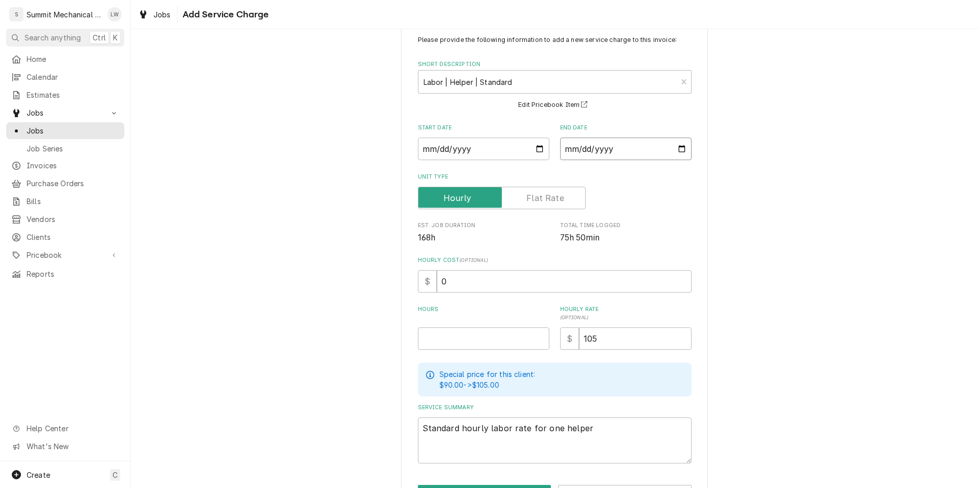
scroll to position [33, 0]
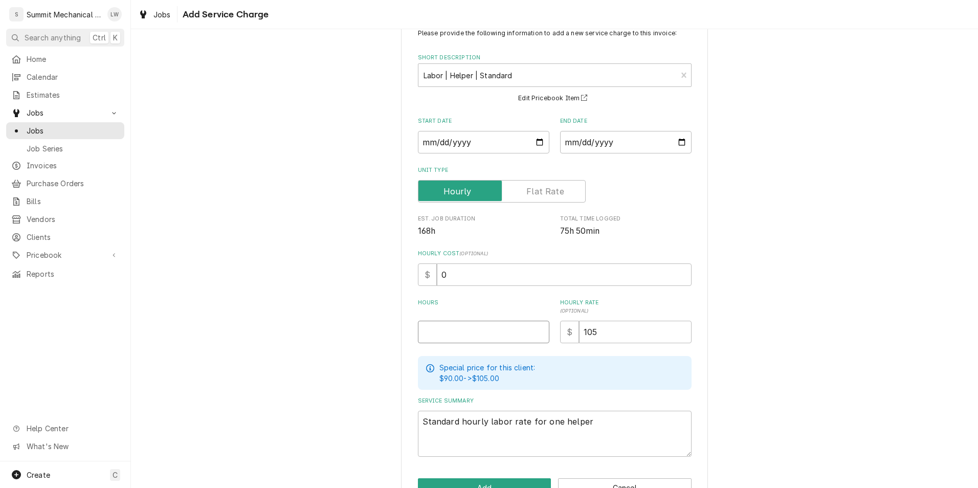
click at [491, 328] on input "Hours" at bounding box center [483, 332] width 131 height 22
type textarea "x"
type input "2"
type textarea "x"
type input "24"
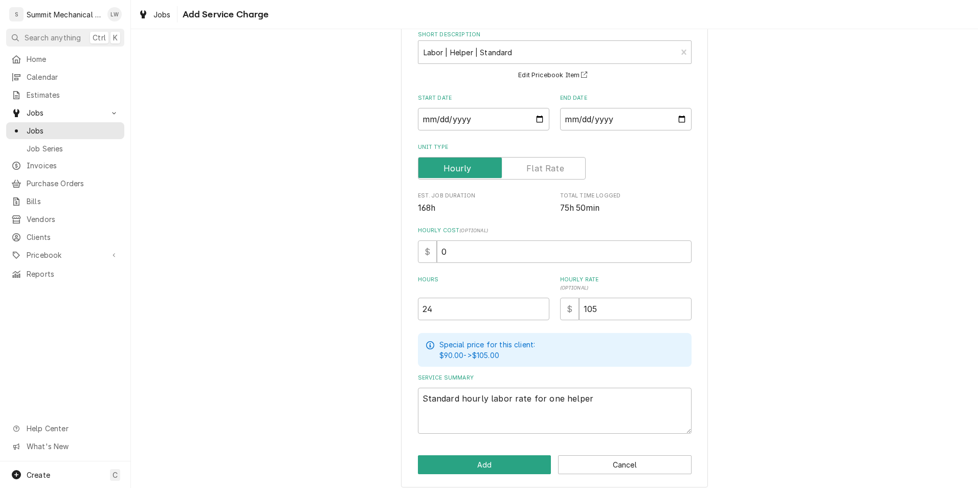
scroll to position [57, 0]
click at [585, 396] on textarea "Standard hourly labor rate for one helper" at bounding box center [555, 410] width 274 height 46
type textarea "x"
type textarea "Standard hourly labor rate for one helper."
click at [490, 461] on button "Add" at bounding box center [484, 463] width 133 height 19
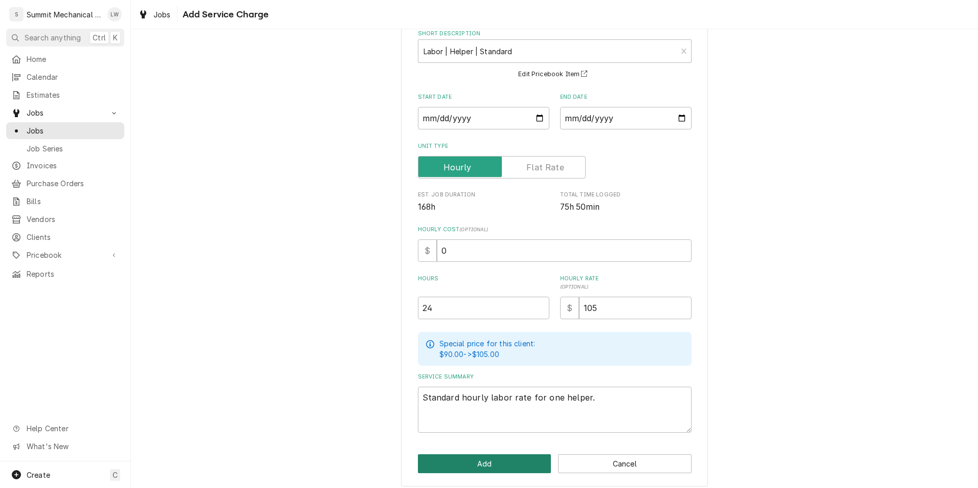
type textarea "x"
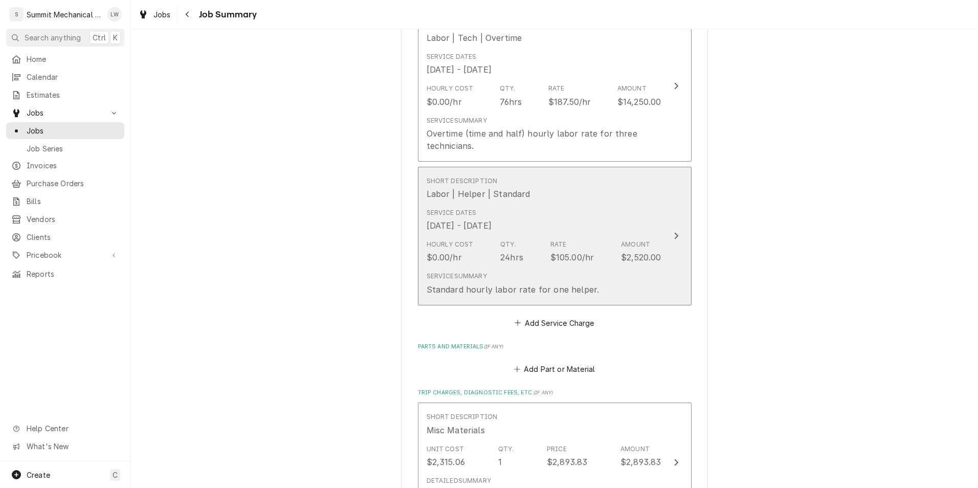
scroll to position [1327, 0]
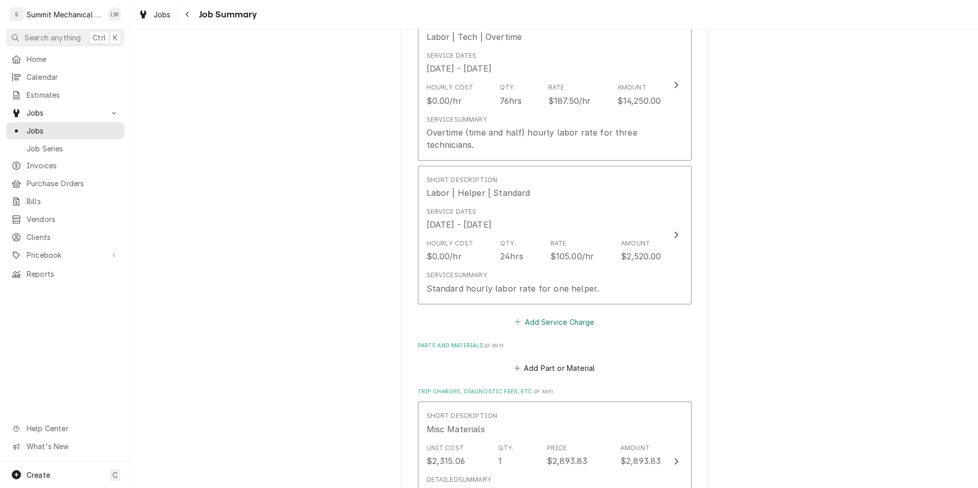
click at [564, 324] on button "Add Service Charge" at bounding box center [554, 321] width 83 height 14
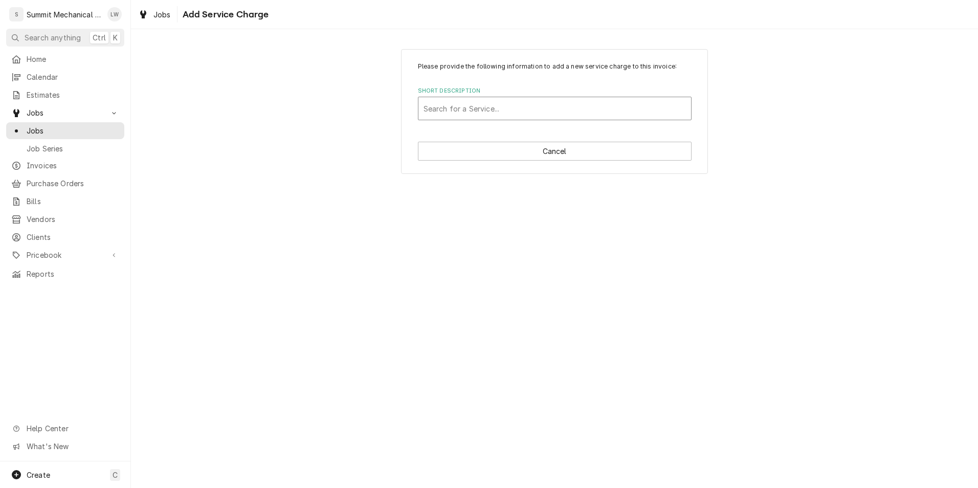
click at [548, 109] on div "Short Description" at bounding box center [554, 108] width 262 height 18
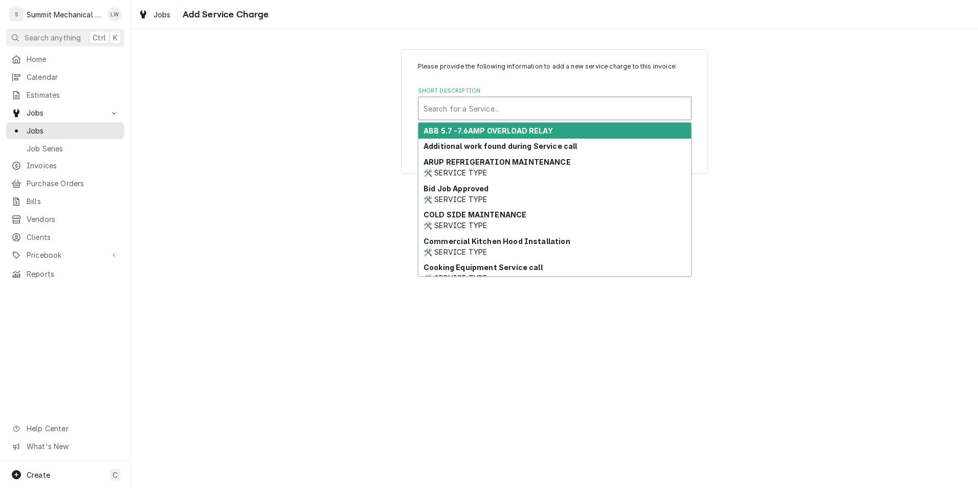
type input ";"
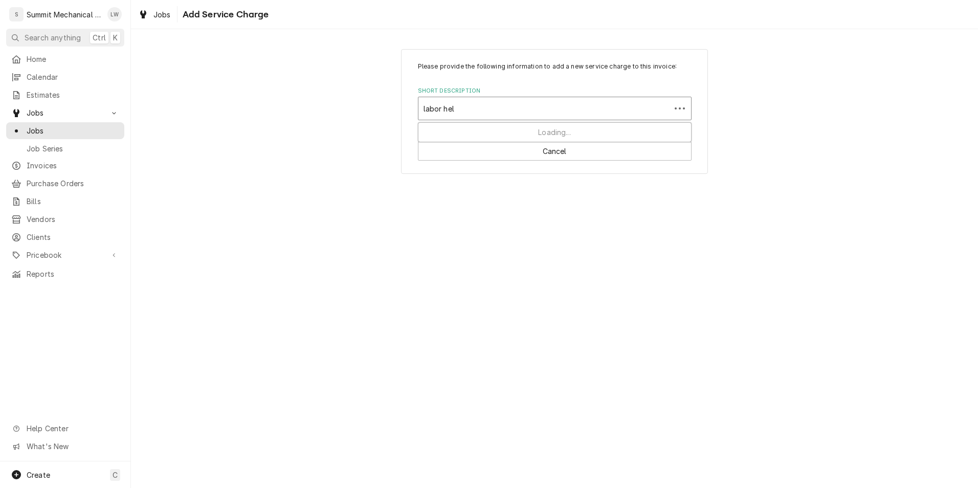
type input "labor help"
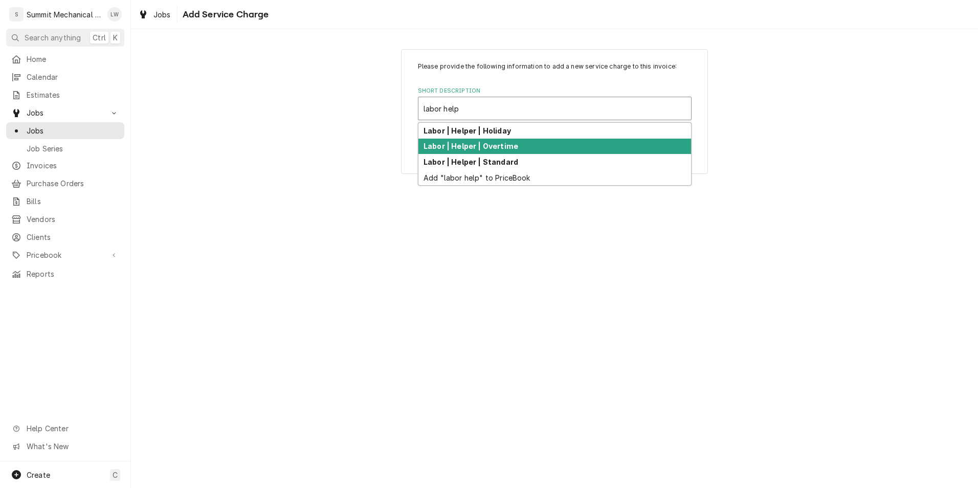
click at [502, 149] on strong "Labor | Helper | Overtime" at bounding box center [470, 146] width 95 height 9
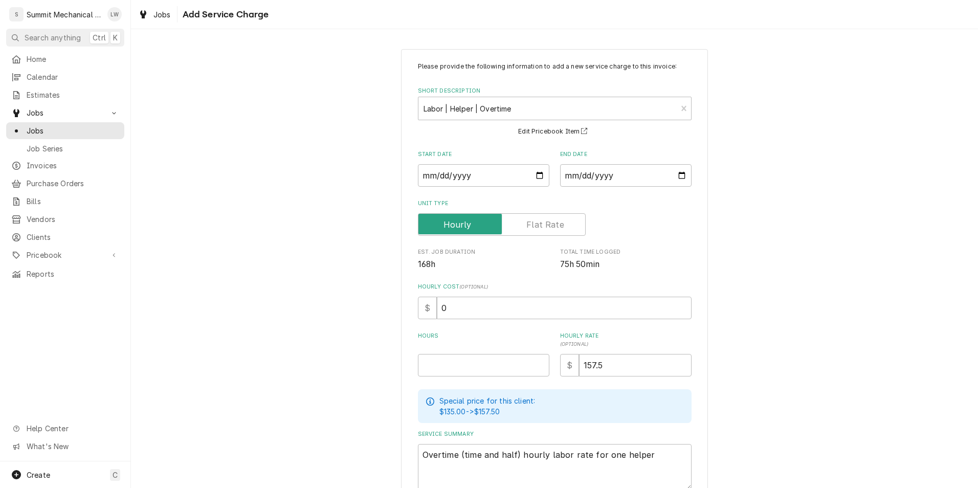
scroll to position [18, 0]
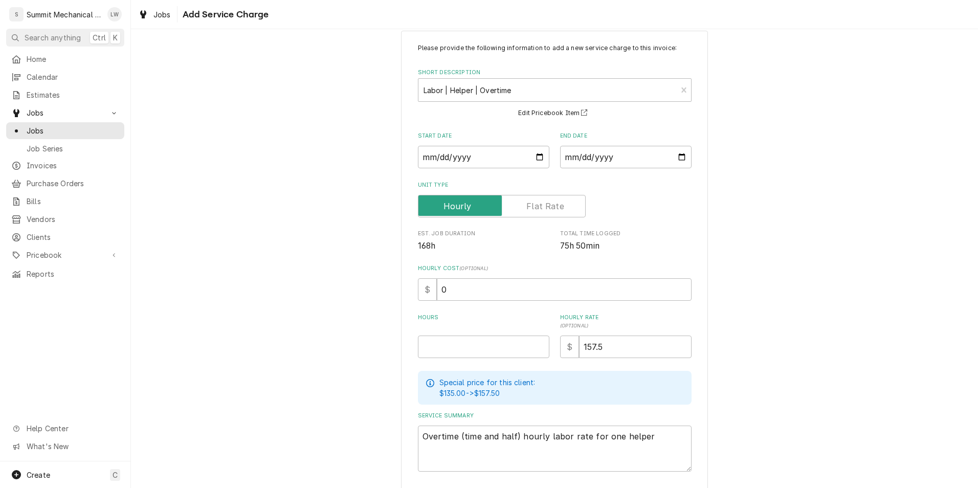
drag, startPoint x: 467, startPoint y: 342, endPoint x: 435, endPoint y: 319, distance: 39.6
click at [435, 319] on label "Hours" at bounding box center [483, 321] width 131 height 16
click at [435, 335] on input "Hours" at bounding box center [483, 346] width 131 height 22
click at [441, 345] on input "Hours" at bounding box center [483, 346] width 131 height 22
type textarea "x"
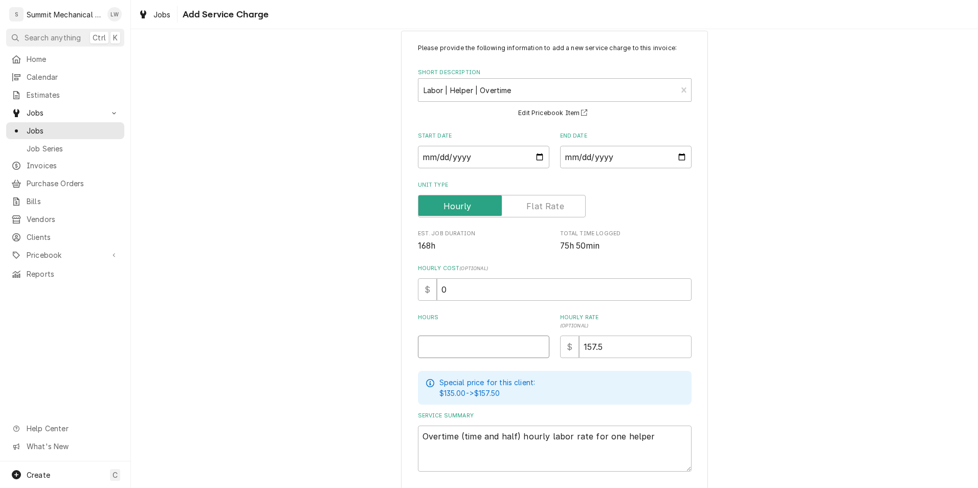
type input "1"
type textarea "x"
type input "16"
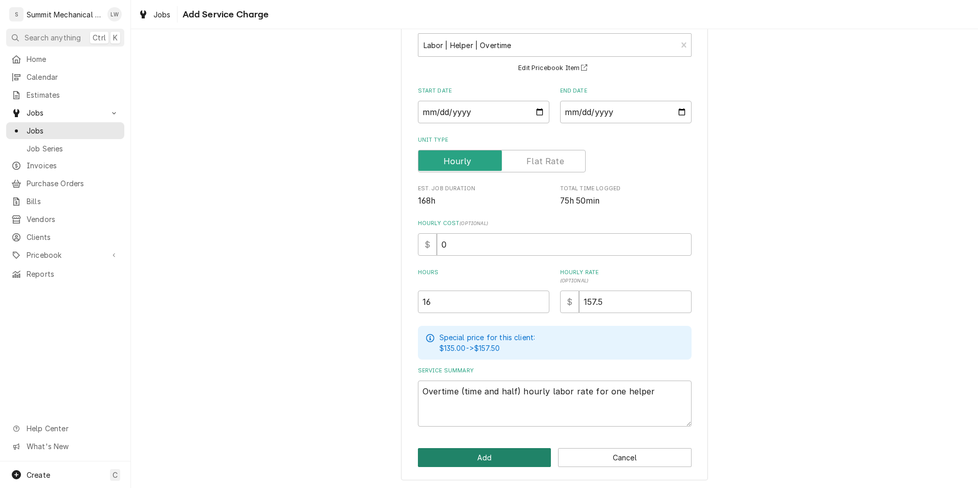
click at [465, 460] on button "Add" at bounding box center [484, 457] width 133 height 19
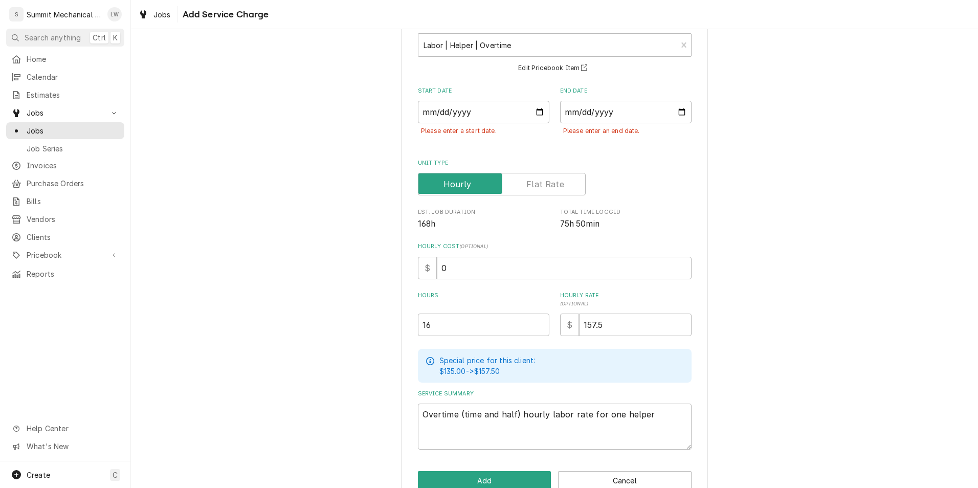
scroll to position [86, 0]
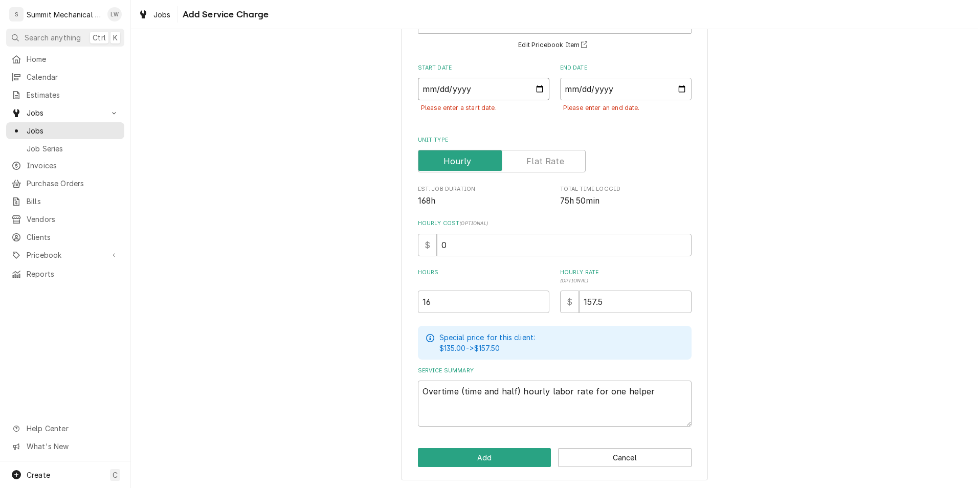
click at [537, 85] on input "Start Date" at bounding box center [483, 89] width 131 height 22
type textarea "x"
type input "2025-10-08"
click at [676, 86] on input "End Date" at bounding box center [625, 89] width 131 height 22
type input "2025-10-13"
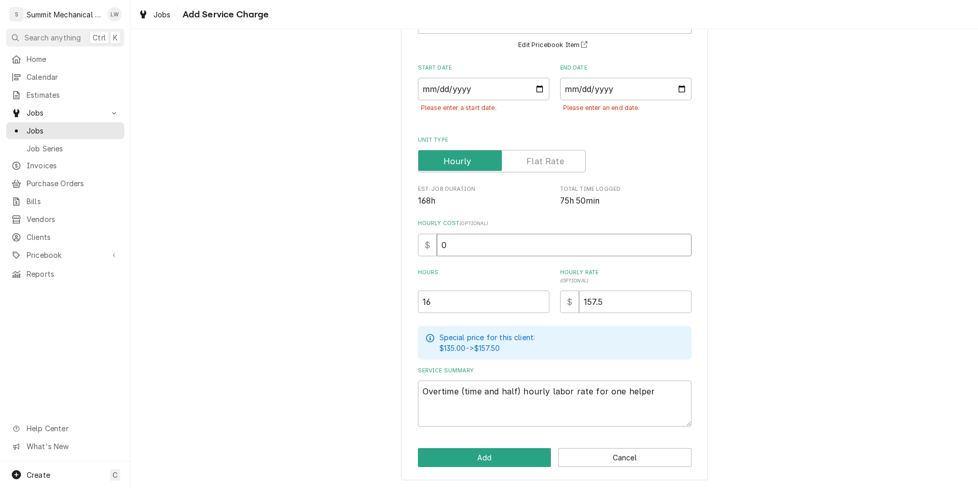
click at [498, 251] on input "0" at bounding box center [564, 245] width 255 height 22
type textarea "x"
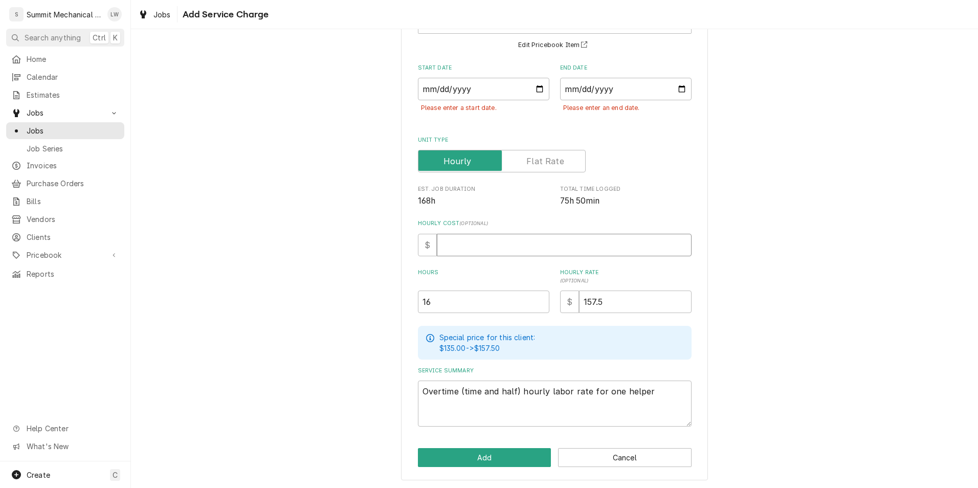
type input "3"
type textarea "x"
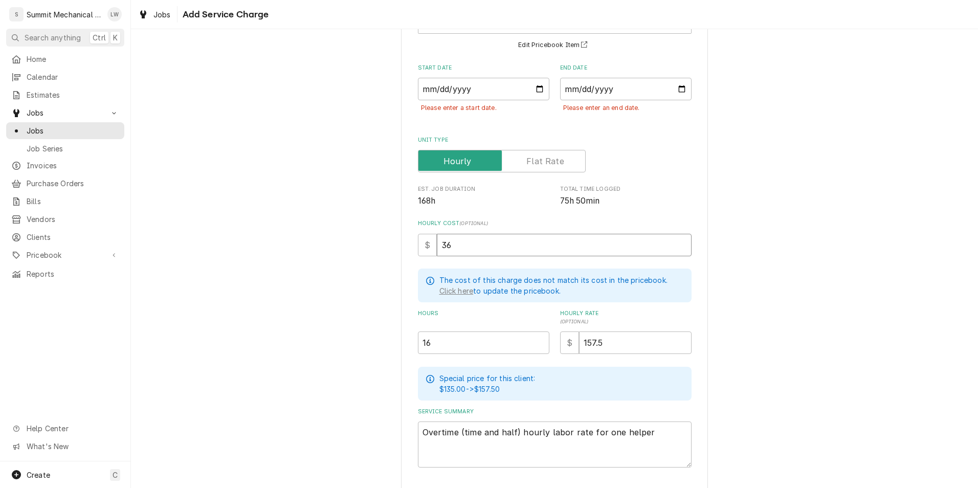
type input "36"
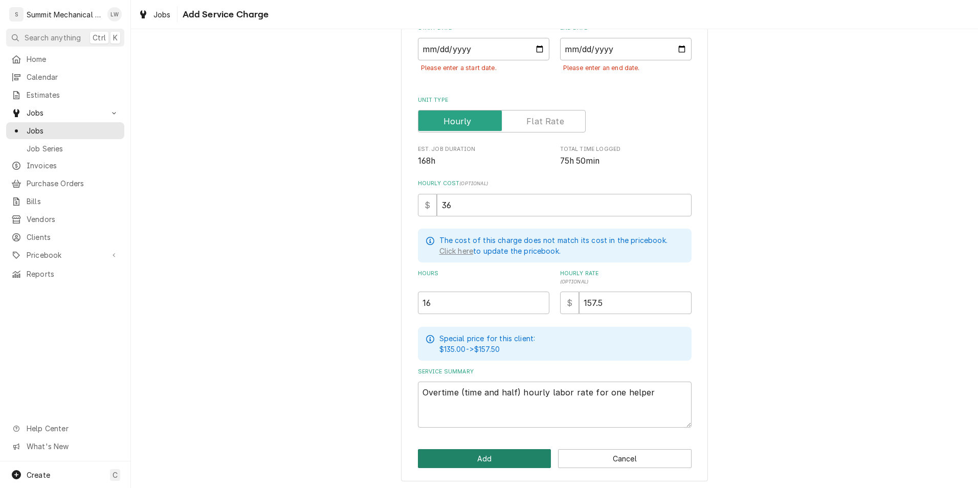
click at [484, 449] on button "Add" at bounding box center [484, 458] width 133 height 19
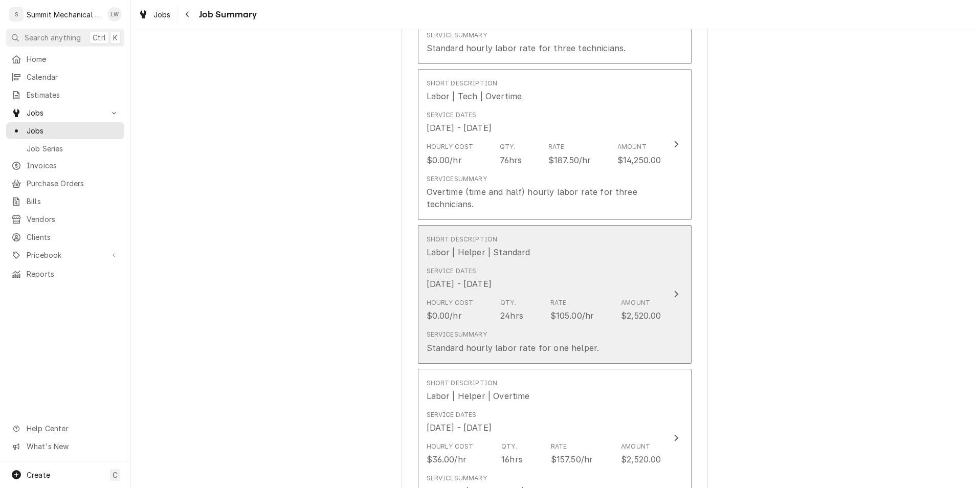
click at [579, 277] on div "Service Dates Oct 8, 2025 - Oct 13, 2025" at bounding box center [543, 278] width 235 height 32
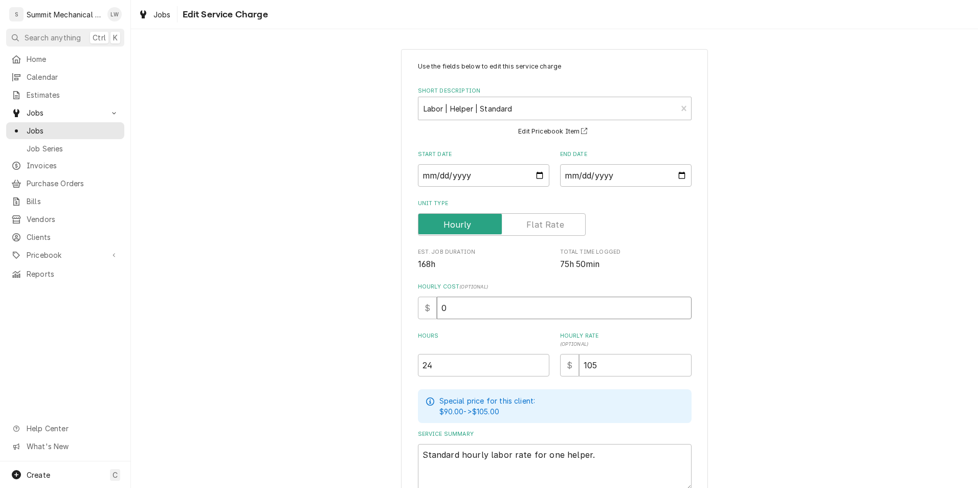
click at [482, 314] on input "0" at bounding box center [564, 308] width 255 height 22
type textarea "x"
type input "2"
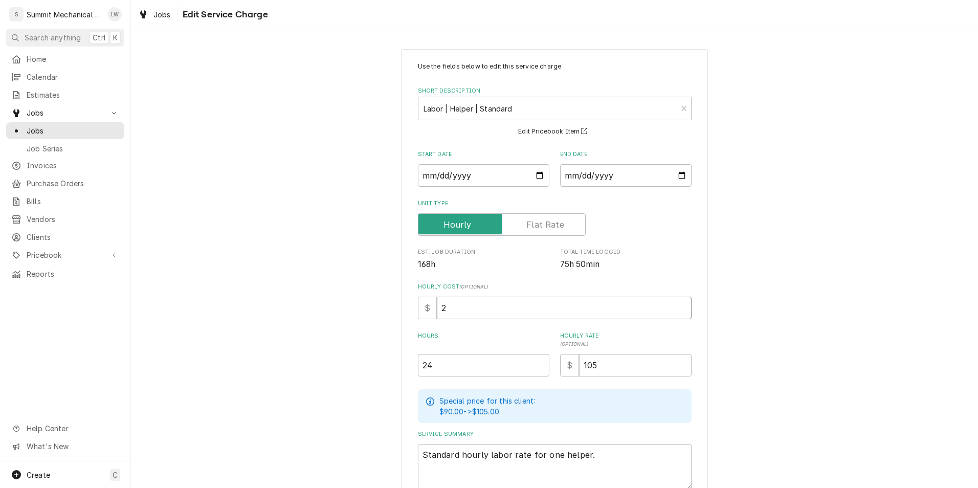
type textarea "x"
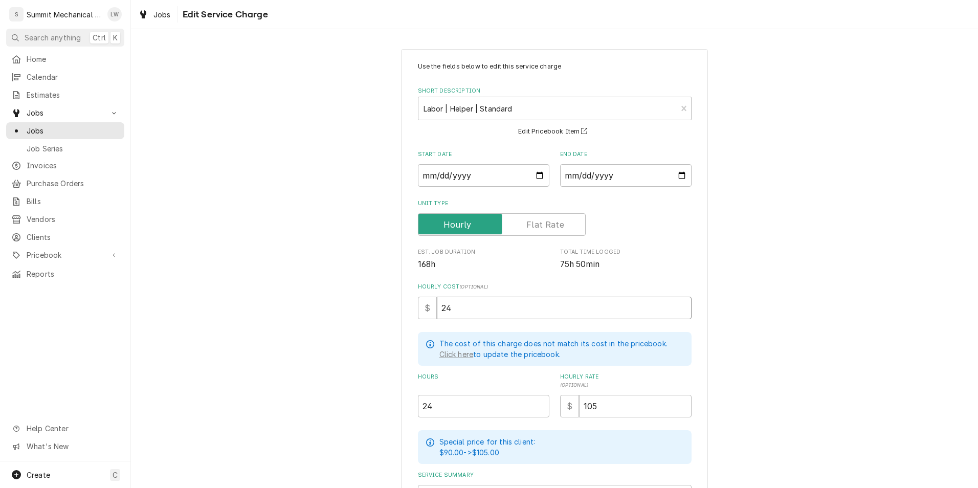
type input "24"
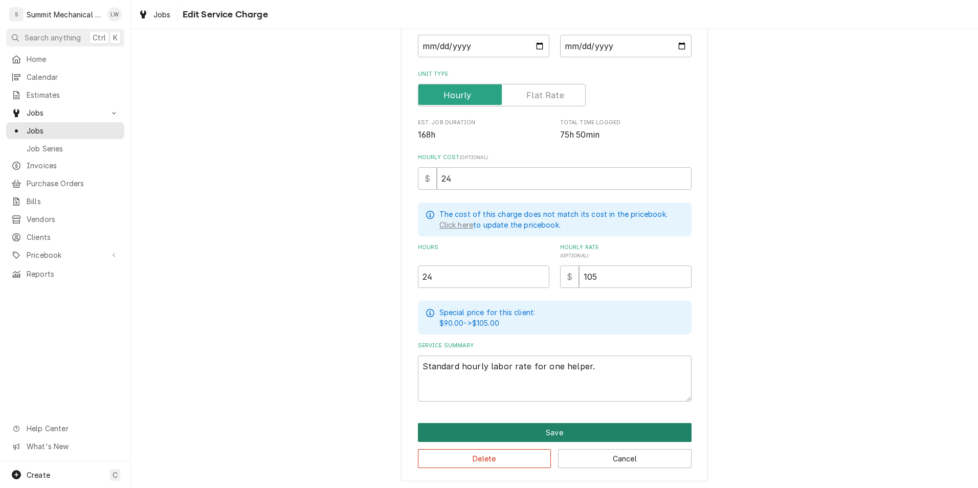
click at [483, 431] on button "Save" at bounding box center [555, 432] width 274 height 19
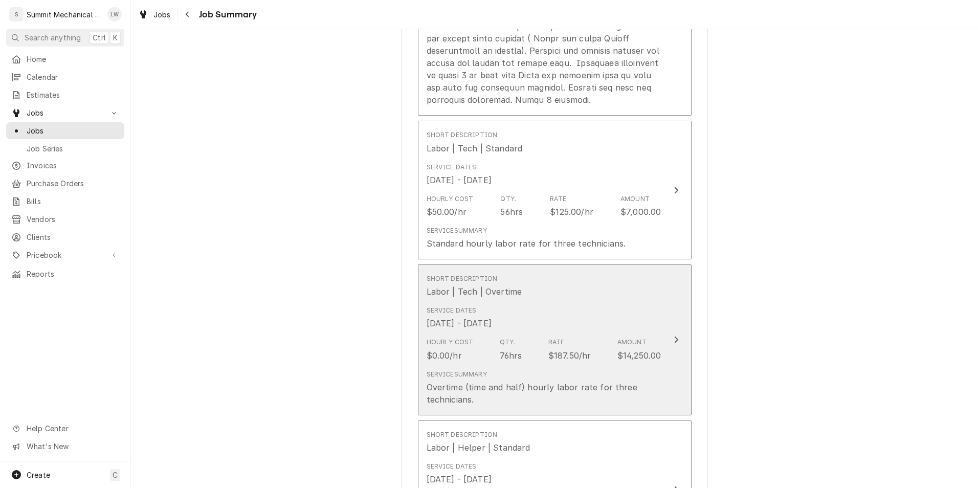
click at [491, 319] on div "Oct 8, 2025 - Oct 13, 2025" at bounding box center [458, 323] width 65 height 12
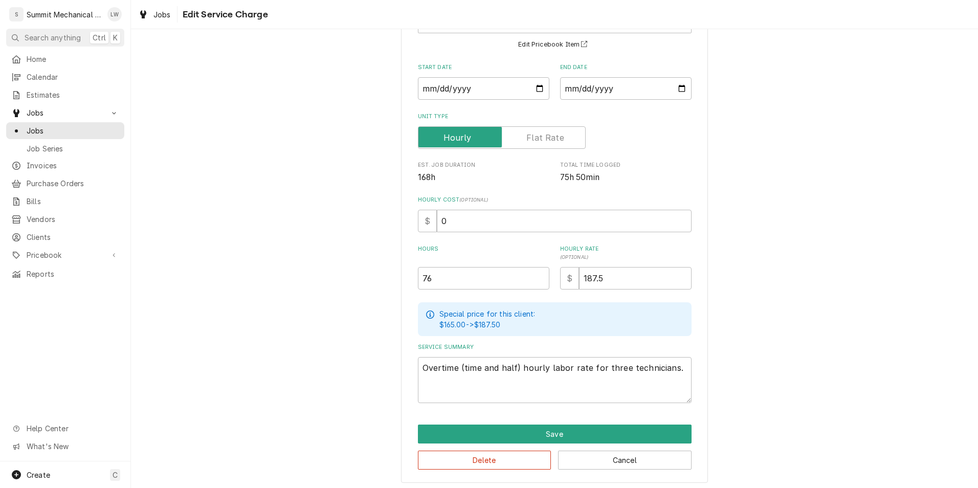
scroll to position [87, 0]
click at [520, 228] on input "0" at bounding box center [564, 220] width 255 height 22
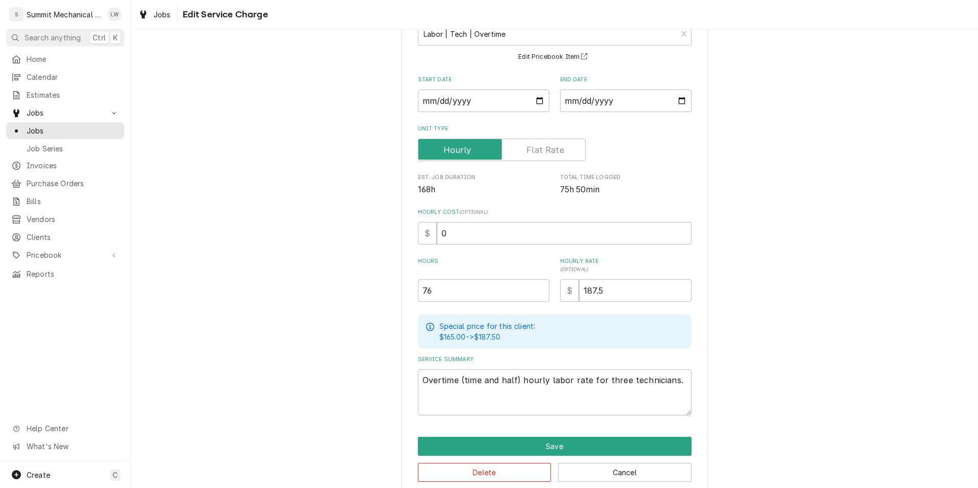
scroll to position [76, 0]
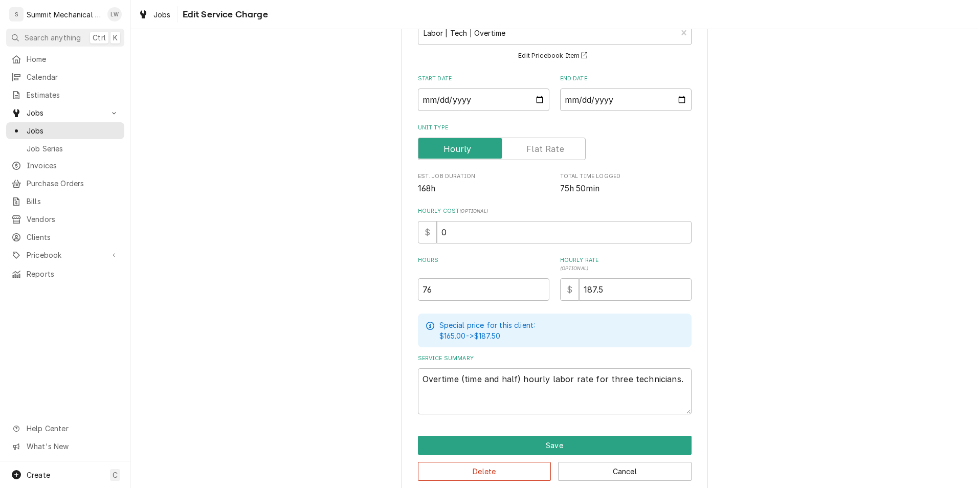
click at [570, 214] on label "Hourly Cost ( optional )" at bounding box center [555, 211] width 274 height 8
click at [570, 221] on input "0" at bounding box center [564, 232] width 255 height 22
type textarea "x"
type input "6"
type textarea "x"
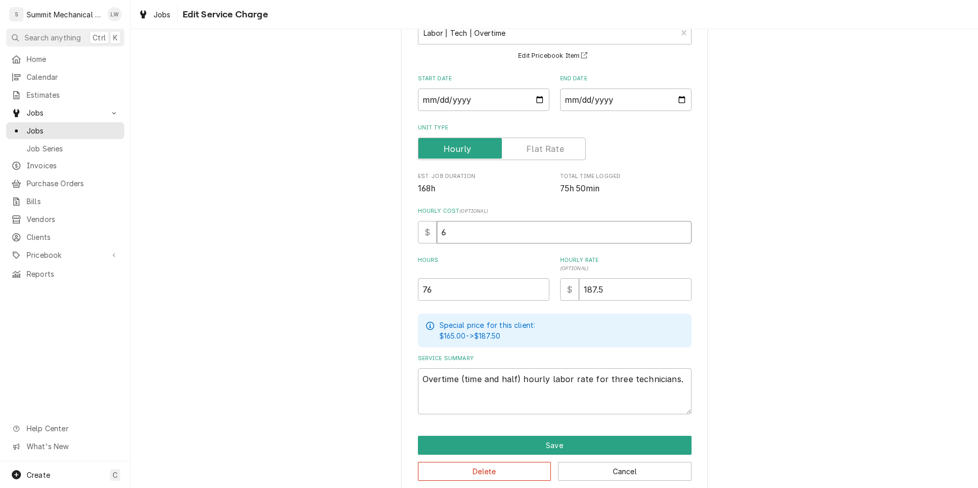
type input "65"
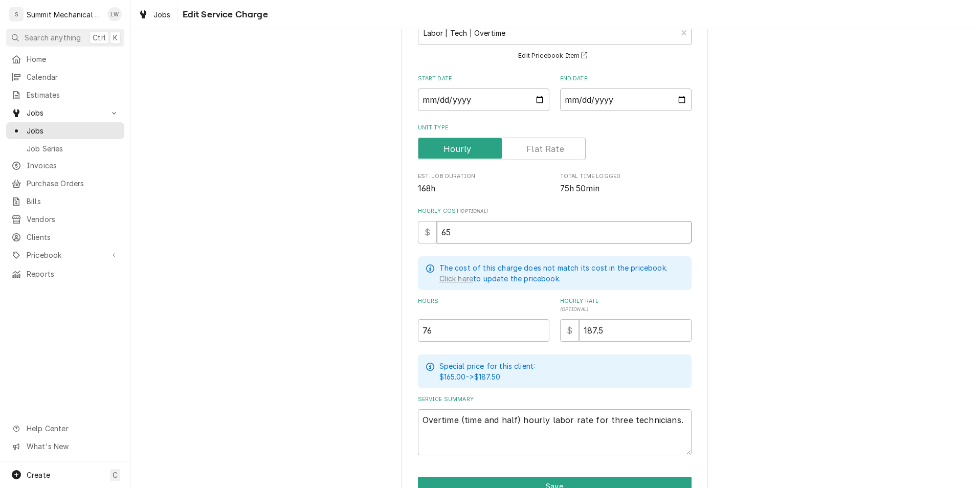
type textarea "x"
type input "65.5"
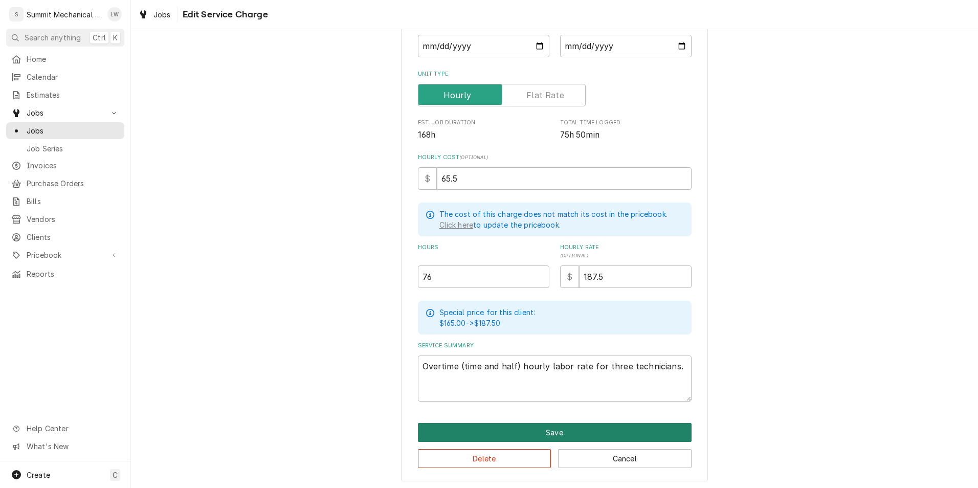
click at [469, 433] on button "Save" at bounding box center [555, 432] width 274 height 19
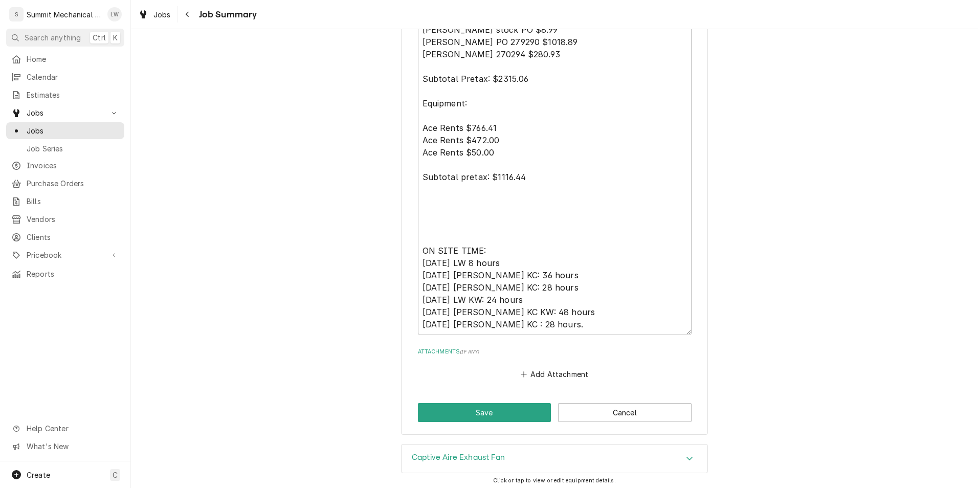
scroll to position [2291, 0]
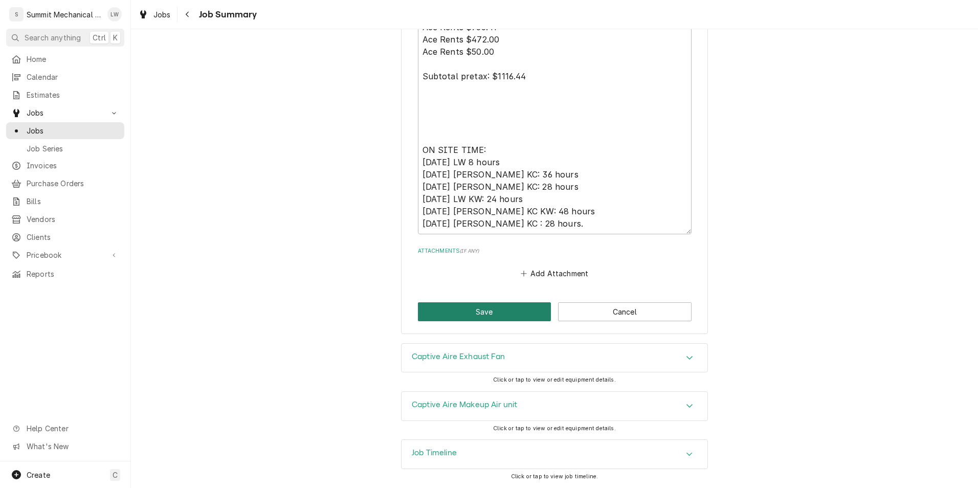
click at [474, 310] on button "Save" at bounding box center [484, 311] width 133 height 19
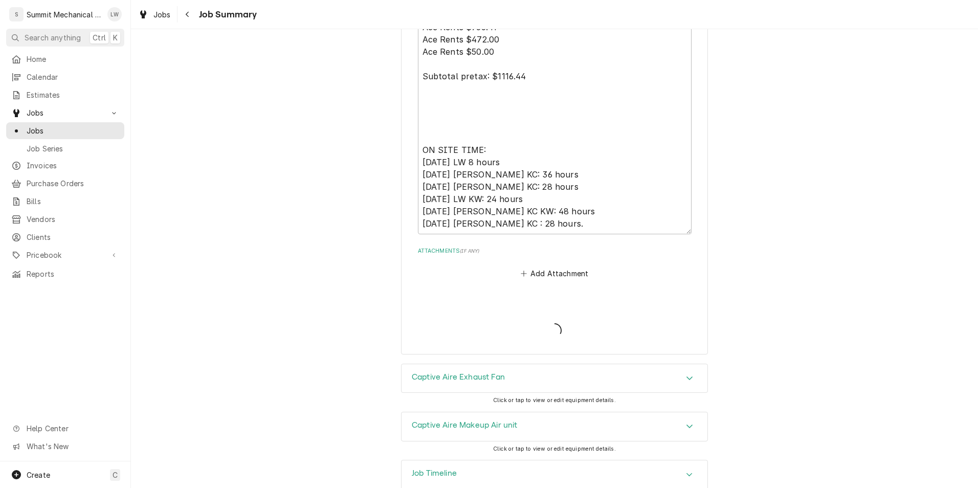
type textarea "x"
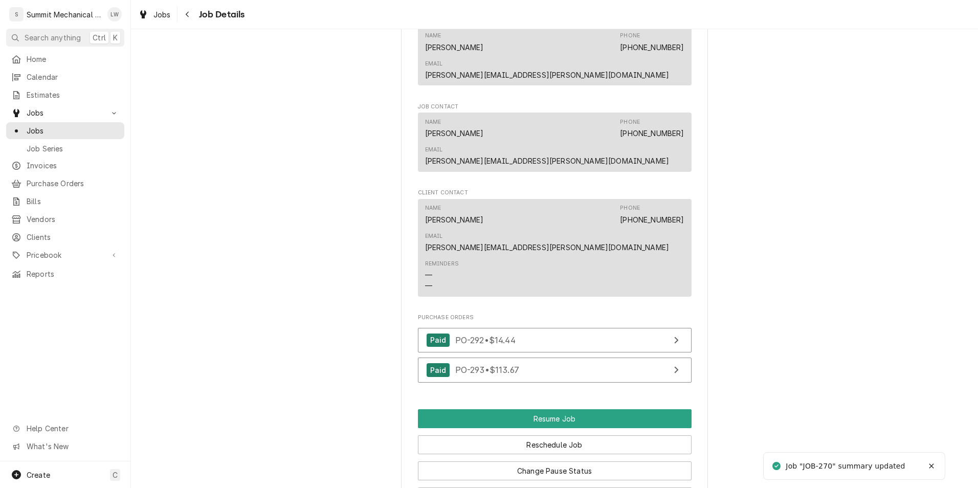
scroll to position [1165, 0]
